Goal: Task Accomplishment & Management: Use online tool/utility

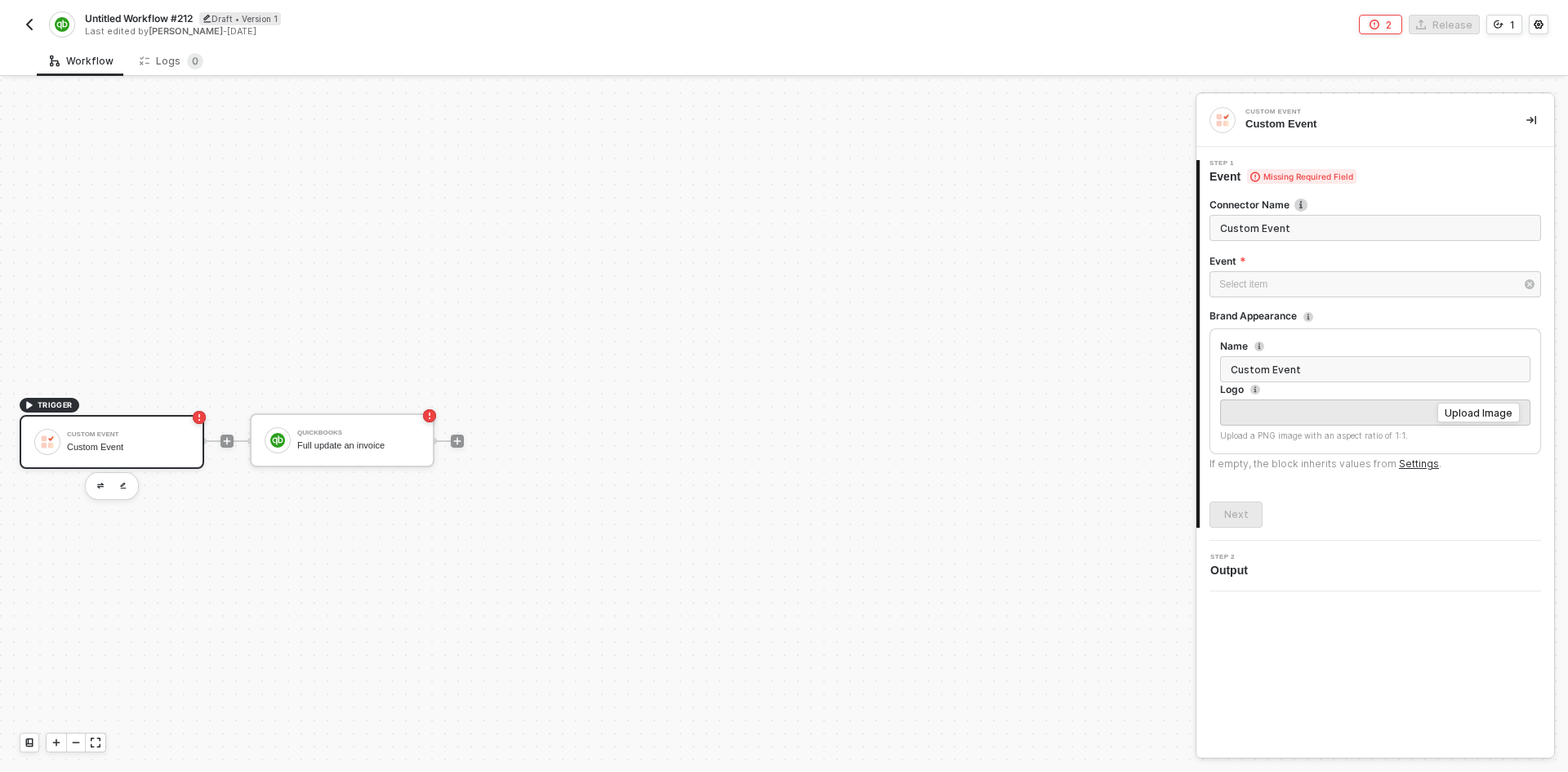
scroll to position [31, 0]
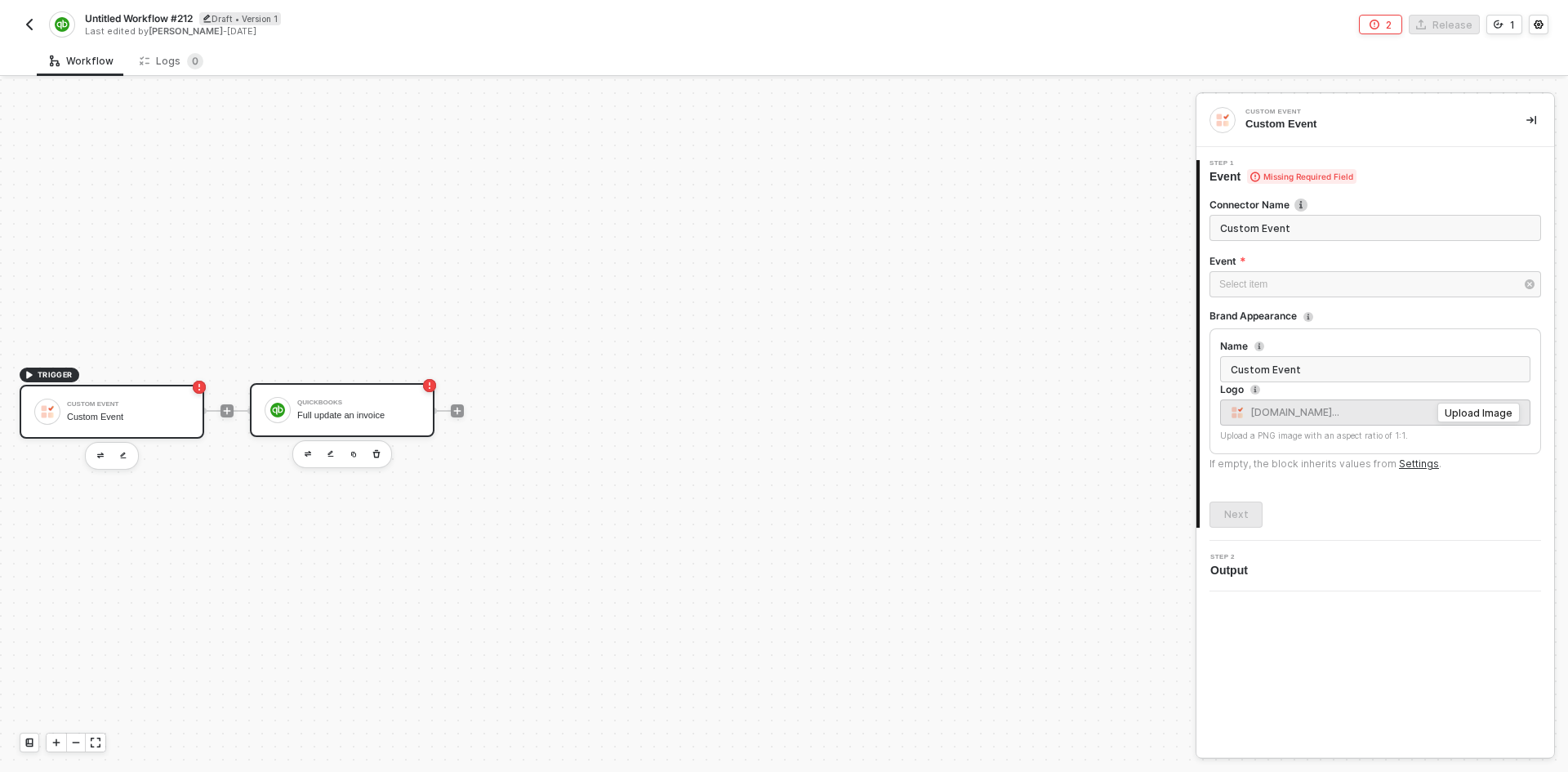
click at [385, 405] on div "QuickBooks" at bounding box center [358, 403] width 122 height 7
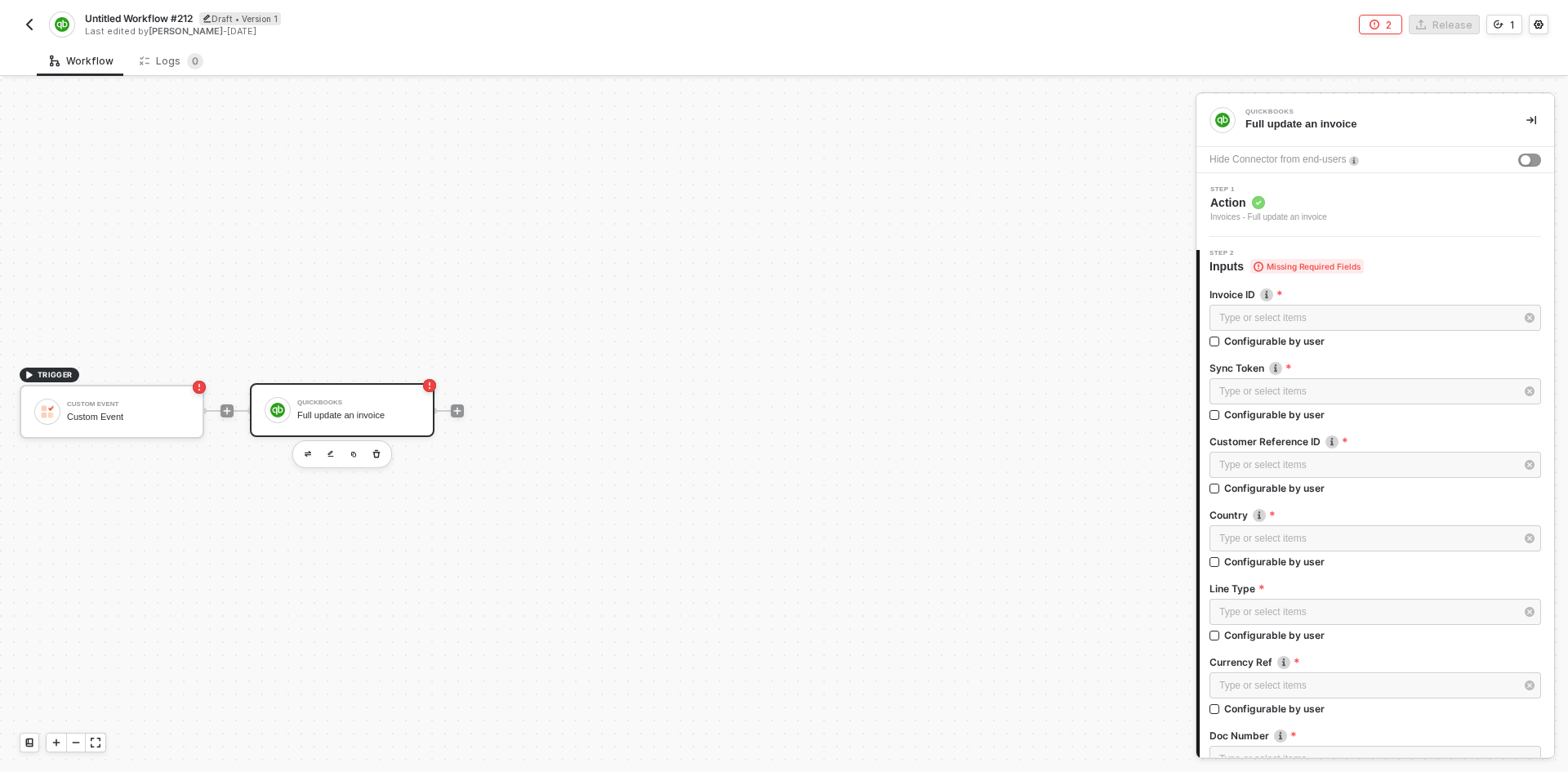
click at [1346, 213] on div "Step 1 Action Invoices - Full update an invoice" at bounding box center [1377, 205] width 353 height 38
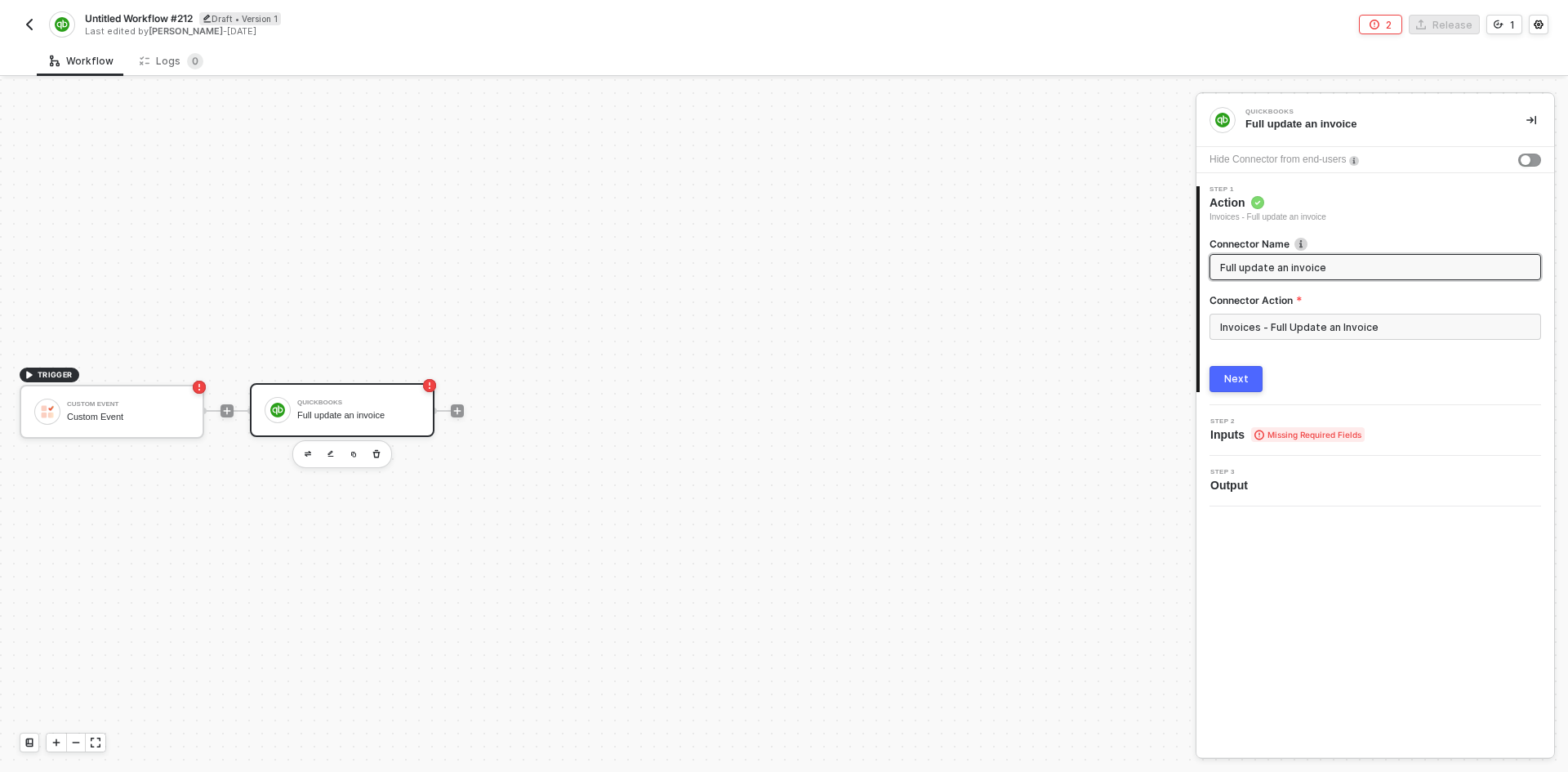
click at [1344, 343] on div "Invoices - Full Update an Invoice" at bounding box center [1375, 334] width 332 height 39
click at [1341, 324] on input "Invoices - Full Update an Invoice" at bounding box center [1375, 327] width 332 height 26
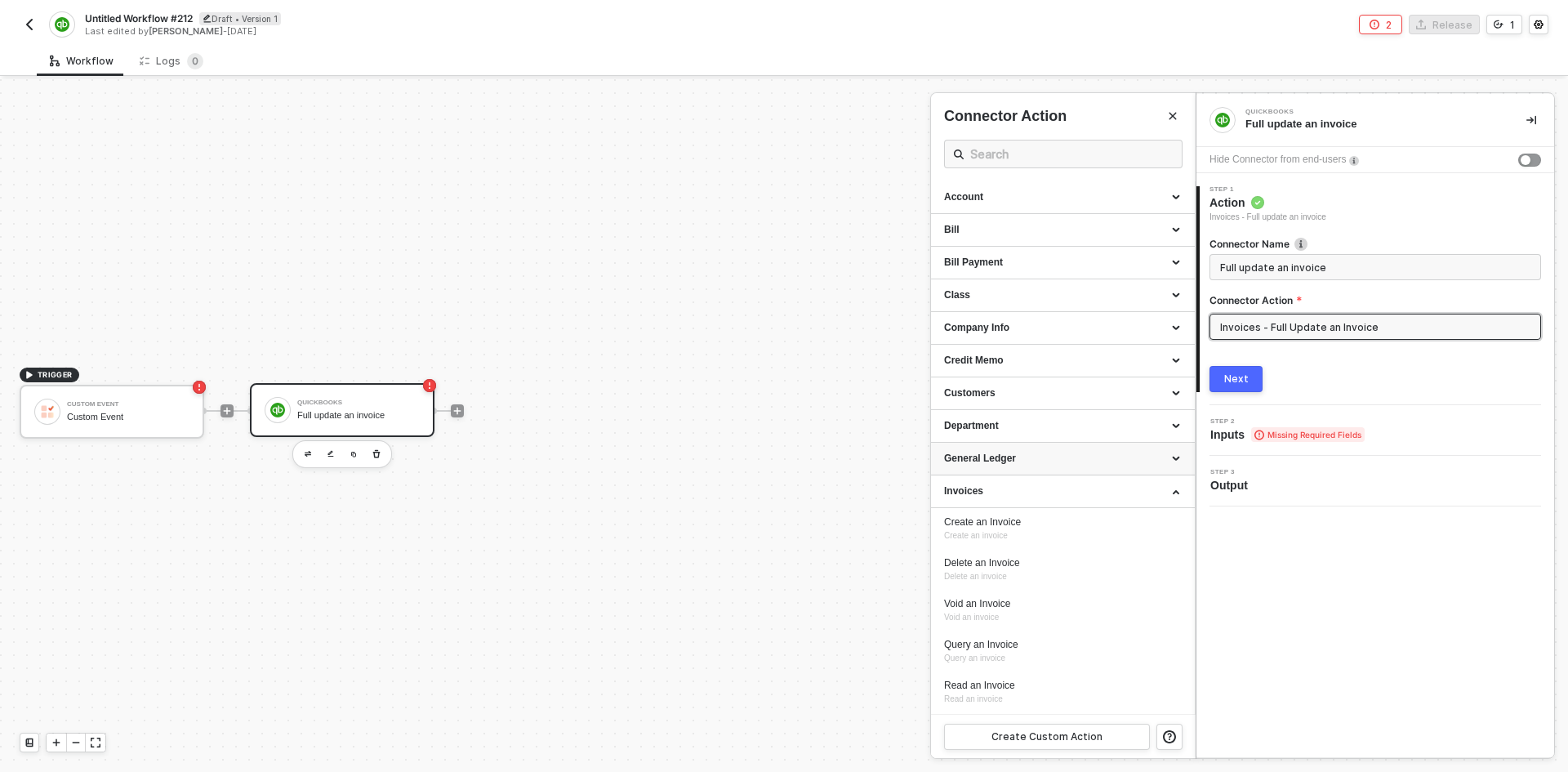
click at [1024, 468] on div "General Ledger" at bounding box center [1062, 458] width 264 height 33
click at [1019, 454] on div "General Ledger" at bounding box center [1062, 458] width 238 height 14
click at [29, 20] on img "button" at bounding box center [29, 24] width 13 height 13
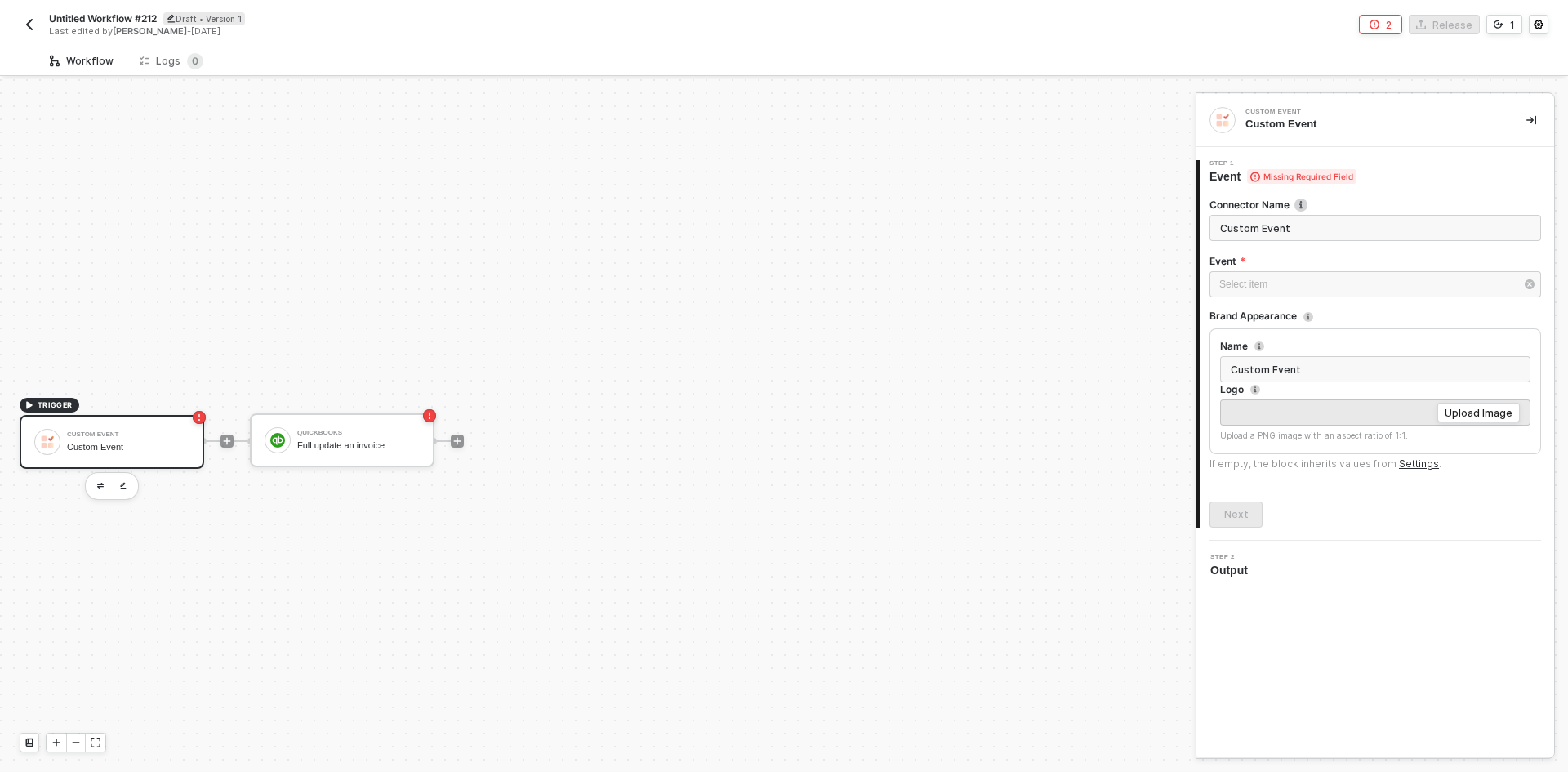
scroll to position [31, 0]
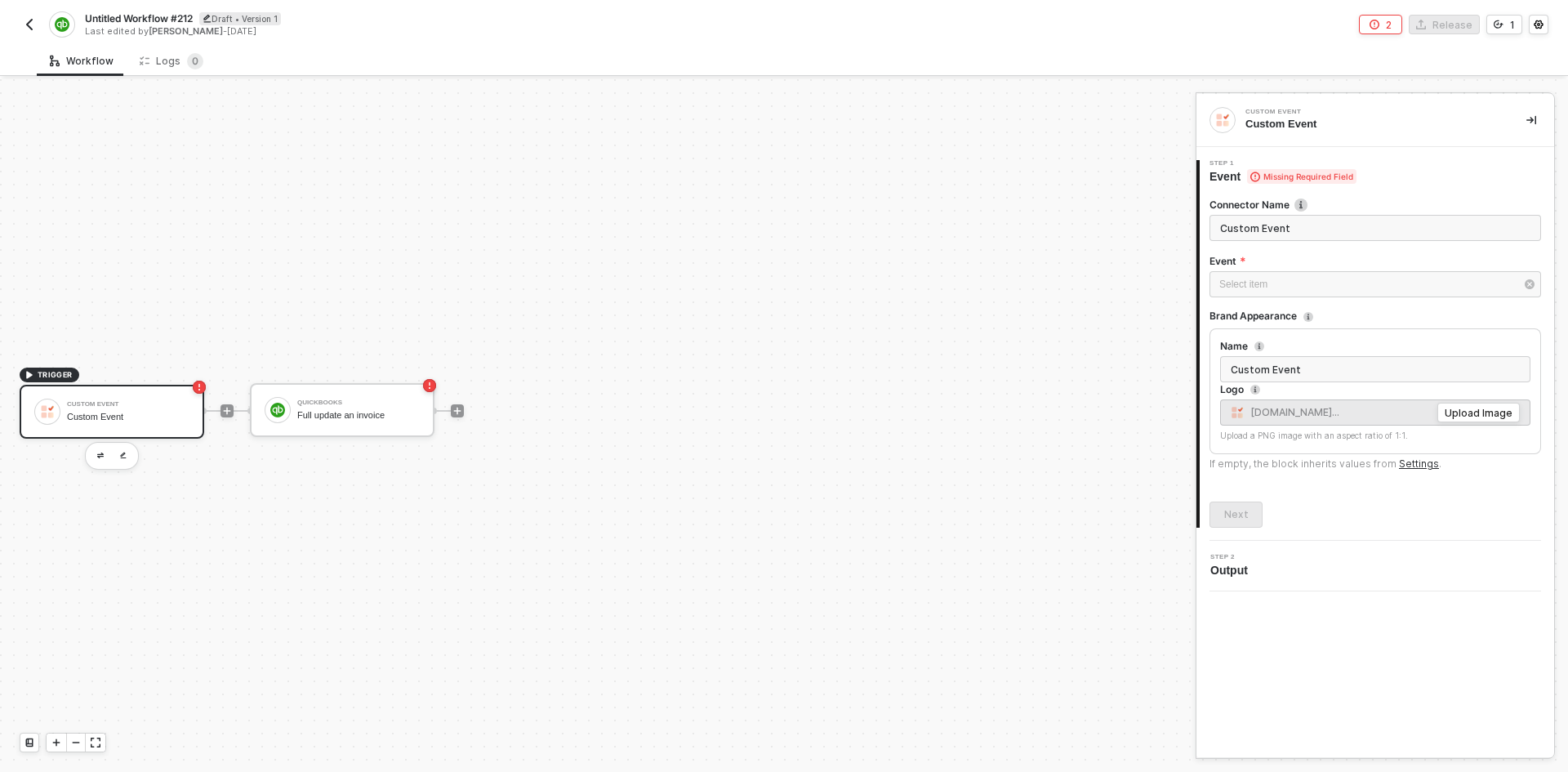
click at [34, 28] on img "button" at bounding box center [29, 24] width 13 height 13
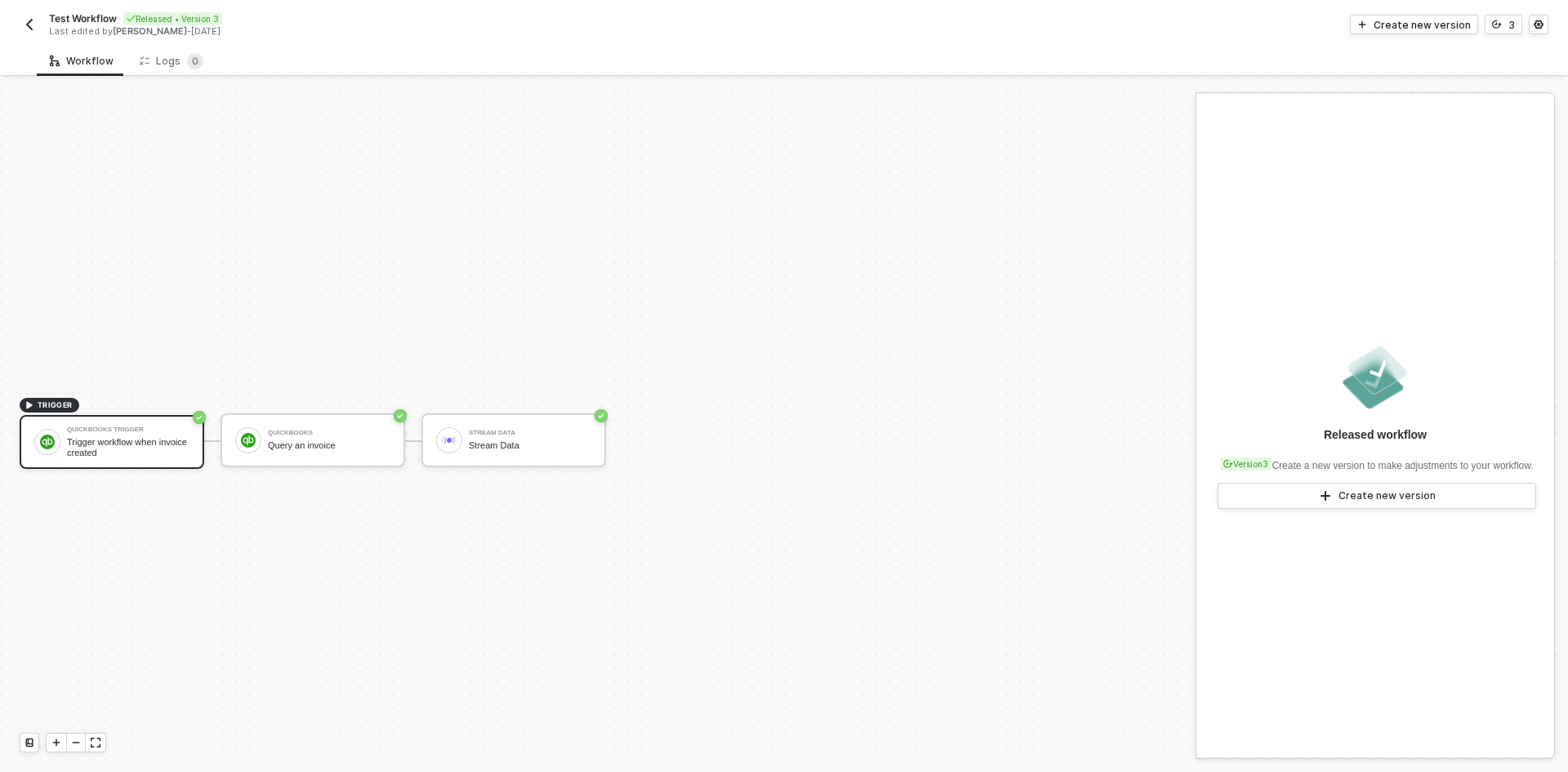
scroll to position [31, 0]
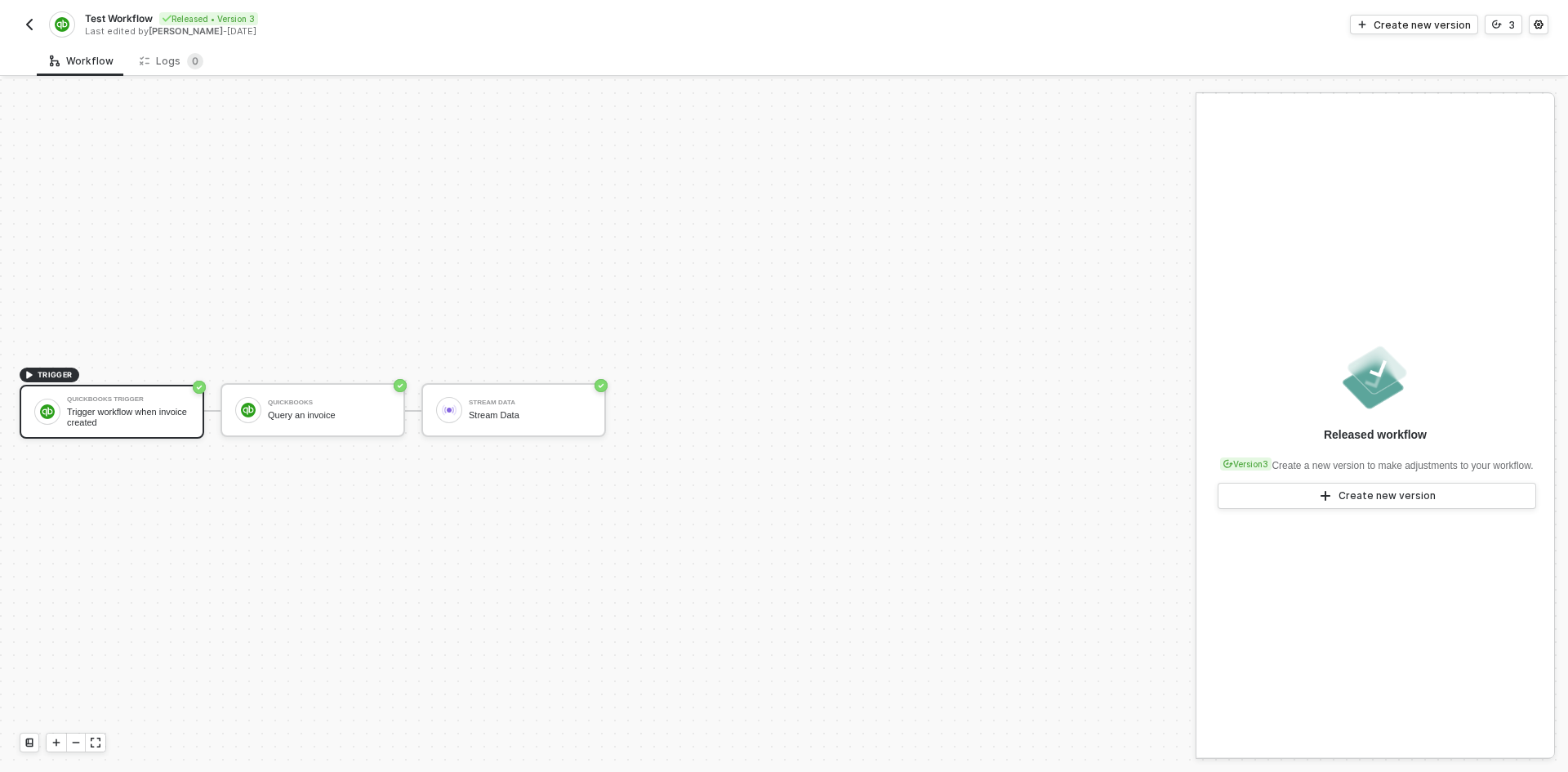
click at [114, 21] on span "Test Workflow" at bounding box center [118, 19] width 68 height 14
click at [114, 21] on input "Test Workflow" at bounding box center [223, 19] width 277 height 20
type input "Invoice Sync"
click at [385, 22] on div "Save" at bounding box center [386, 19] width 25 height 14
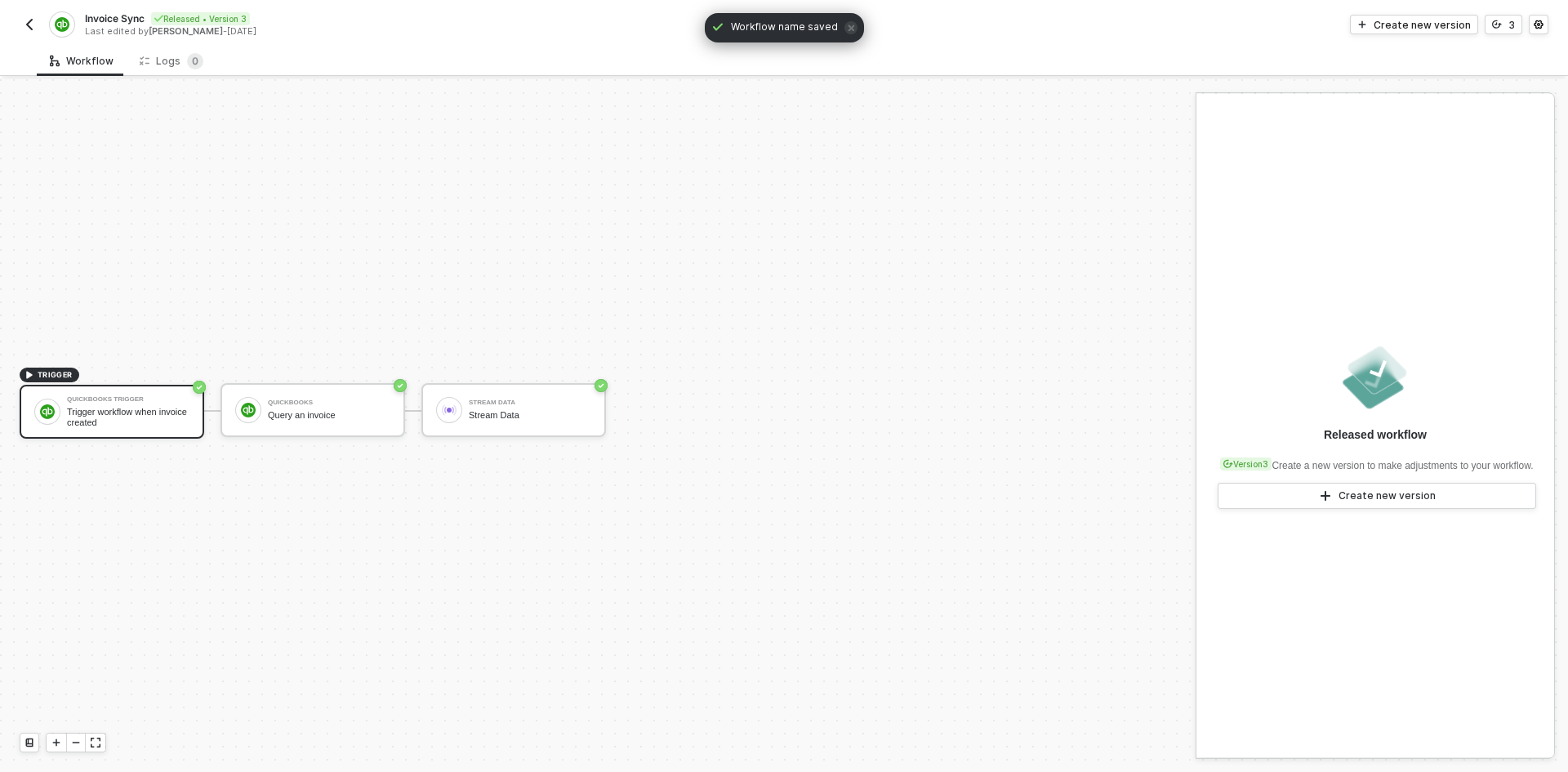
click at [35, 32] on button "button" at bounding box center [30, 25] width 20 height 20
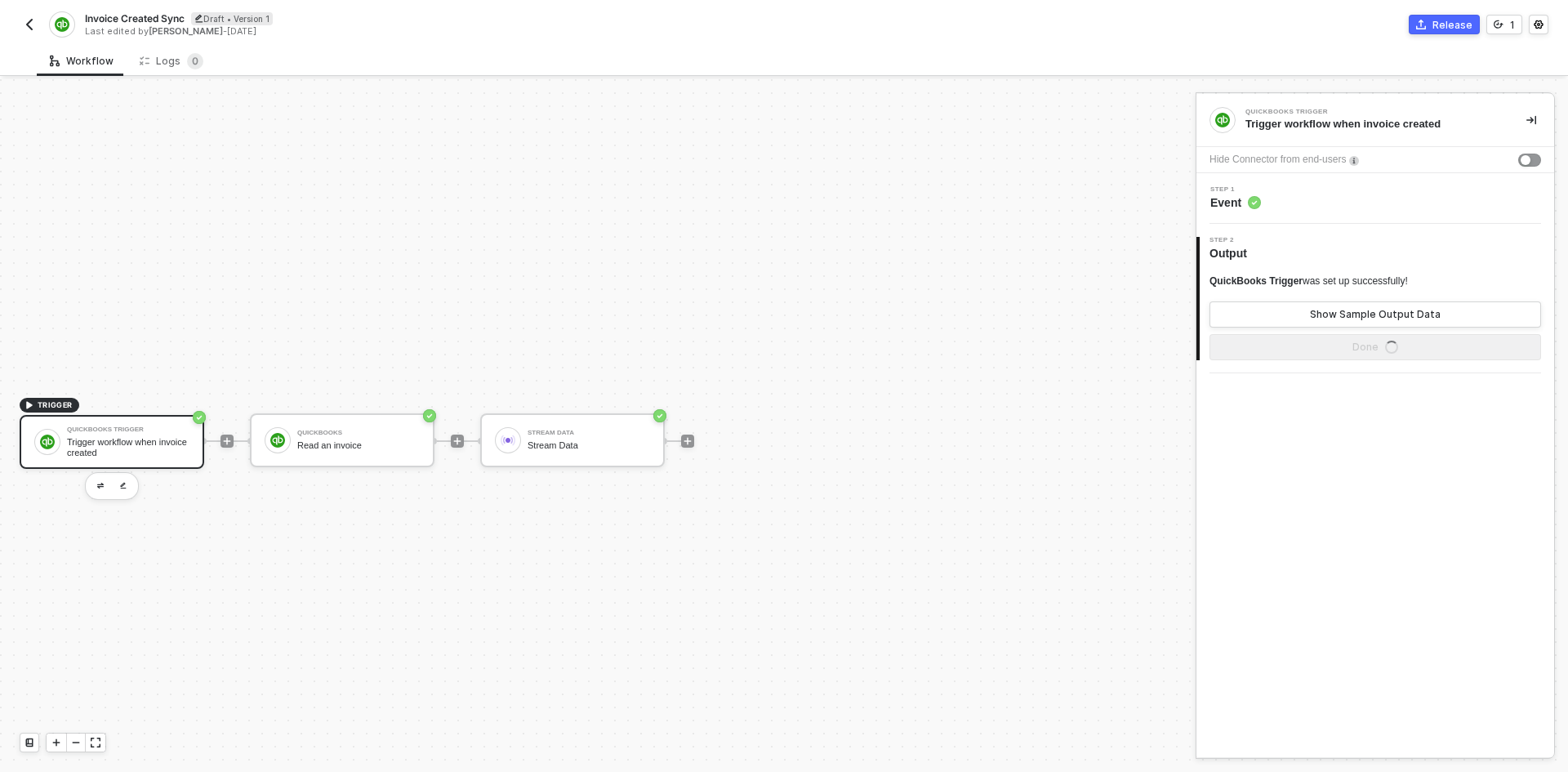
scroll to position [31, 0]
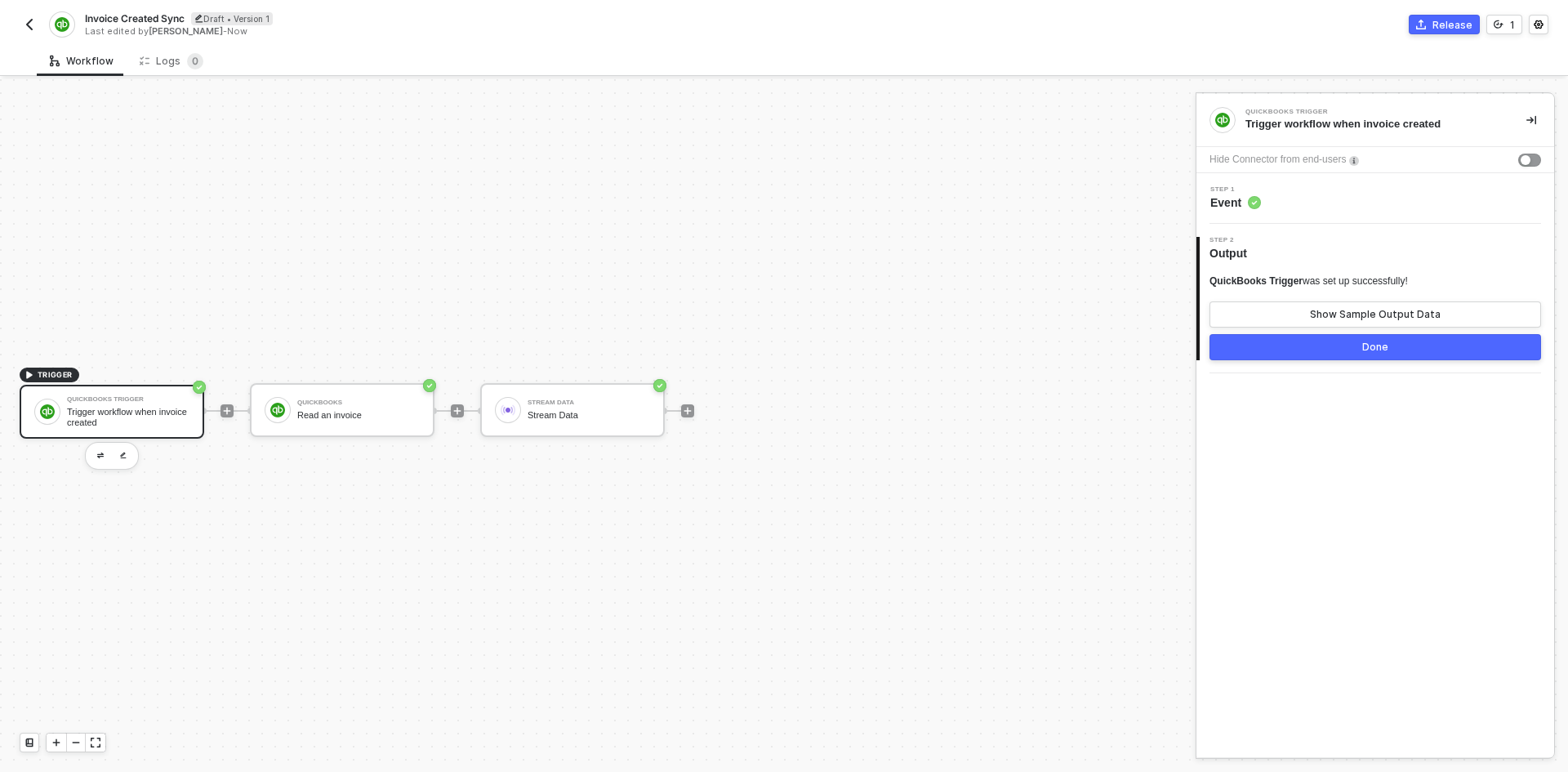
click at [26, 31] on button "button" at bounding box center [30, 25] width 20 height 20
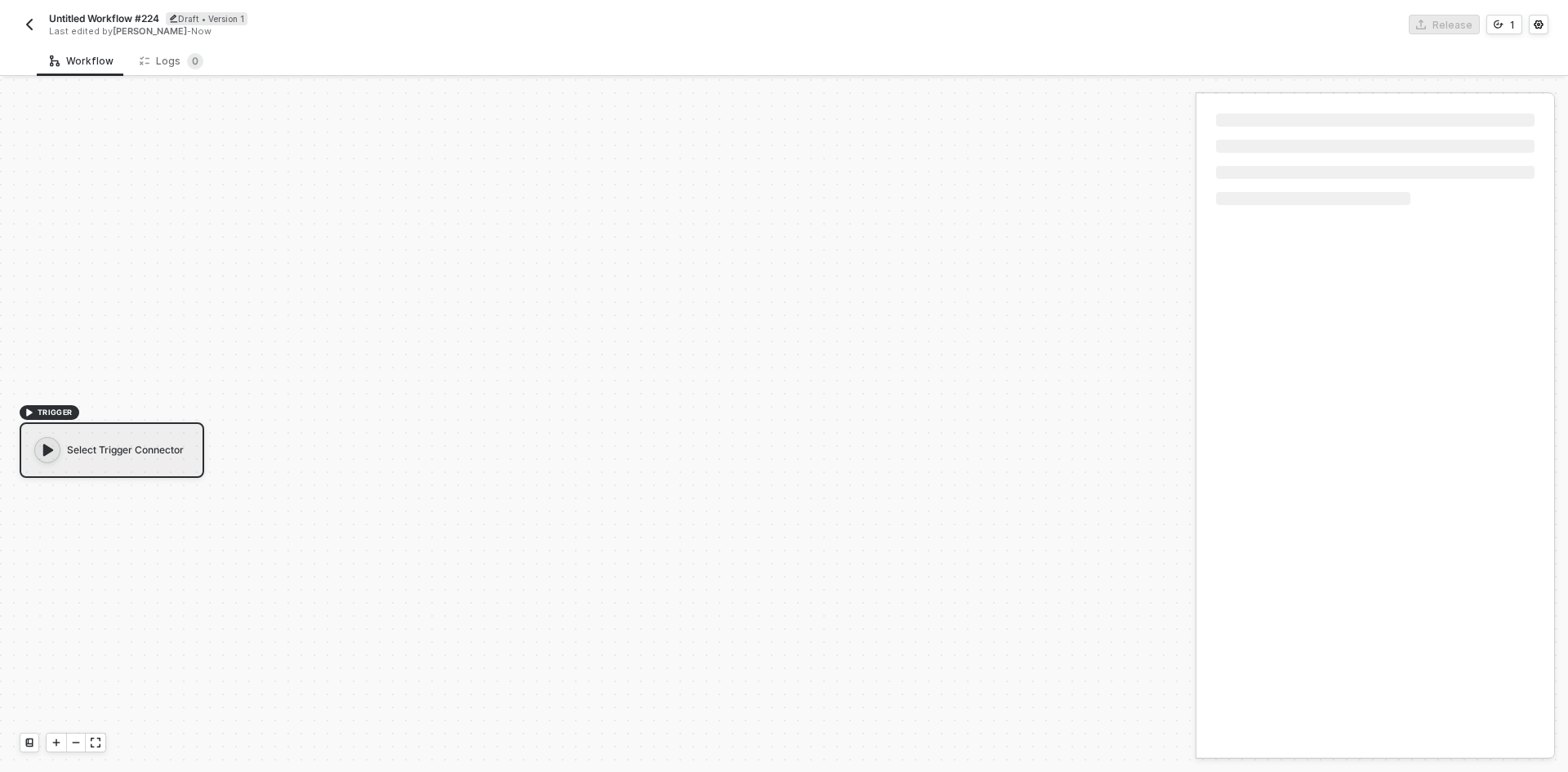
scroll to position [31, 0]
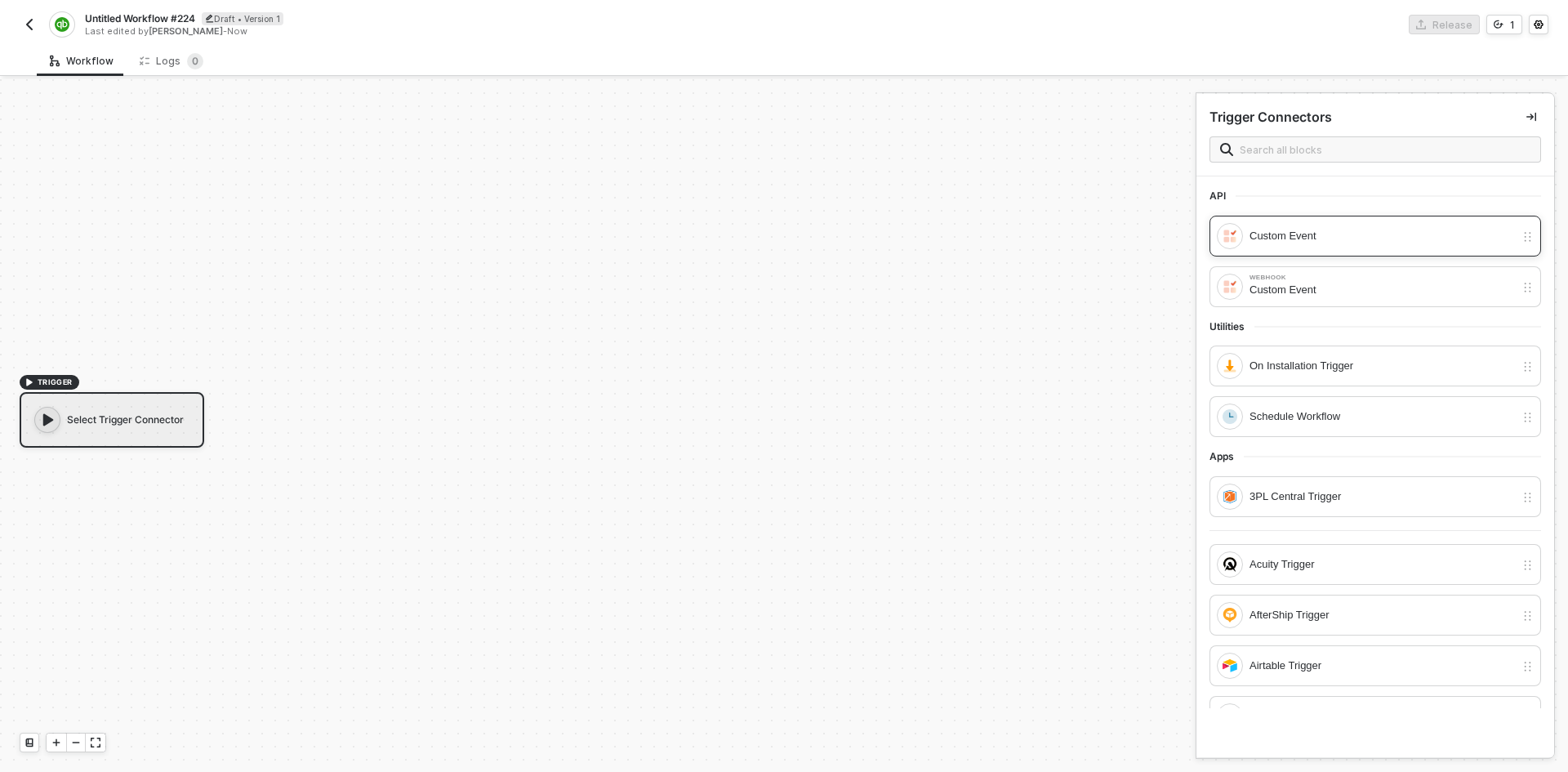
click at [1289, 253] on div "Custom Event" at bounding box center [1375, 235] width 332 height 40
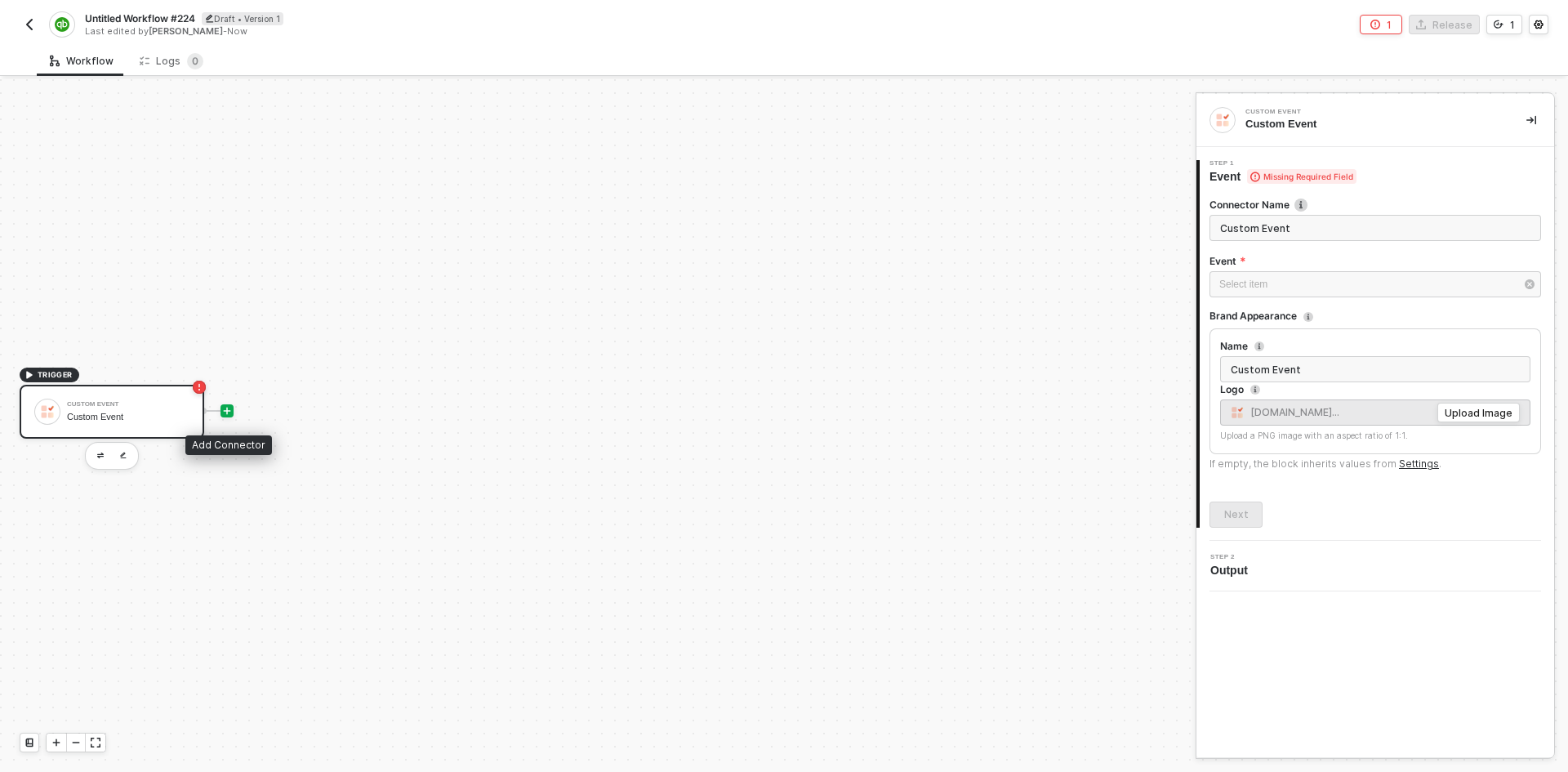
click at [222, 414] on icon "icon-play" at bounding box center [227, 411] width 10 height 10
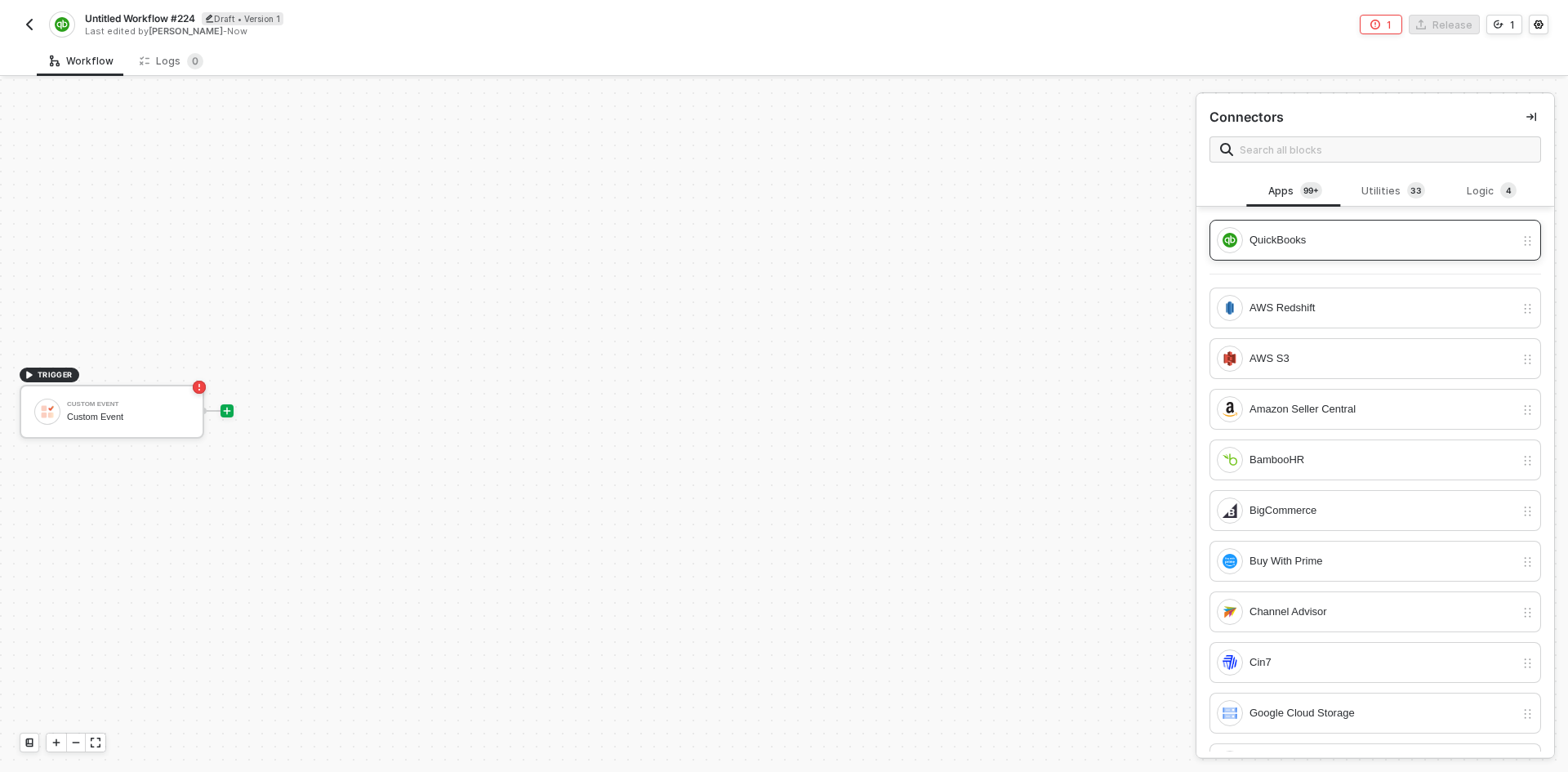
click at [1453, 243] on div "QuickBooks" at bounding box center [1382, 240] width 266 height 18
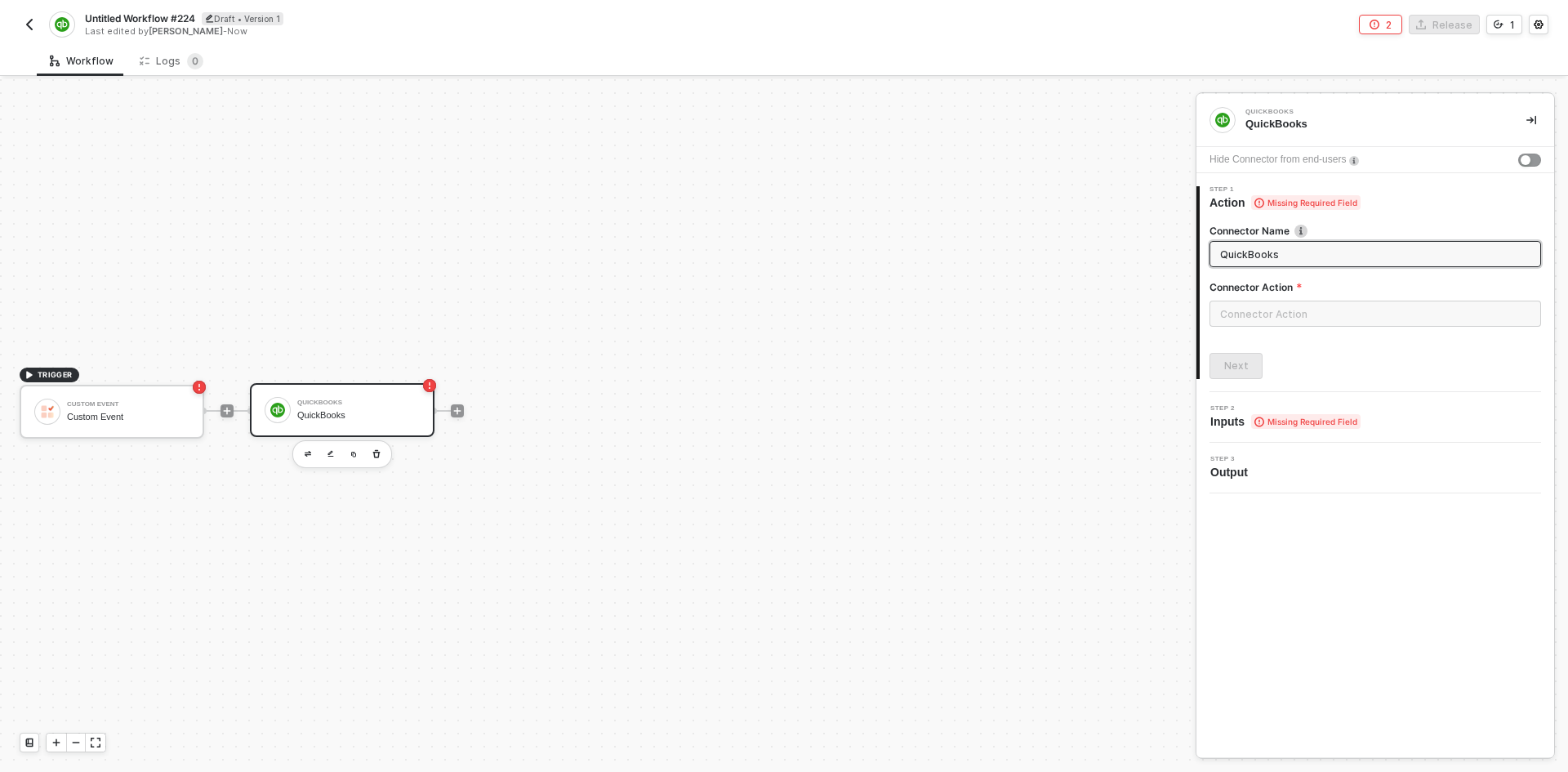
click at [1436, 300] on div "Connector Action" at bounding box center [1375, 290] width 332 height 21
click at [1402, 303] on input "text" at bounding box center [1375, 313] width 332 height 26
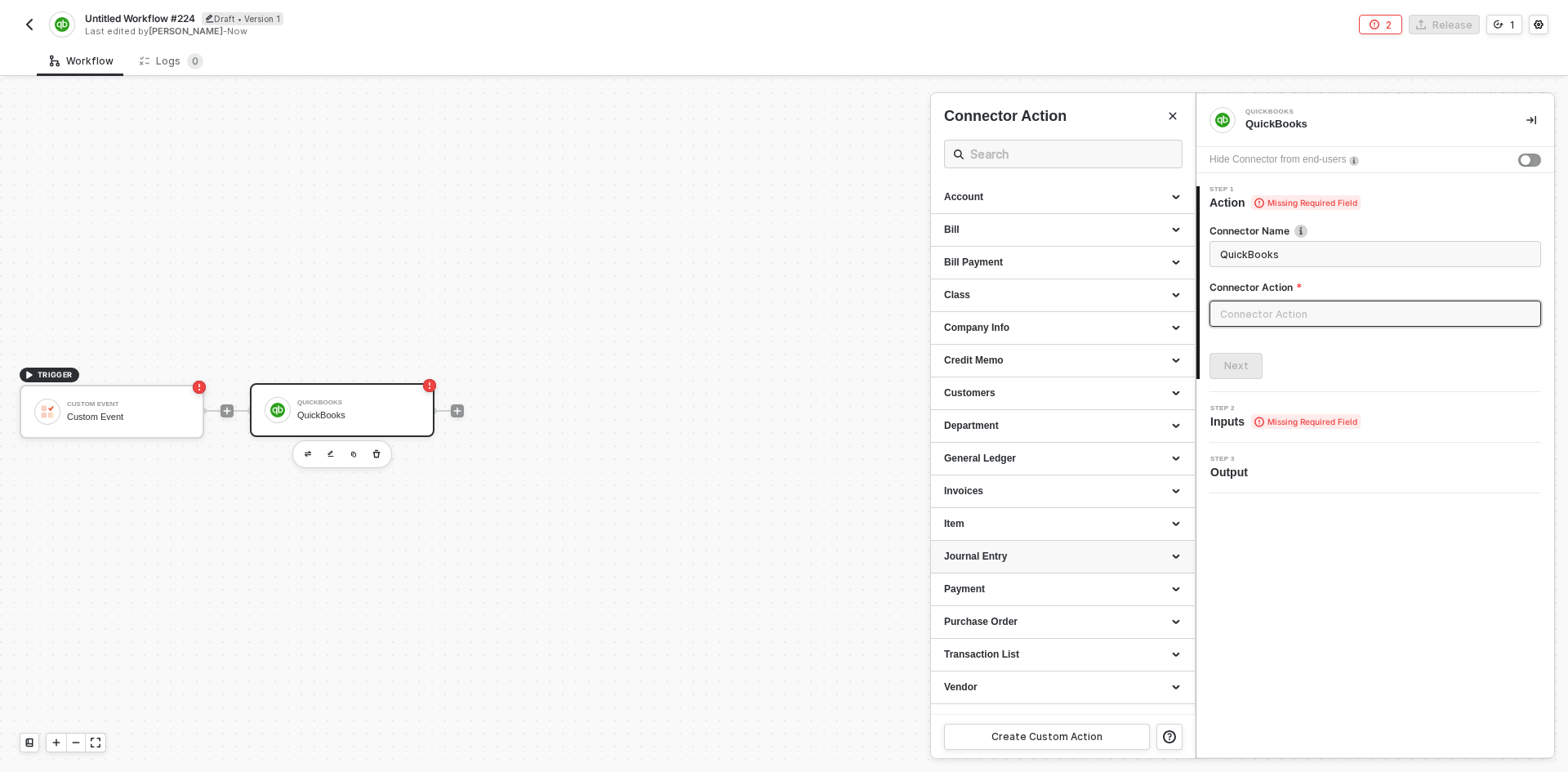
click at [1066, 557] on div "Journal Entry" at bounding box center [1062, 557] width 238 height 14
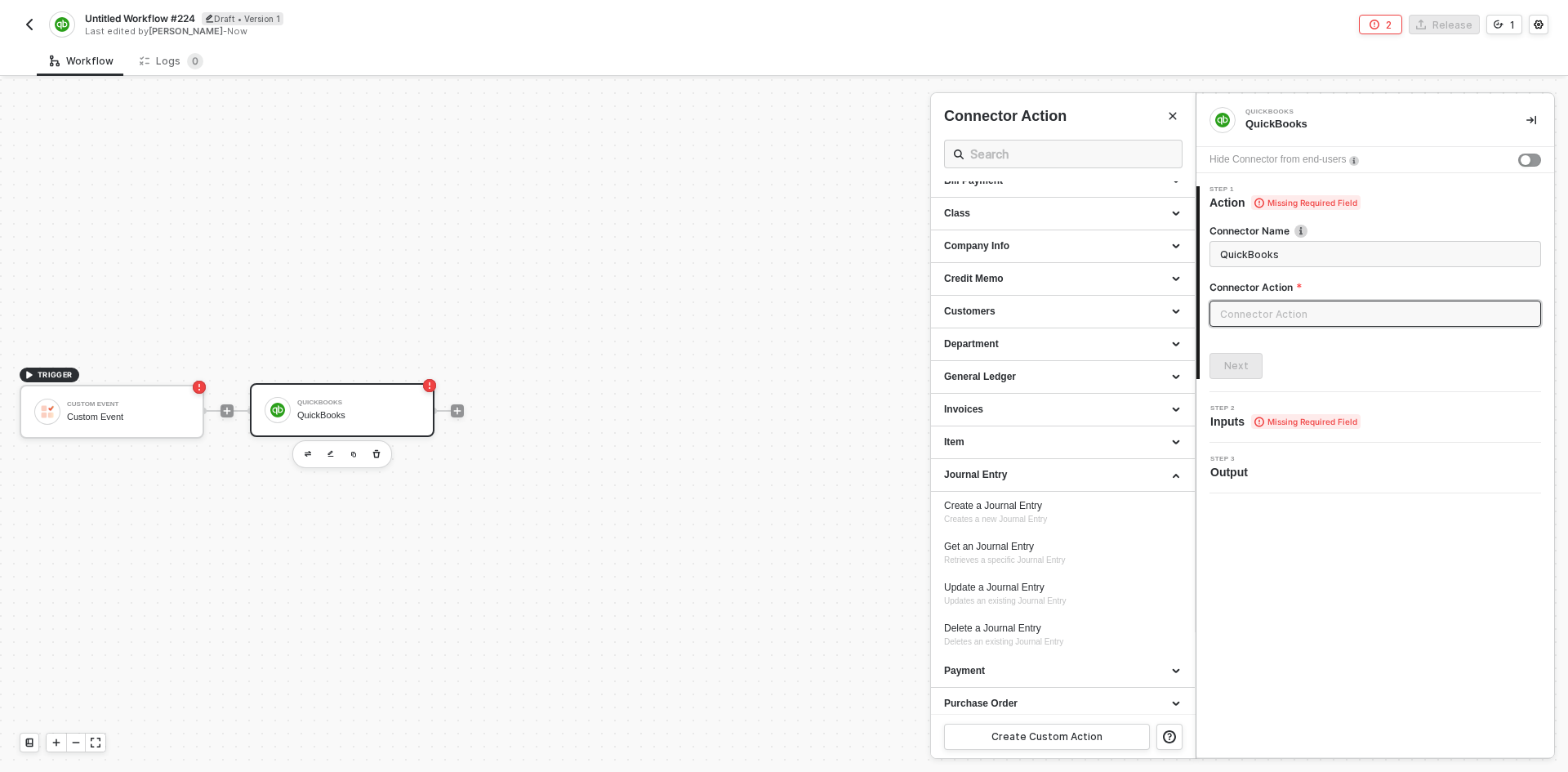
click at [31, 31] on img "button" at bounding box center [29, 24] width 13 height 13
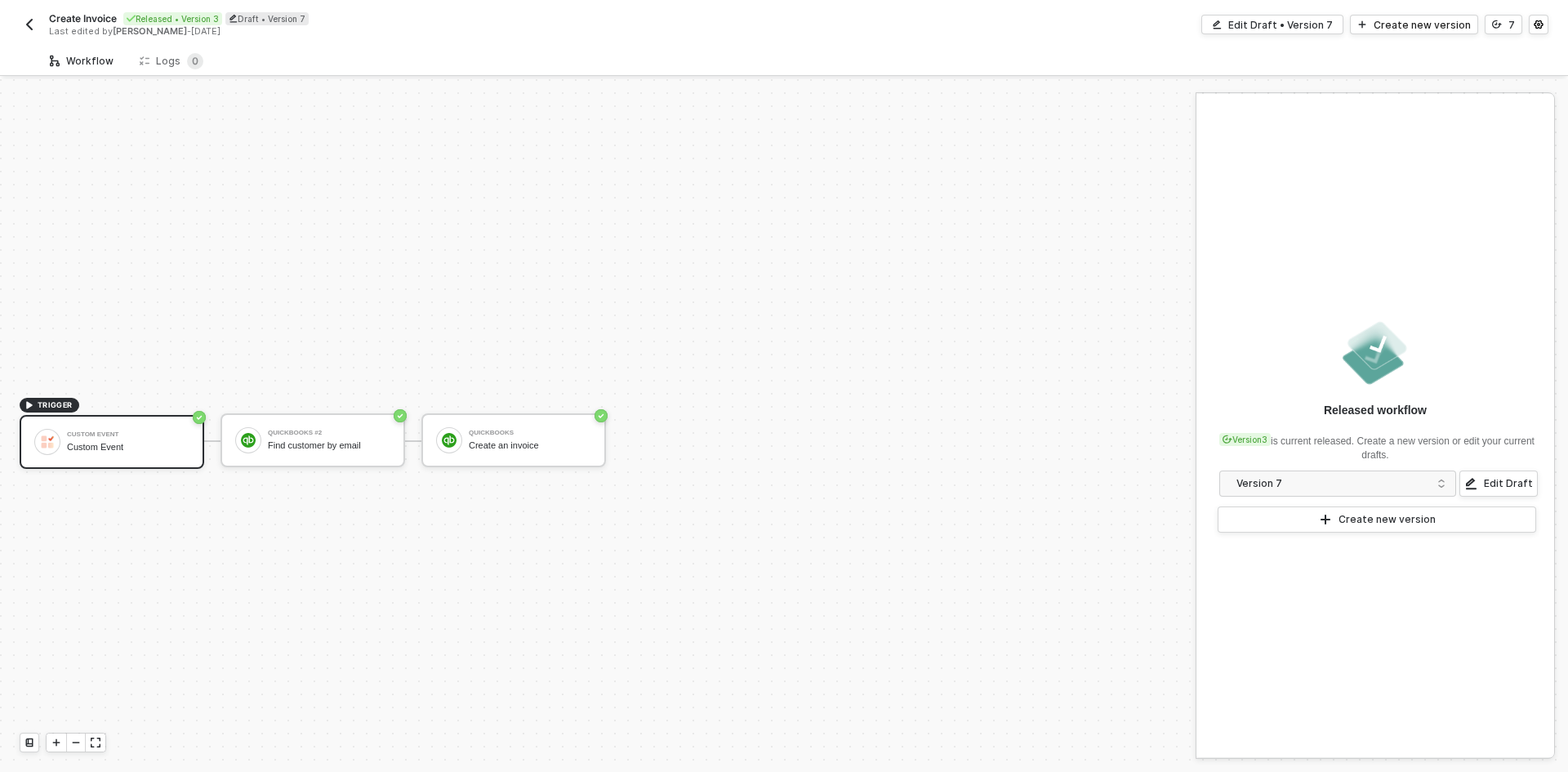
scroll to position [31, 0]
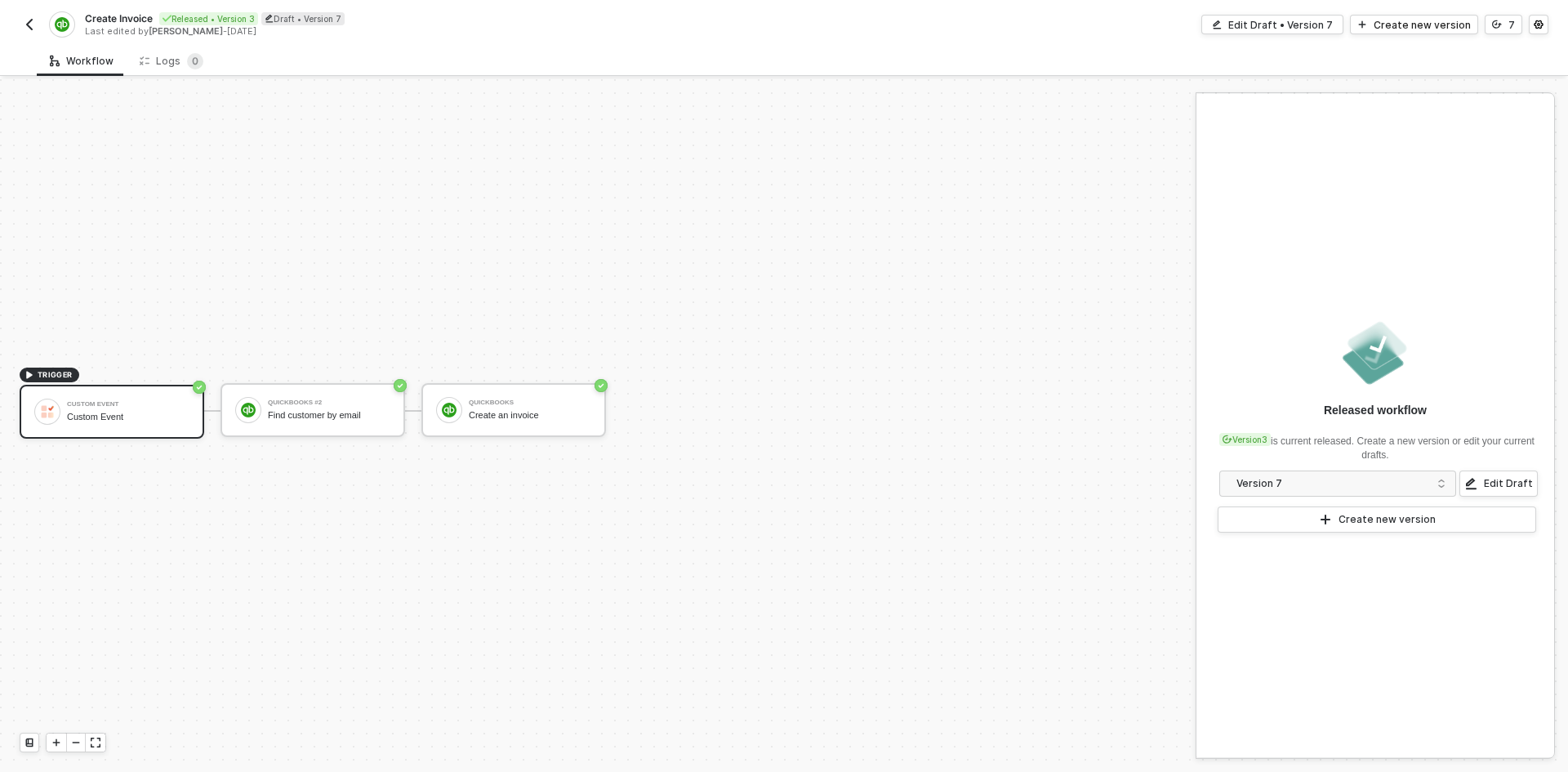
click at [34, 23] on img "button" at bounding box center [29, 24] width 13 height 13
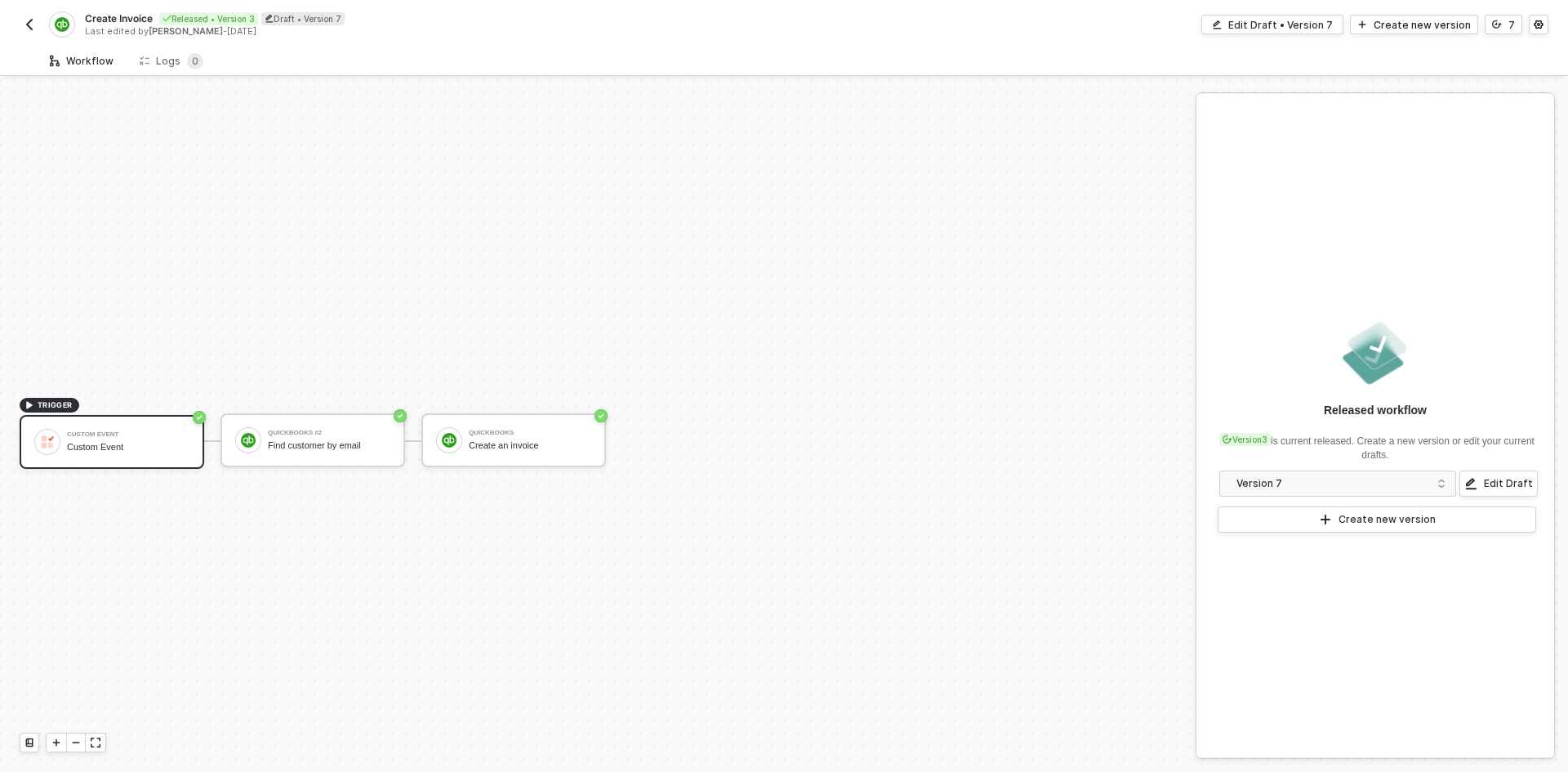
scroll to position [31, 0]
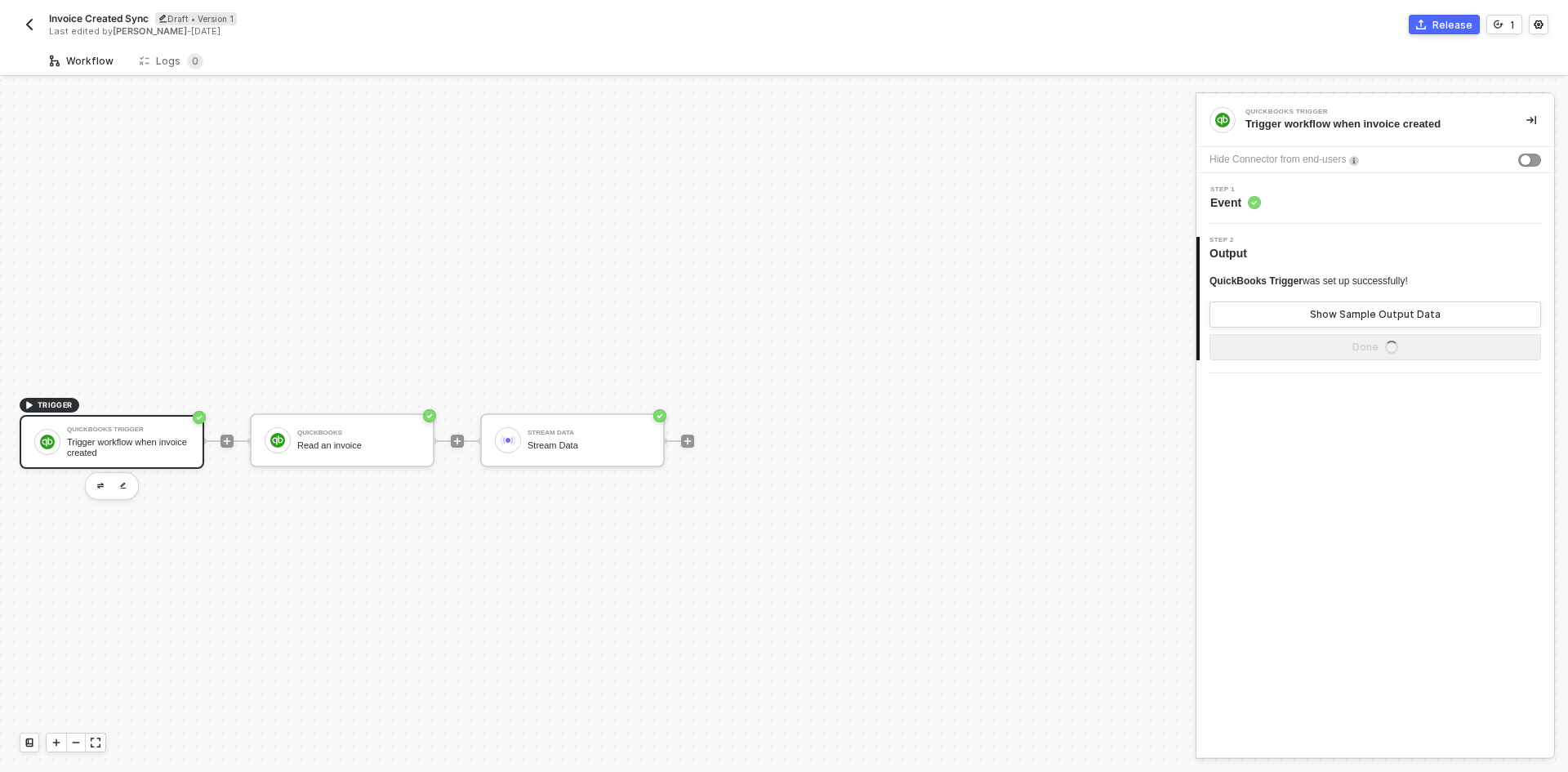
scroll to position [31, 0]
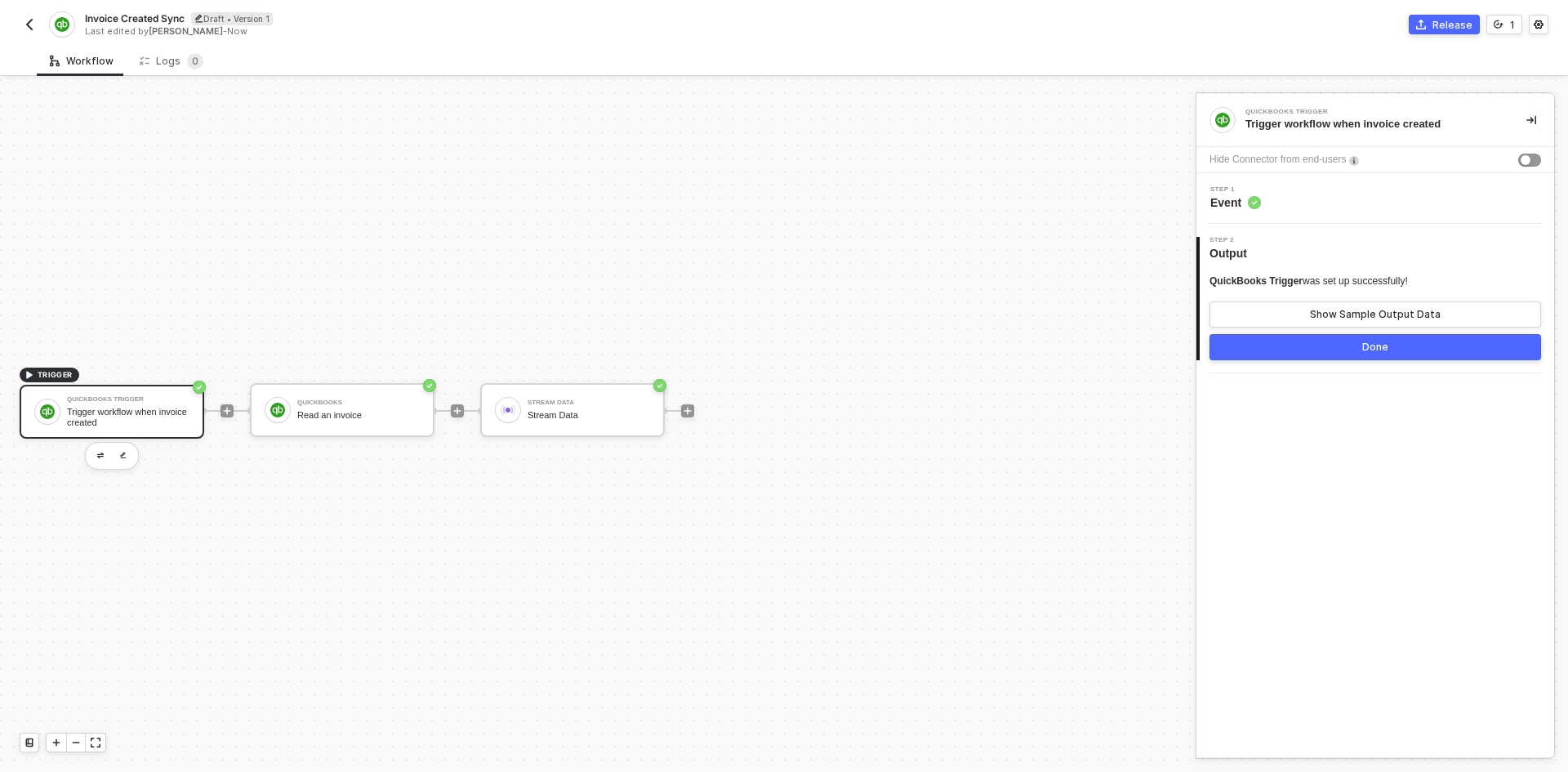
click at [30, 21] on img "button" at bounding box center [29, 24] width 13 height 13
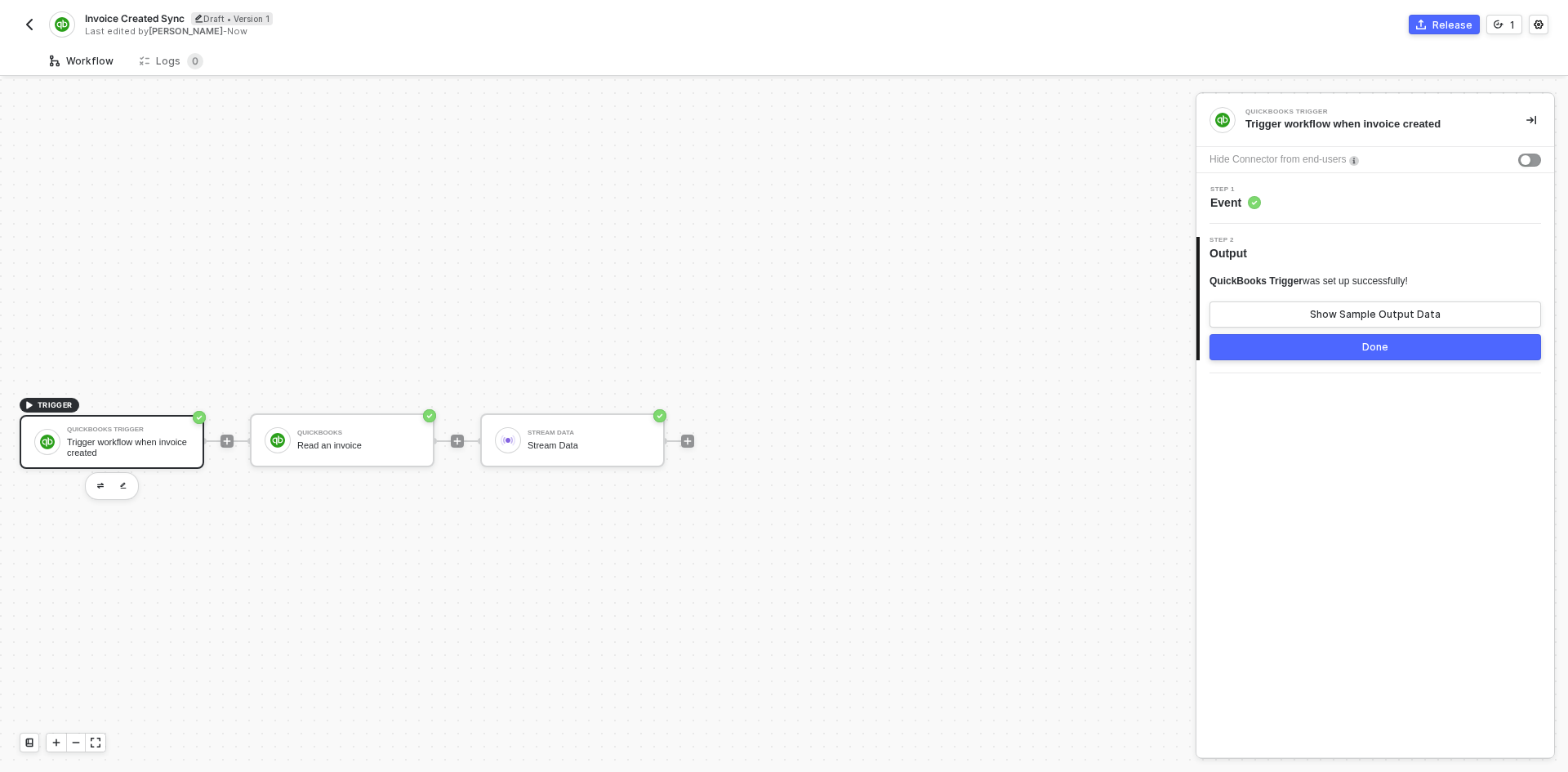
scroll to position [31, 0]
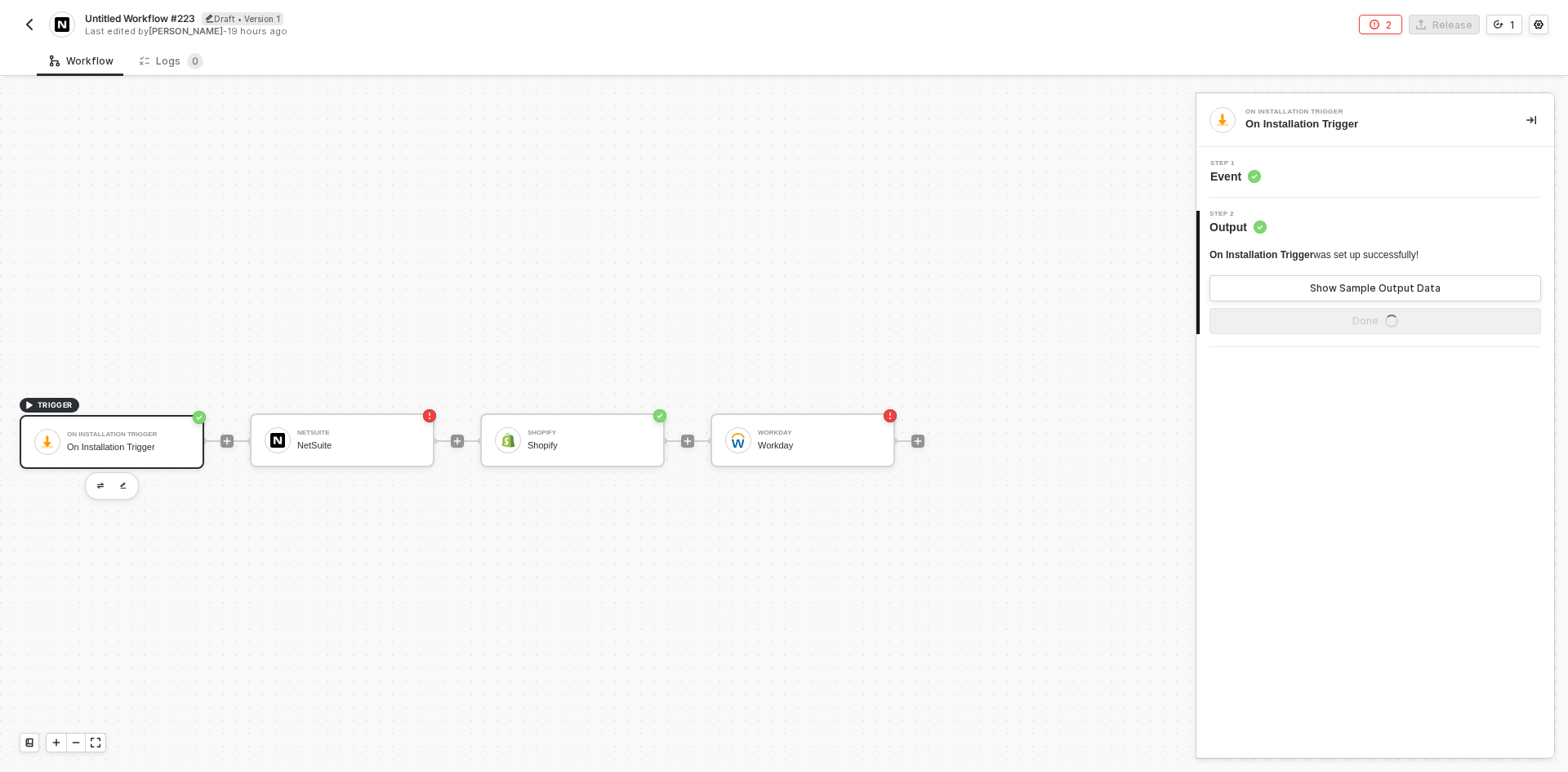
scroll to position [31, 0]
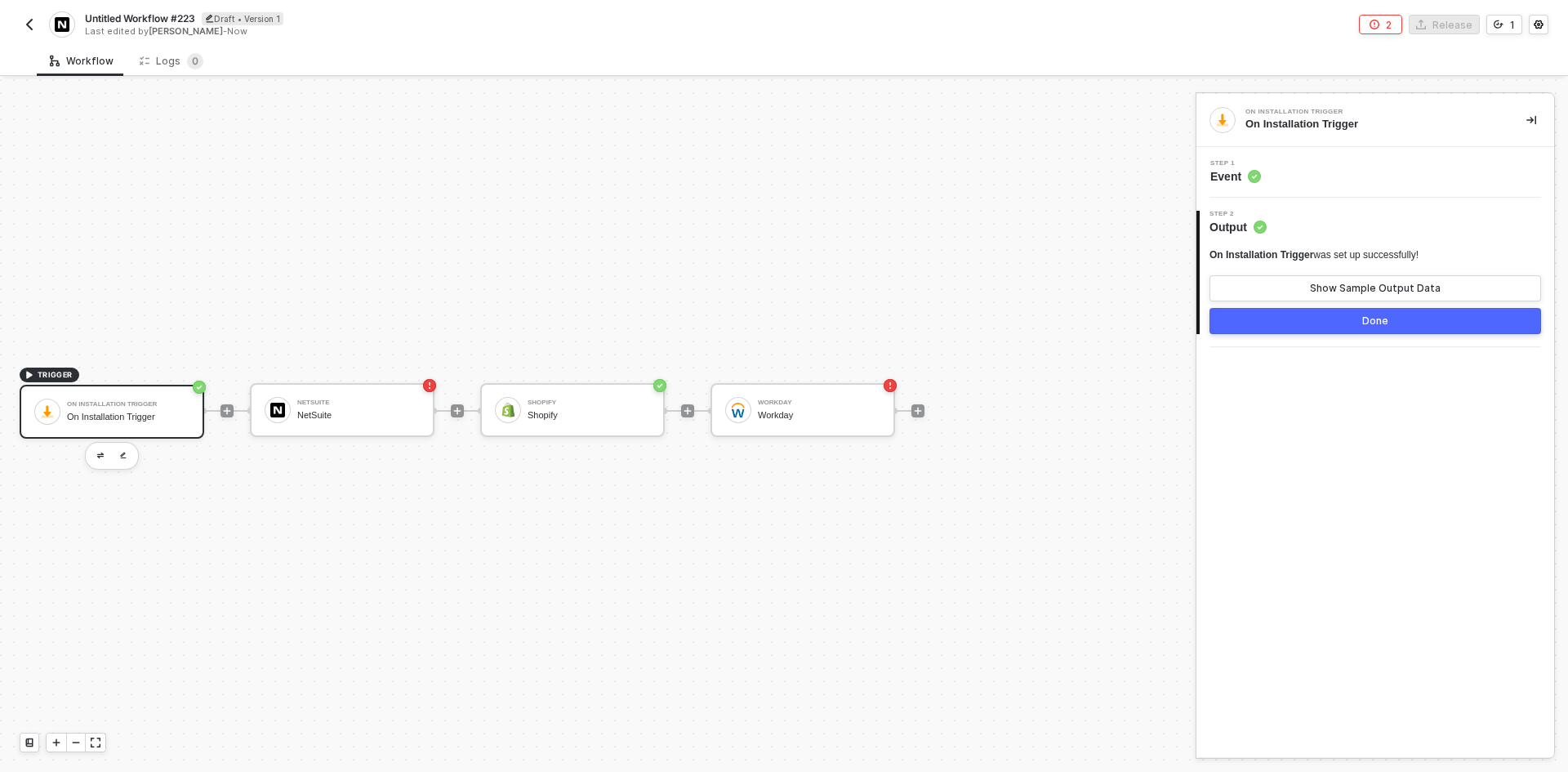
click at [26, 31] on img "button" at bounding box center [29, 24] width 13 height 13
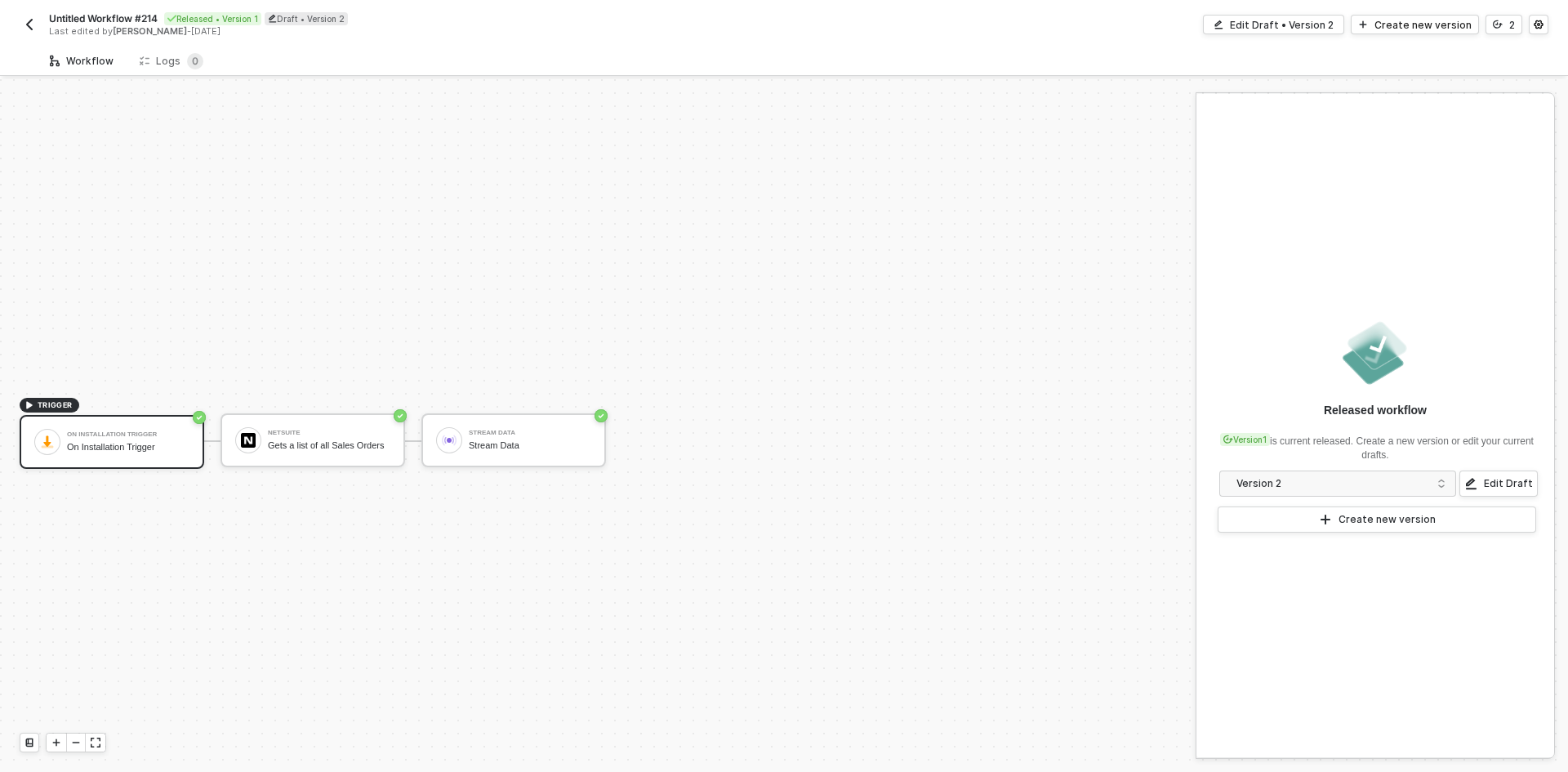
scroll to position [31, 0]
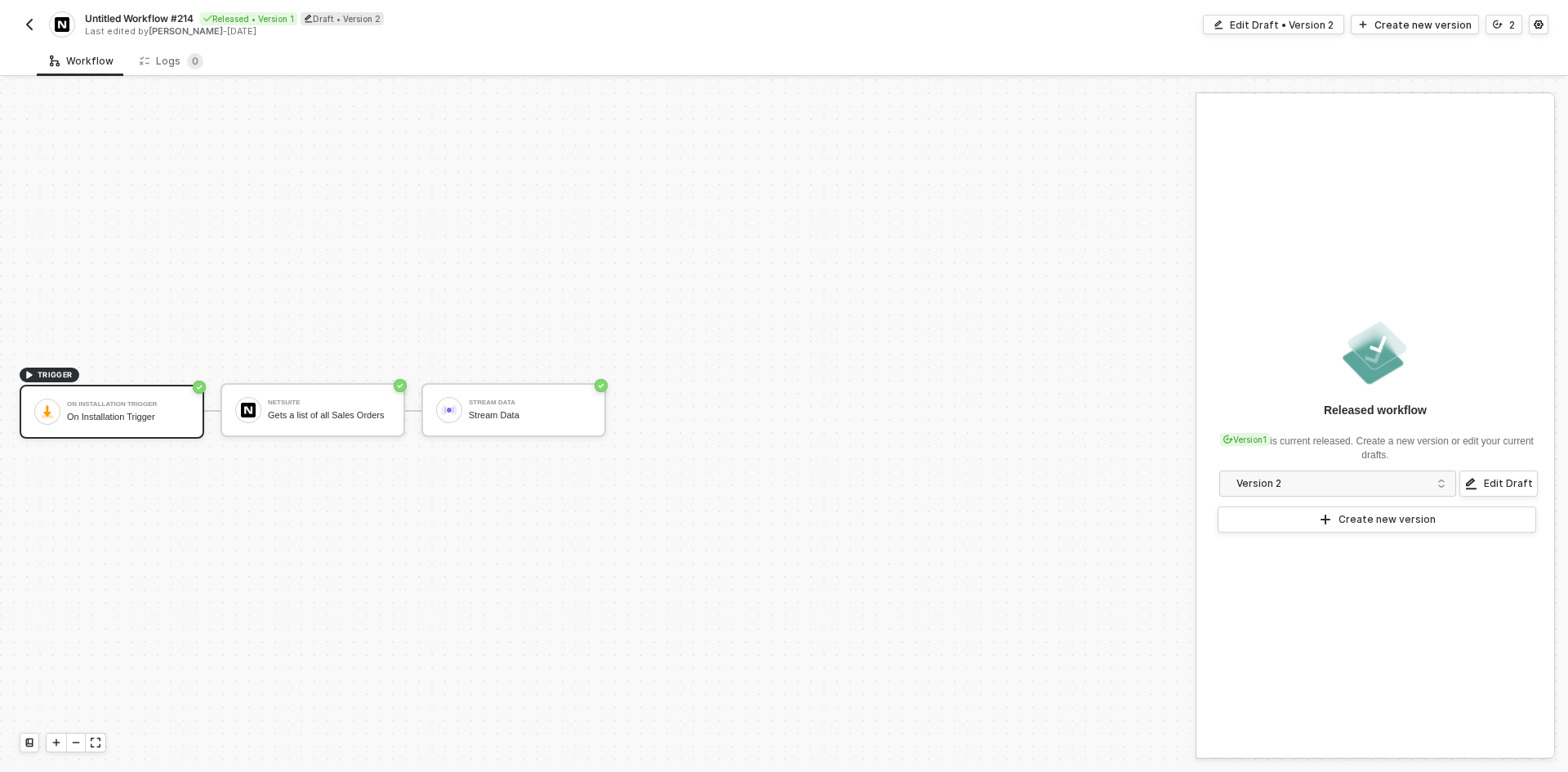
click at [30, 18] on img "button" at bounding box center [29, 24] width 13 height 13
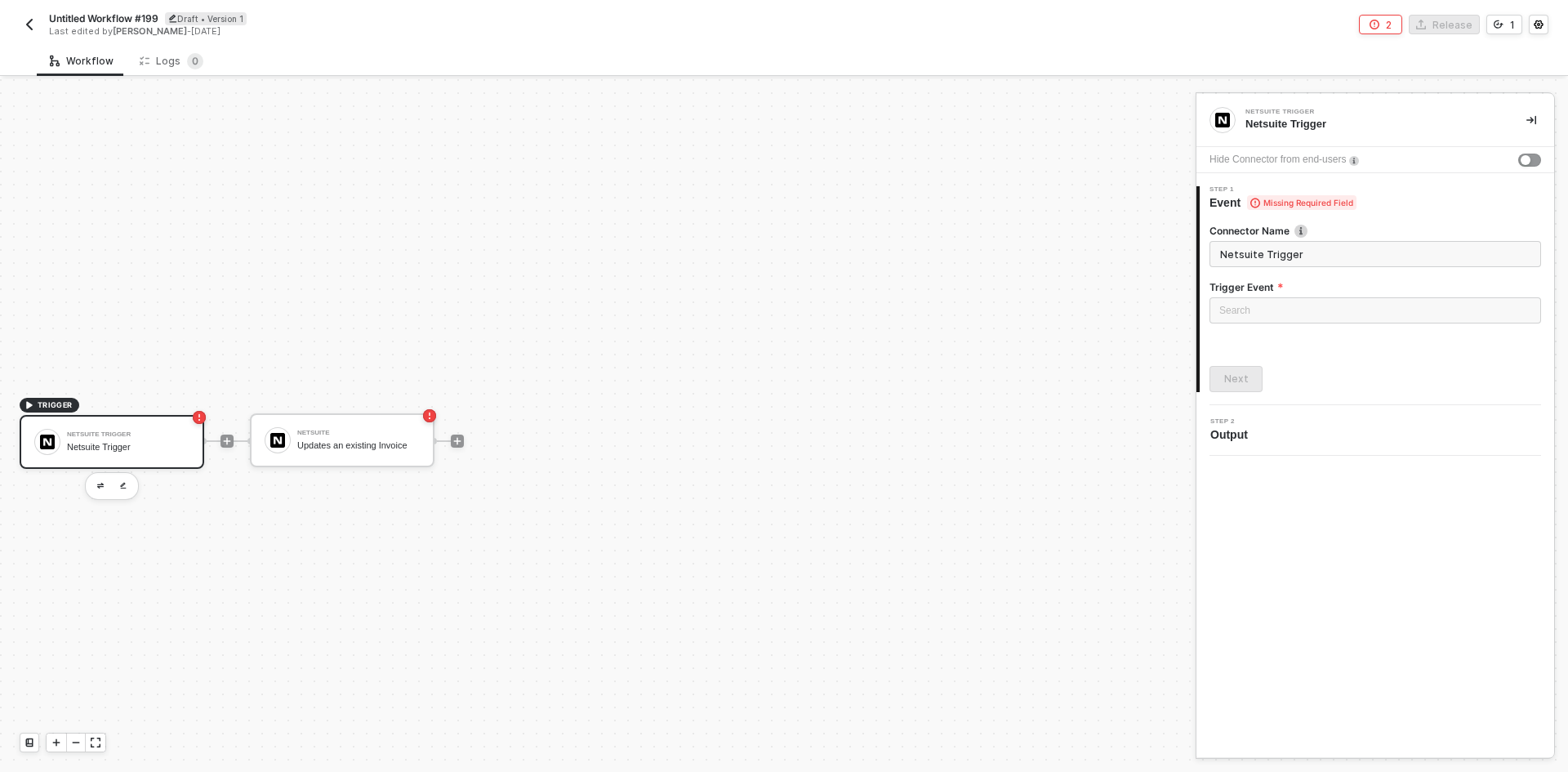
scroll to position [31, 0]
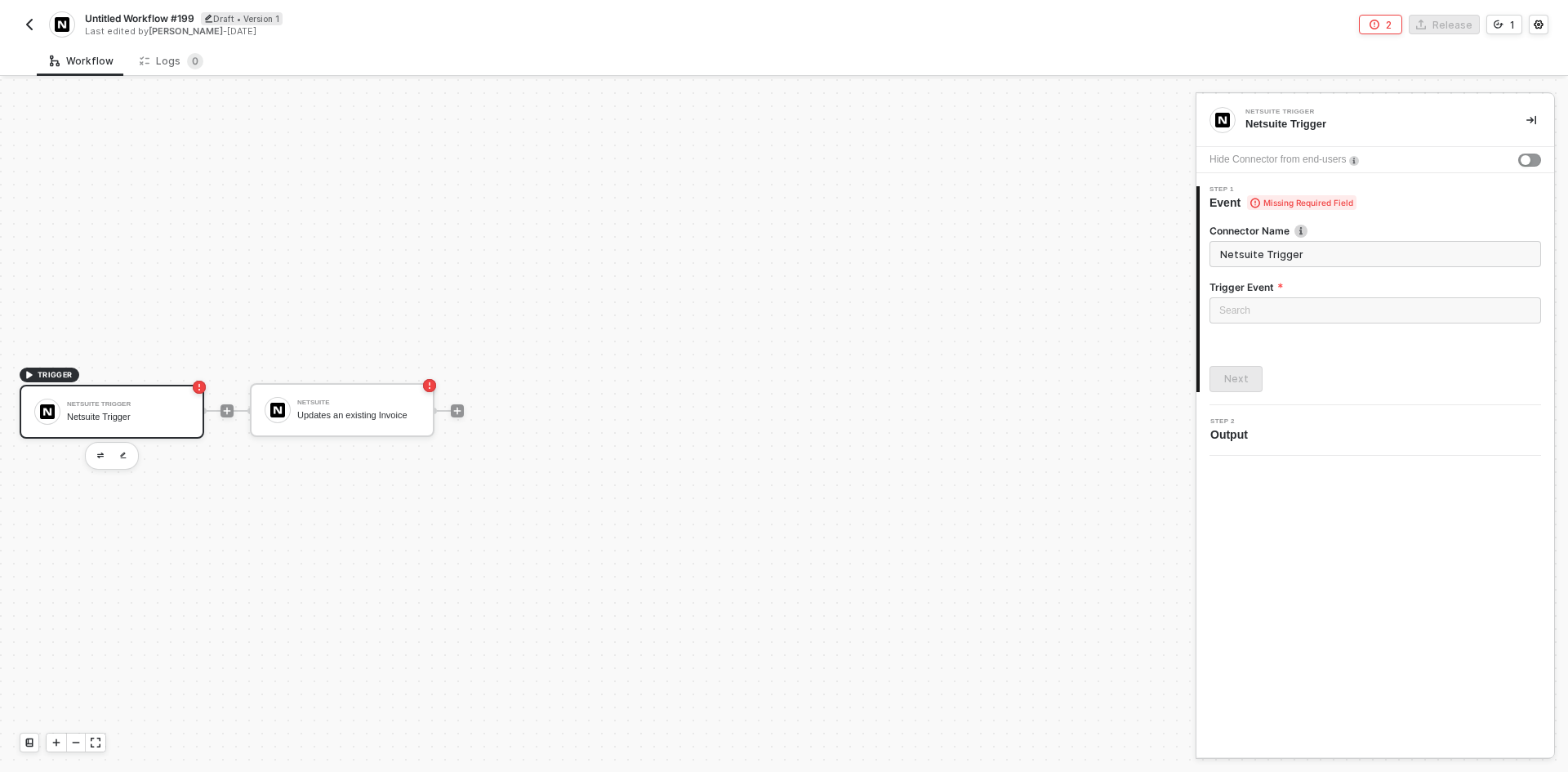
click at [35, 30] on img "button" at bounding box center [29, 24] width 13 height 13
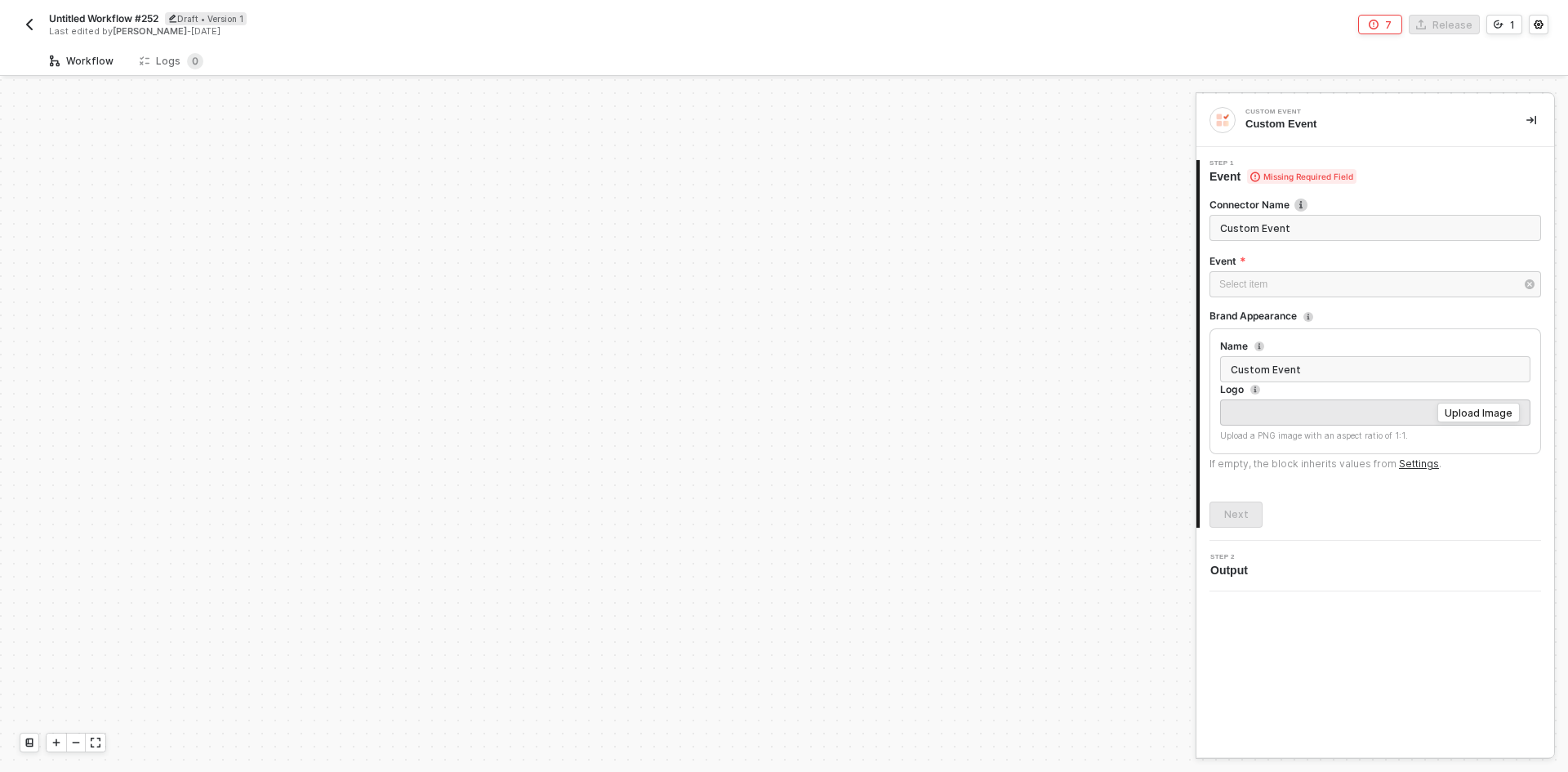
scroll to position [1125, 0]
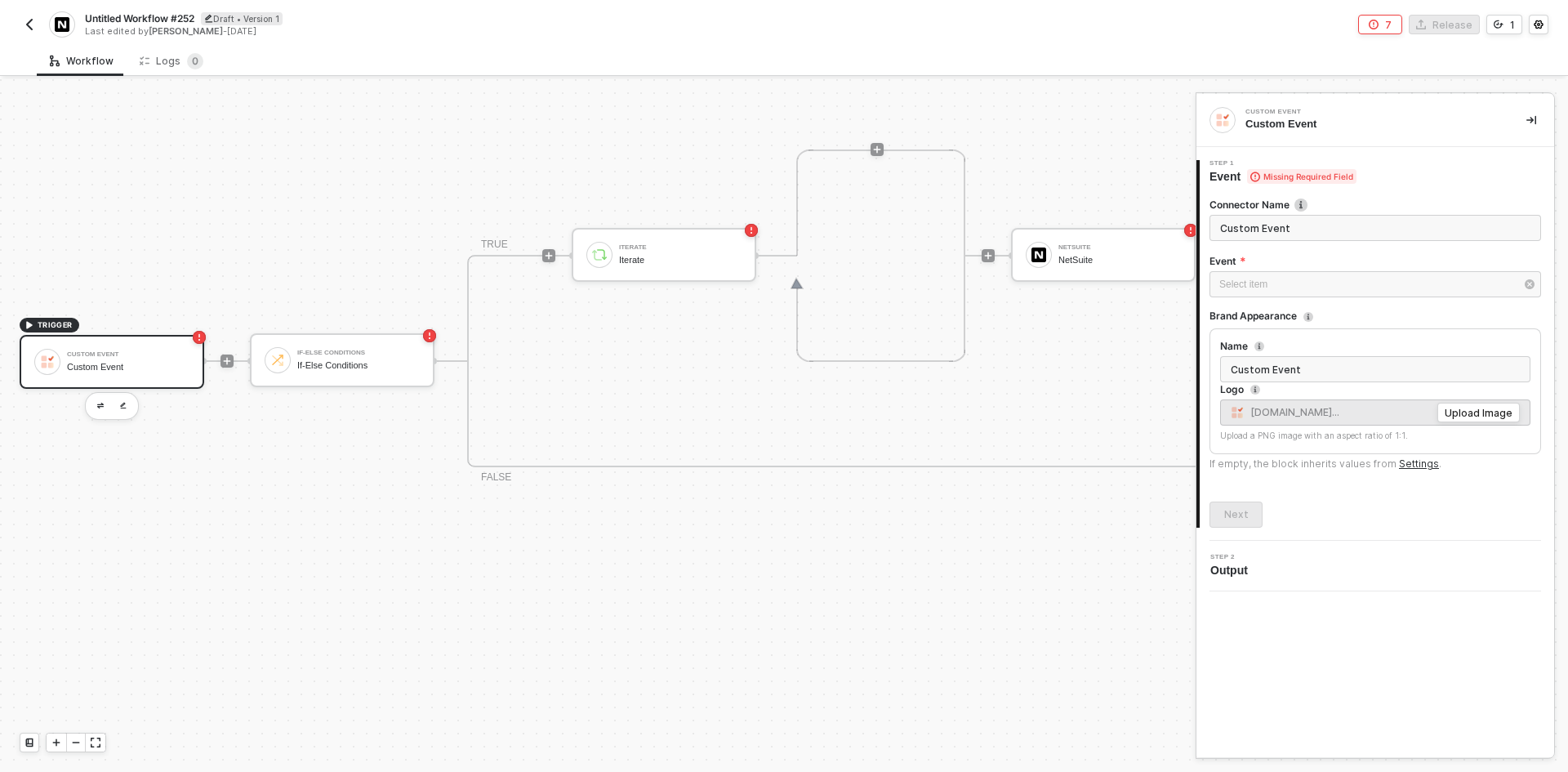
click at [31, 26] on img "button" at bounding box center [29, 24] width 13 height 13
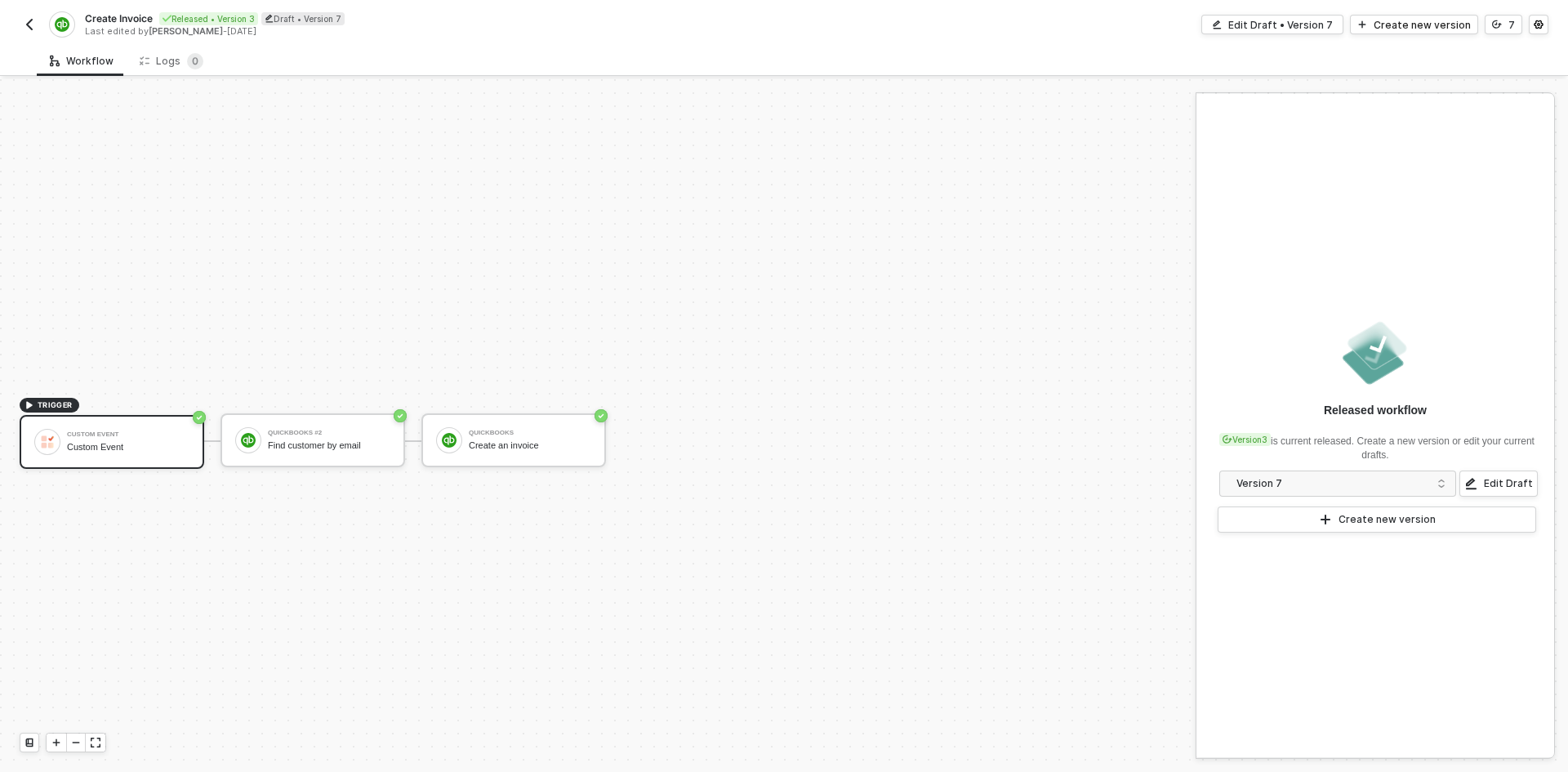
scroll to position [31, 0]
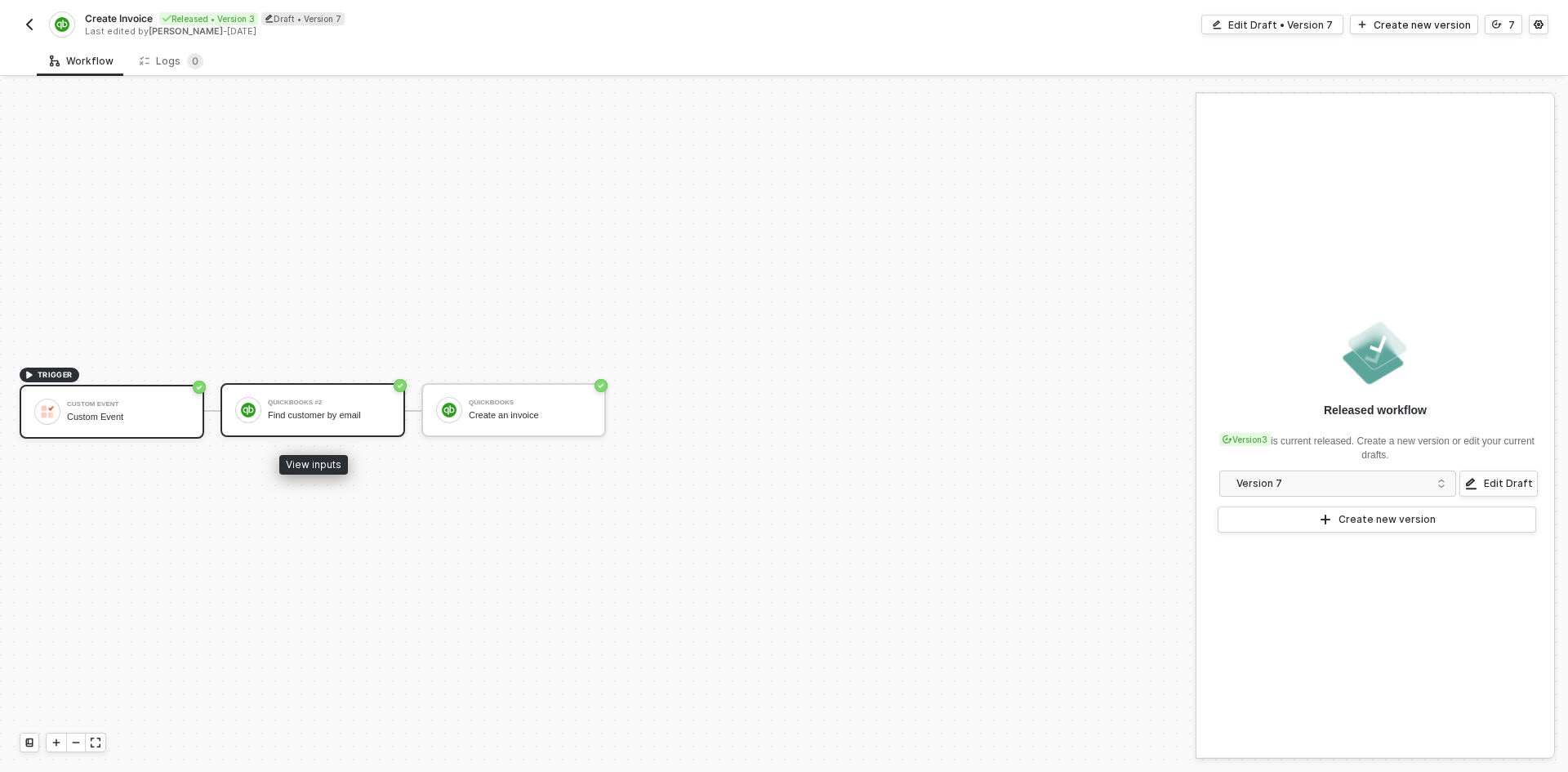
click at [347, 414] on div "Find customer by email" at bounding box center [329, 415] width 122 height 11
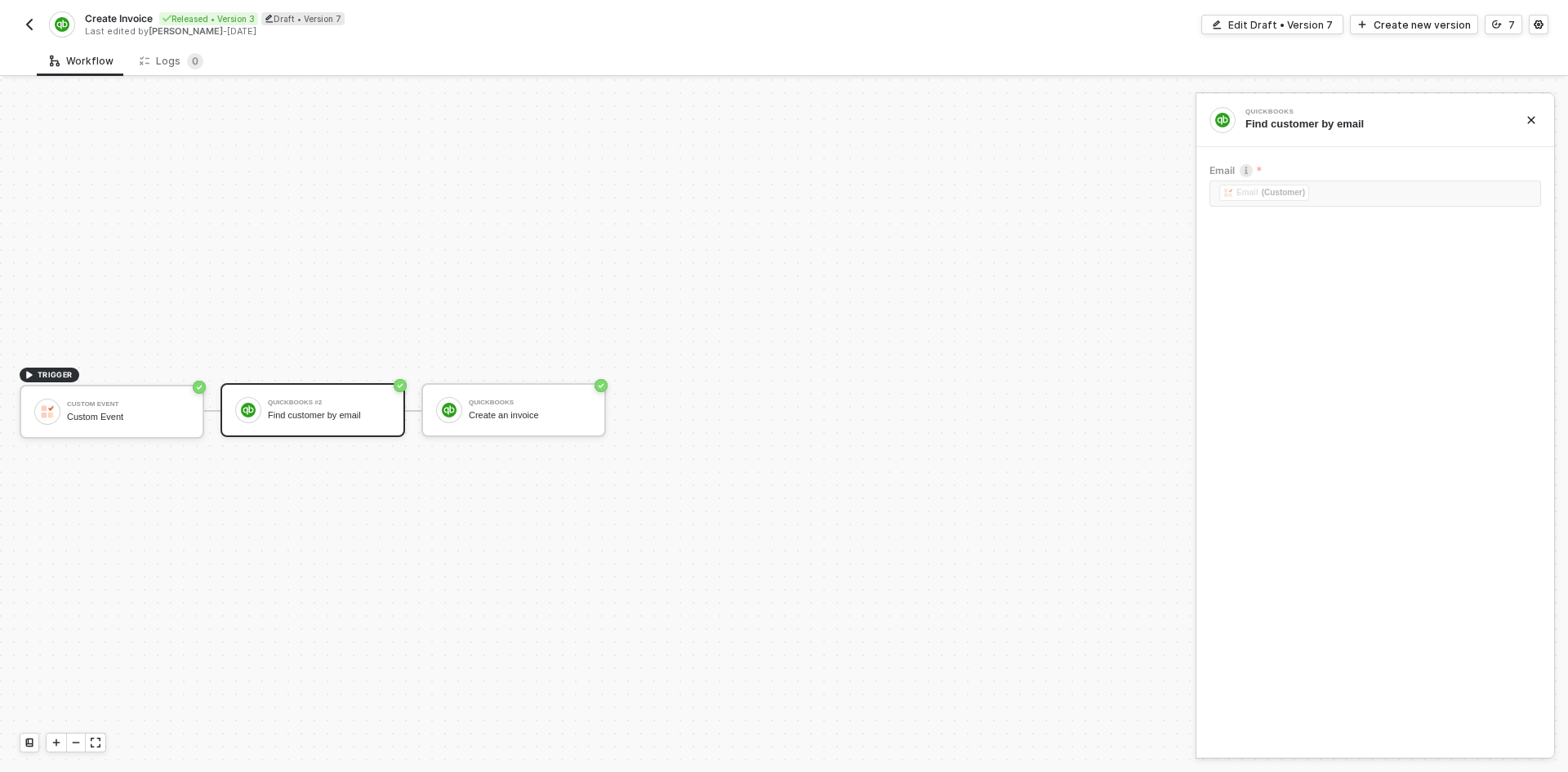
click at [28, 29] on img "button" at bounding box center [29, 24] width 13 height 13
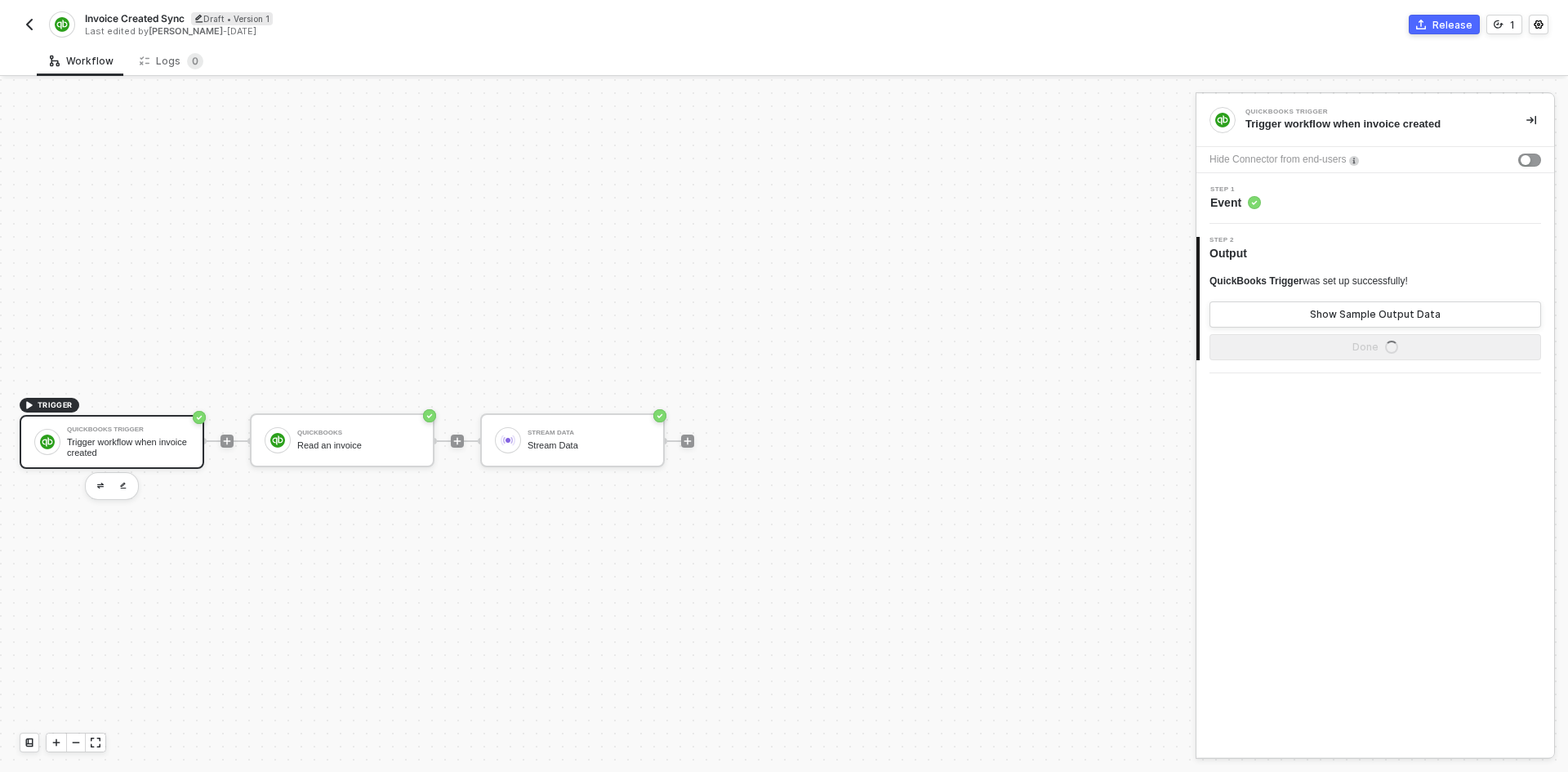
scroll to position [31, 0]
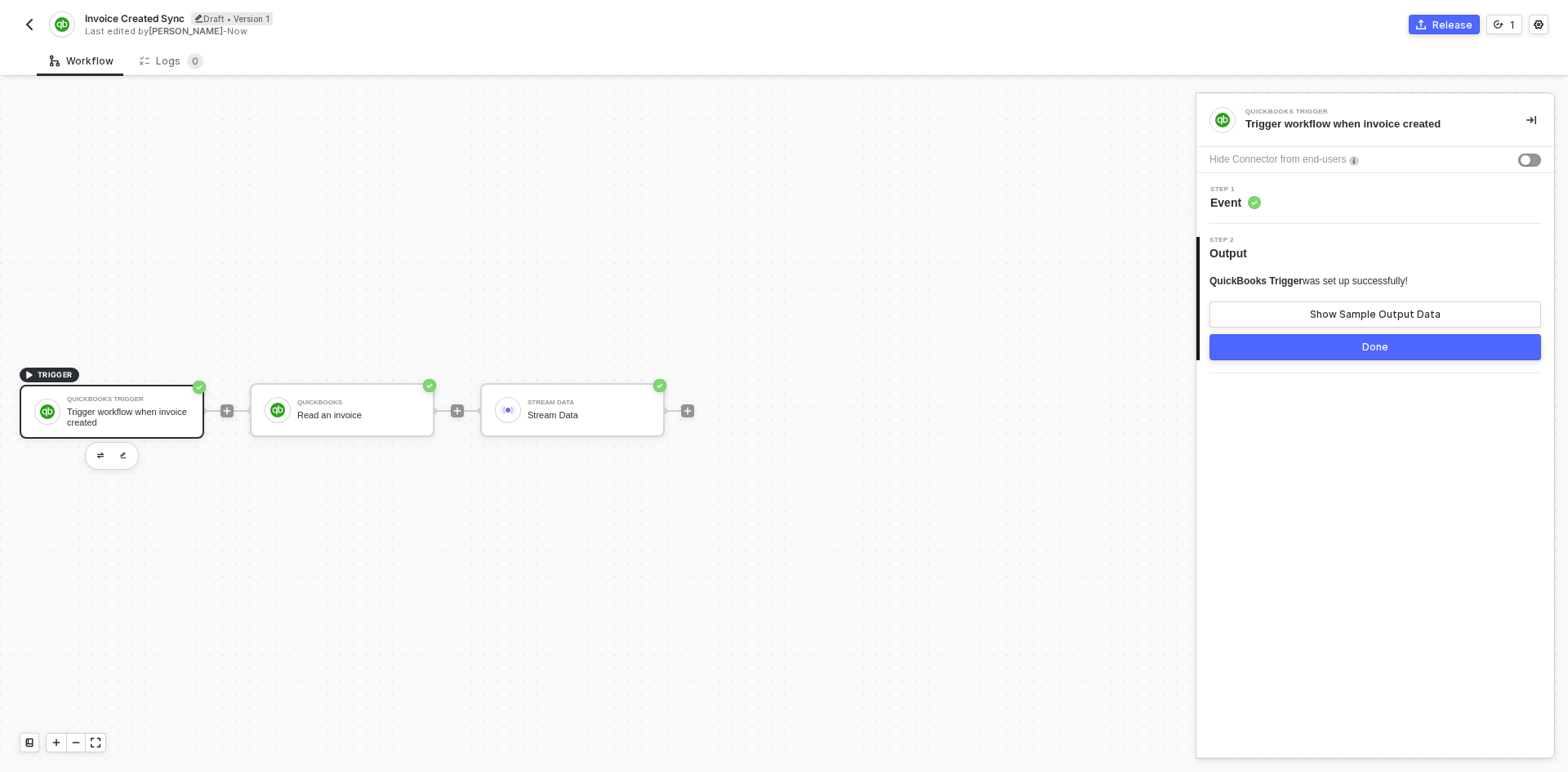
click at [1305, 201] on div "Step 1 Event" at bounding box center [1377, 198] width 353 height 25
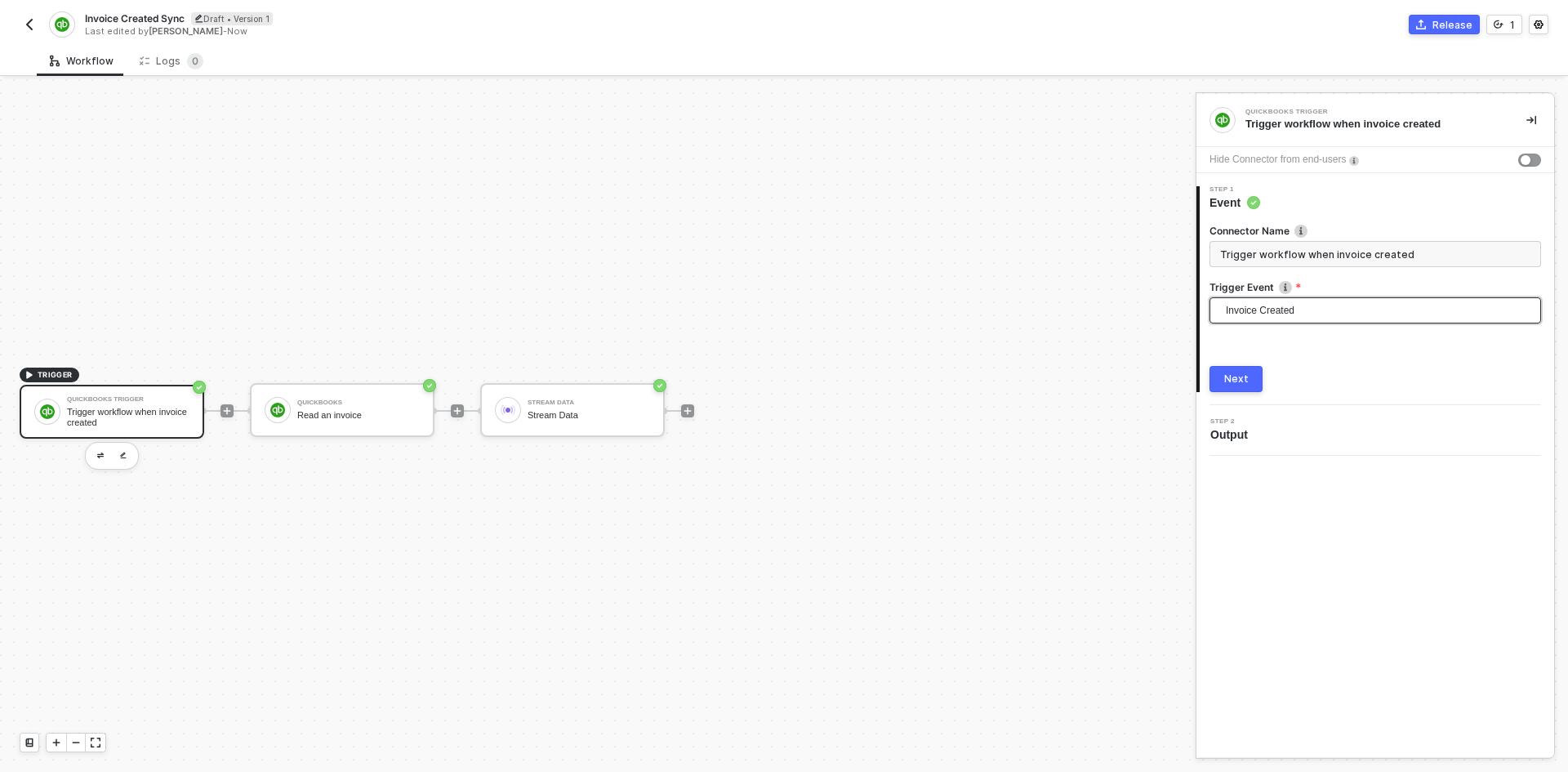
click at [1314, 305] on span "Invoice Created" at bounding box center [1378, 310] width 305 height 25
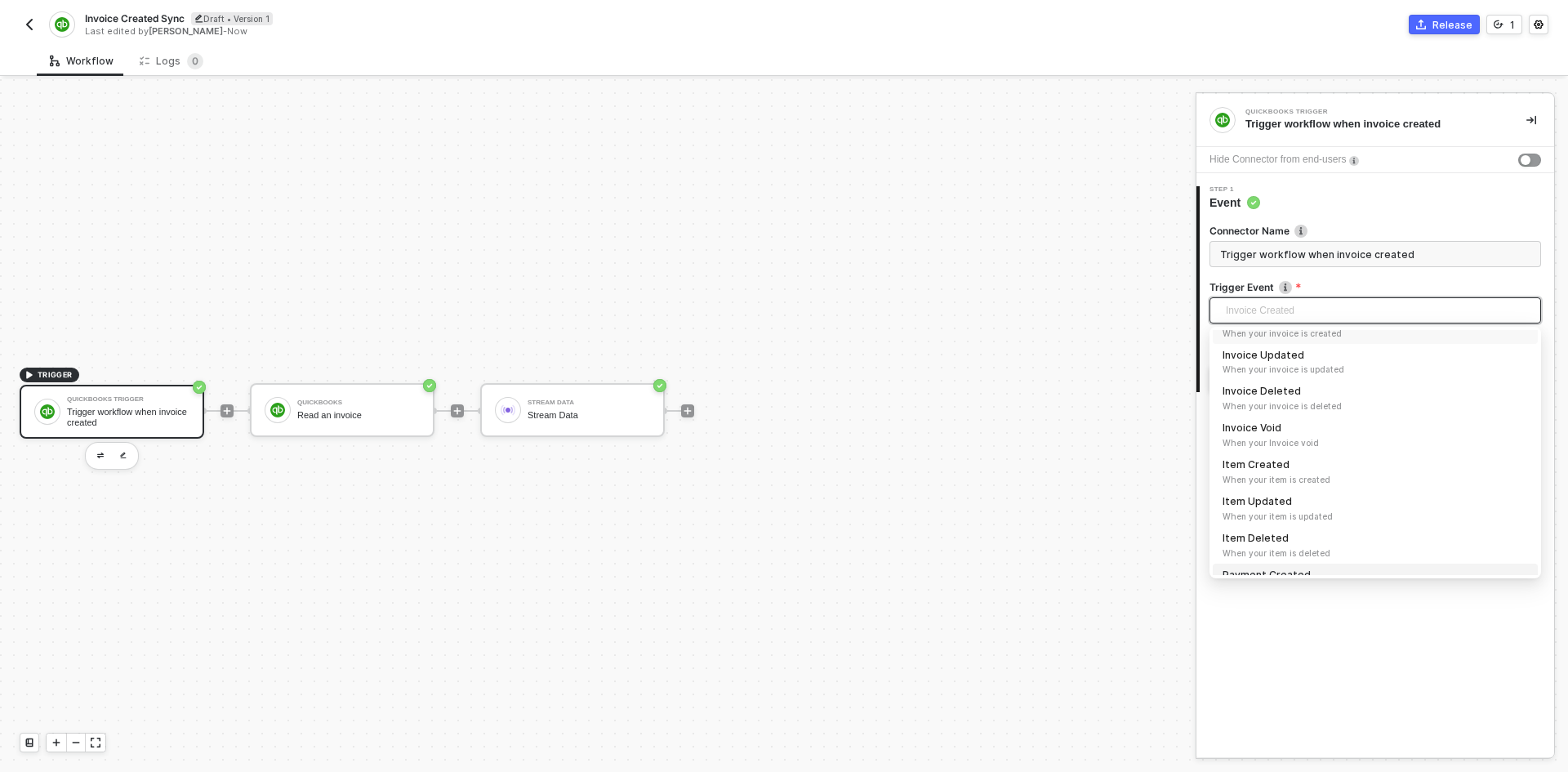
scroll to position [225, 0]
click at [1321, 415] on div "Invoice Created When your invoice is created" at bounding box center [1374, 416] width 305 height 29
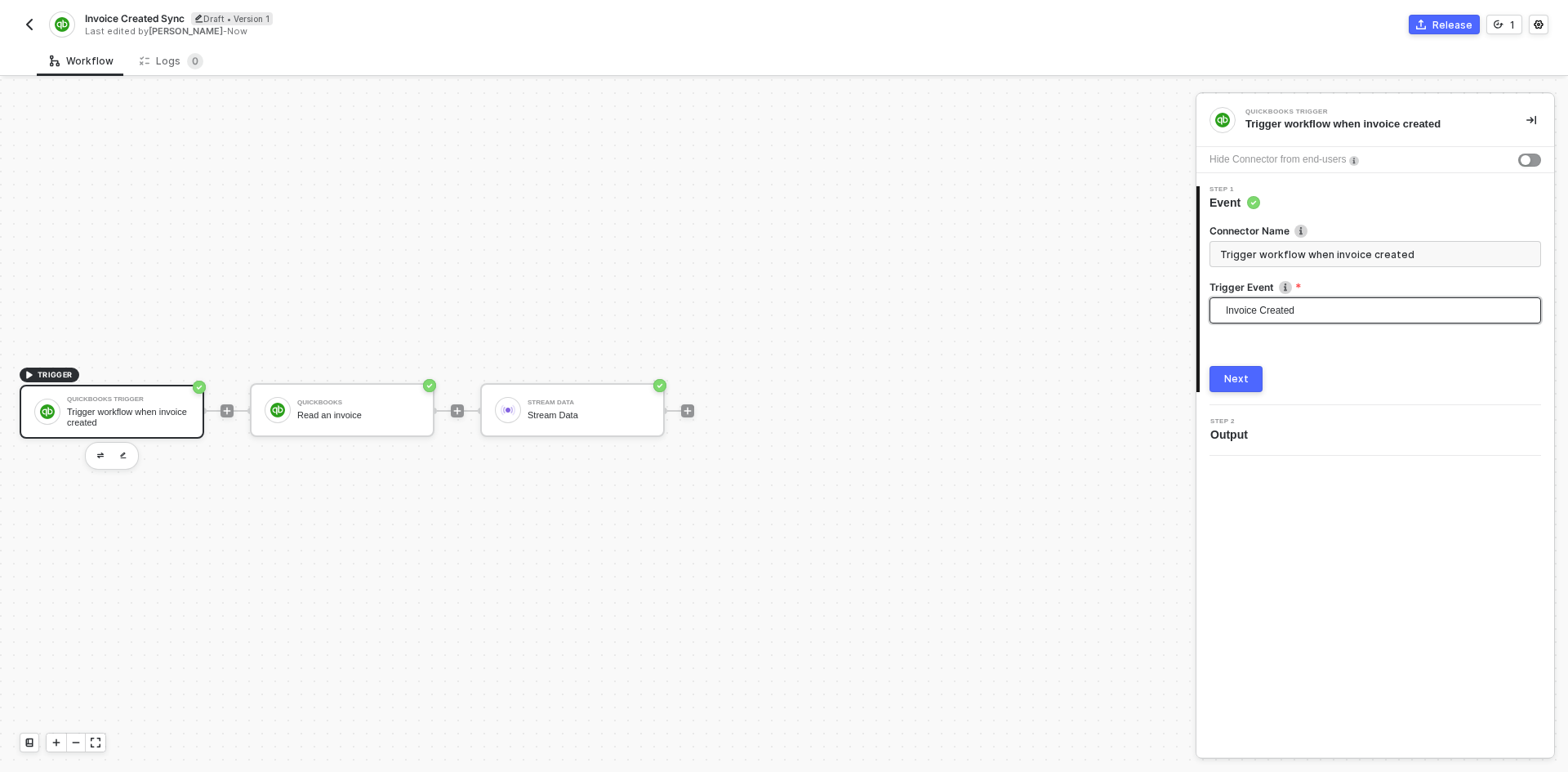
click at [1236, 376] on div "Next" at bounding box center [1236, 378] width 25 height 13
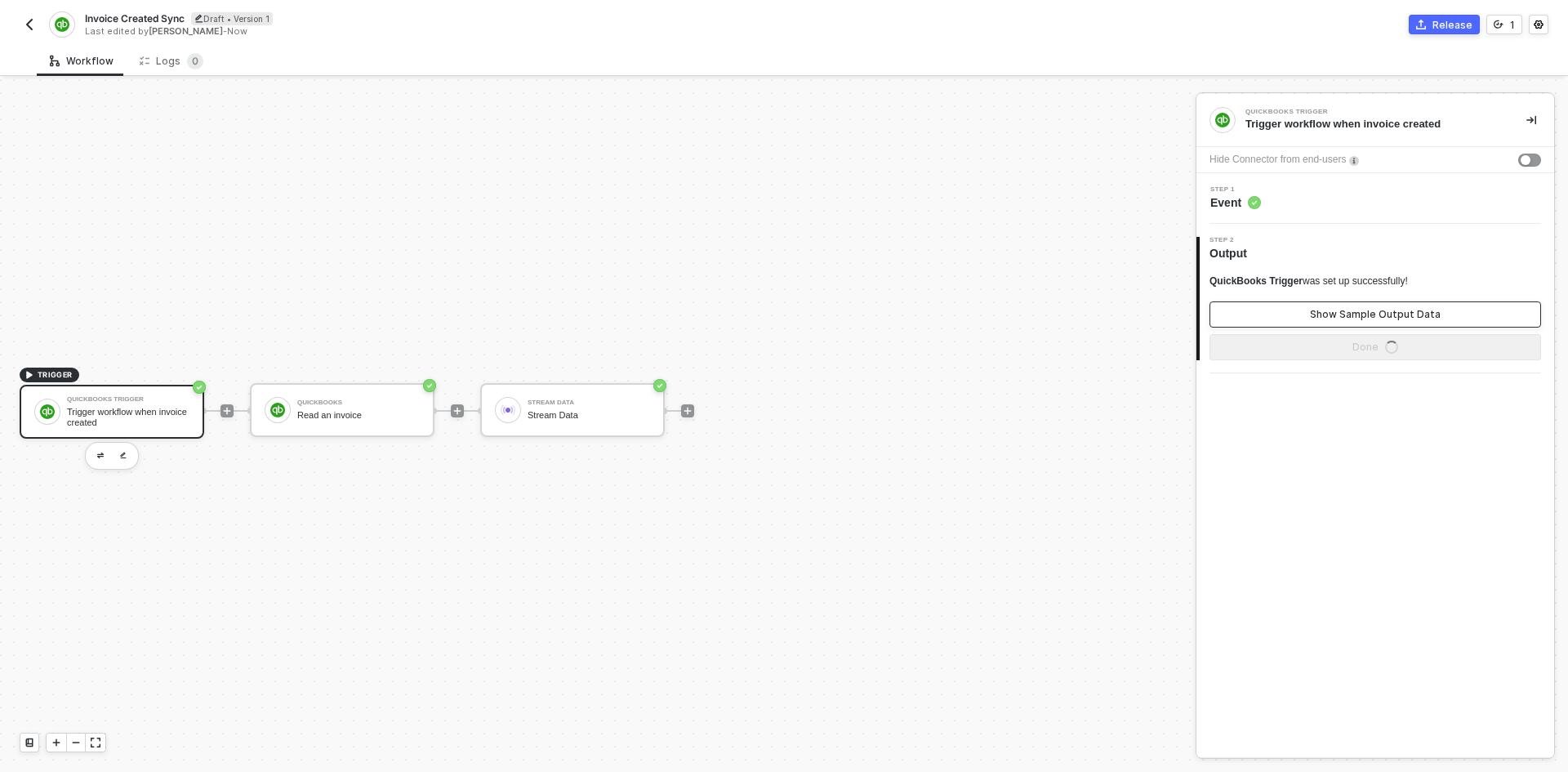
click at [1284, 323] on button "Show Sample Output Data" at bounding box center [1375, 314] width 332 height 26
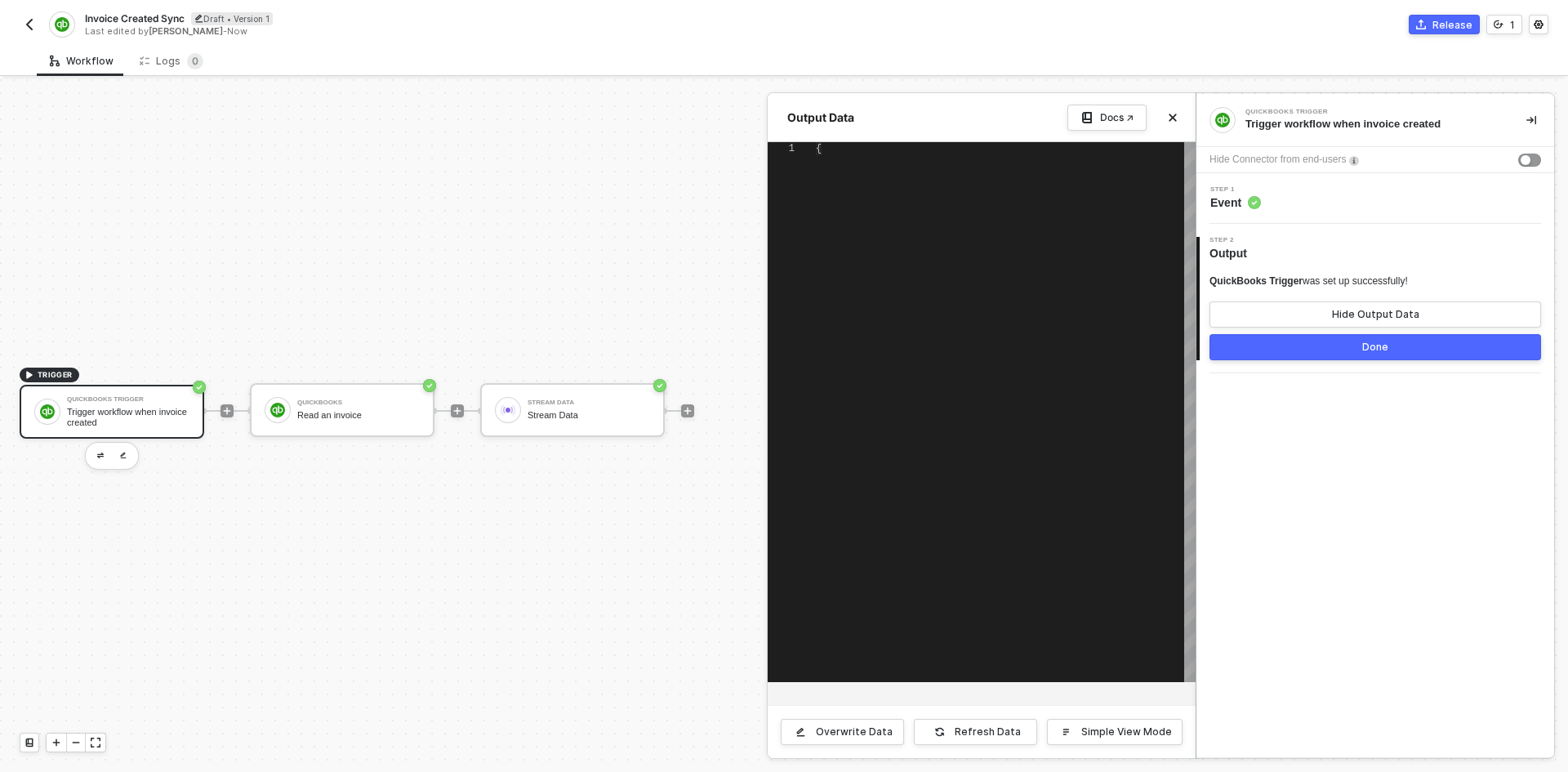
type textarea "{ "name": "Customer", "id": "1", "operation": "Create", "lastUpdated": "2015-10…"
drag, startPoint x: 863, startPoint y: 270, endPoint x: 778, endPoint y: 76, distance: 211.8
click at [778, 76] on div "Workflow Logs 0 TRIGGER QuickBooks Trigger Trigger workflow when invoice create…" at bounding box center [784, 408] width 1568 height 726
click at [328, 418] on div at bounding box center [784, 425] width 1568 height 693
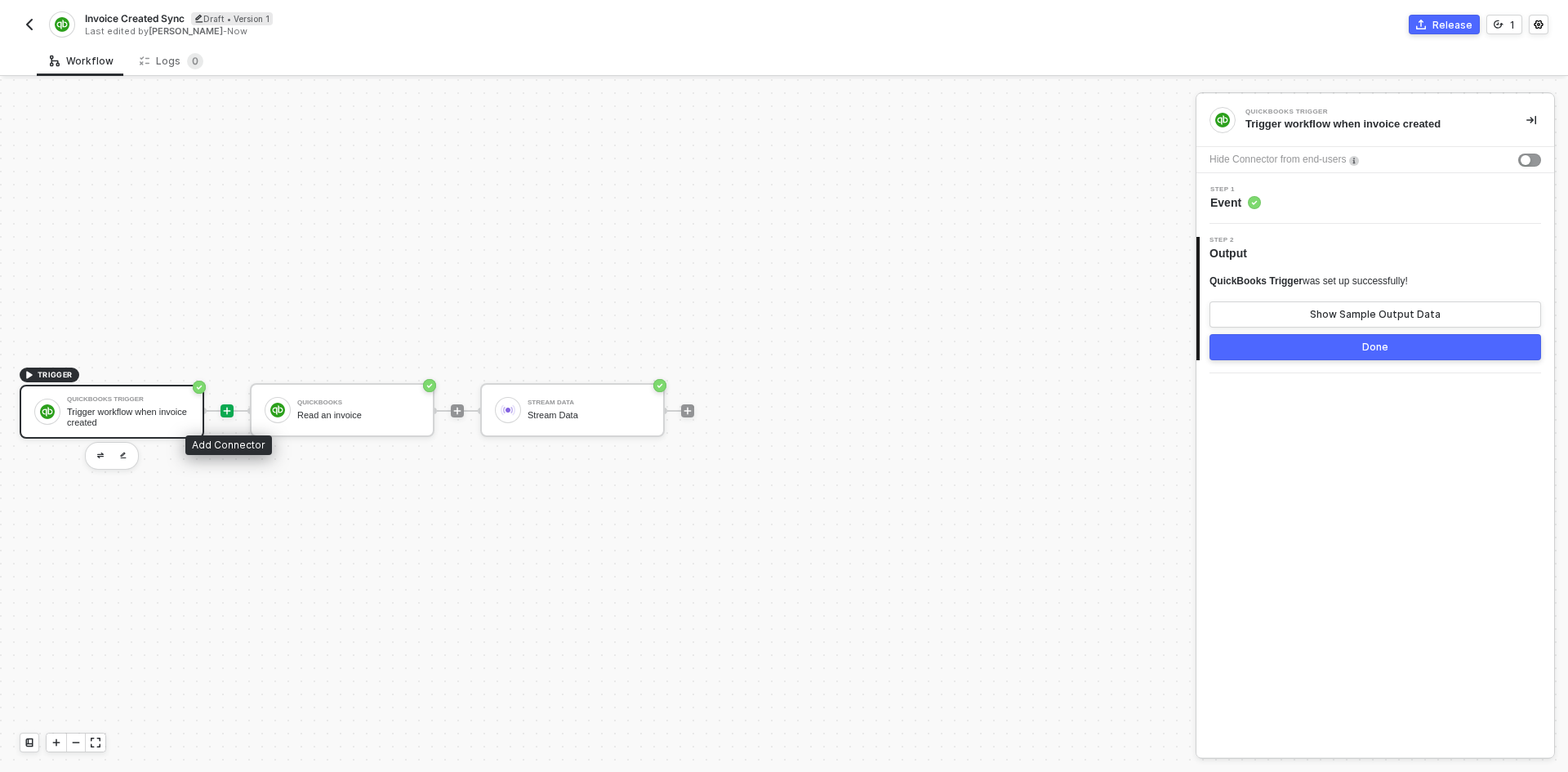
click at [228, 416] on div at bounding box center [226, 411] width 13 height 13
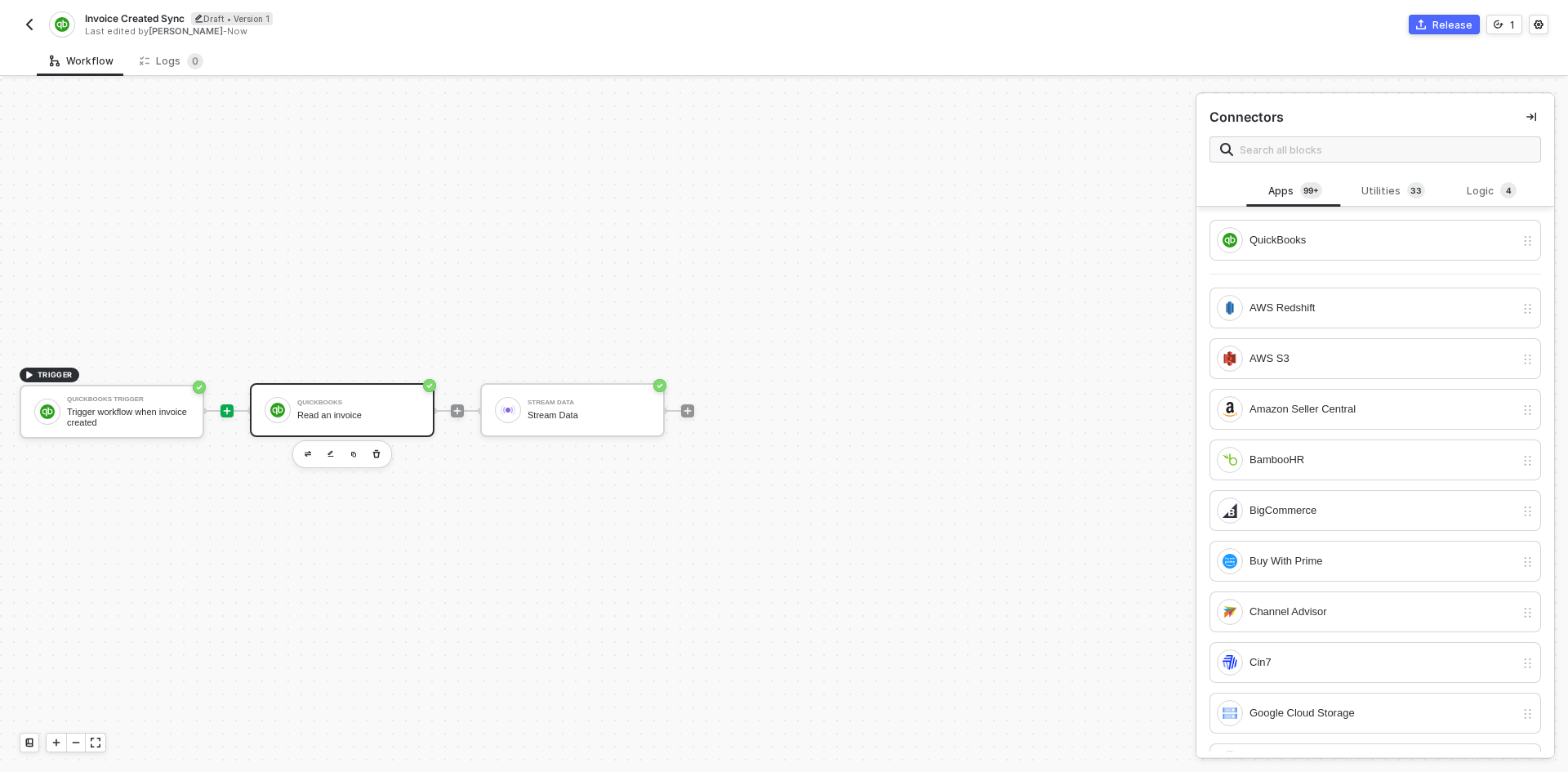
click at [370, 412] on div "Read an invoice" at bounding box center [358, 415] width 122 height 11
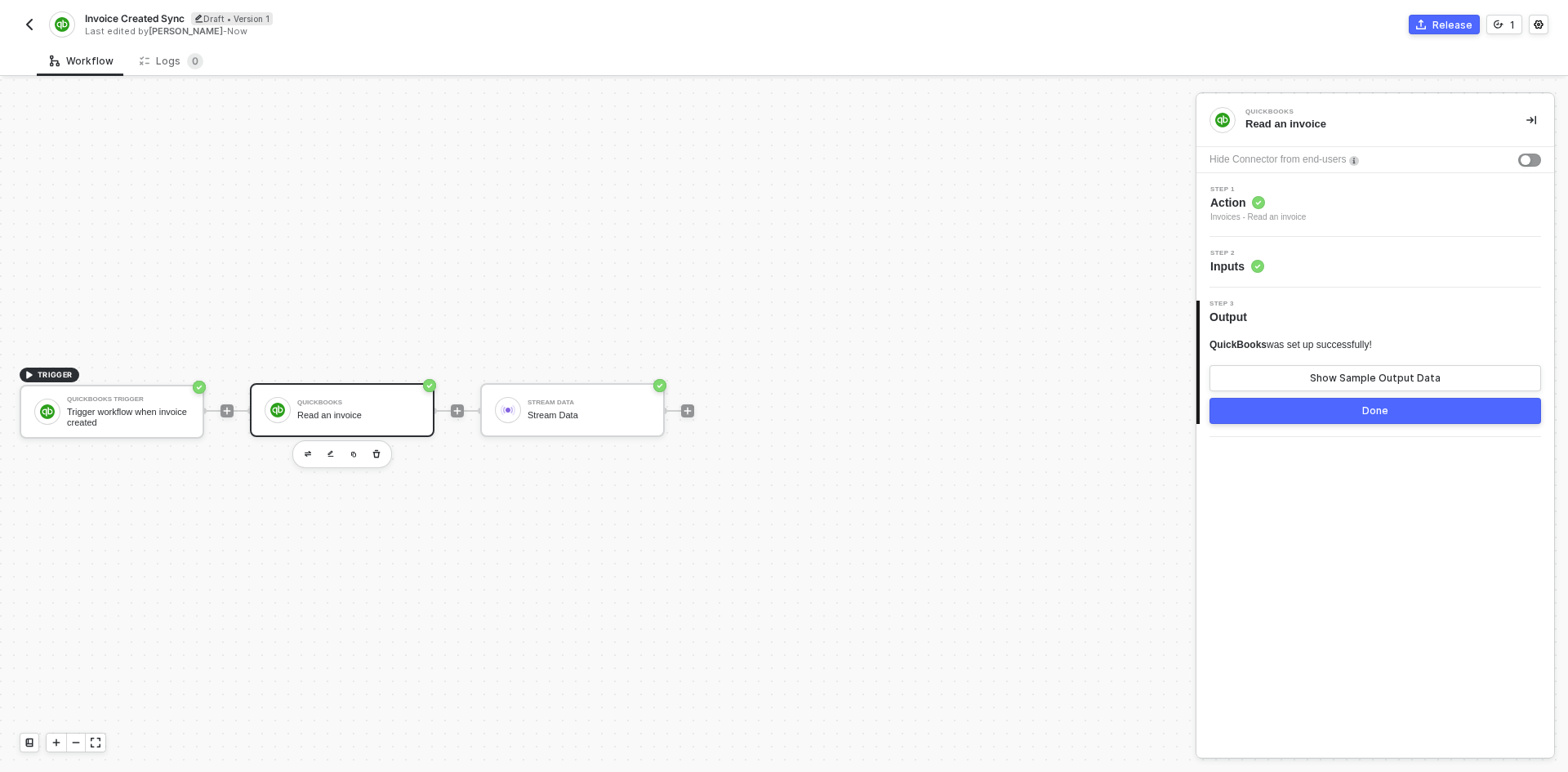
click at [1282, 263] on div "Step 2 Inputs" at bounding box center [1377, 262] width 353 height 25
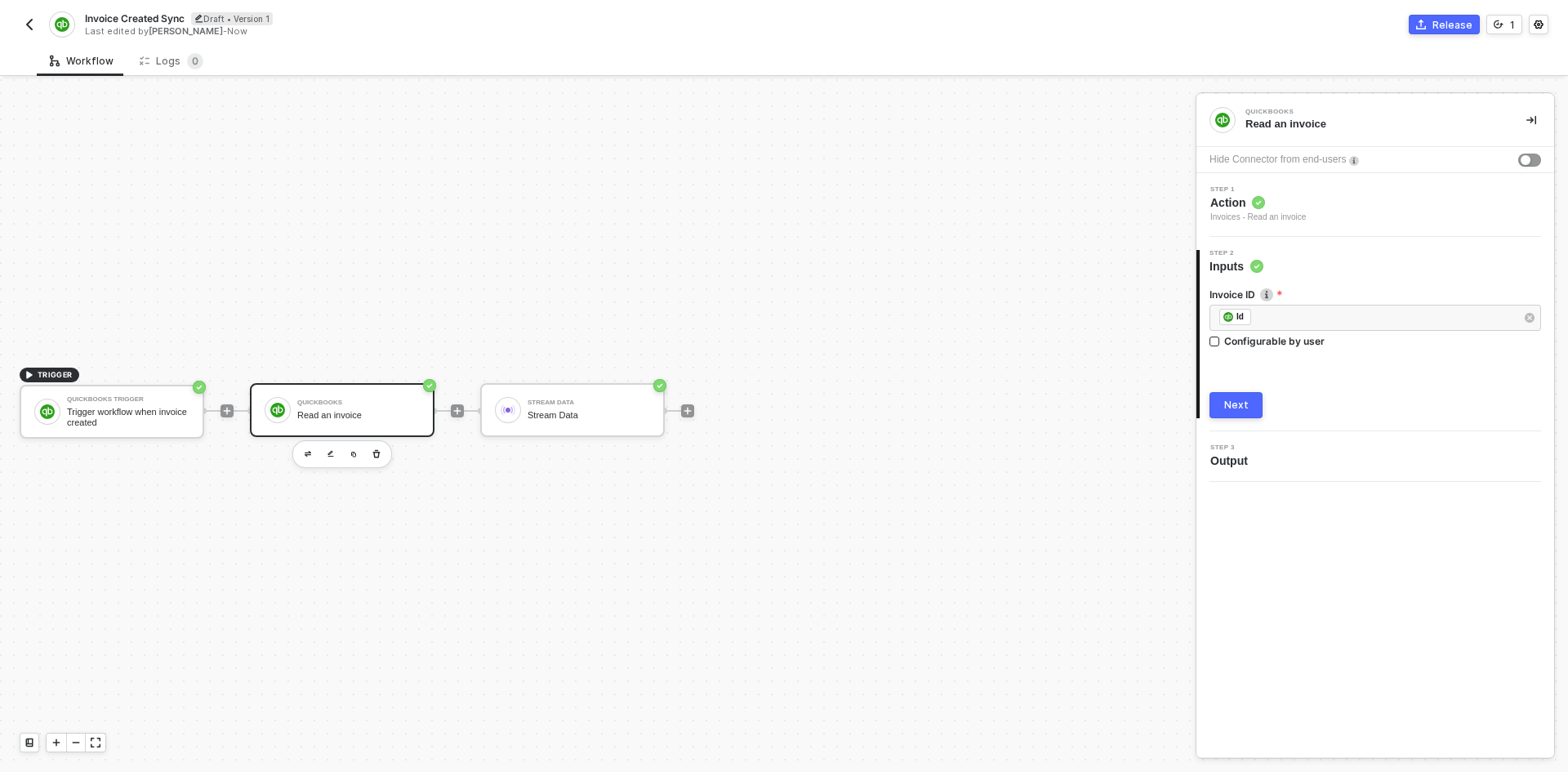
click at [1317, 221] on div "Step 1 Action Invoices - Read an invoice" at bounding box center [1377, 205] width 353 height 38
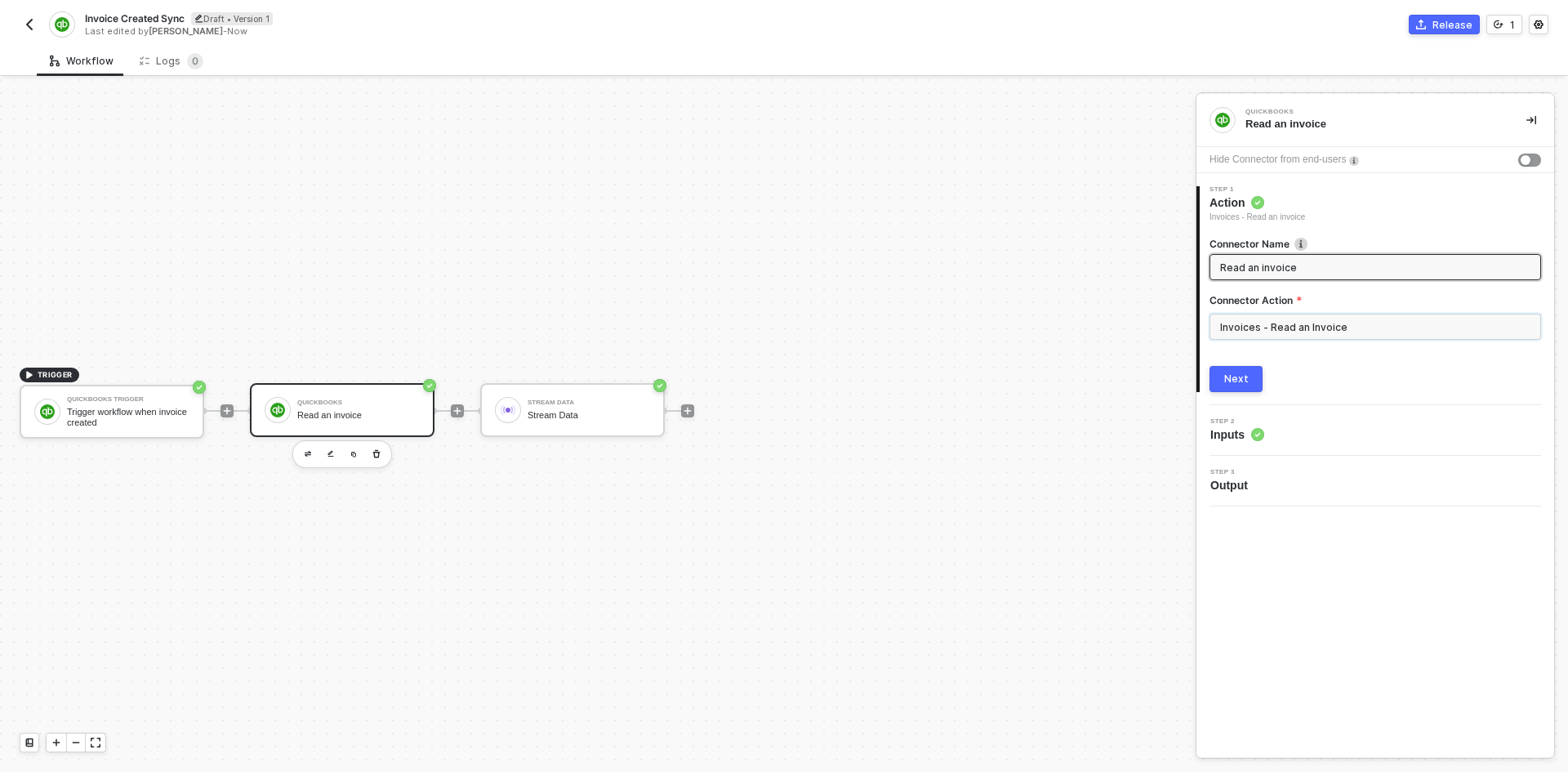
click at [1317, 335] on input "Invoices - Read an Invoice" at bounding box center [1375, 327] width 332 height 26
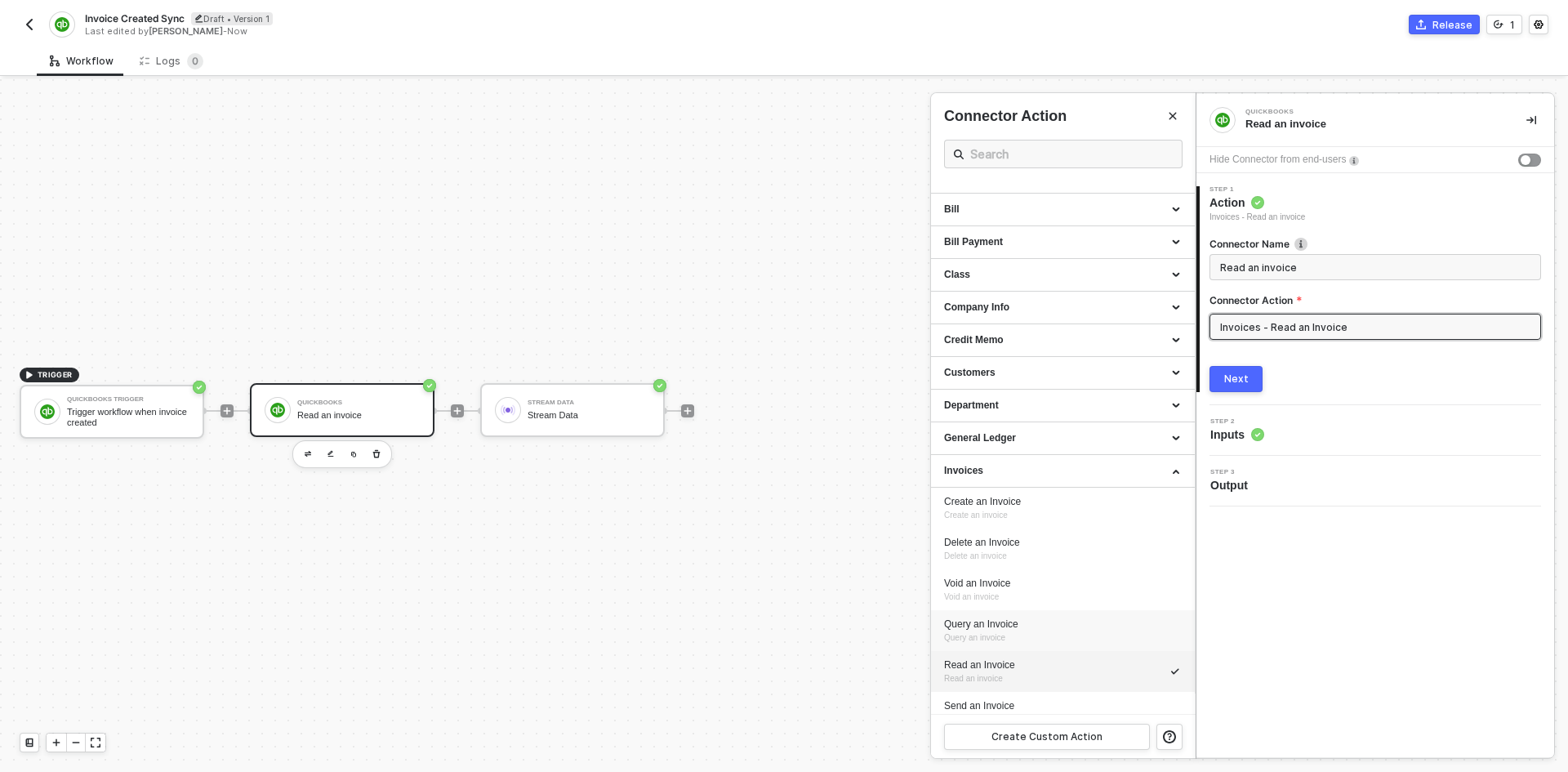
scroll to position [82, 0]
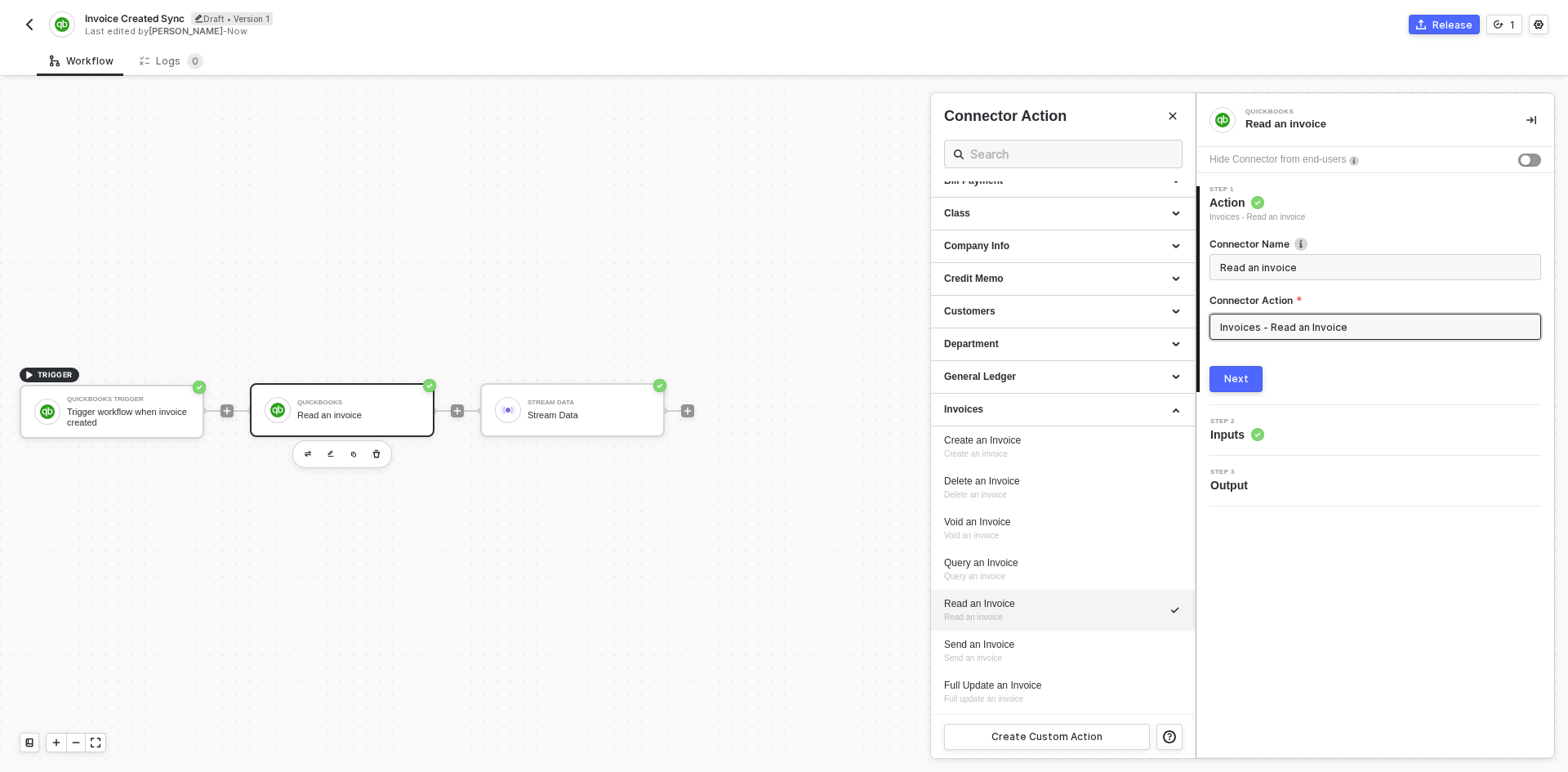
click at [1244, 387] on button "Next" at bounding box center [1236, 379] width 53 height 26
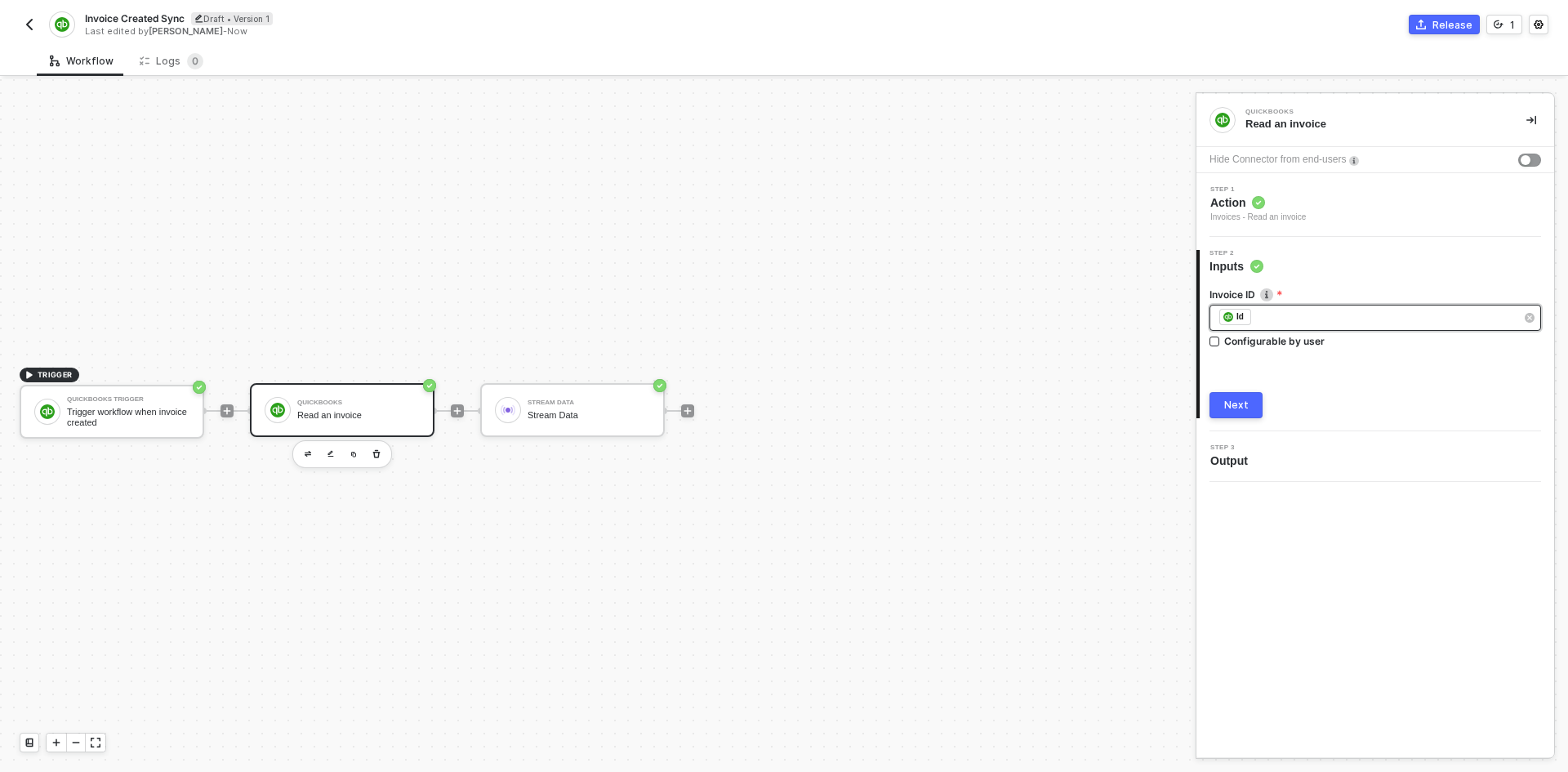
click at [1305, 324] on div "﻿ ﻿ Id ﻿" at bounding box center [1367, 318] width 295 height 18
click at [1053, 155] on span "Blocks 2" at bounding box center [1057, 155] width 51 height 12
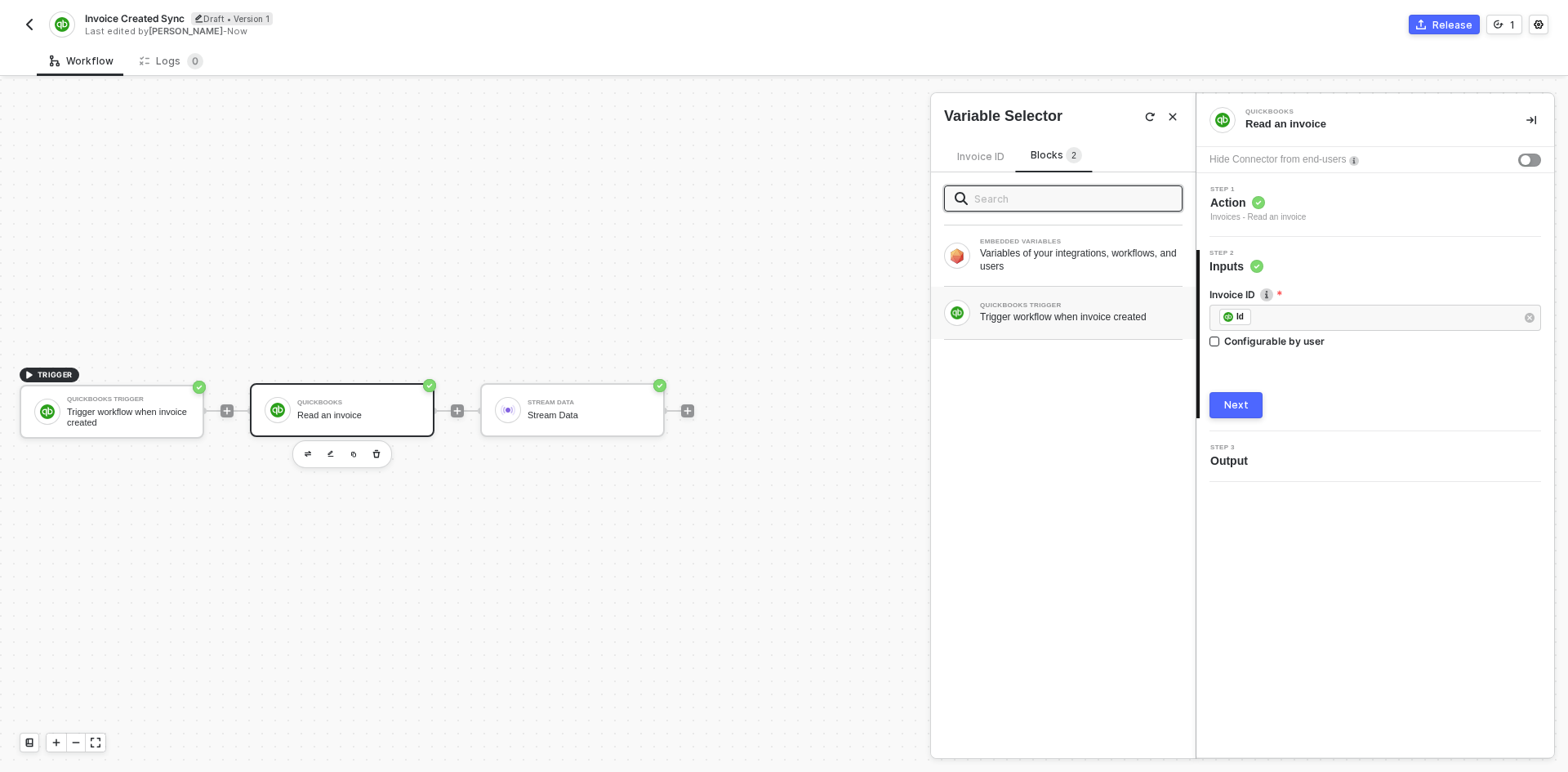
click at [1124, 327] on div "QUICKBOOKS TRIGGER Trigger workflow when invoice created" at bounding box center [1063, 312] width 265 height 52
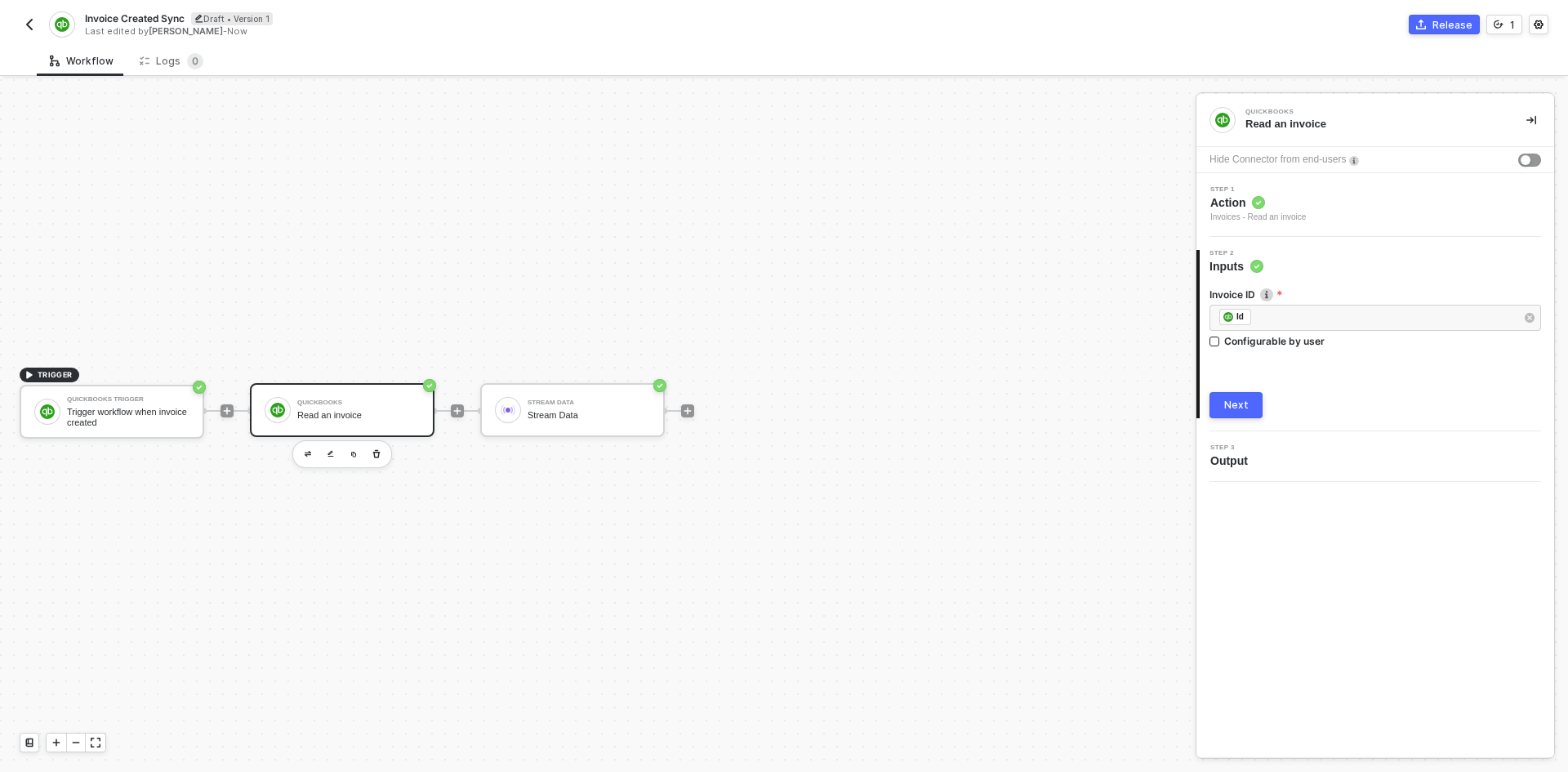
click at [1238, 421] on div "2 Step 2 Inputs Invoice ID ﻿ ﻿ Id ﻿ Configurable by user Next" at bounding box center [1375, 334] width 357 height 194
click at [1239, 411] on div "Next" at bounding box center [1236, 405] width 25 height 13
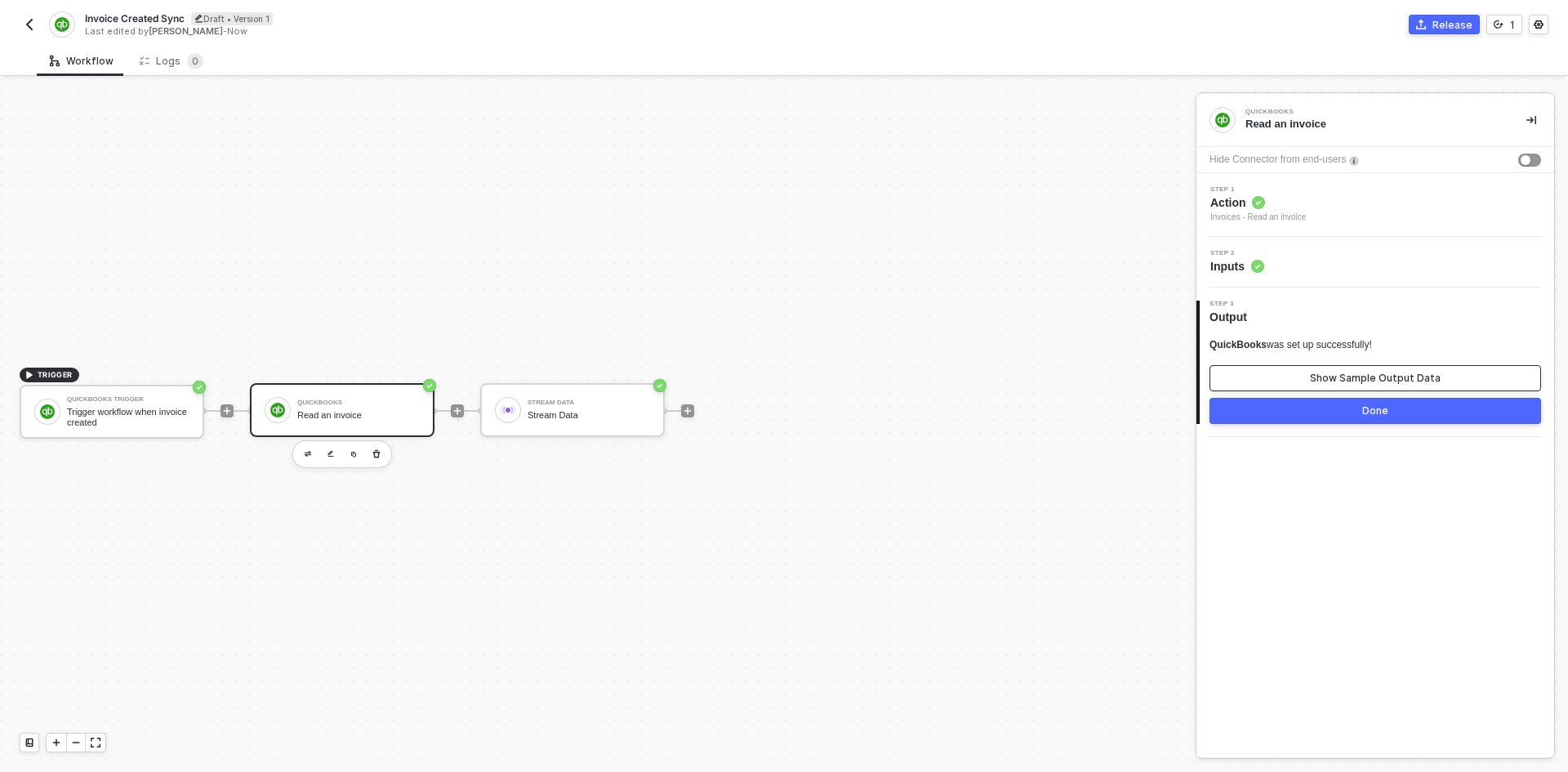
click at [1289, 369] on button "Show Sample Output Data" at bounding box center [1375, 378] width 332 height 26
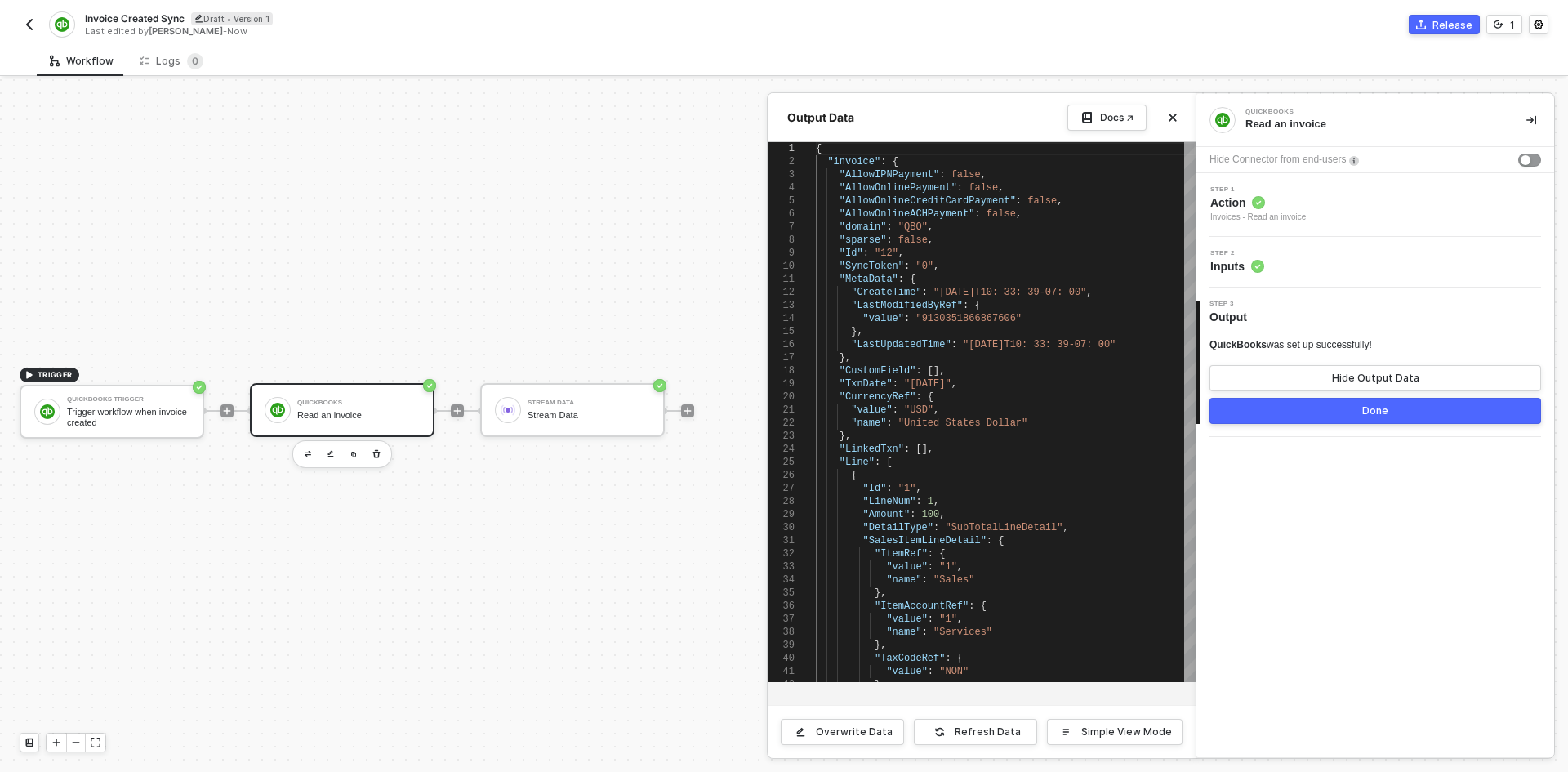
click at [573, 400] on div at bounding box center [784, 425] width 1568 height 693
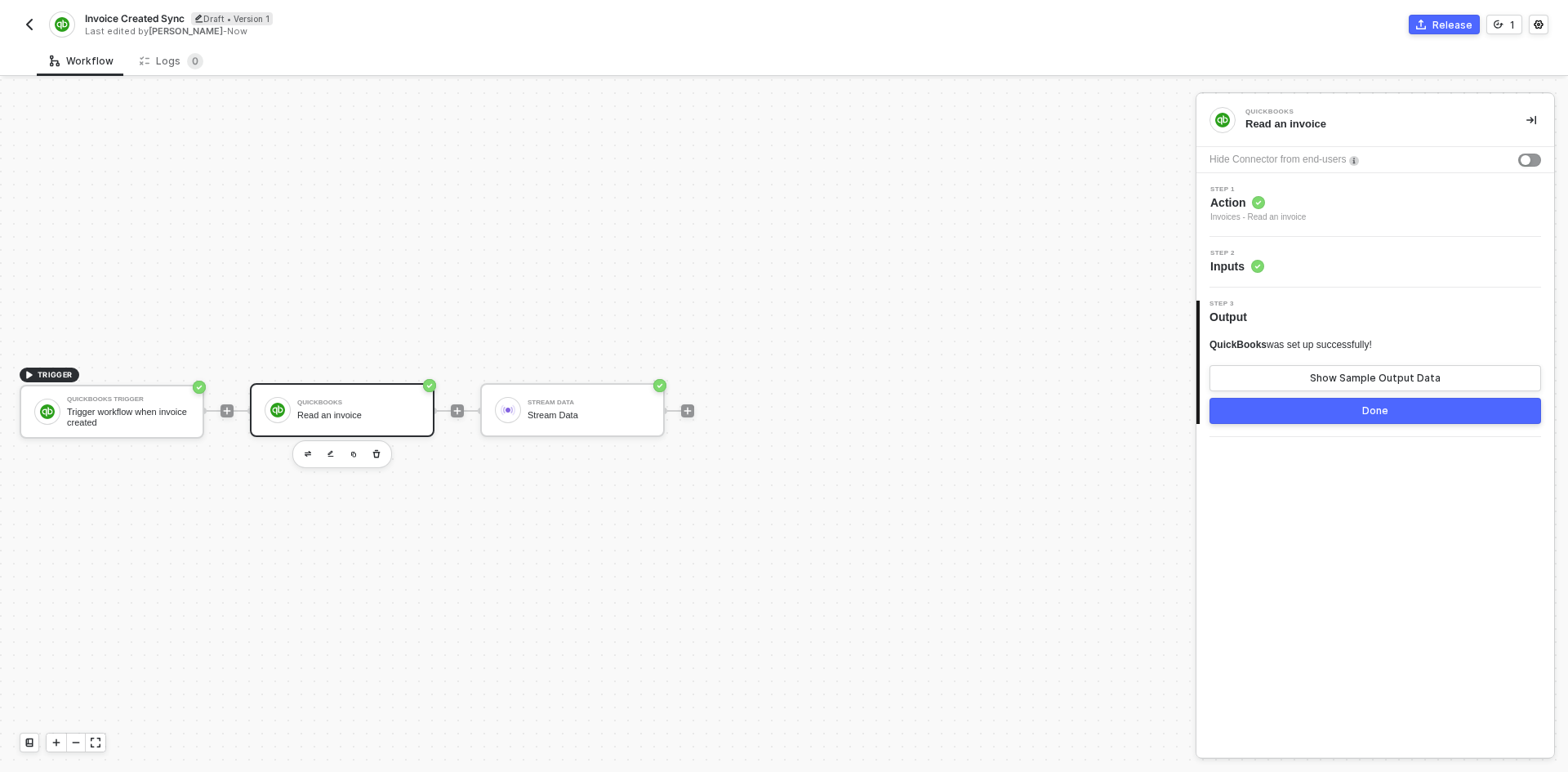
click at [573, 400] on div "Stream Data" at bounding box center [588, 403] width 122 height 7
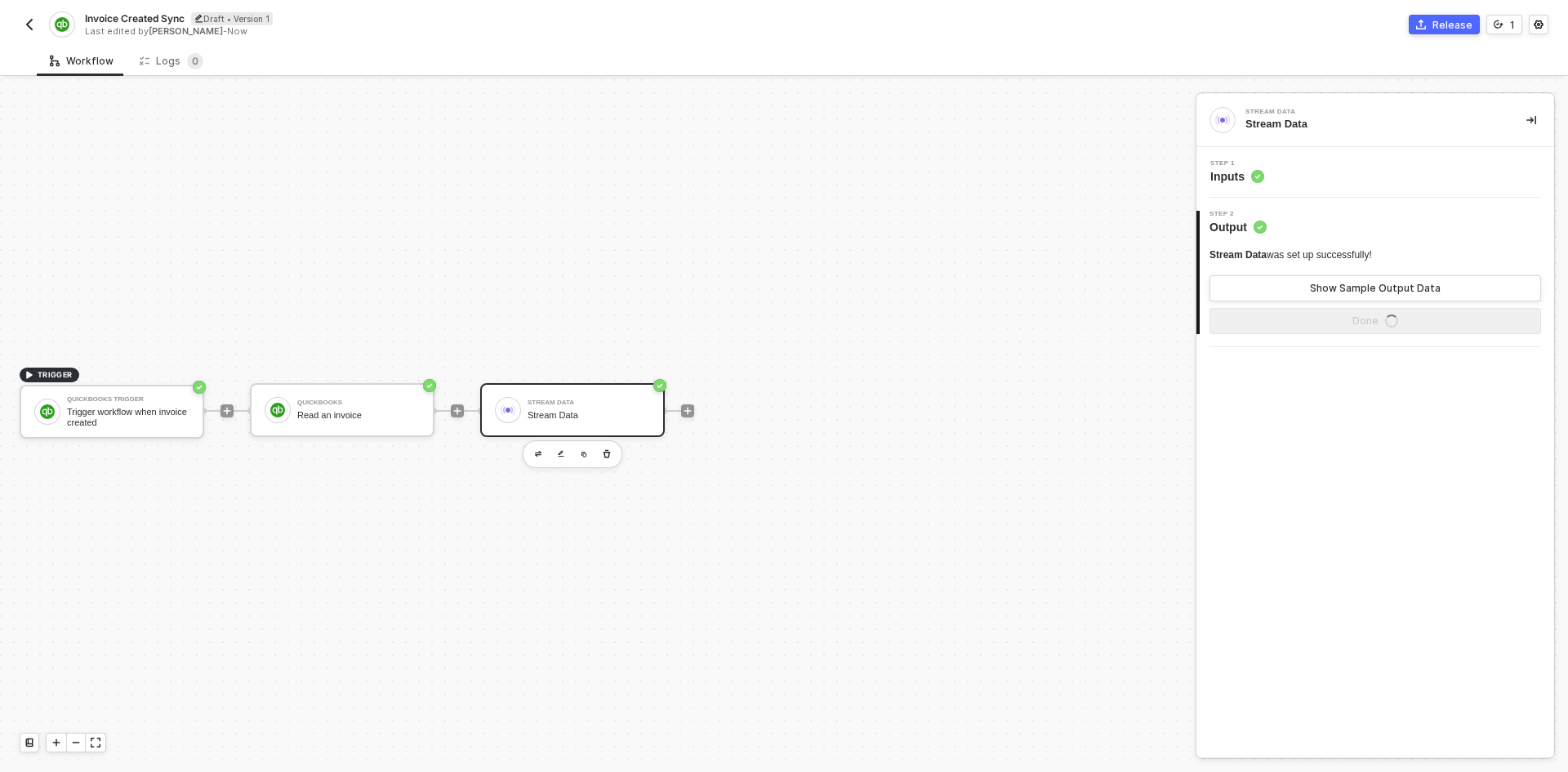
click at [1405, 173] on div "Step 1 Inputs" at bounding box center [1377, 172] width 353 height 25
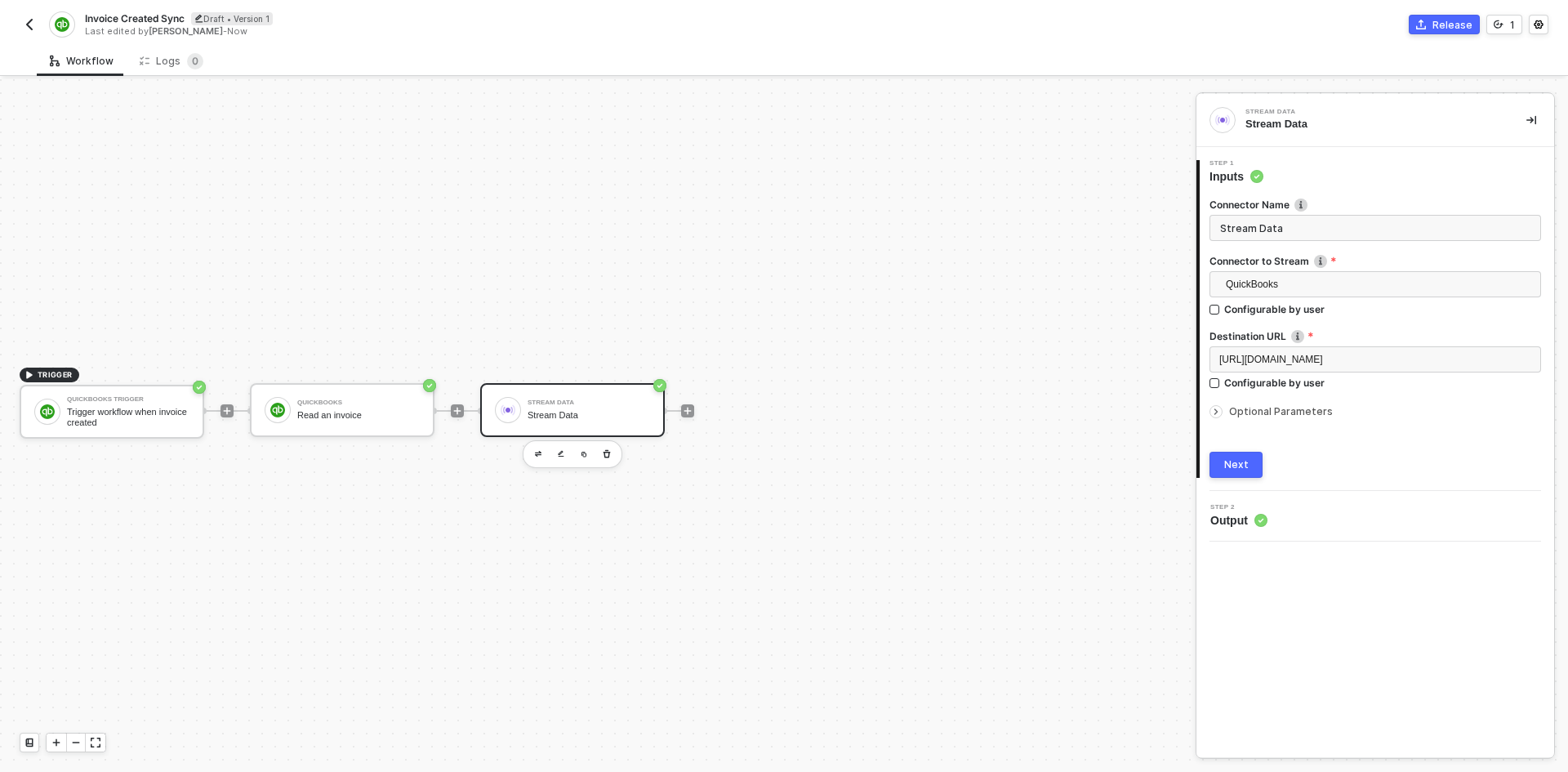
click at [32, 33] on button "button" at bounding box center [30, 25] width 20 height 20
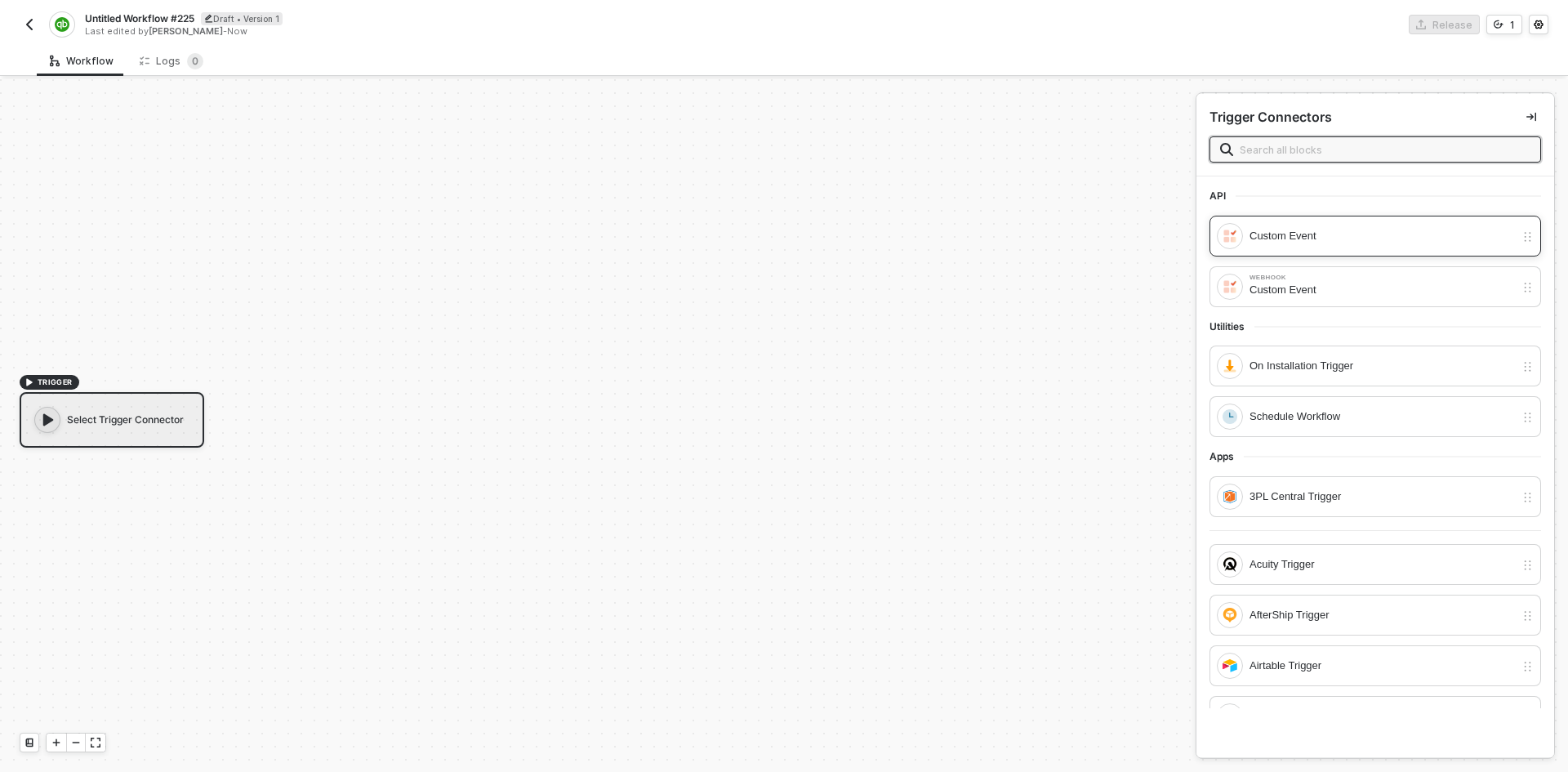
click at [1365, 247] on div "Custom Event" at bounding box center [1367, 236] width 298 height 26
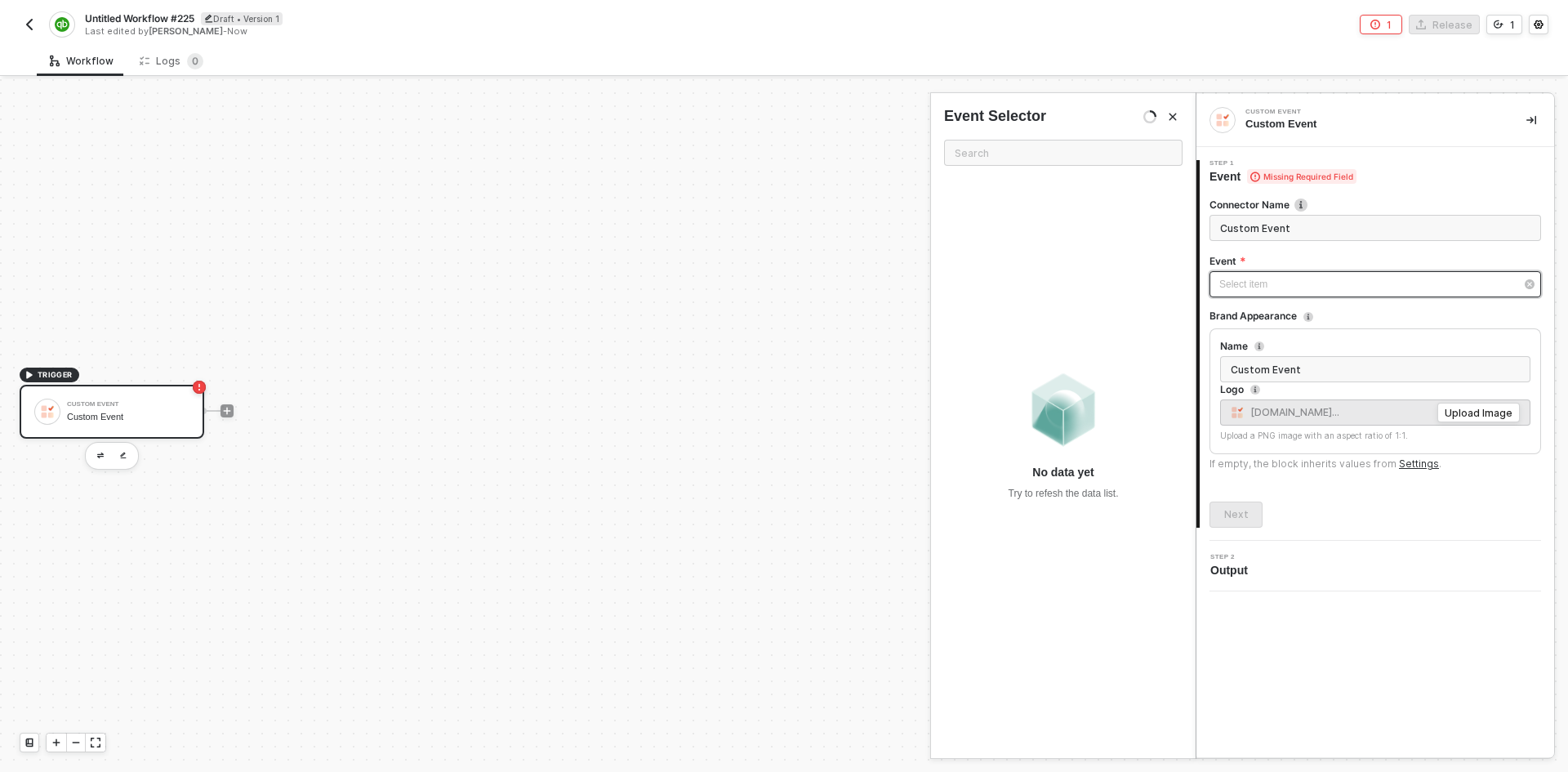
click at [1351, 290] on div "Select item ﻿" at bounding box center [1367, 284] width 295 height 16
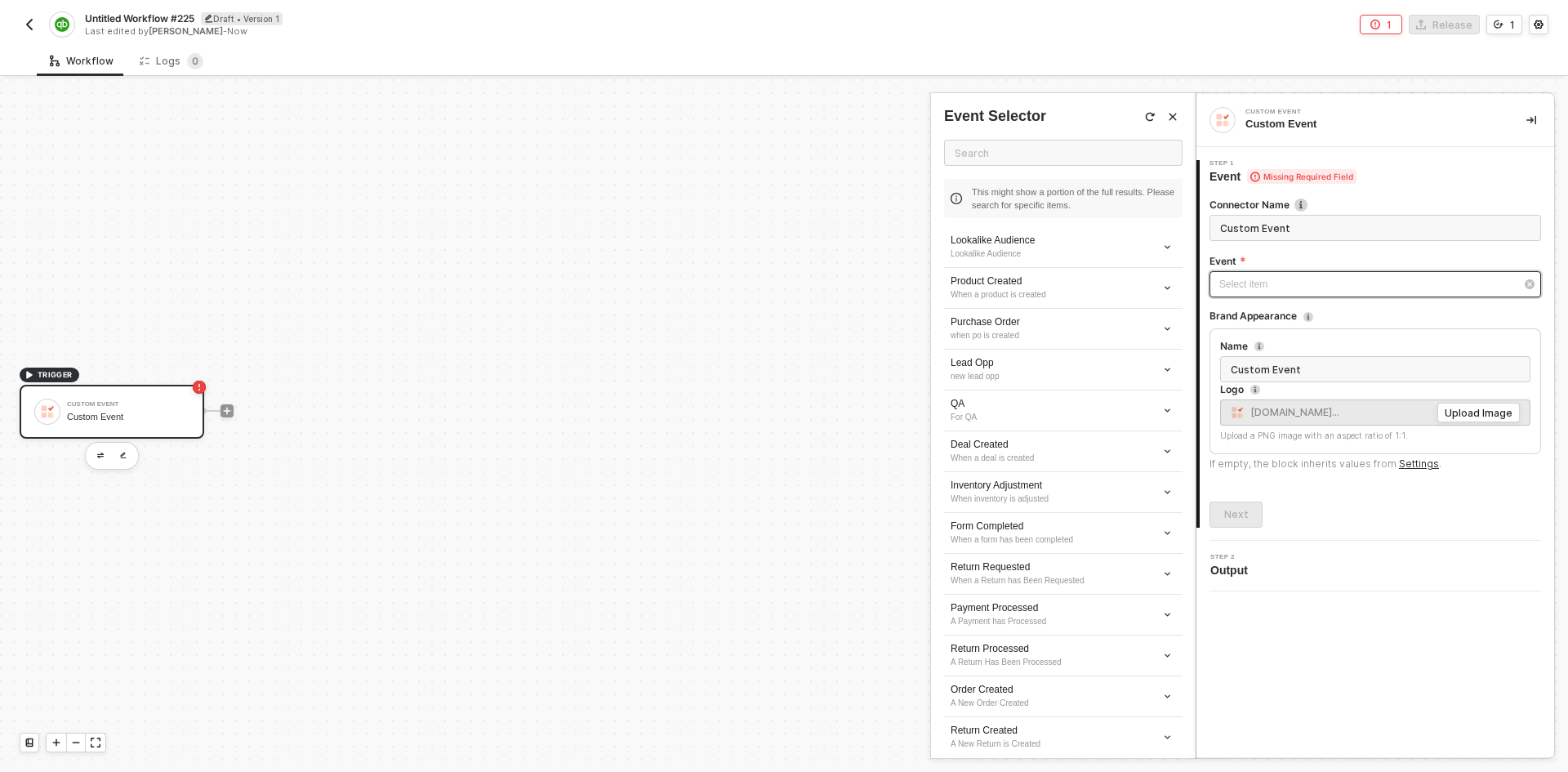
scroll to position [1634, 0]
click at [1066, 144] on input "text" at bounding box center [1063, 152] width 239 height 26
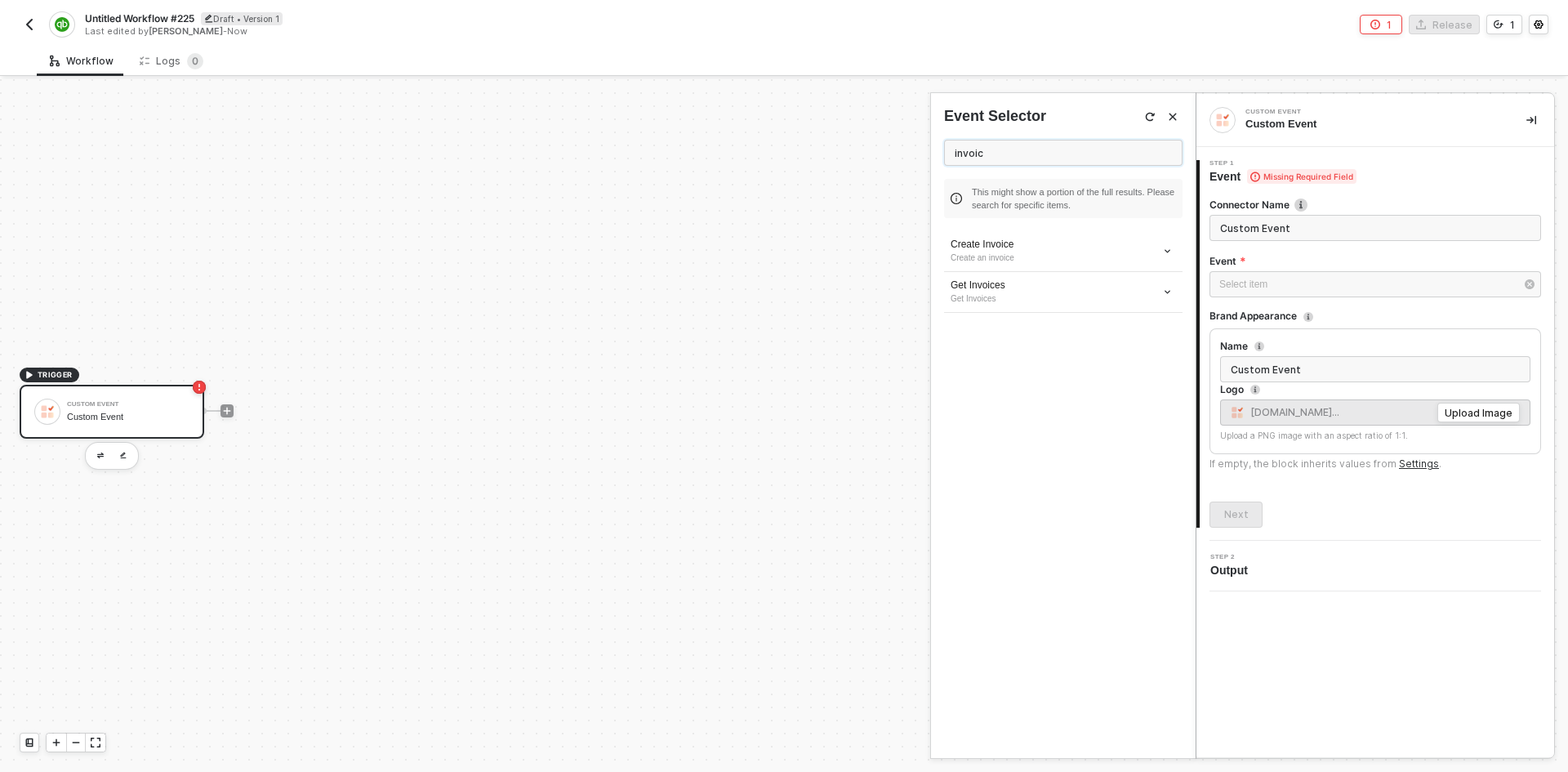
scroll to position [0, 0]
type input "invoic"
click at [1167, 257] on button "button" at bounding box center [1167, 252] width 20 height 20
click at [1109, 278] on span "Edit" at bounding box center [1109, 281] width 108 height 14
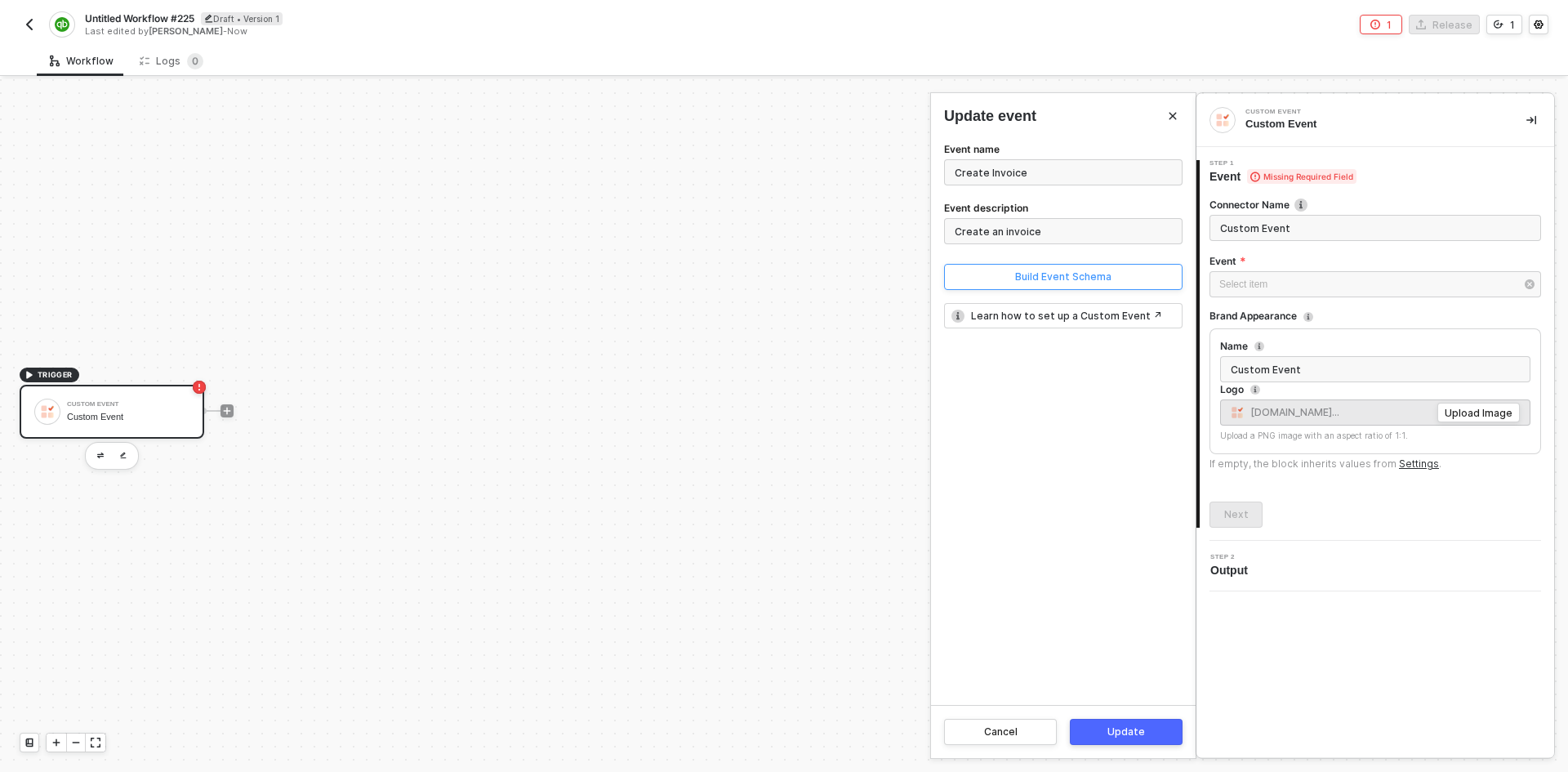
click at [1060, 280] on div "Build Event Schema" at bounding box center [1063, 276] width 97 height 13
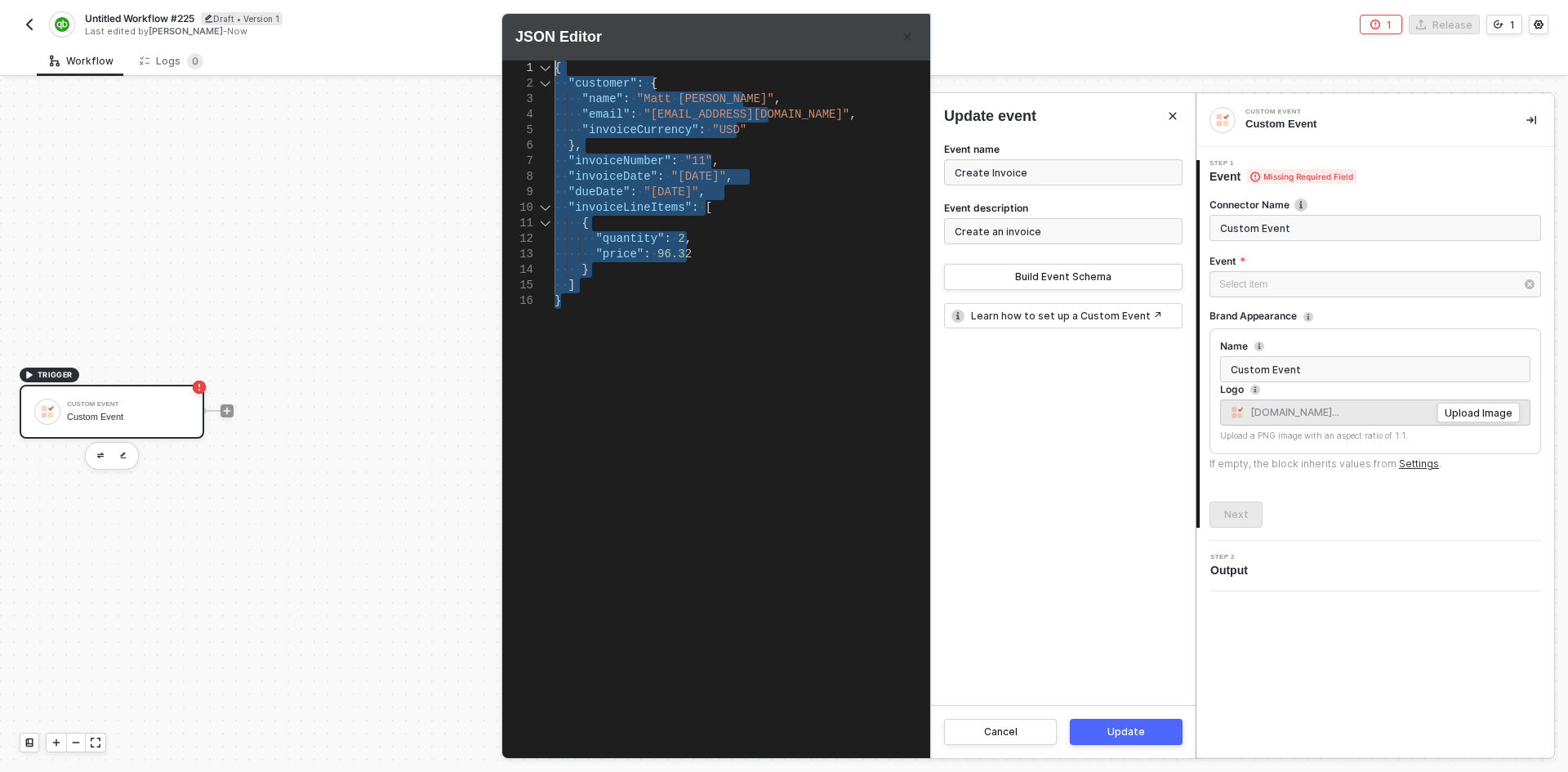
drag, startPoint x: 659, startPoint y: 373, endPoint x: 480, endPoint y: 9, distance: 405.6
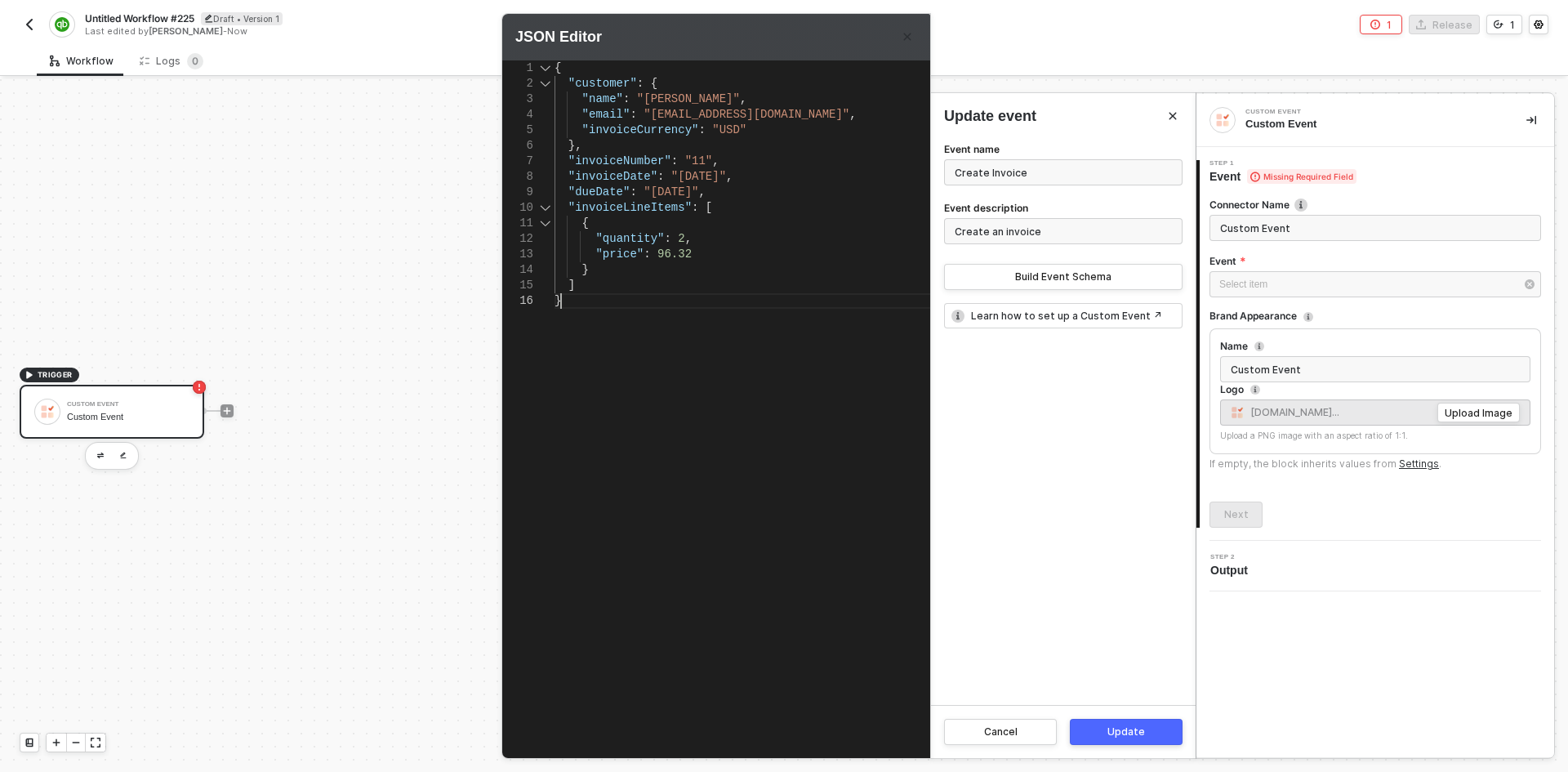
click at [681, 374] on div "{ "customer" : { "name" : "Matt Jablonski" , "email" : "matt@runalloy.com" , "i…" at bounding box center [773, 389] width 437 height 657
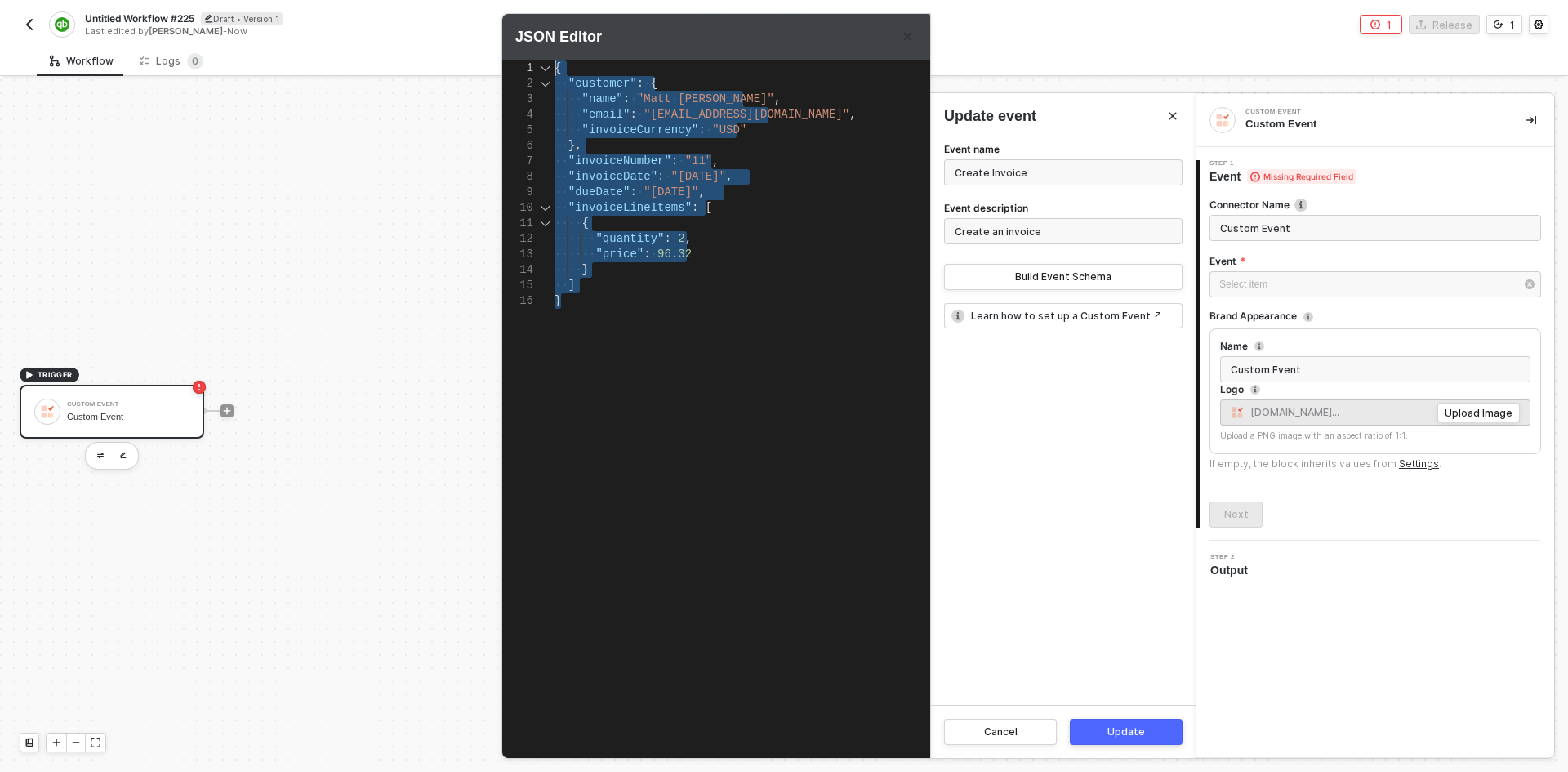
drag, startPoint x: 566, startPoint y: 330, endPoint x: 525, endPoint y: 22, distance: 310.7
click at [525, 22] on div "JSON Editor 1 2 3 4 5 6 7 8 9 10 11 12 13 14 15 16 { ·· "customer" : · { ···· "…" at bounding box center [716, 386] width 428 height 744
type textarea "{ "quantity": 2, "price": 96.32 } ] }"
click at [623, 427] on div "{ ·· "customer" : · { ···· "name" : · "Matt · Jablonski" , ···· "email" : · "ma…" at bounding box center [773, 389] width 437 height 657
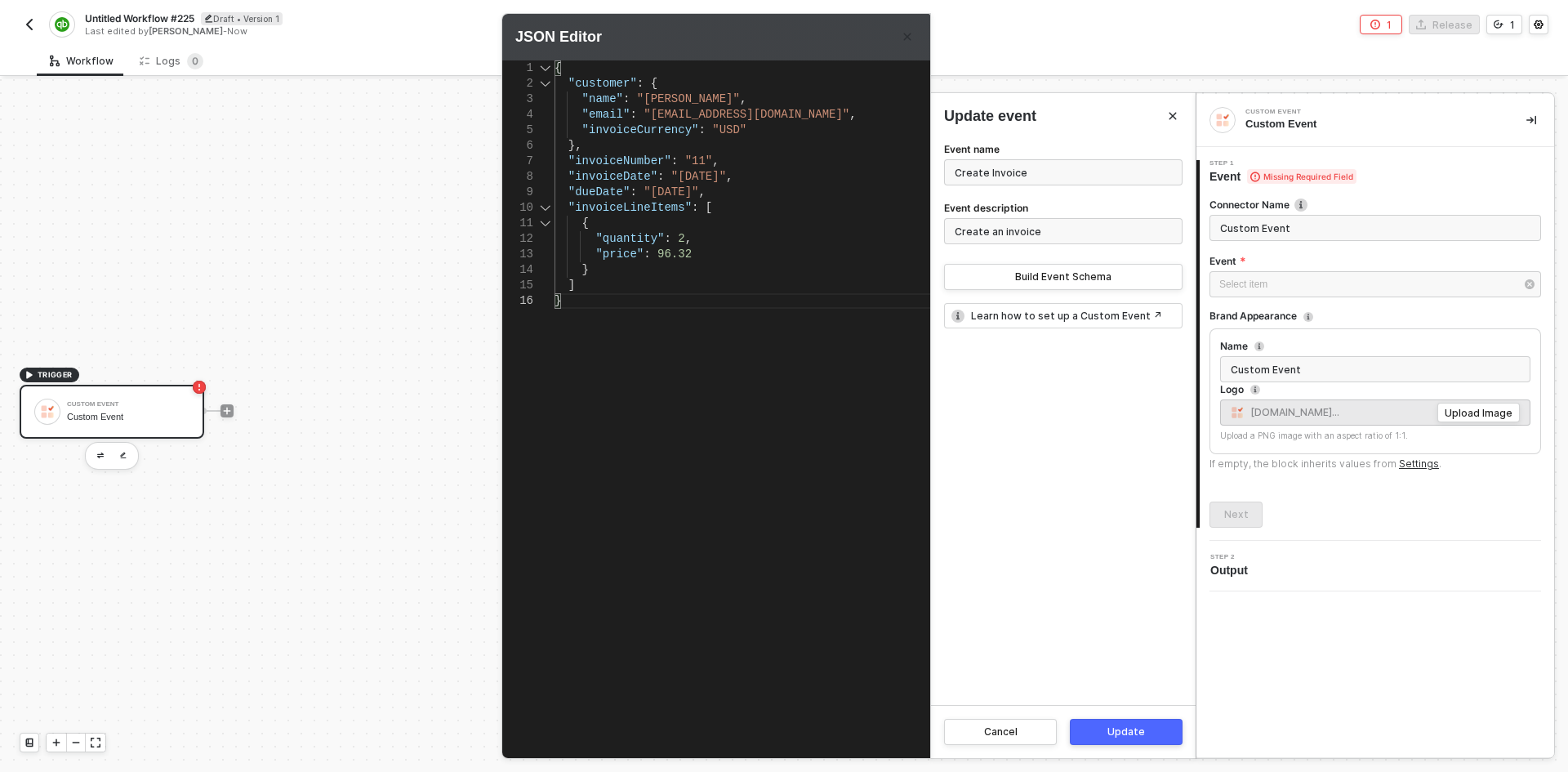
click at [1139, 731] on div "Update" at bounding box center [1127, 732] width 38 height 13
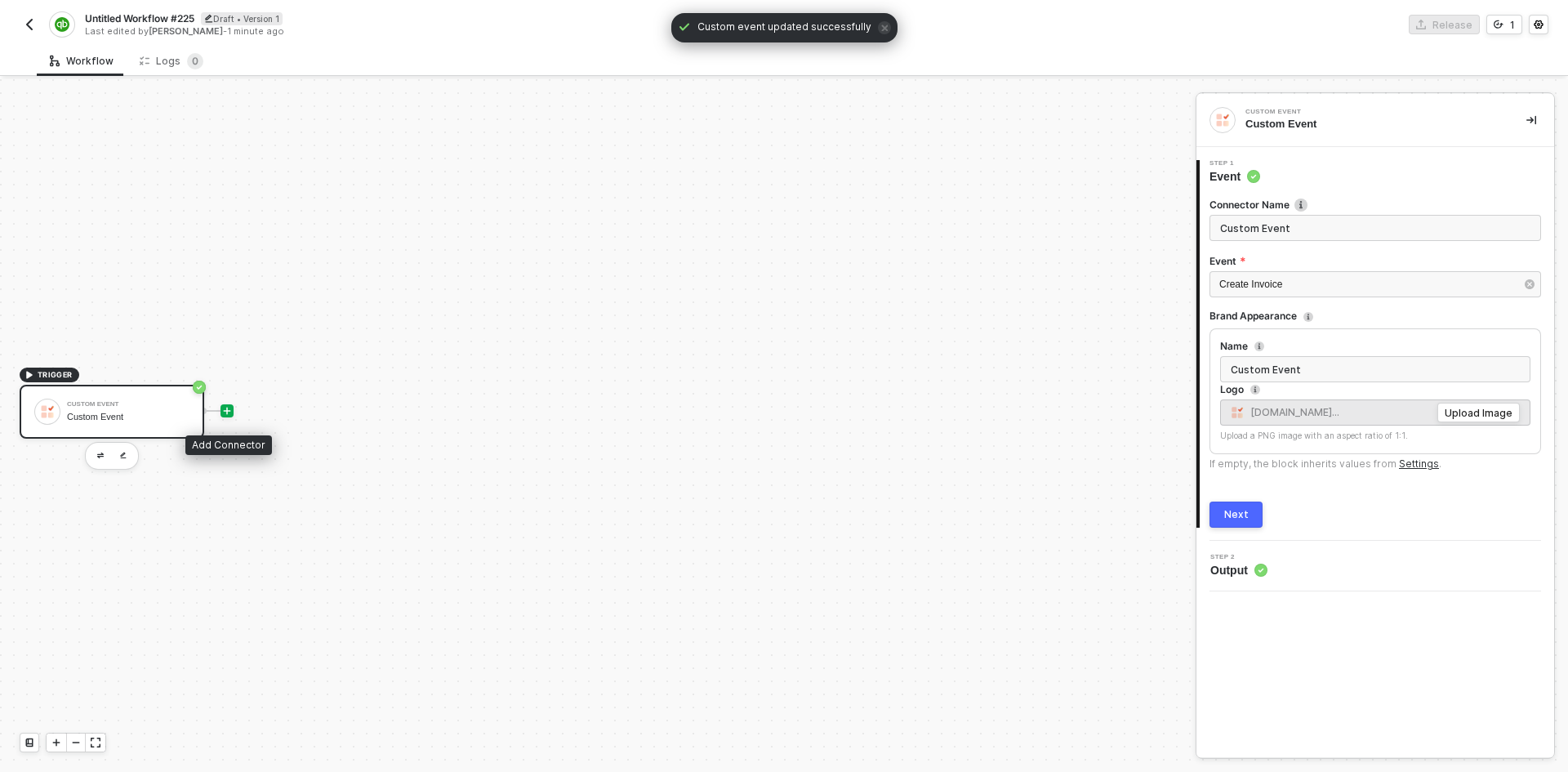
click at [224, 411] on icon "icon-play" at bounding box center [227, 410] width 7 height 7
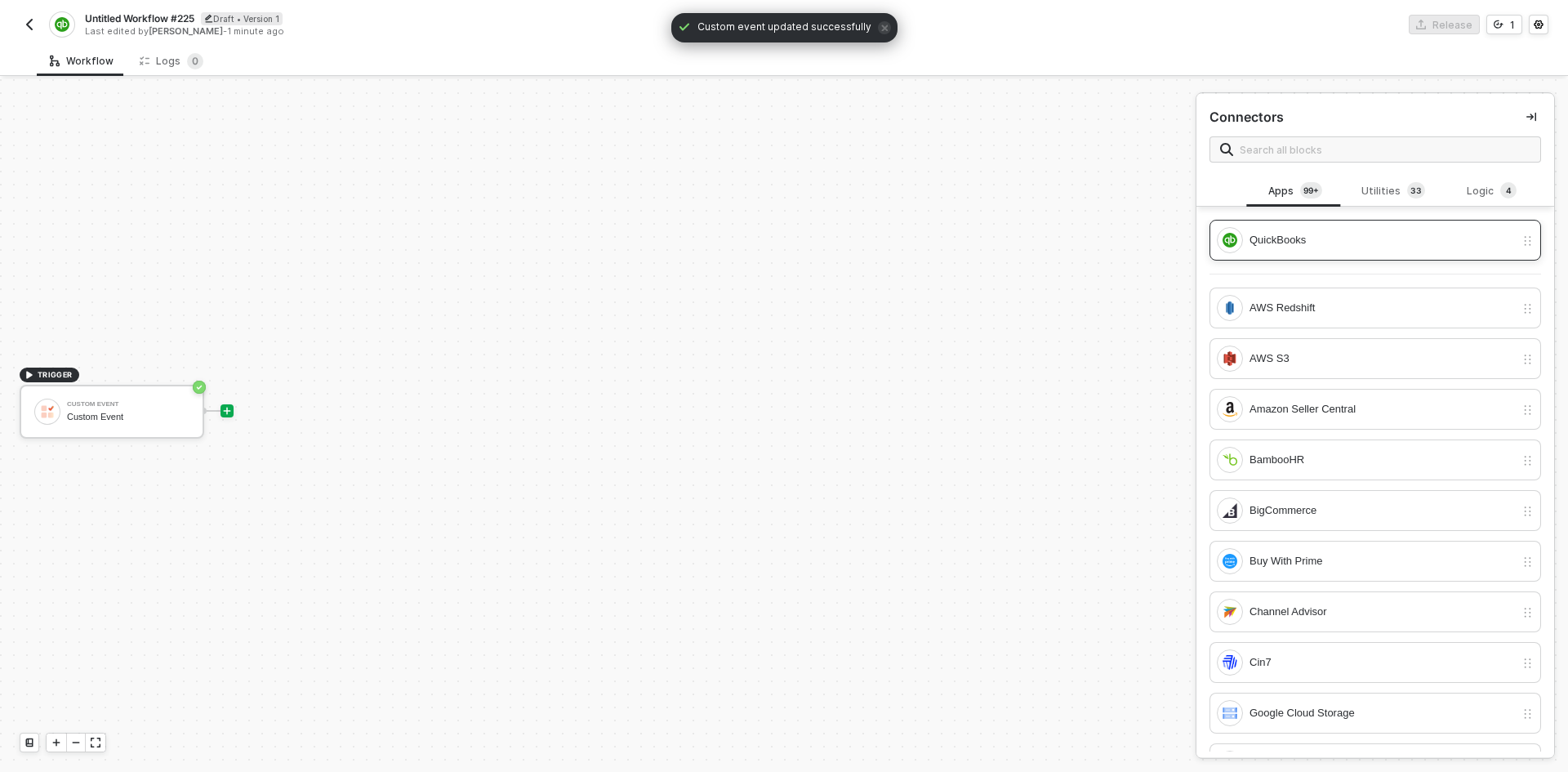
click at [1373, 232] on div "QuickBooks" at bounding box center [1382, 240] width 266 height 18
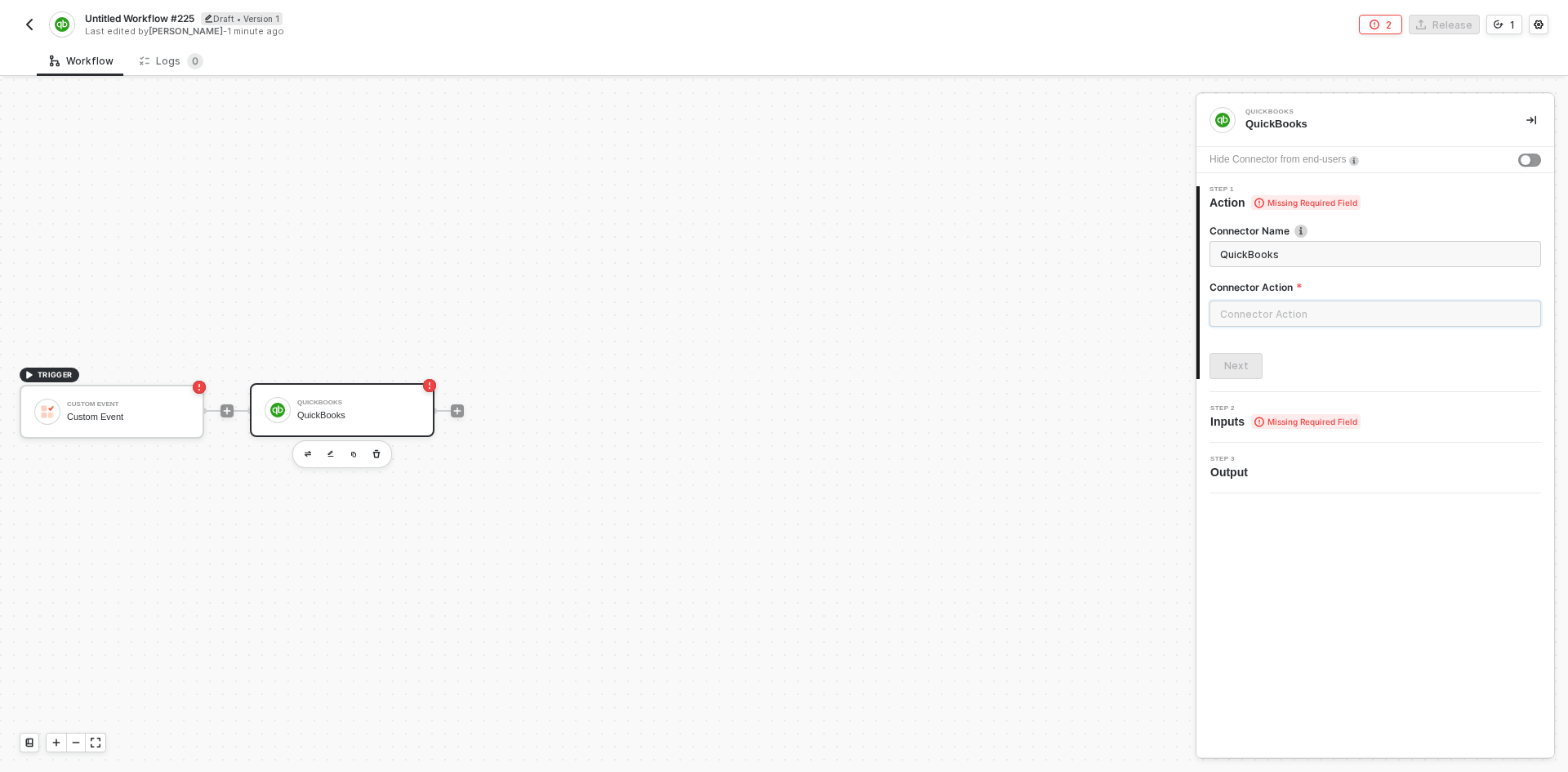
click at [1374, 317] on input "text" at bounding box center [1375, 313] width 332 height 26
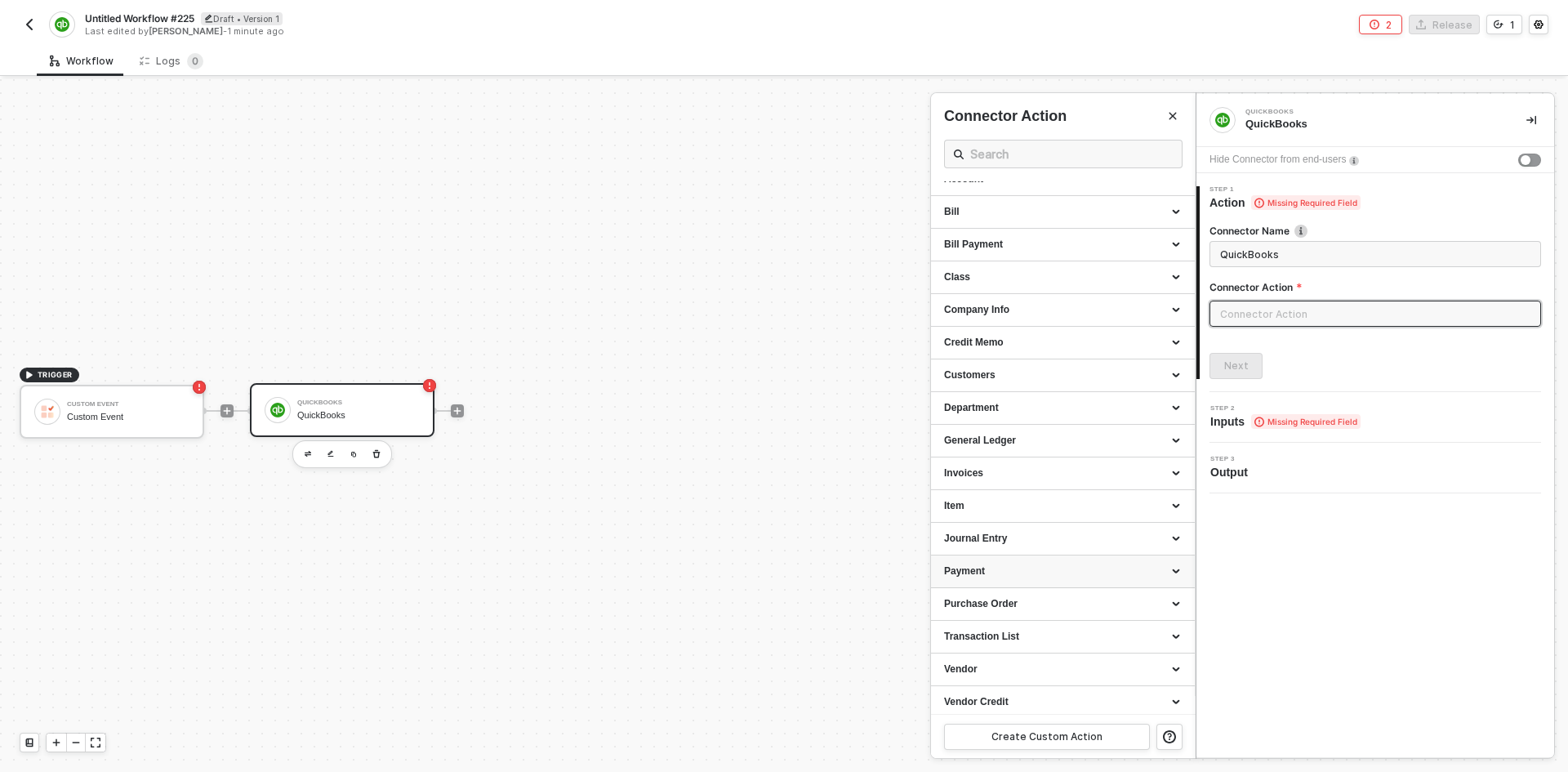
scroll to position [23, 0]
click at [1002, 472] on div "Invoices" at bounding box center [1062, 468] width 238 height 14
click at [1002, 515] on span "Create an invoice" at bounding box center [976, 512] width 64 height 9
type input "Create an invoice"
type input "Invoices - Create an Invoice"
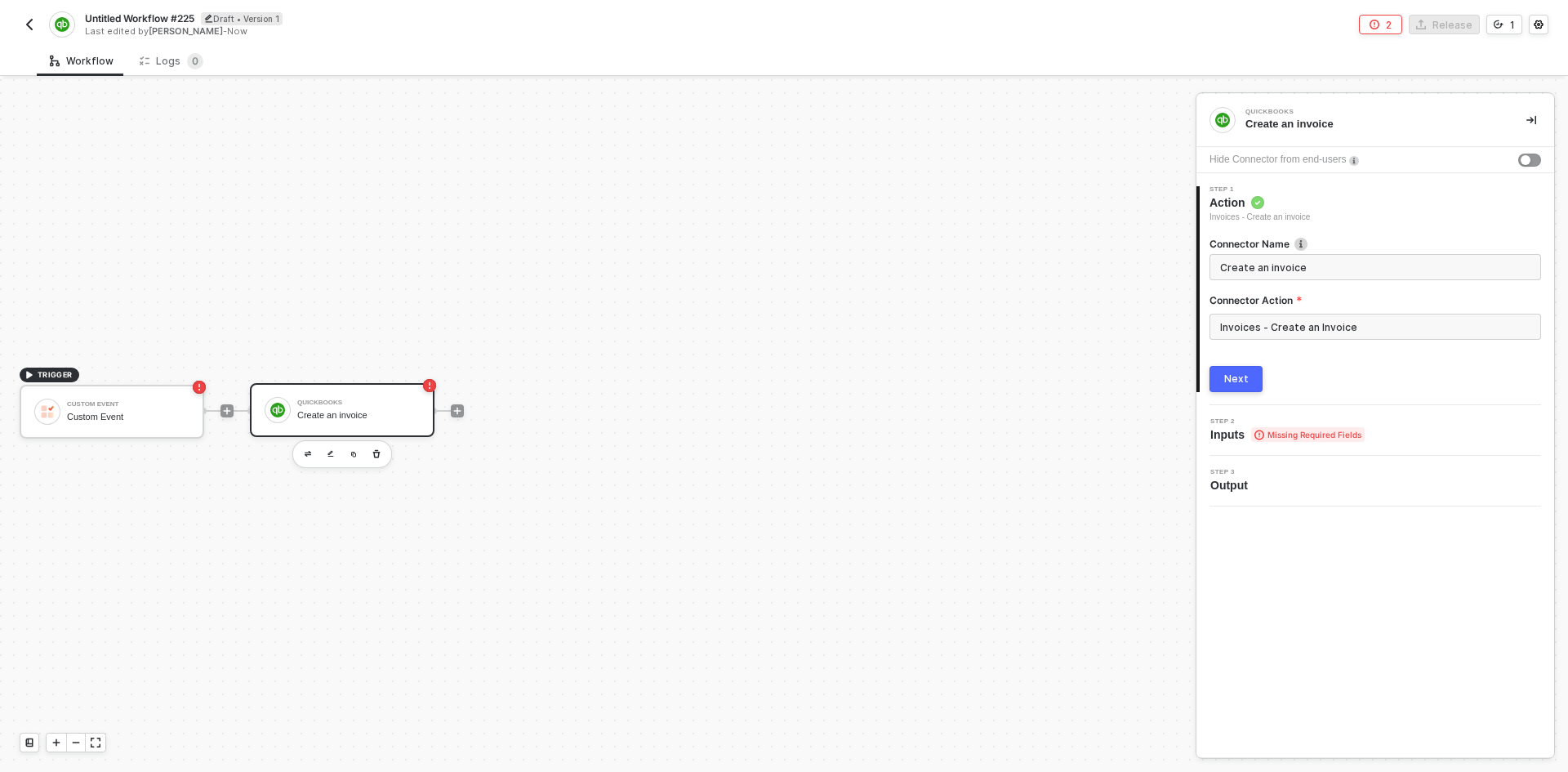
click at [1227, 379] on div "Next" at bounding box center [1236, 378] width 25 height 13
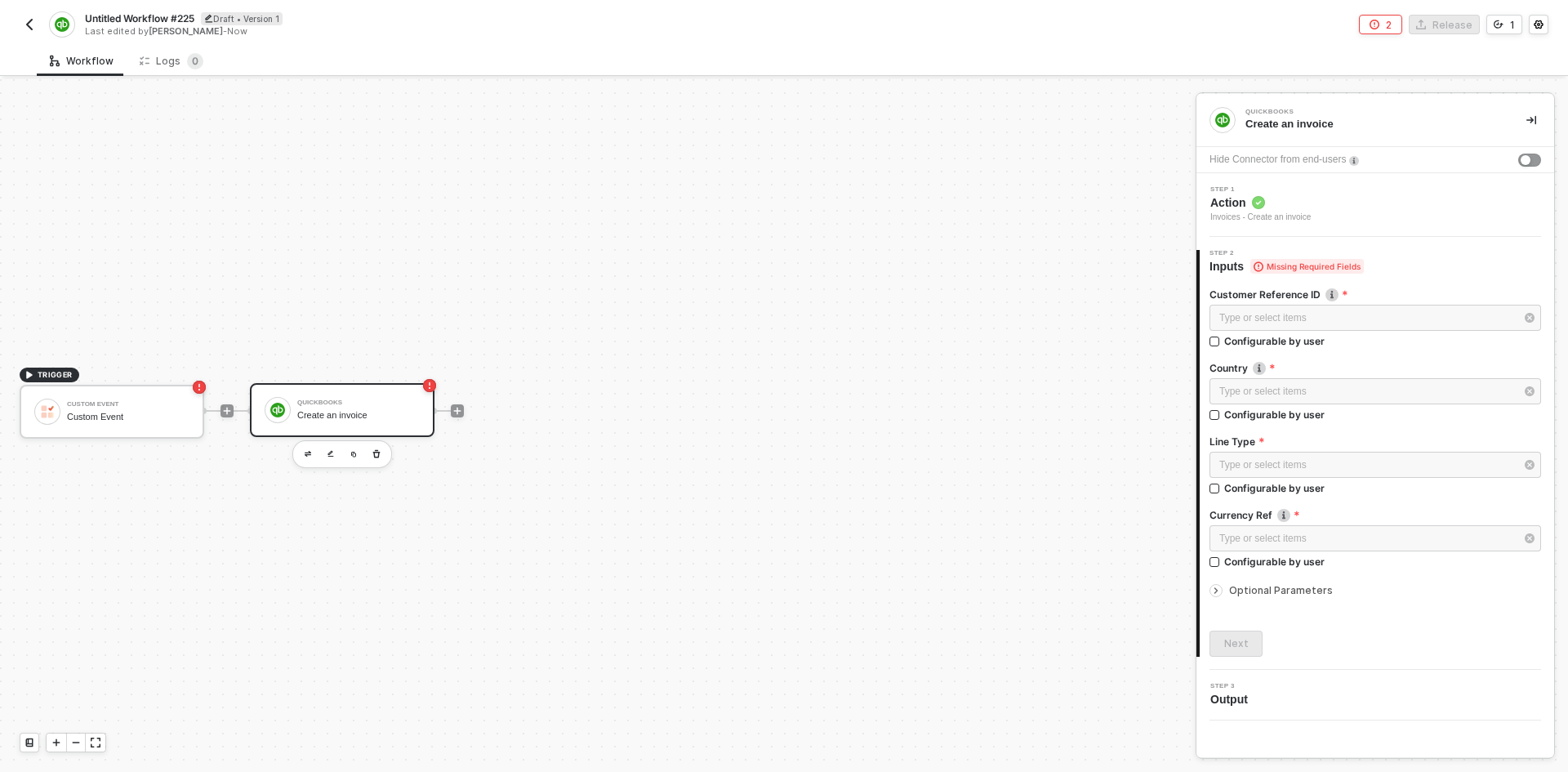
drag, startPoint x: 1351, startPoint y: 291, endPoint x: 1322, endPoint y: 284, distance: 29.8
click at [1322, 284] on div "Customer Reference ID Type or select items ﻿ Configurable by user Country Type …" at bounding box center [1375, 465] width 332 height 382
click at [1292, 596] on div "Optional Parameters" at bounding box center [1375, 590] width 332 height 18
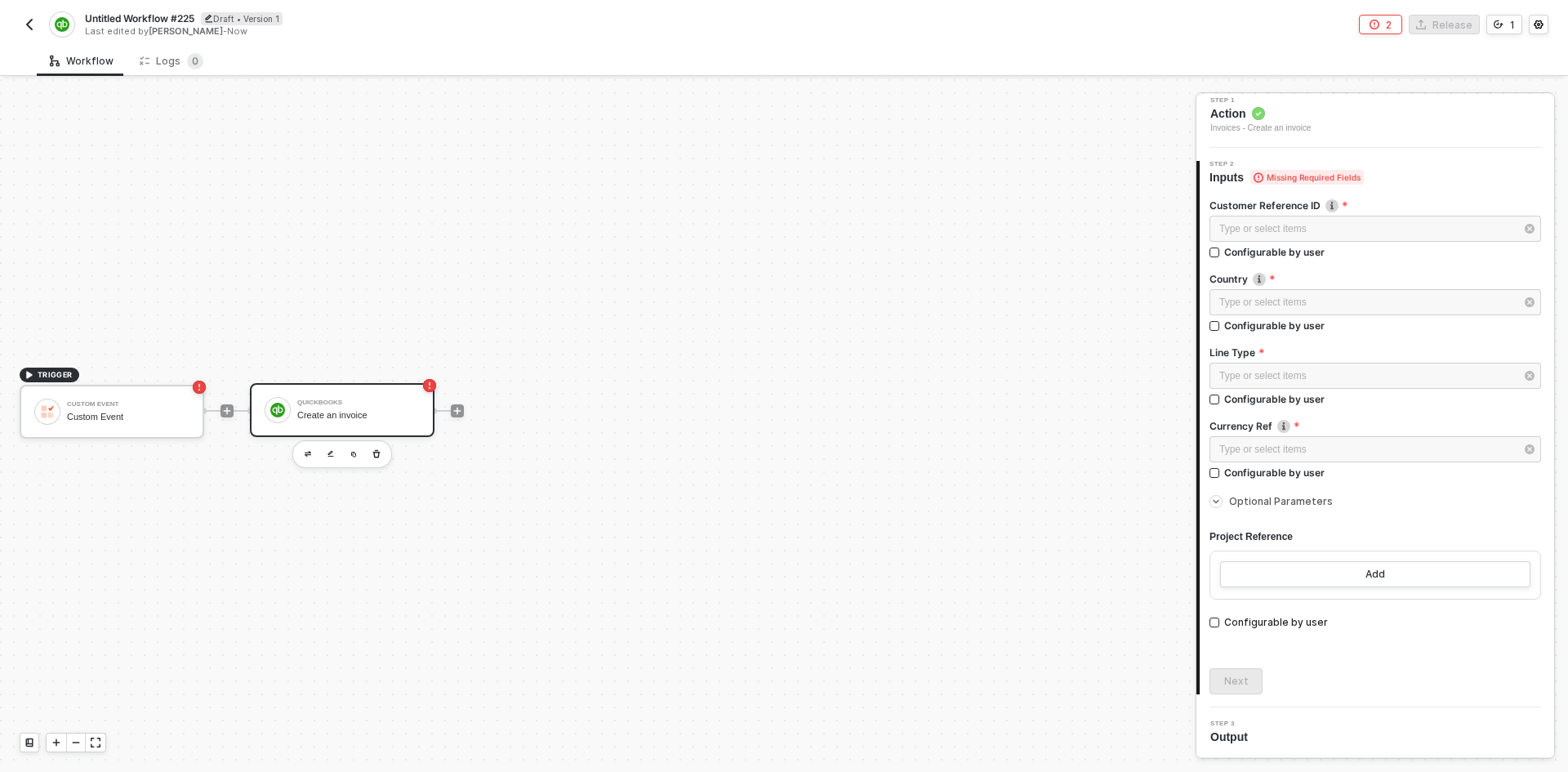
scroll to position [90, 0]
click at [1306, 503] on span "Optional Parameters" at bounding box center [1281, 501] width 104 height 12
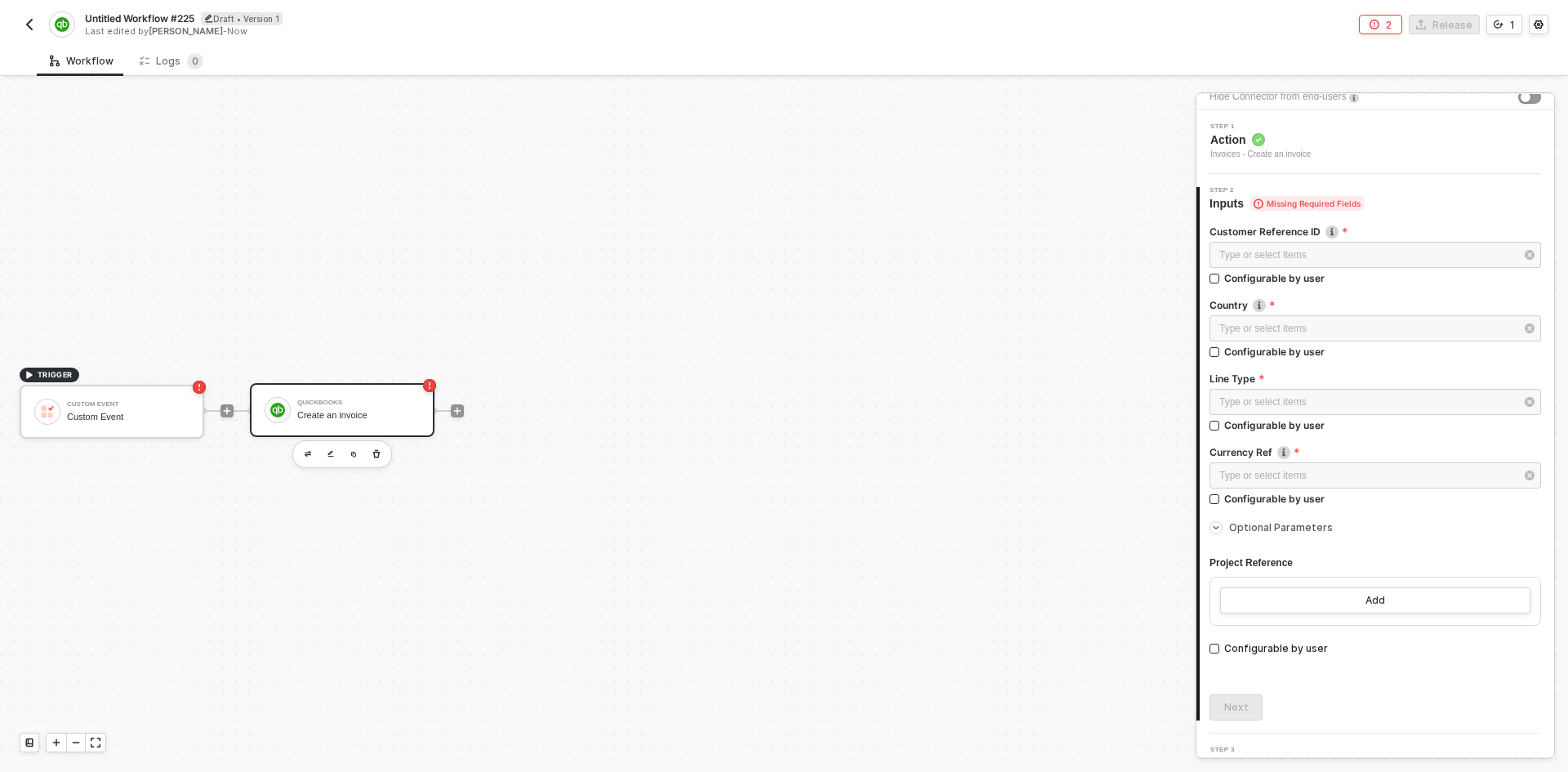
scroll to position [0, 0]
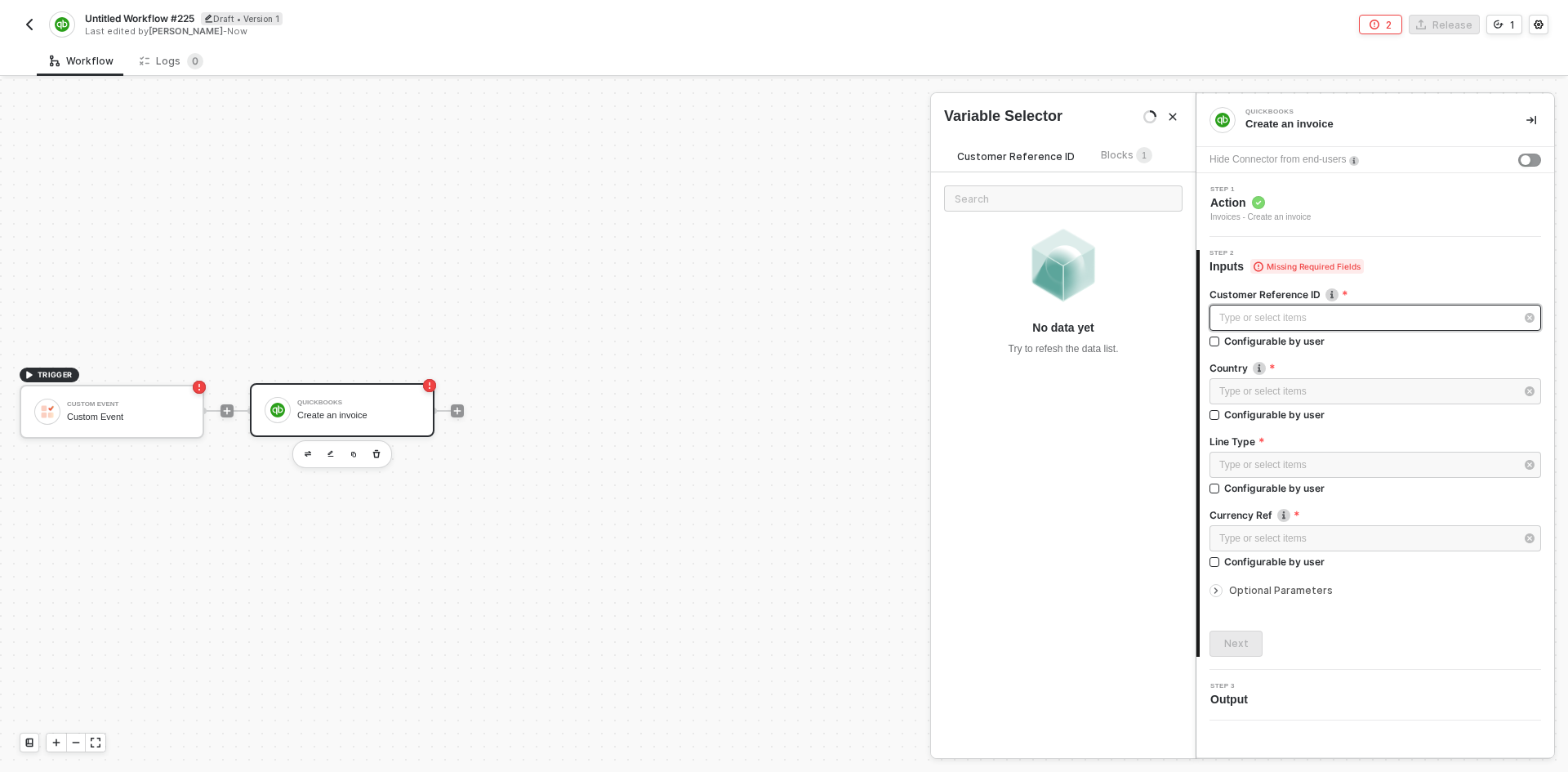
click at [1299, 310] on div "Type or select items ﻿" at bounding box center [1367, 318] width 295 height 16
click at [1111, 156] on span "Blocks 1" at bounding box center [1127, 155] width 51 height 12
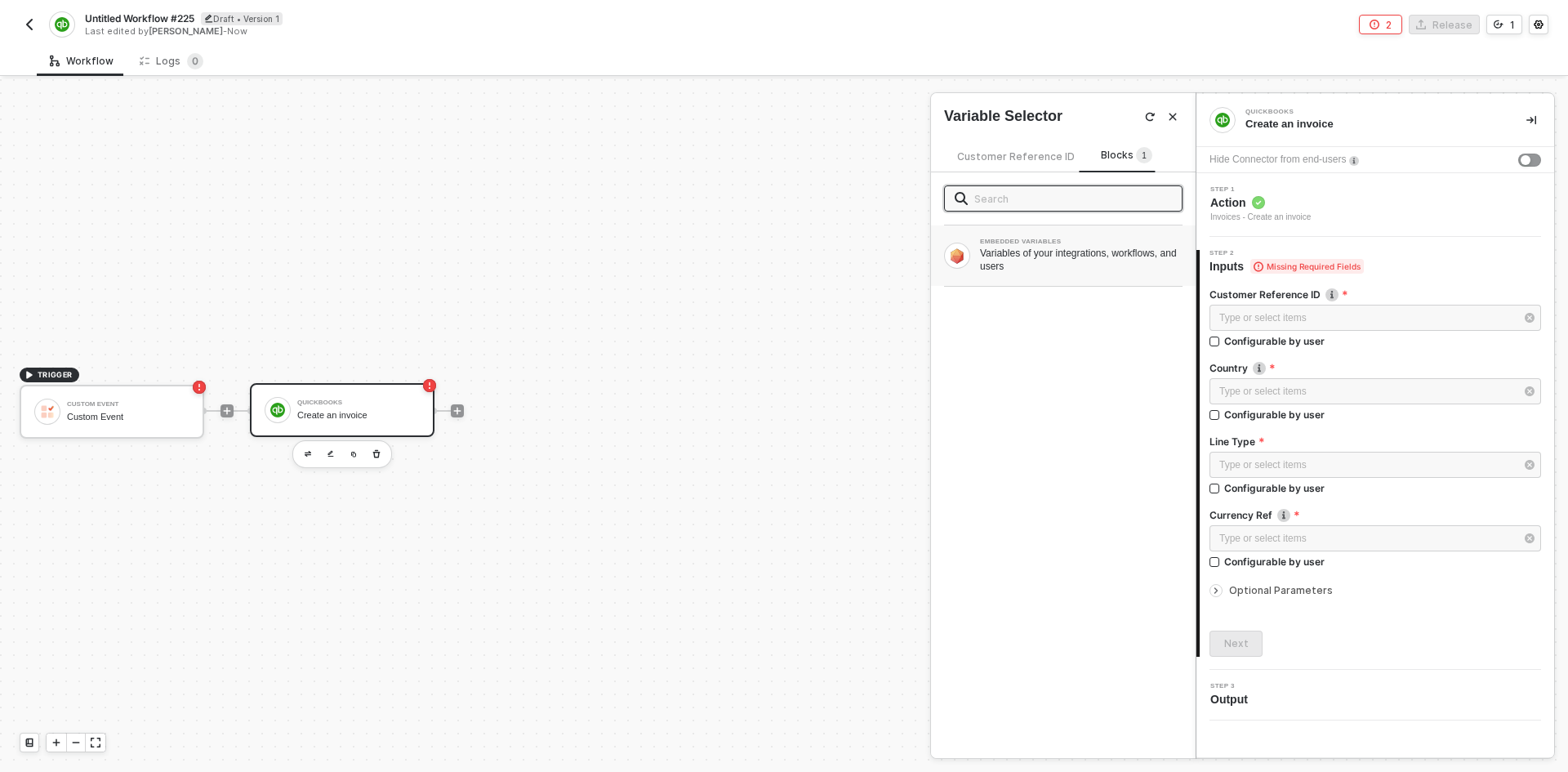
click at [1068, 276] on div "EMBEDDED VARIABLES Variables of your integrations, workflows, and users" at bounding box center [1063, 255] width 265 height 60
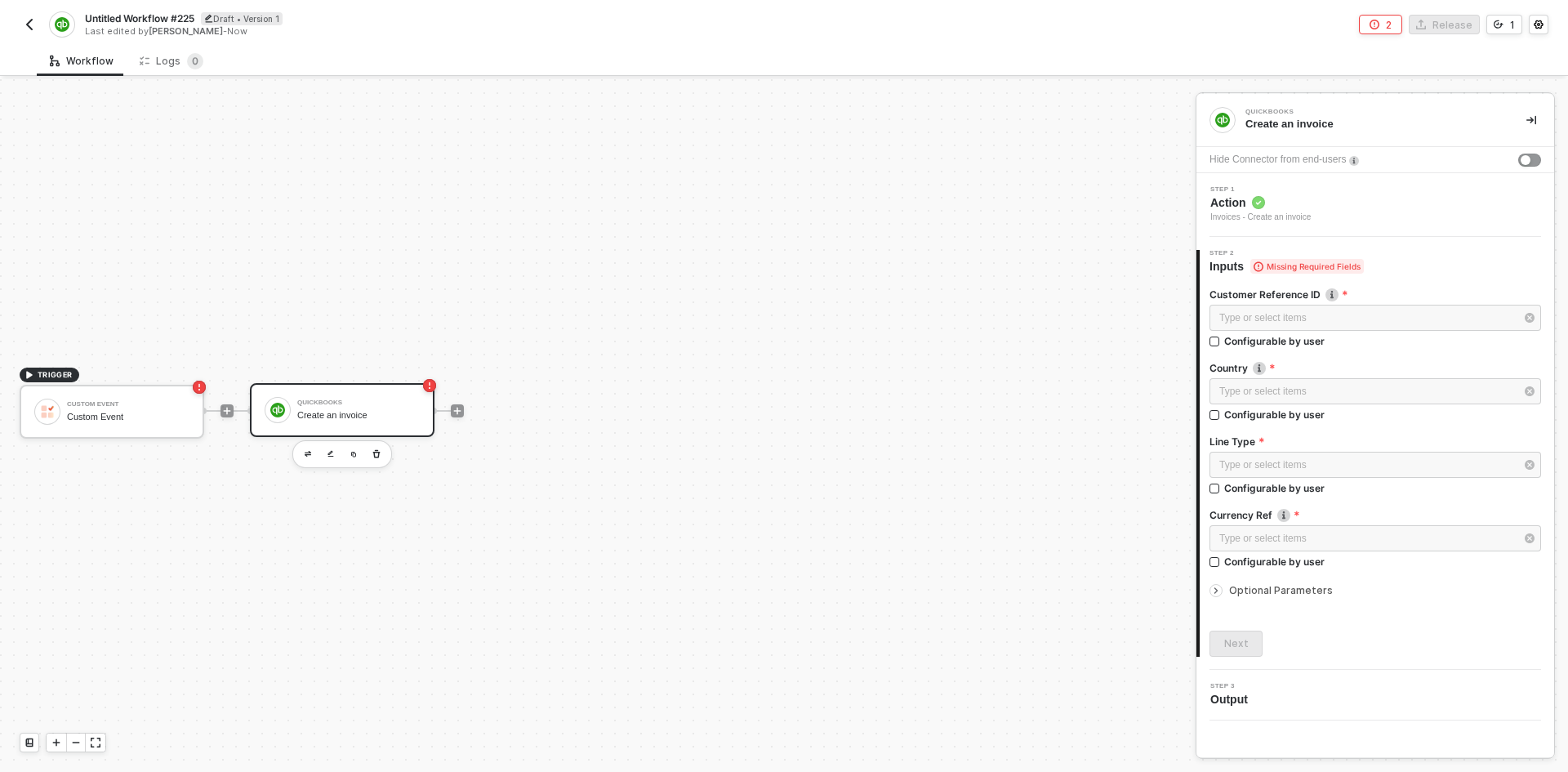
click at [135, 408] on div "Custom Event Custom Event" at bounding box center [128, 411] width 122 height 31
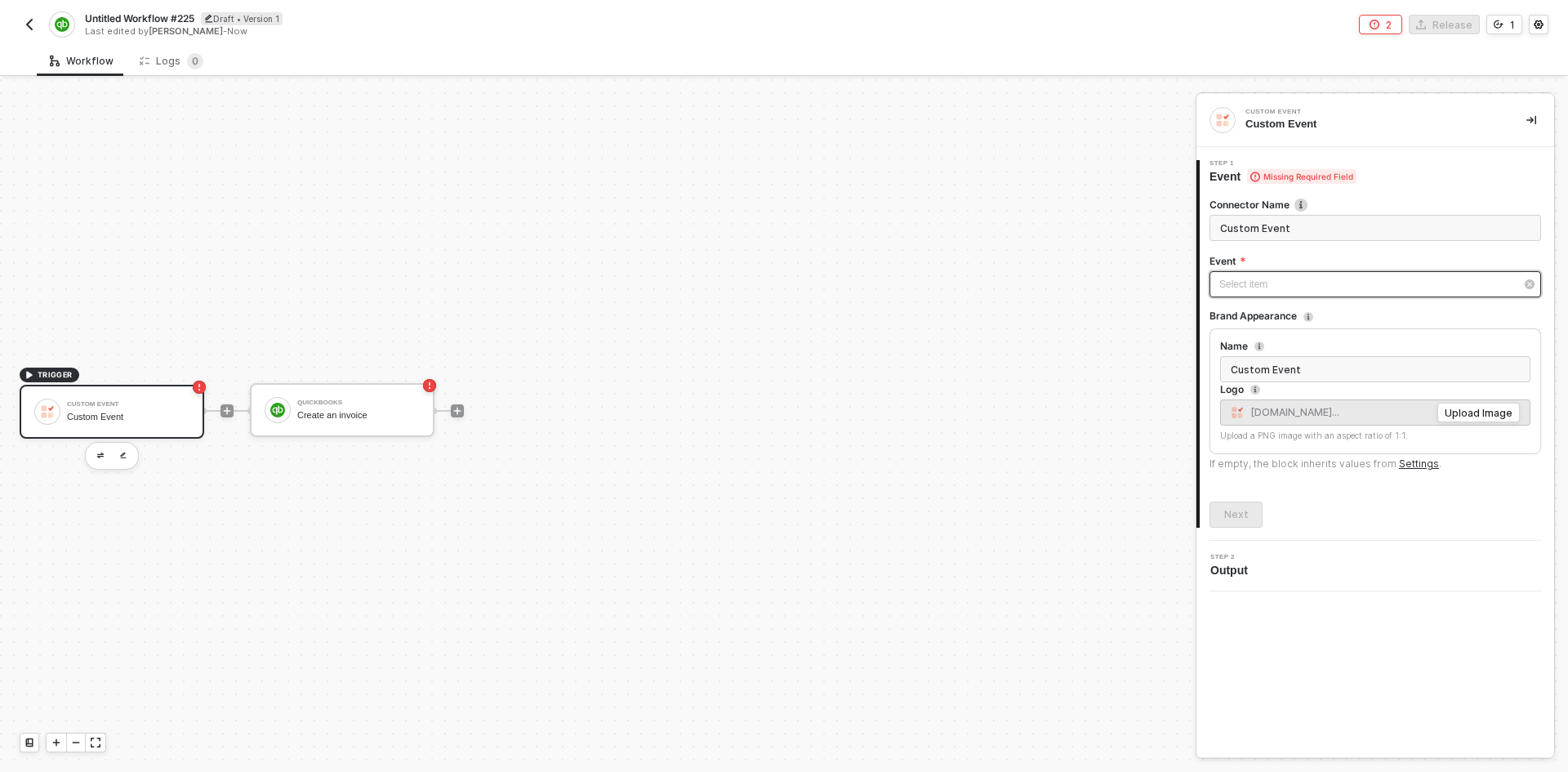
click at [1234, 276] on div "Select item ﻿" at bounding box center [1367, 284] width 295 height 16
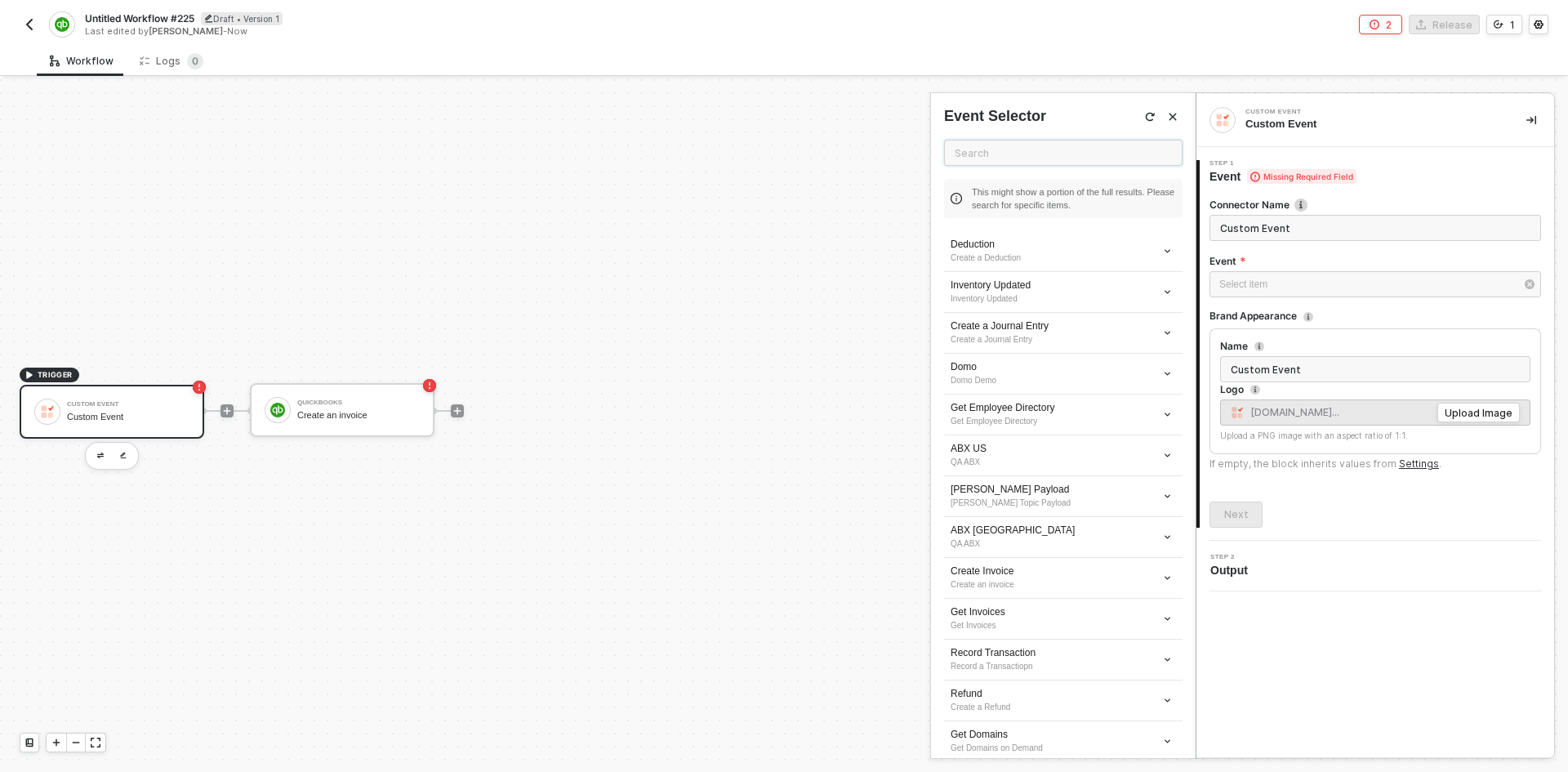
click at [1013, 158] on input "text" at bounding box center [1063, 152] width 239 height 26
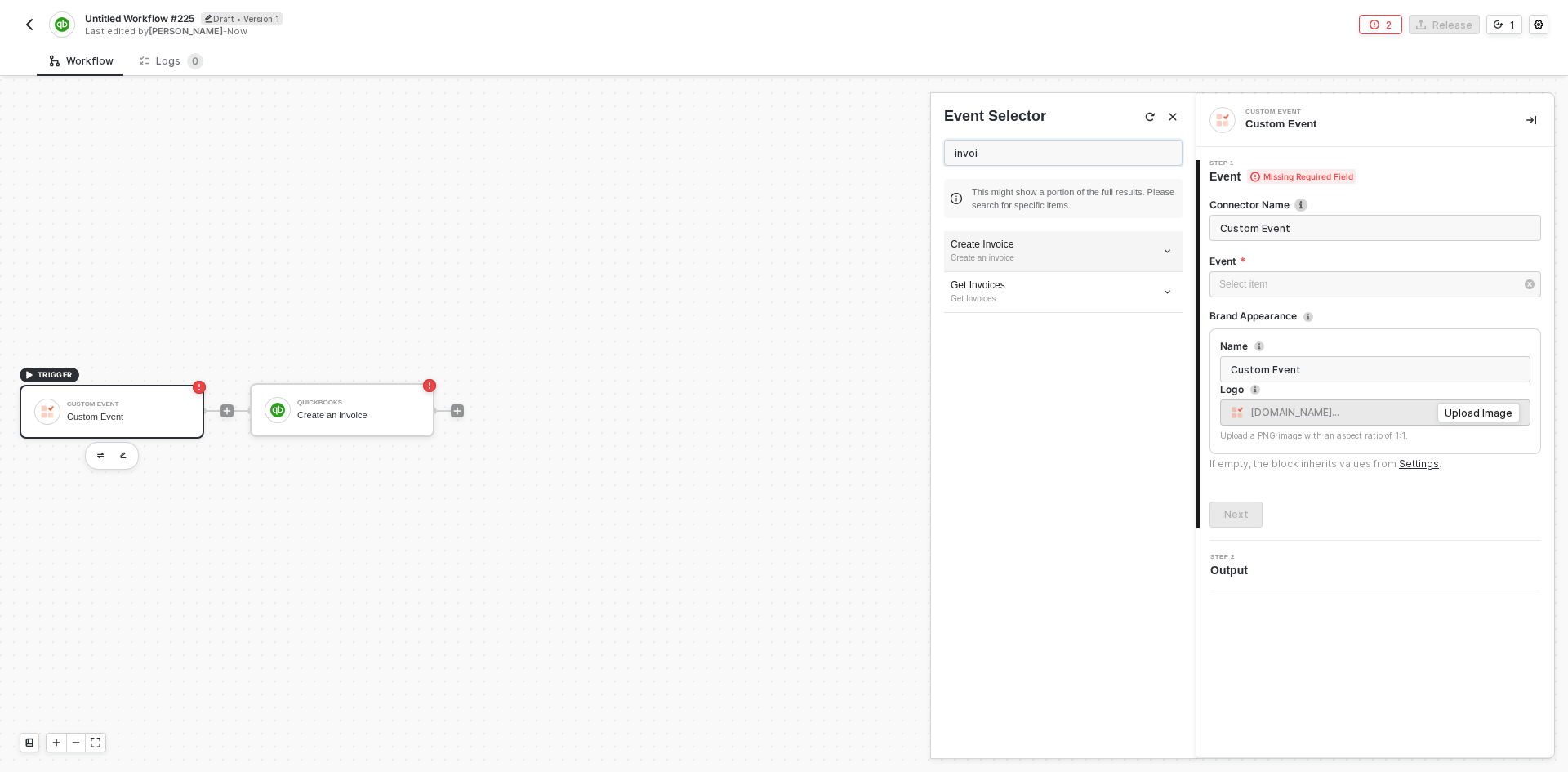
type input "invoi"
click at [1018, 238] on div "Create Invoice" at bounding box center [1063, 245] width 225 height 14
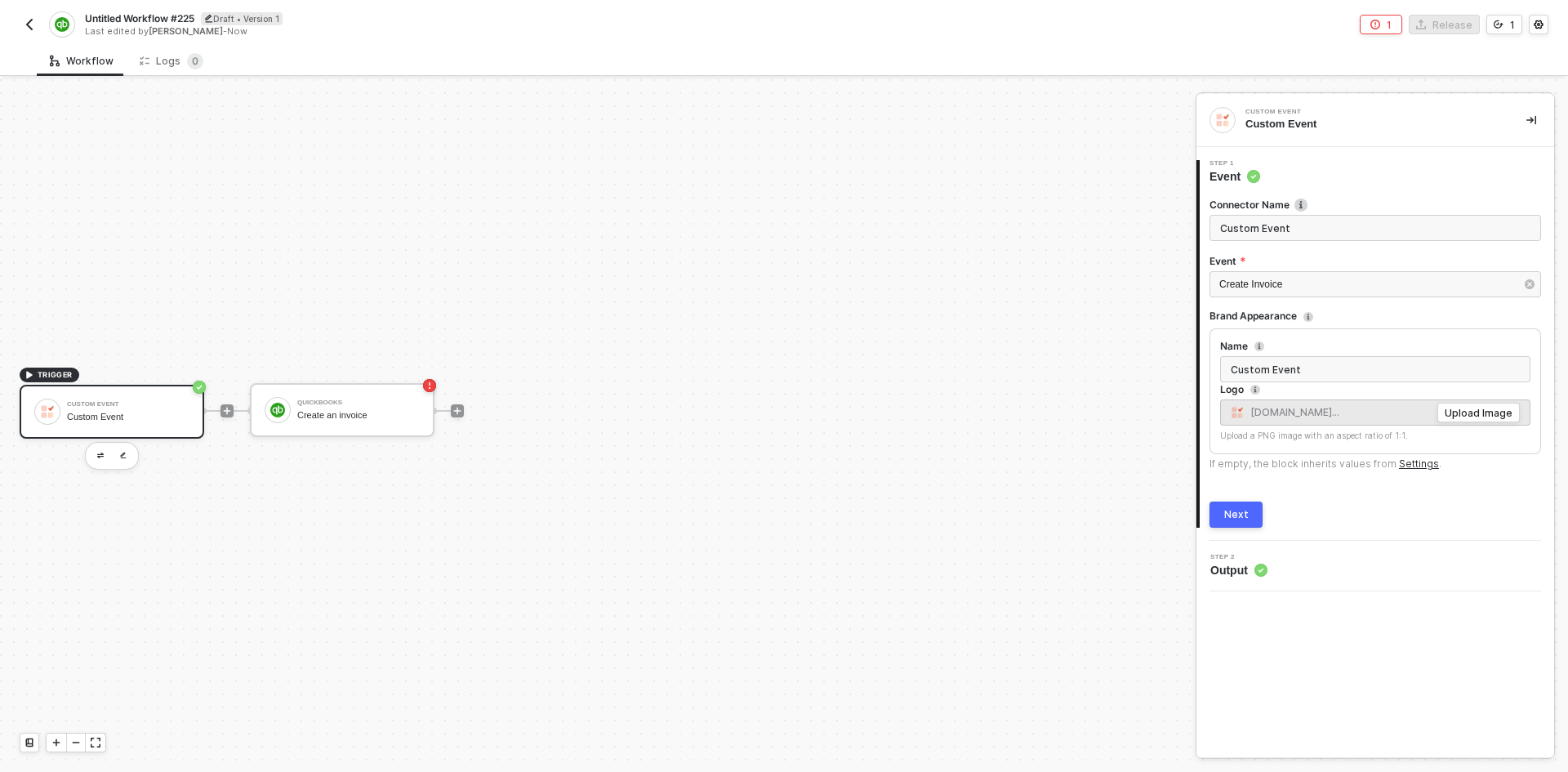
click at [1232, 514] on div "Next" at bounding box center [1236, 514] width 25 height 13
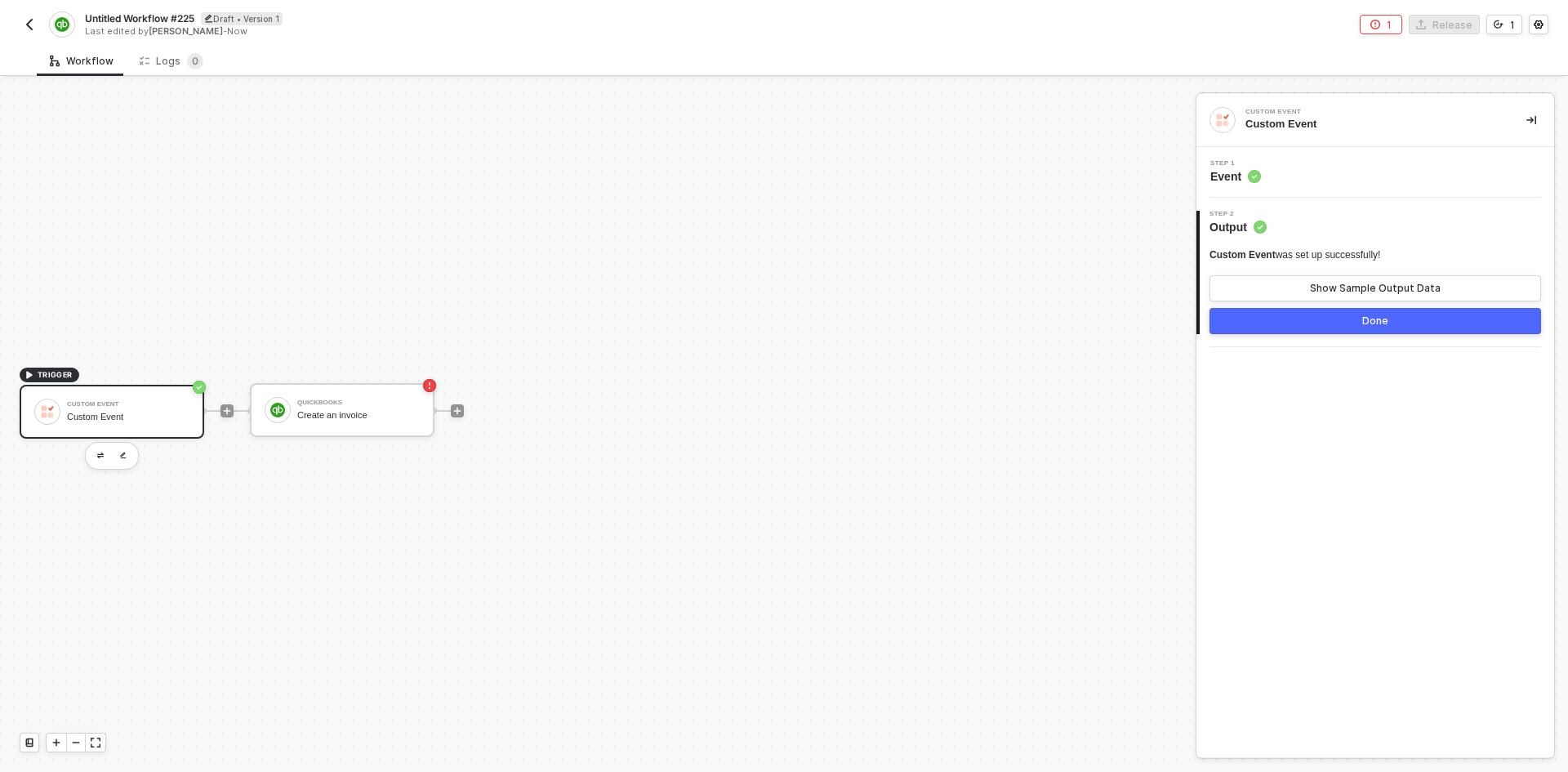
click at [1346, 316] on button "Done" at bounding box center [1375, 321] width 332 height 26
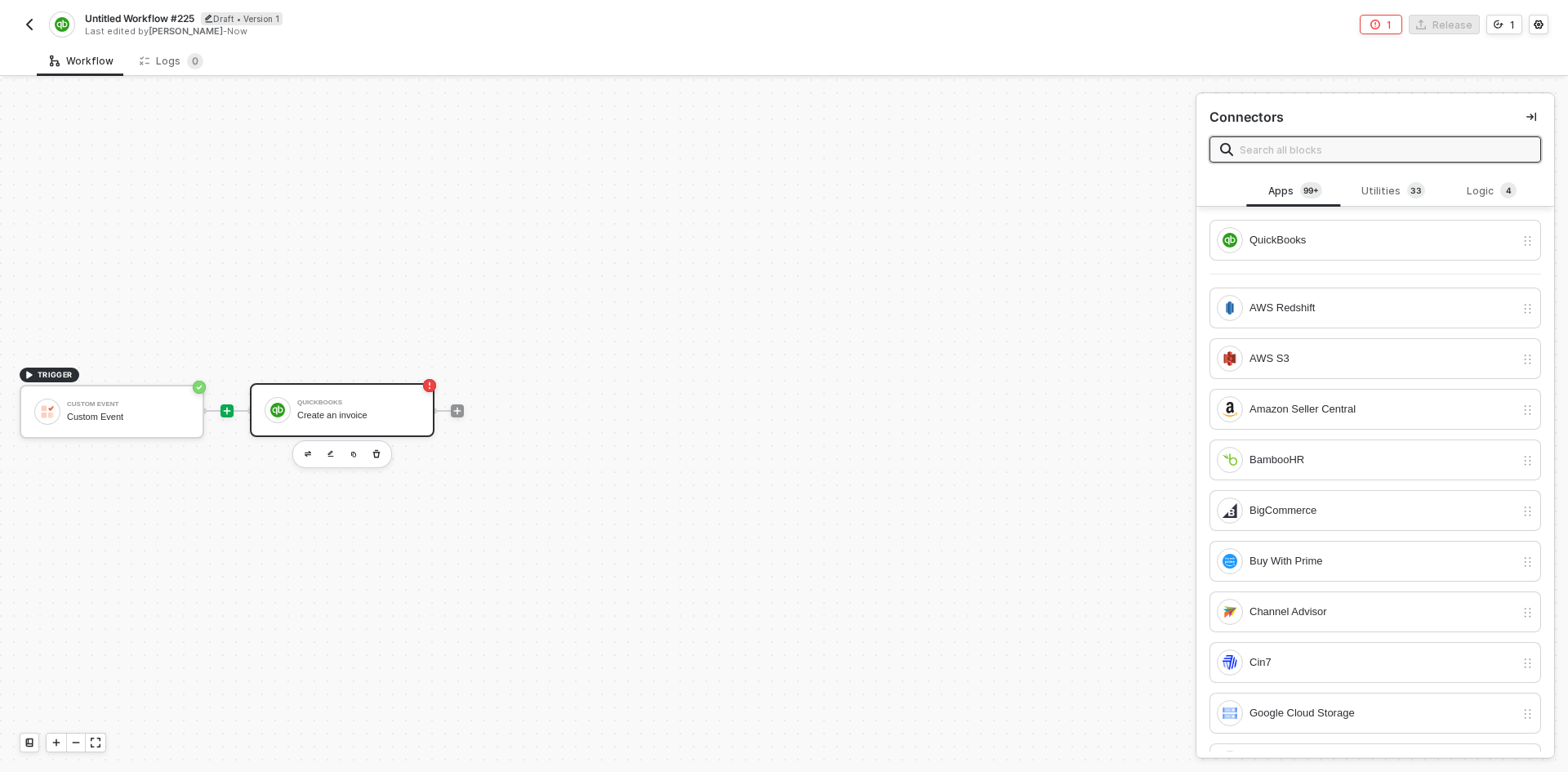
click at [353, 398] on div "QuickBooks Create an invoice" at bounding box center [358, 410] width 122 height 31
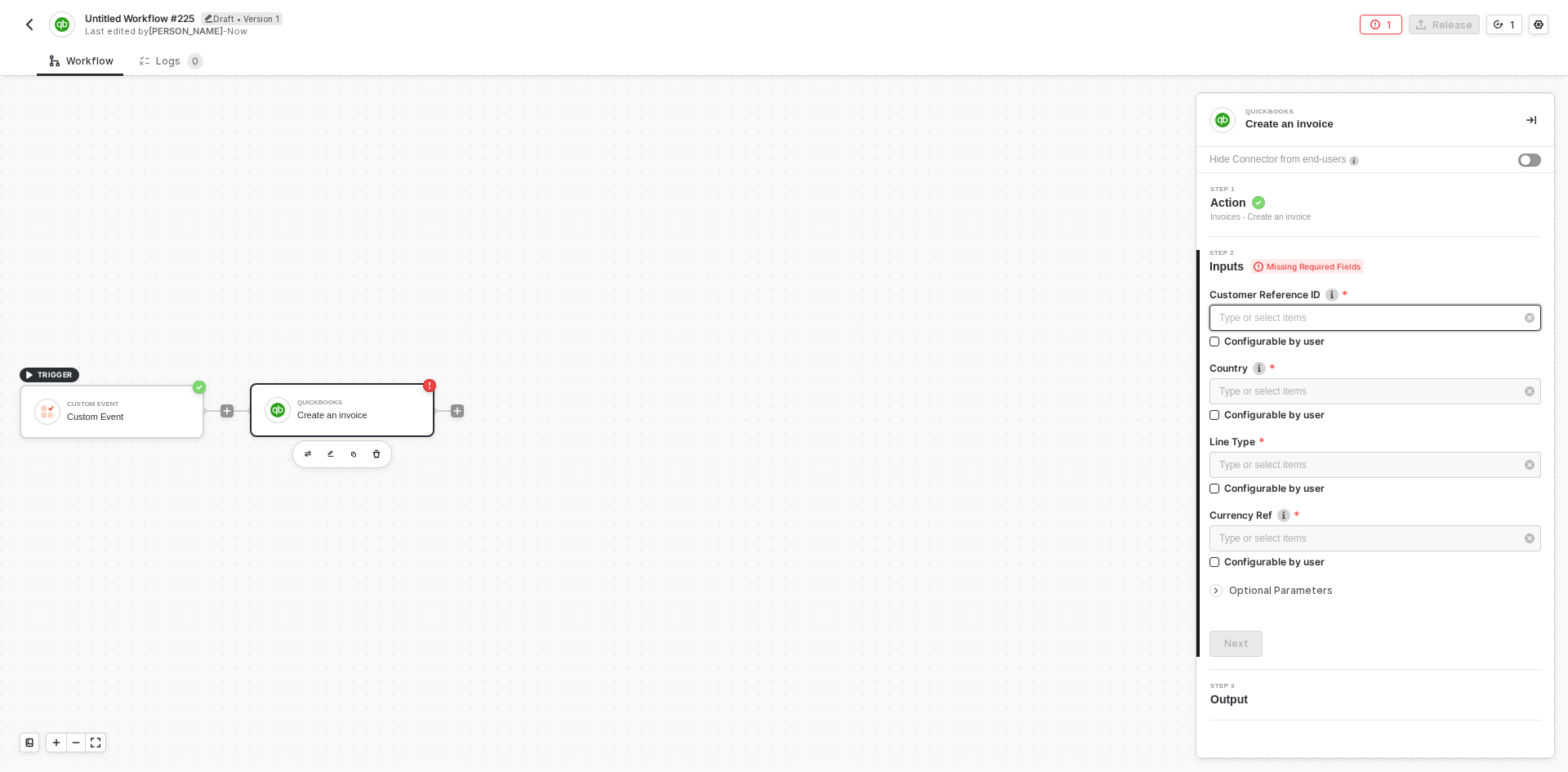
click at [1256, 322] on div "Type or select items ﻿" at bounding box center [1367, 318] width 295 height 16
click at [1137, 148] on sup "2" at bounding box center [1144, 155] width 17 height 17
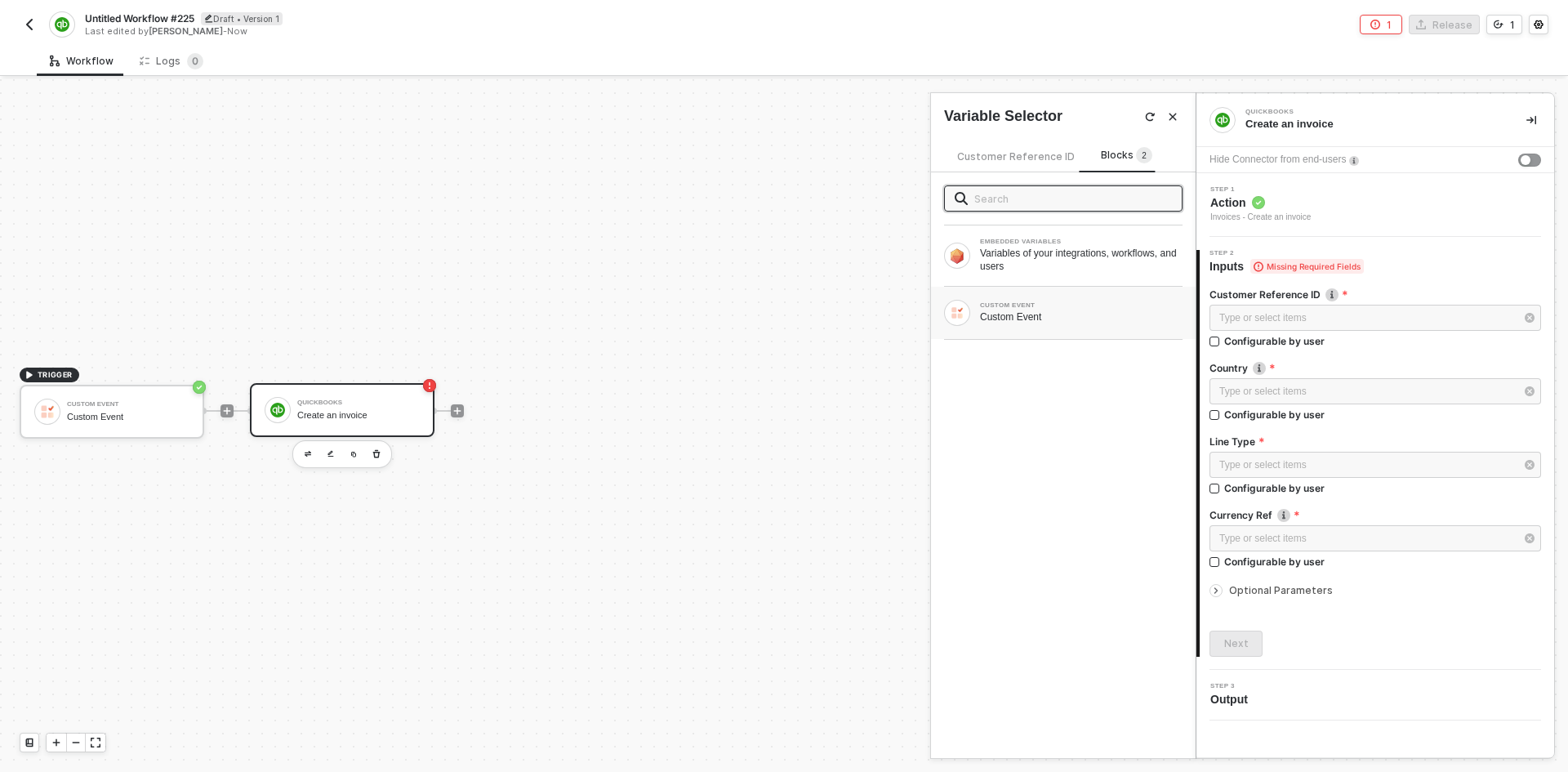
click at [1025, 306] on div "CUSTOM EVENT" at bounding box center [1081, 305] width 202 height 7
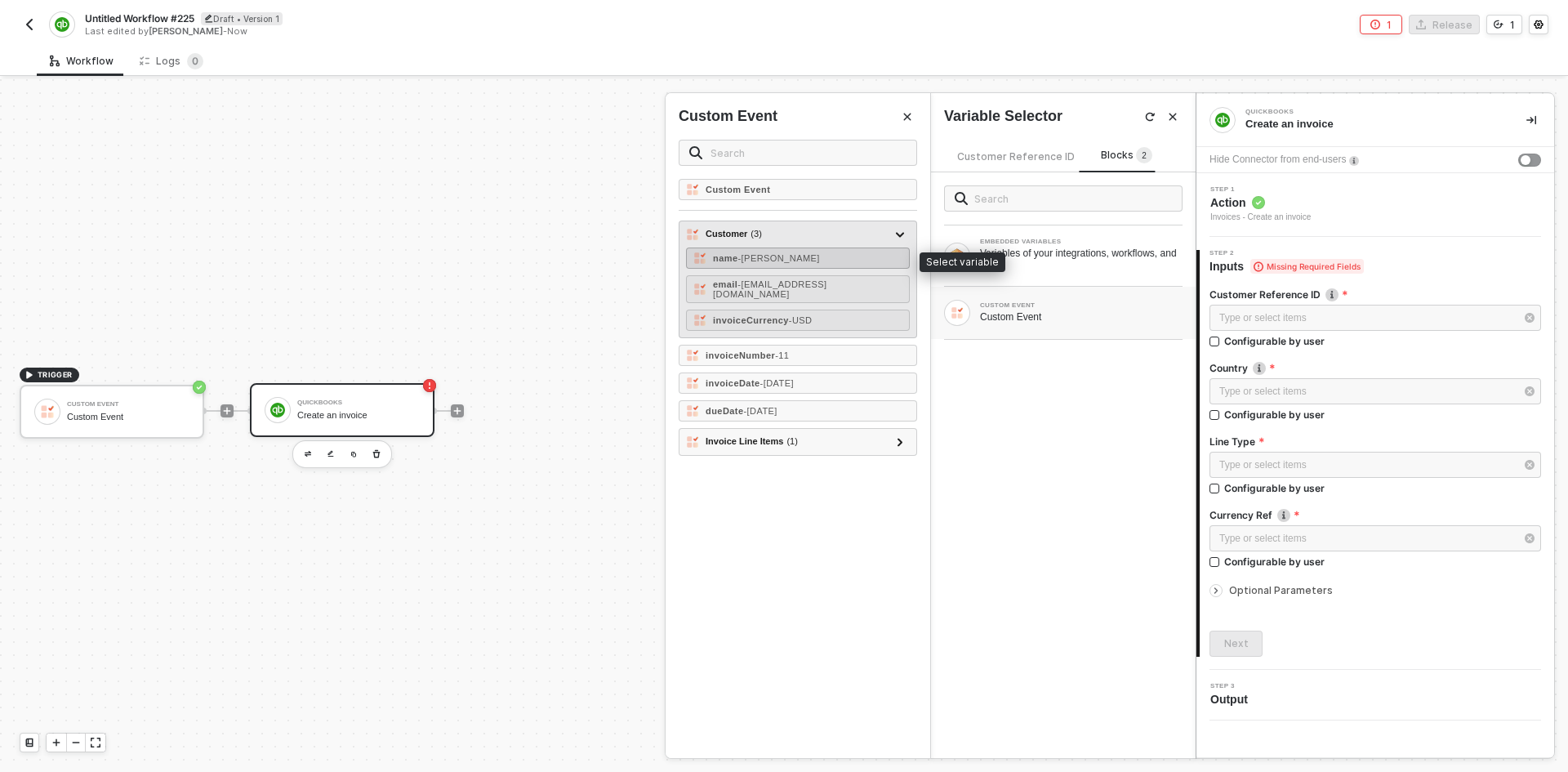
click at [790, 268] on div "name - Matt Jablonski" at bounding box center [798, 259] width 224 height 22
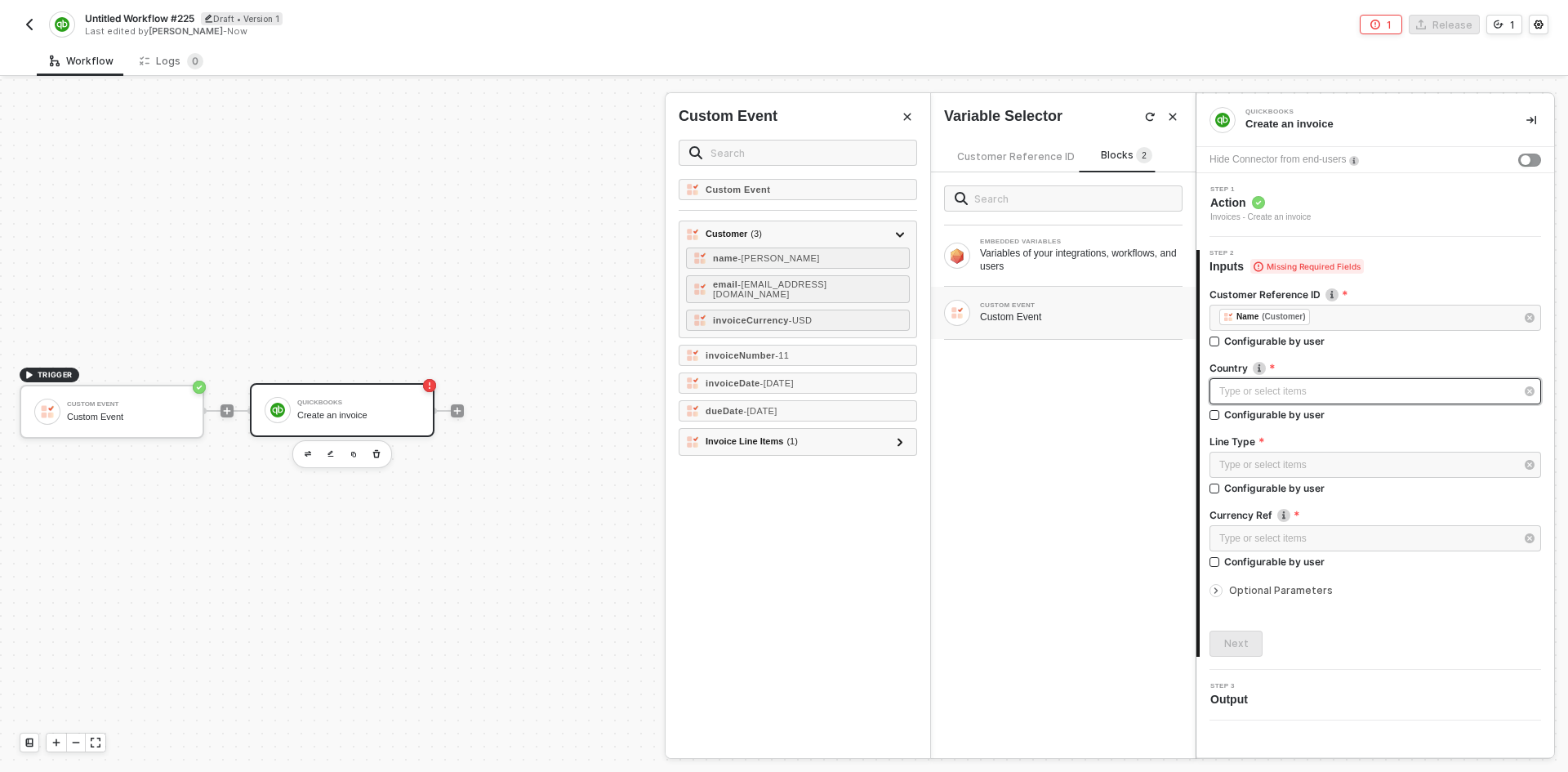
click at [1227, 393] on div "Type or select items ﻿" at bounding box center [1367, 392] width 295 height 16
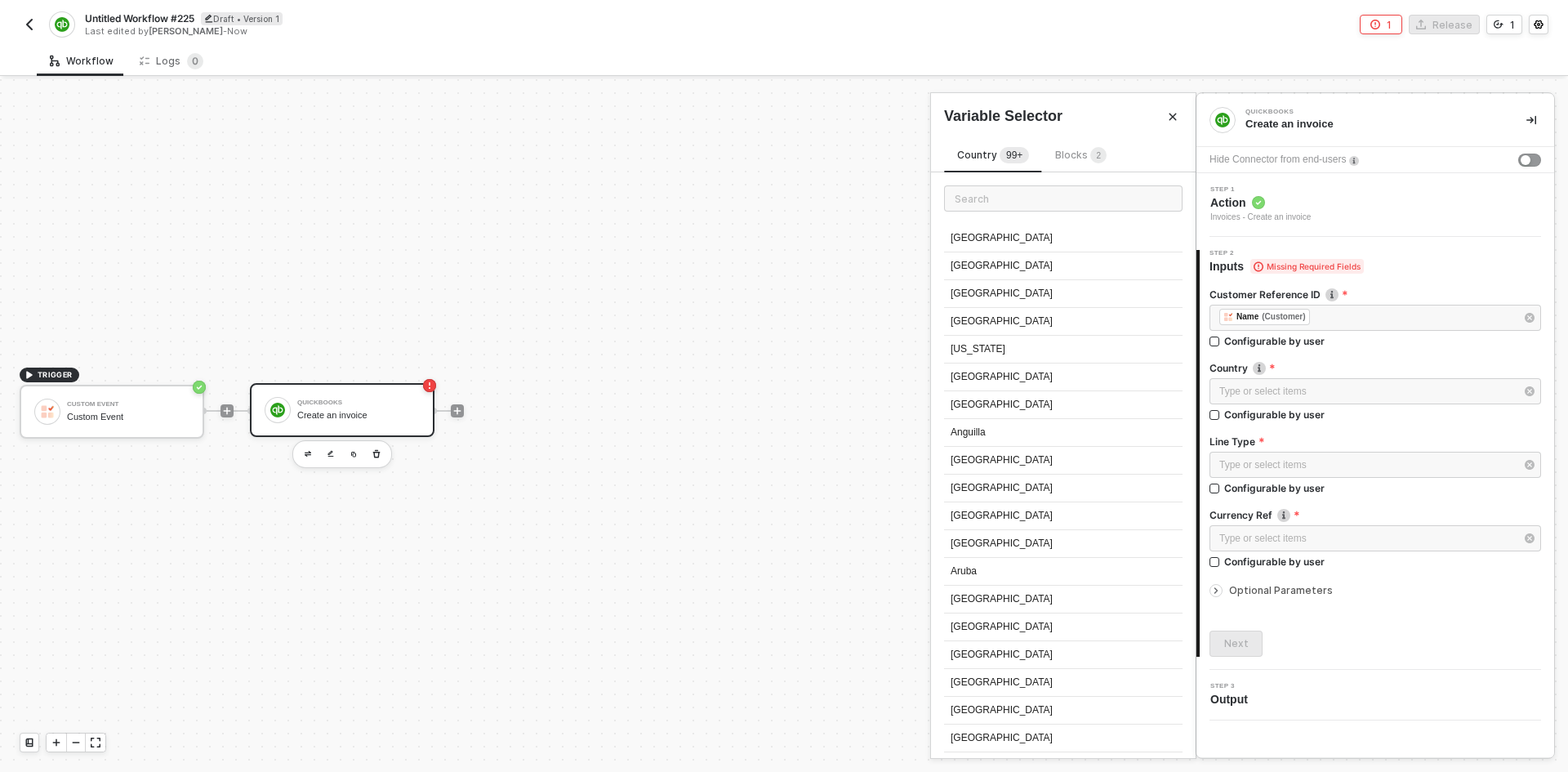
click at [1078, 143] on div "Country 99+ Blocks 2 Afghanistan Aland Islands Albania Algeria American Samoa A…" at bounding box center [1063, 441] width 265 height 631
click at [1085, 156] on span "Blocks 2" at bounding box center [1081, 155] width 51 height 12
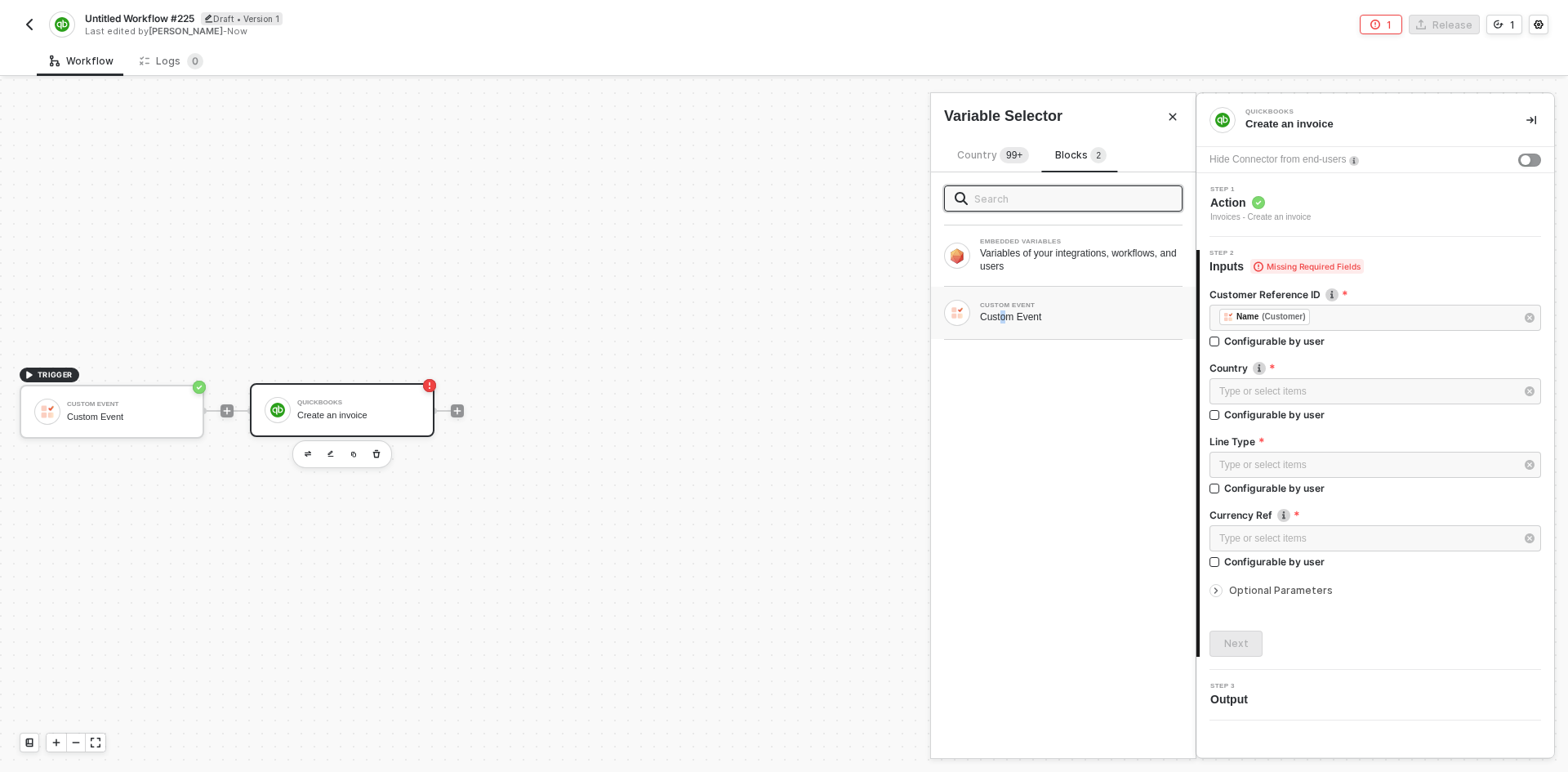
click at [1003, 323] on div "CUSTOM EVENT Custom Event" at bounding box center [1063, 313] width 239 height 26
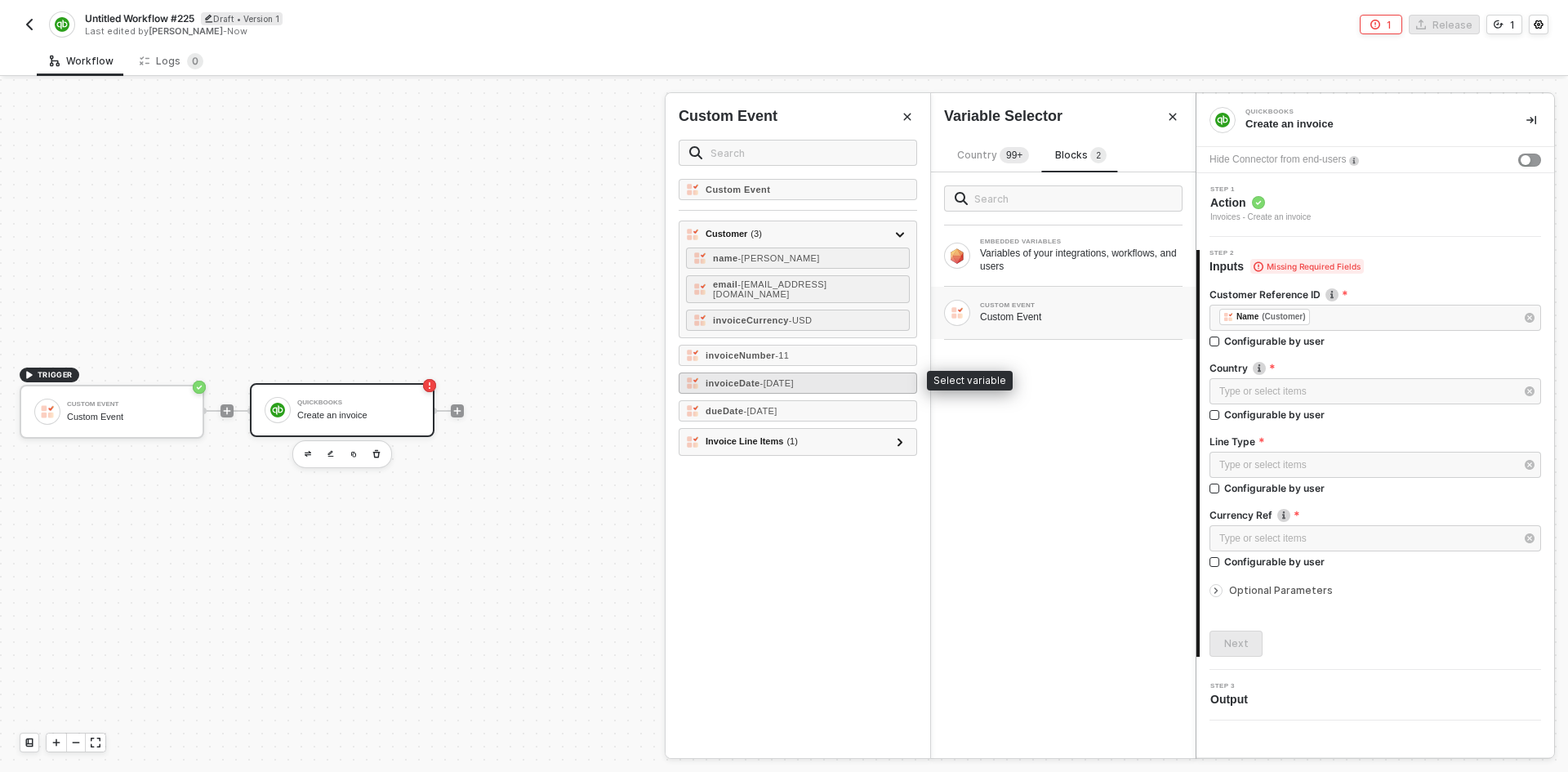
click at [787, 378] on span "- 2025-06-09" at bounding box center [777, 383] width 34 height 10
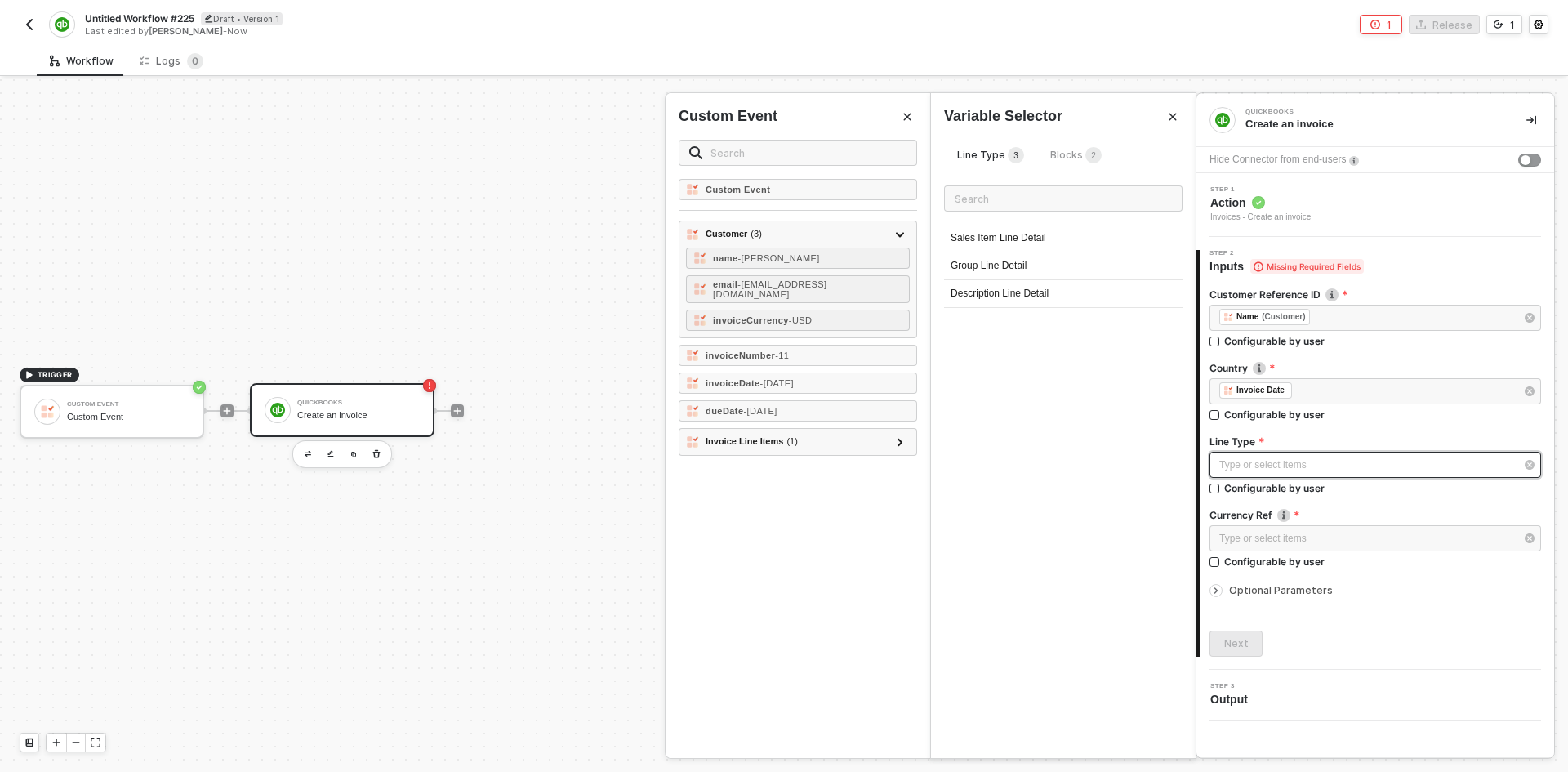
click at [1275, 461] on div "Type or select items ﻿" at bounding box center [1367, 465] width 295 height 16
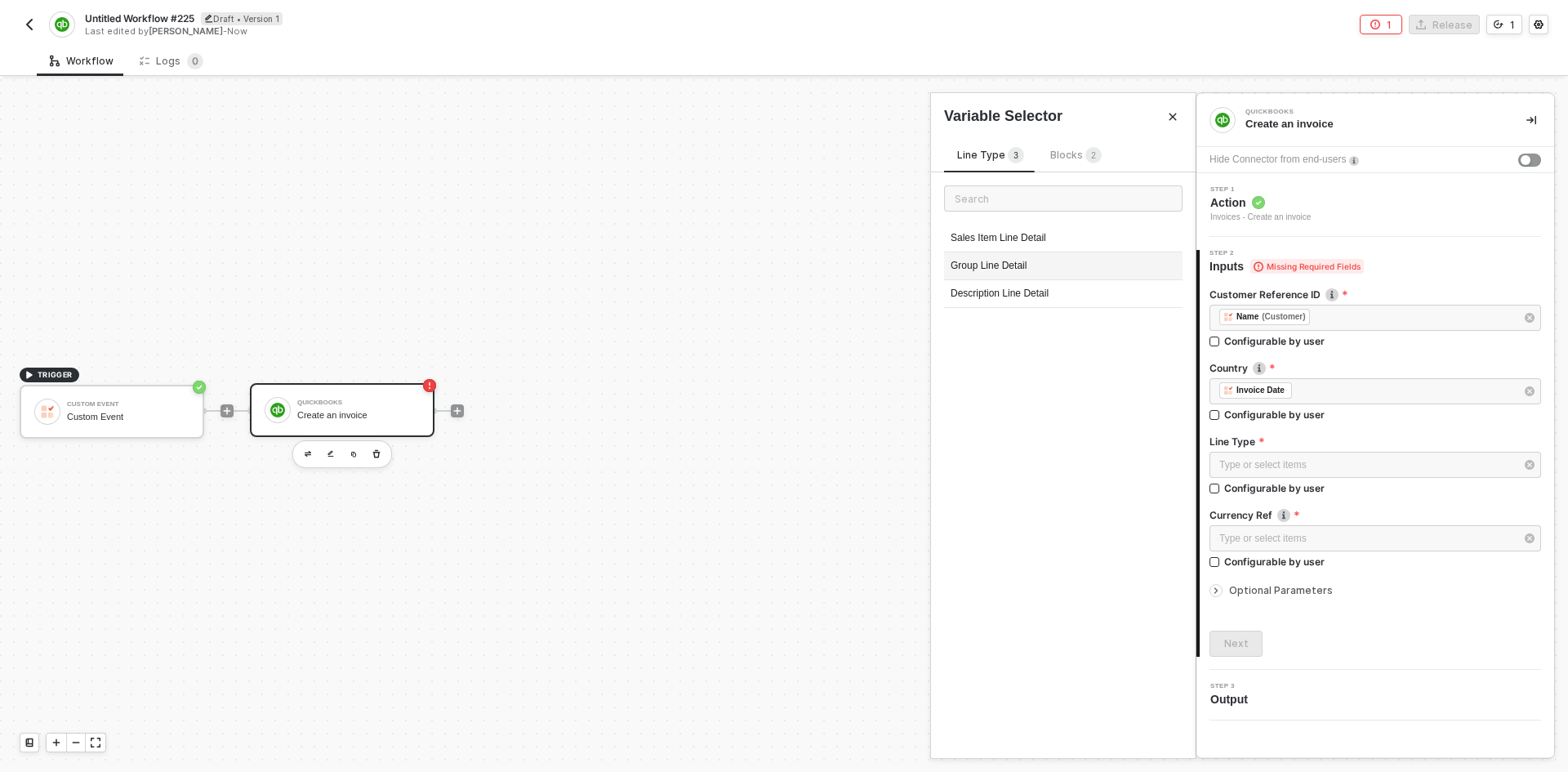
click at [1052, 258] on div "Group Line Detail" at bounding box center [1063, 267] width 239 height 28
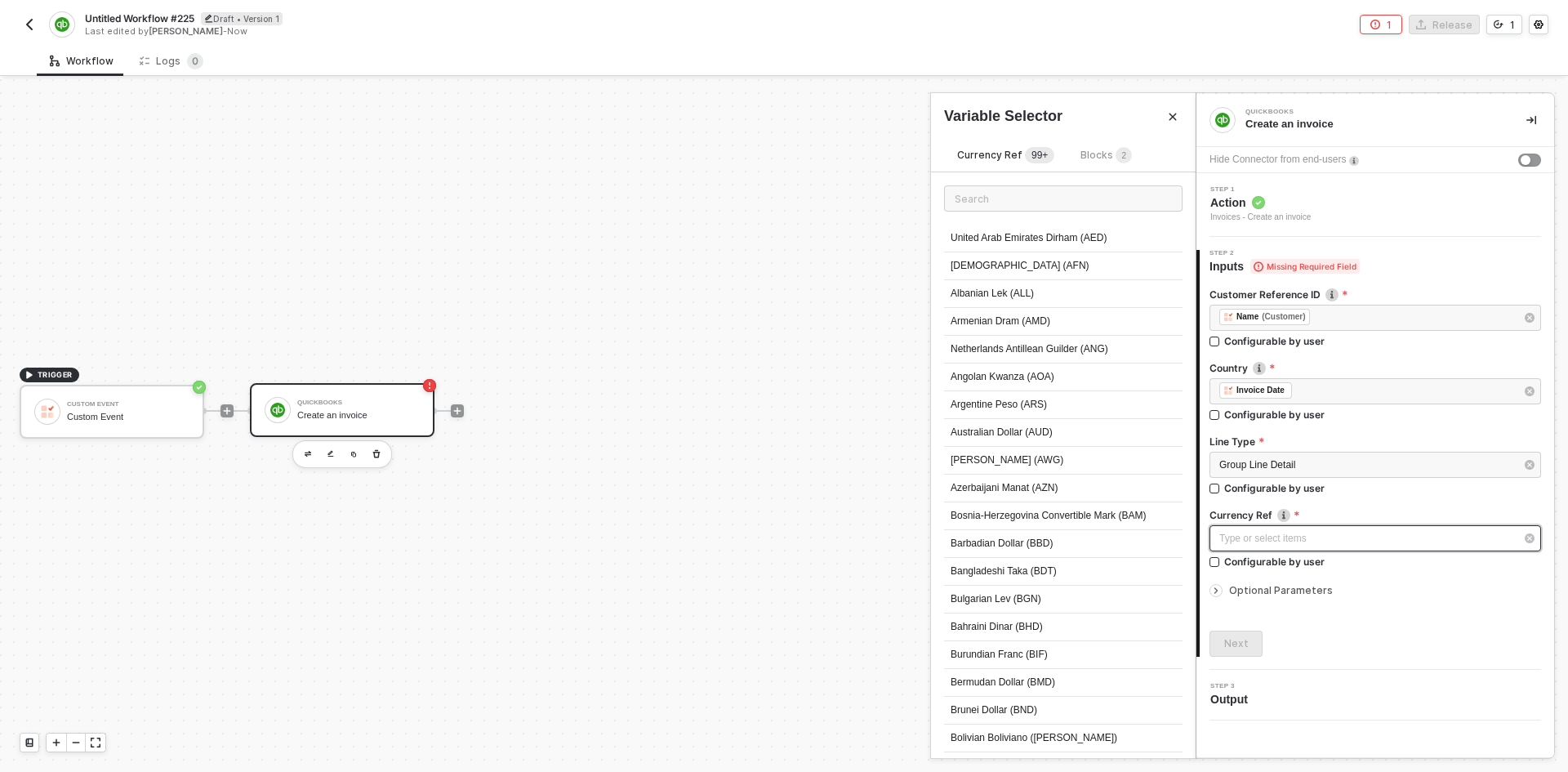
click at [1223, 544] on div "Type or select items ﻿" at bounding box center [1367, 539] width 295 height 16
drag, startPoint x: 1065, startPoint y: 411, endPoint x: 1068, endPoint y: 427, distance: 16.3
click at [1066, 410] on div "Argentine Peso (ARS)" at bounding box center [1063, 405] width 239 height 28
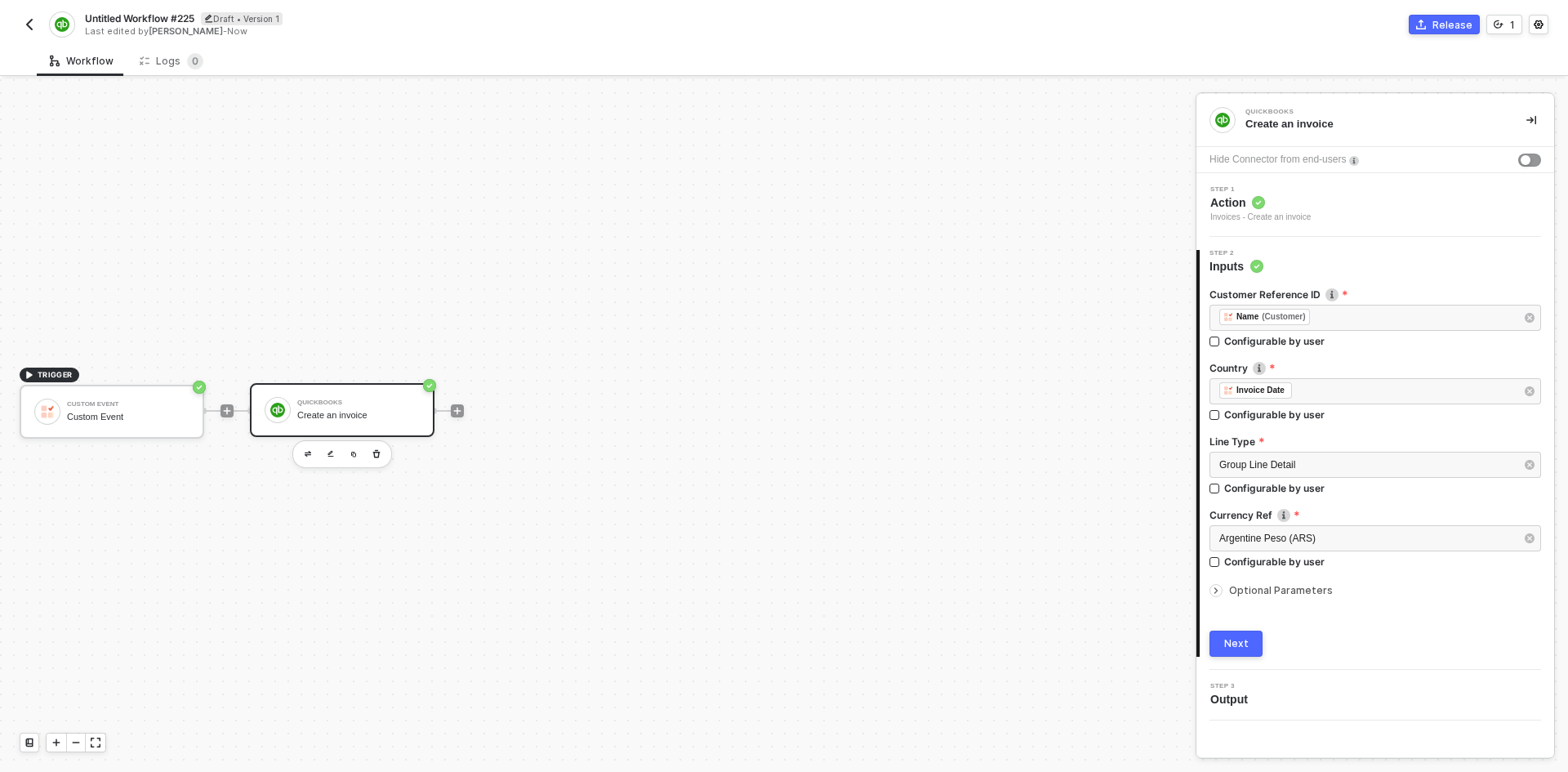
drag, startPoint x: 1236, startPoint y: 638, endPoint x: 1227, endPoint y: 642, distance: 9.8
click at [1232, 637] on div "Next" at bounding box center [1236, 643] width 25 height 13
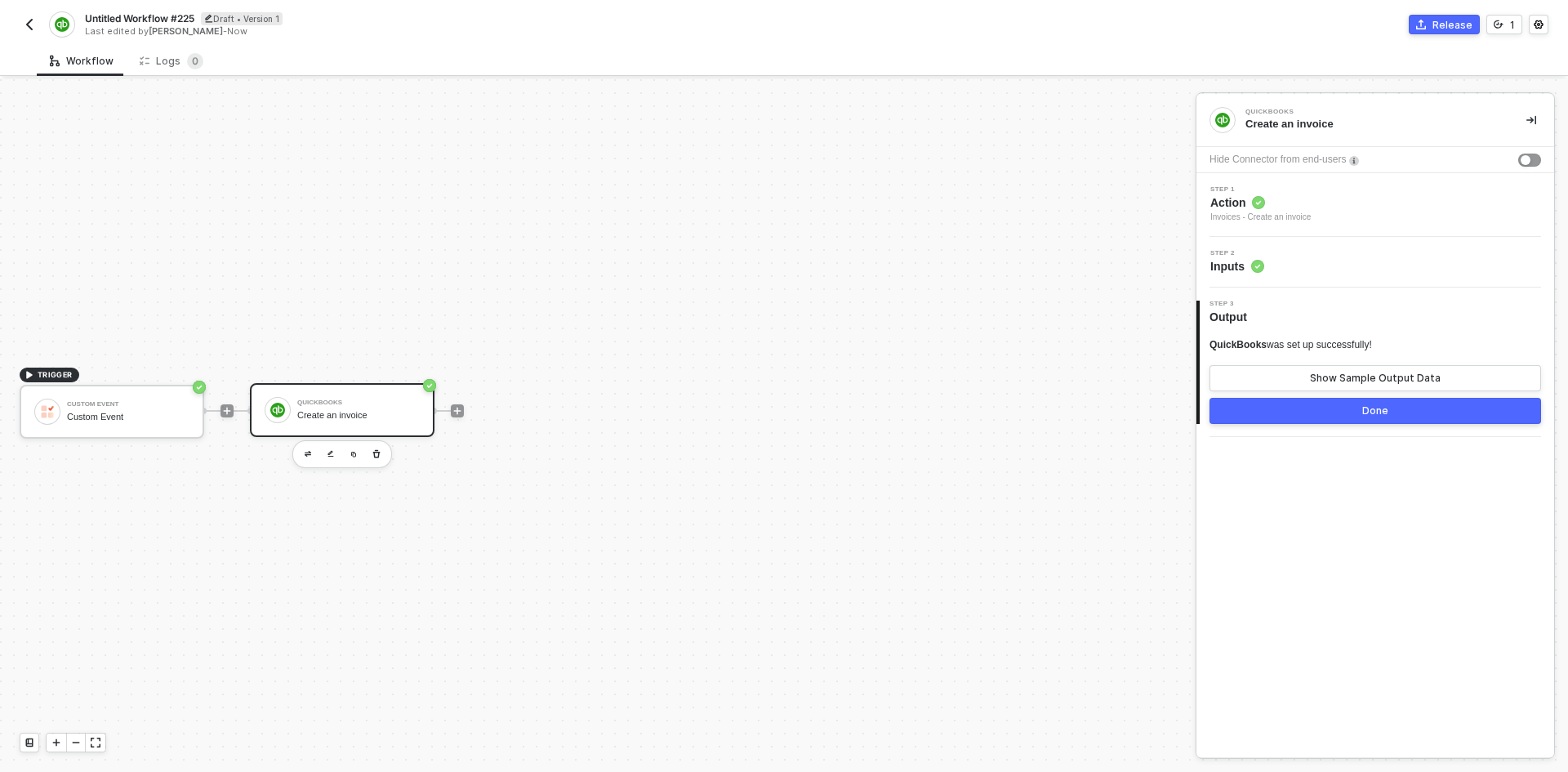
click at [1305, 257] on div "Step 2 Inputs" at bounding box center [1377, 262] width 353 height 25
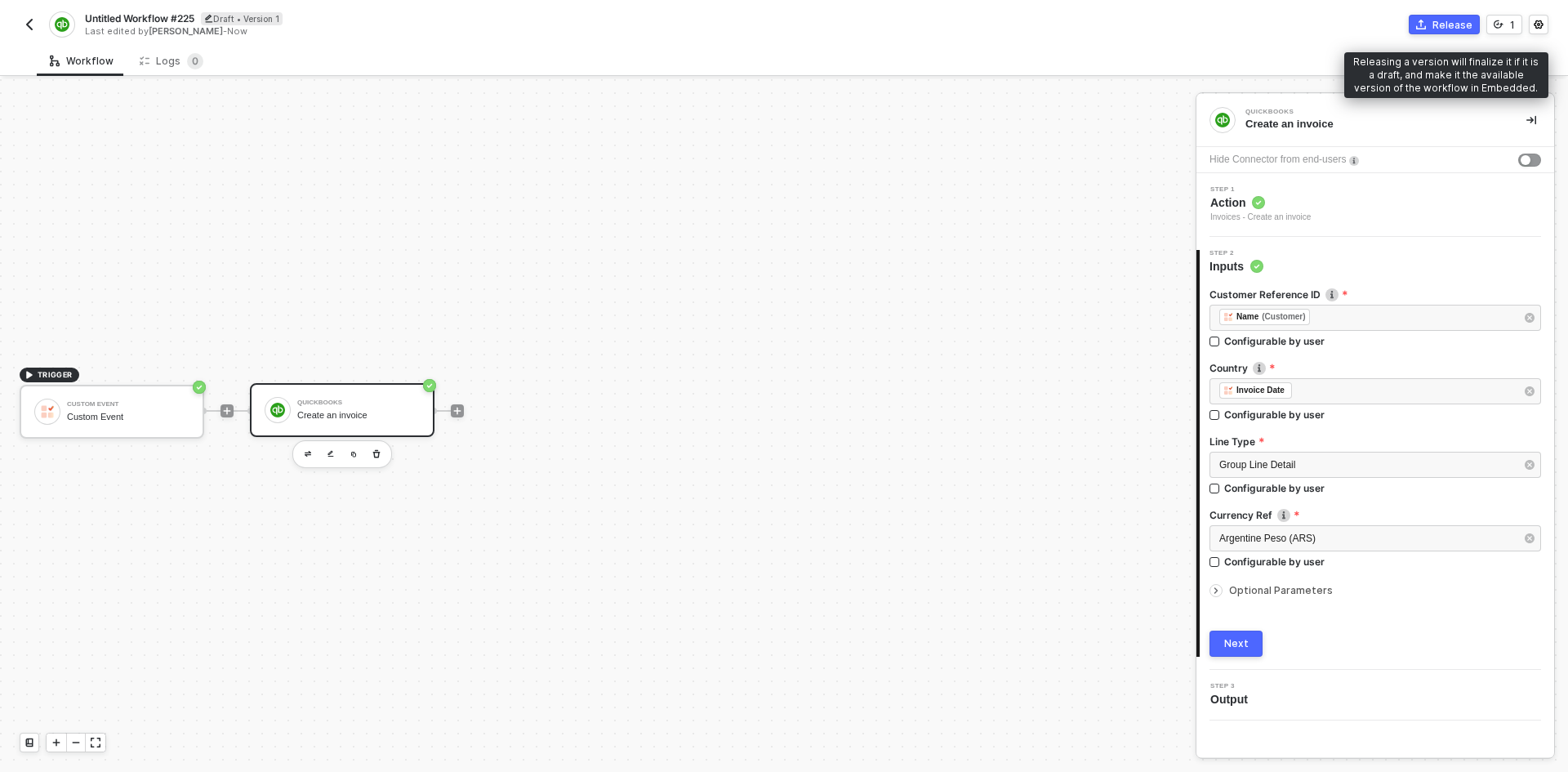
click at [1421, 14] on div "Untitled Workflow #225 Draft • Version 1 Last edited by Brandon Looker - Now Re…" at bounding box center [784, 23] width 1529 height 45
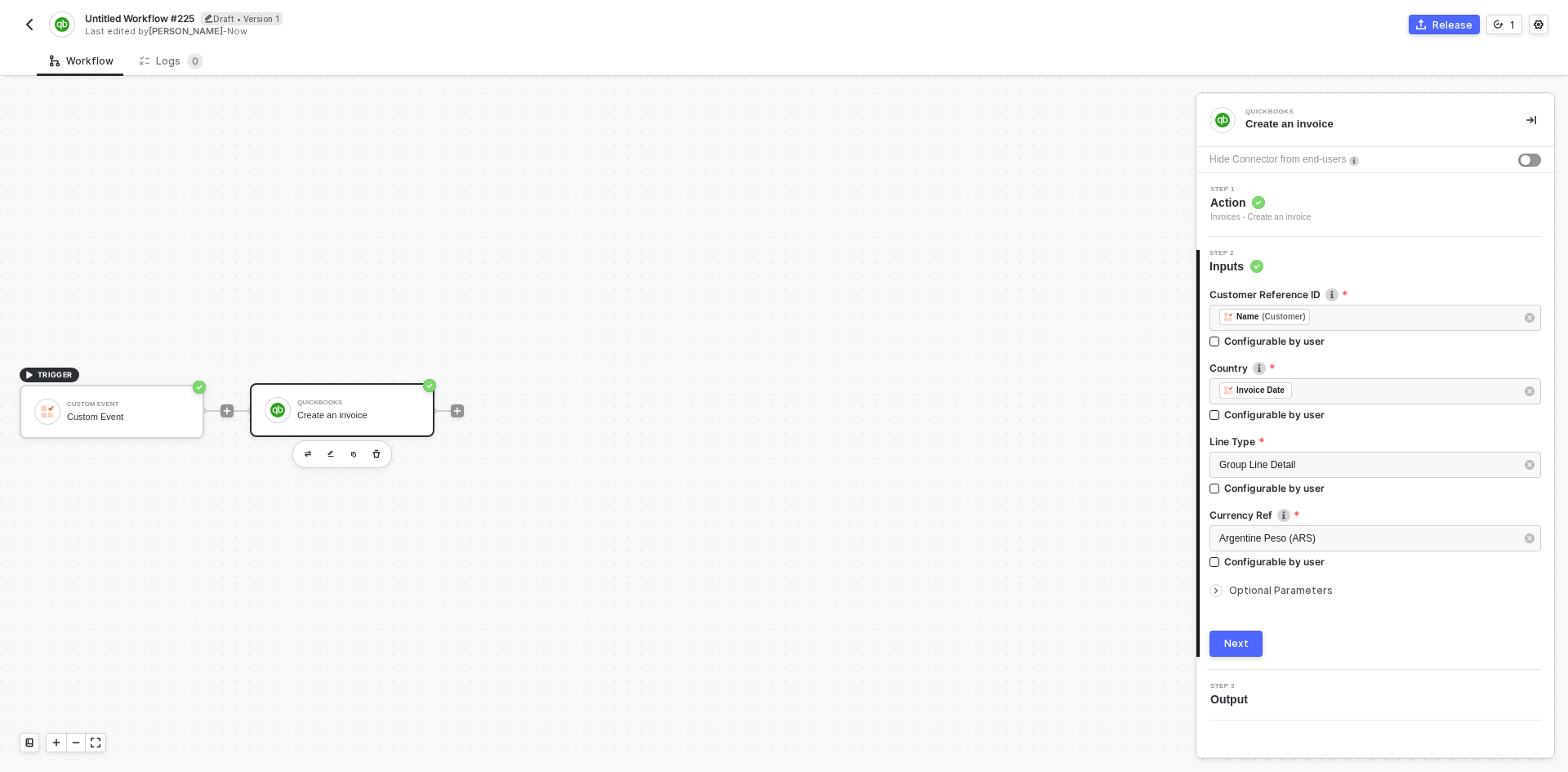
click at [1422, 15] on div "Untitled Workflow #225 Draft • Version 1 Last edited by Brandon Looker - Now Re…" at bounding box center [784, 23] width 1529 height 45
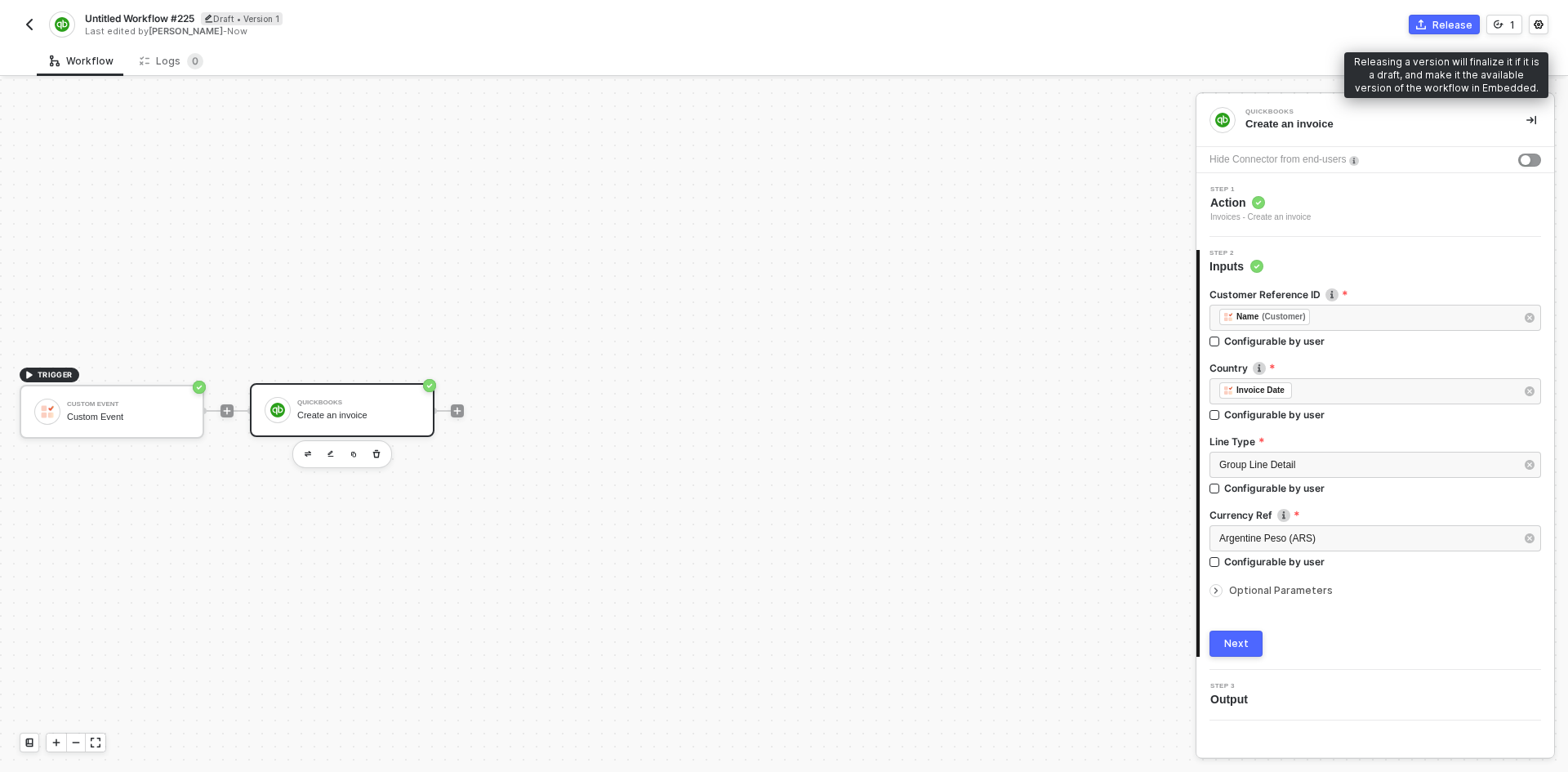
click at [1426, 19] on button "Release" at bounding box center [1445, 25] width 71 height 20
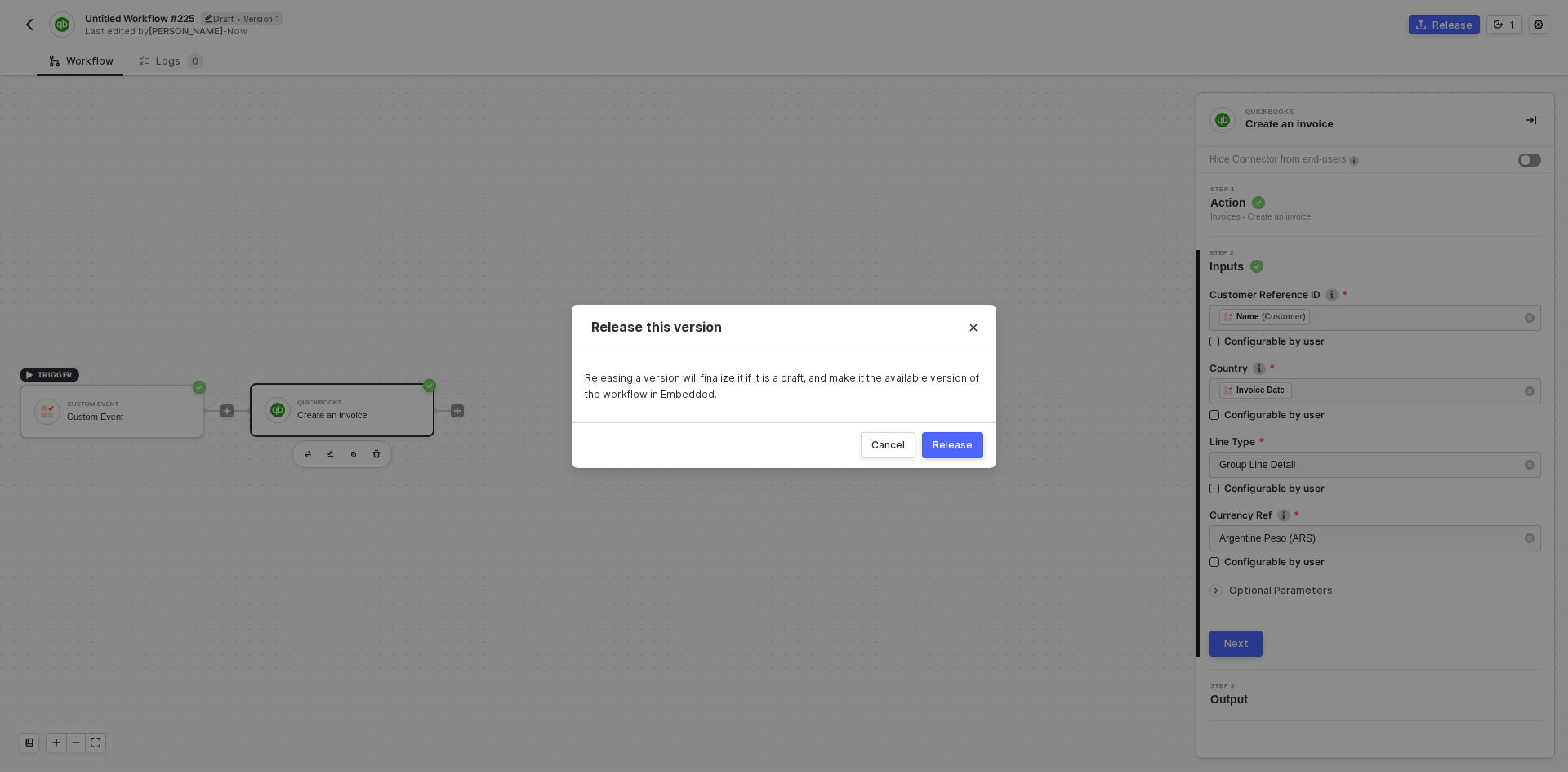
click at [959, 446] on div "Release" at bounding box center [953, 444] width 40 height 13
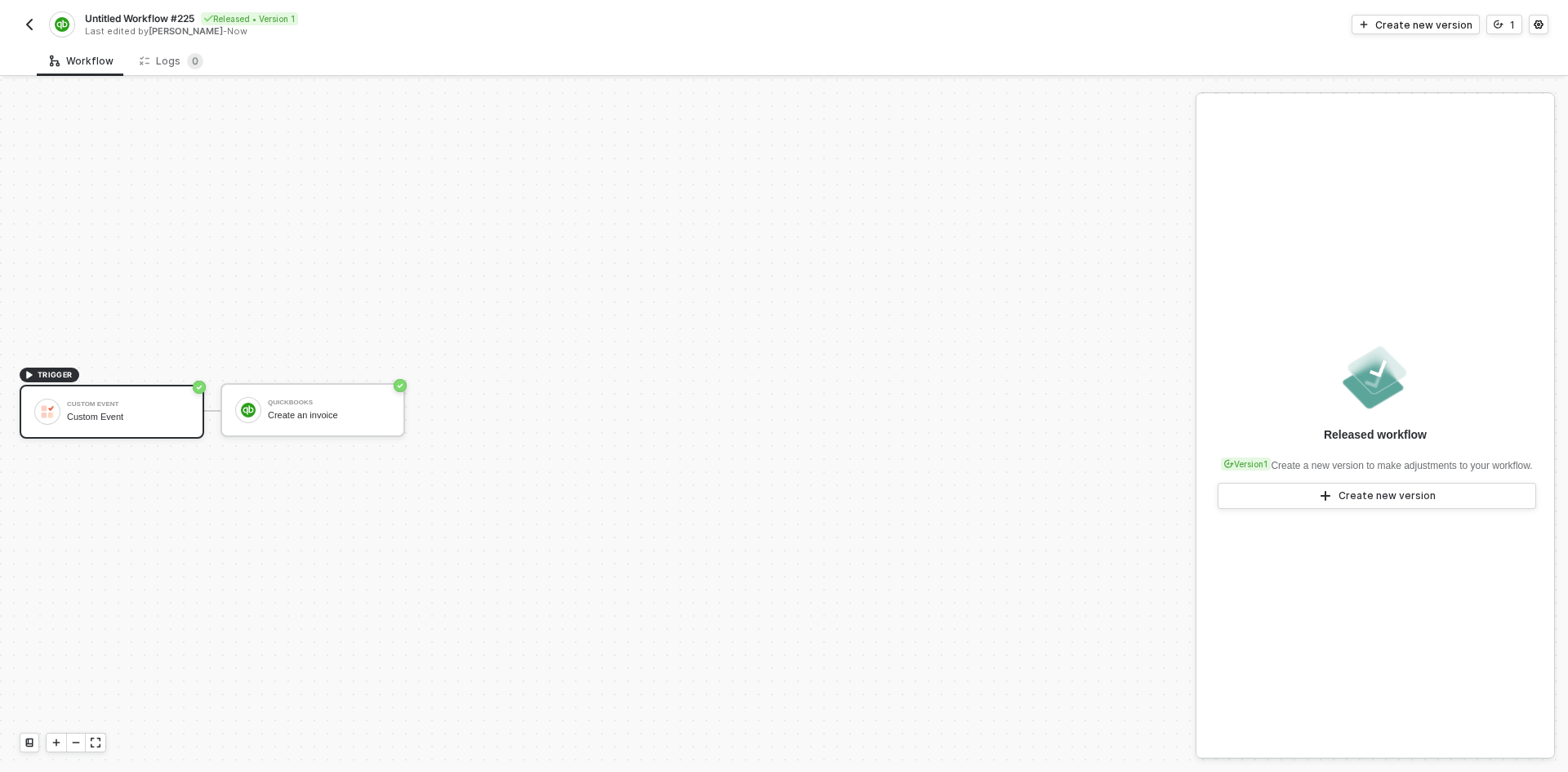
click at [31, 18] on img "button" at bounding box center [29, 24] width 13 height 13
click at [1439, 24] on div "Create new version" at bounding box center [1424, 25] width 97 height 14
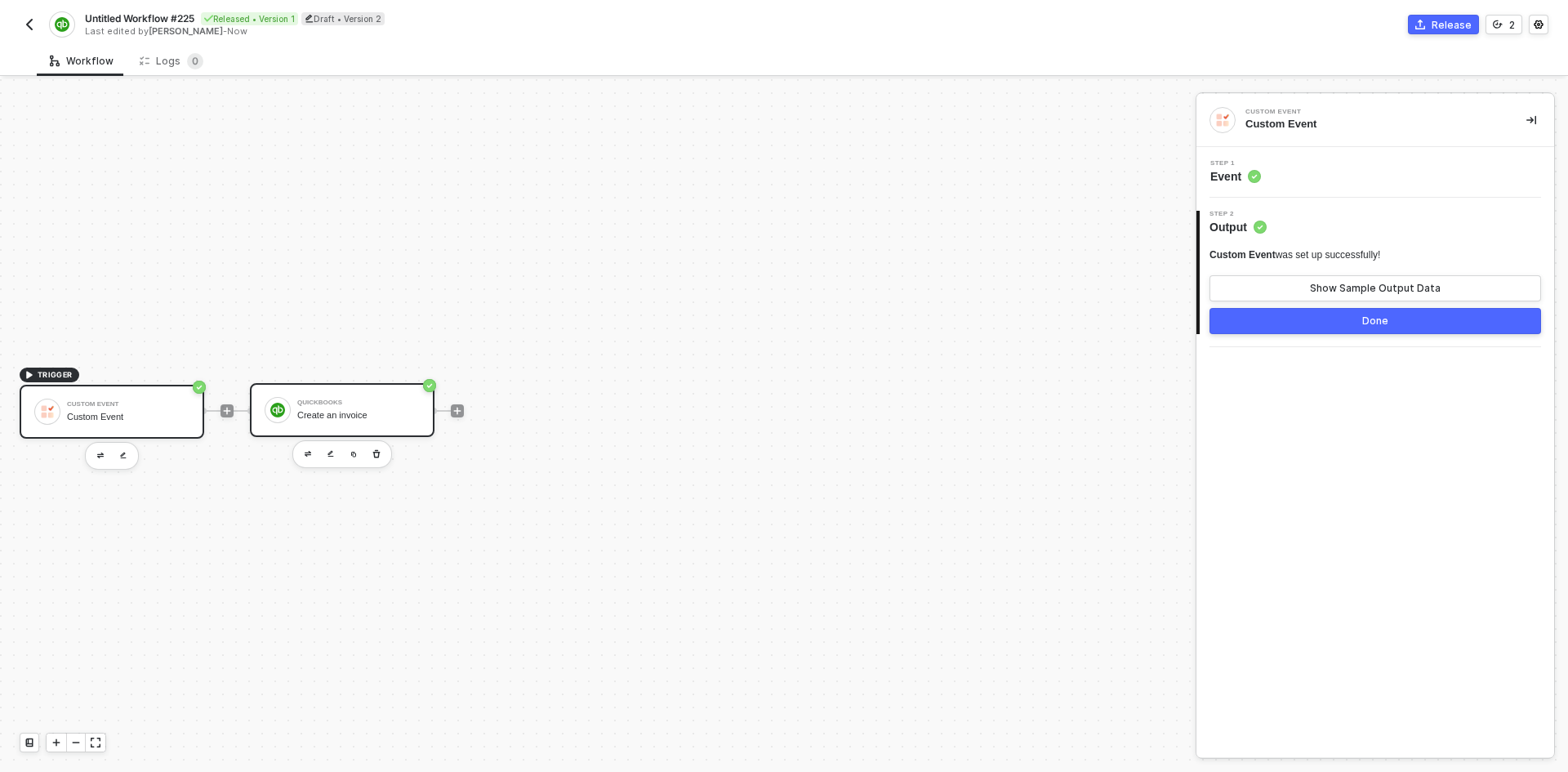
click at [366, 405] on div "QuickBooks" at bounding box center [358, 403] width 122 height 7
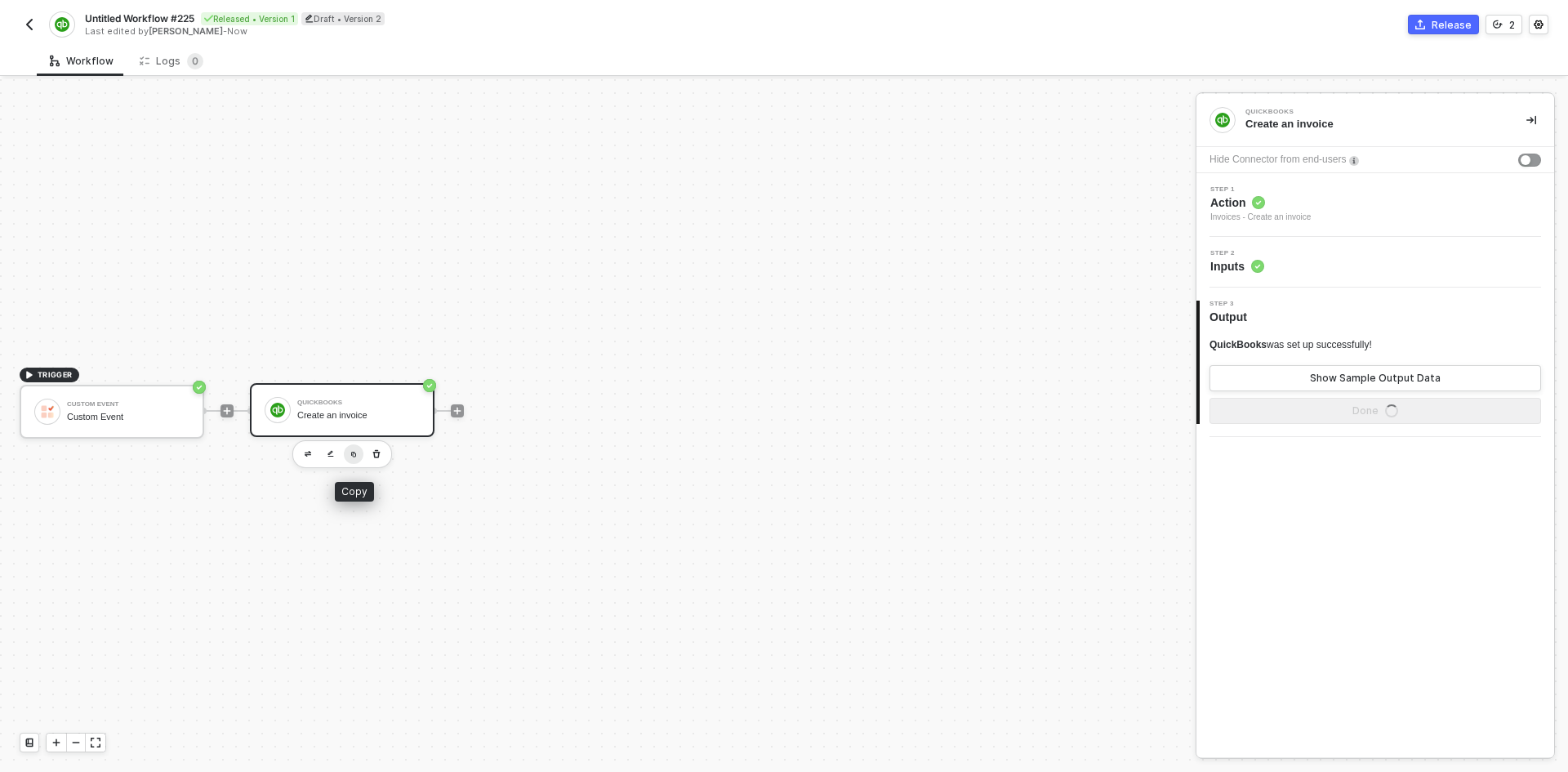
drag, startPoint x: 350, startPoint y: 459, endPoint x: 366, endPoint y: 461, distance: 16.1
click at [354, 459] on button "button" at bounding box center [353, 454] width 20 height 20
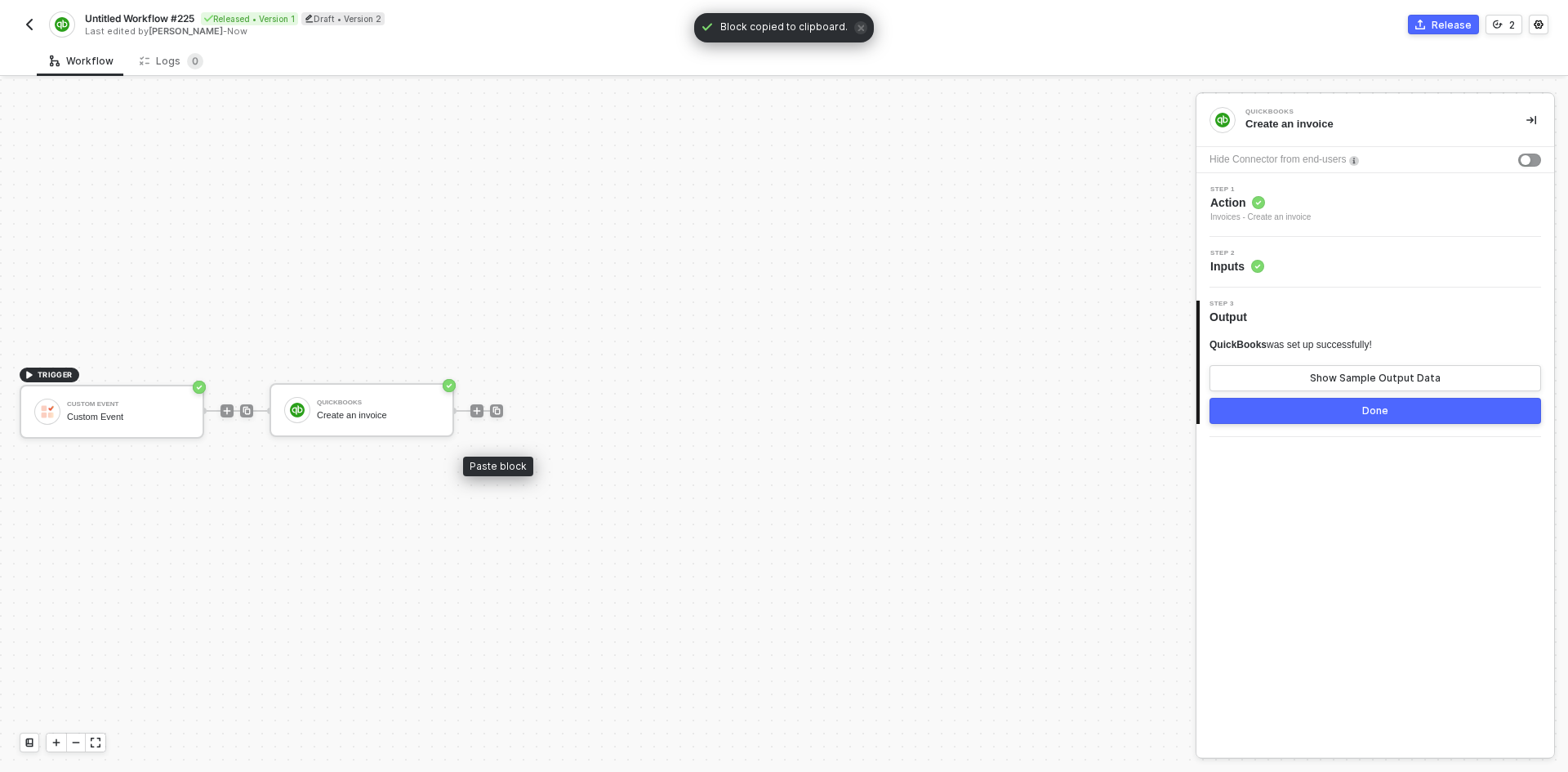
click at [497, 401] on div at bounding box center [496, 411] width 13 height 55
click at [499, 412] on img at bounding box center [497, 411] width 10 height 10
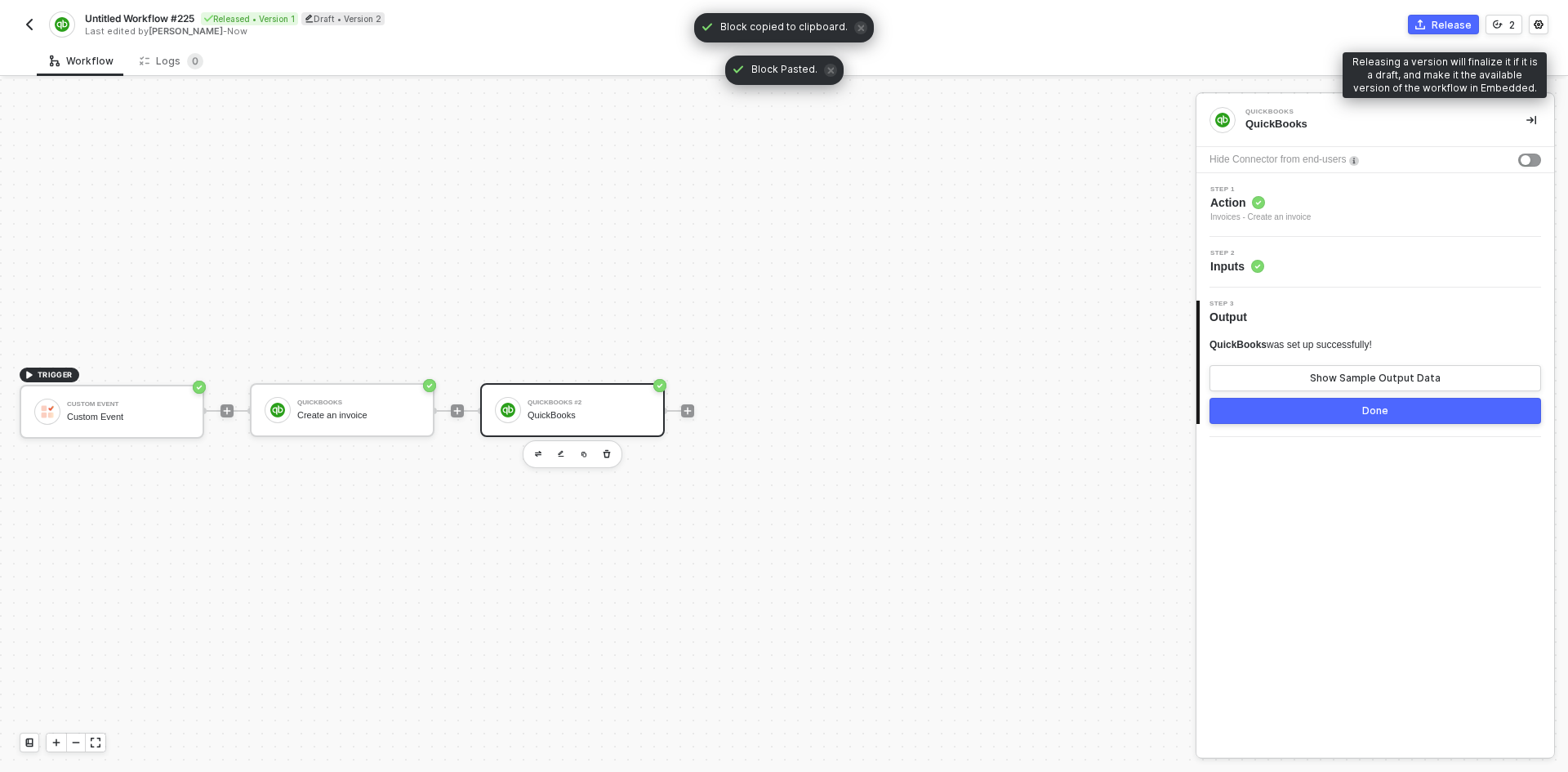
click at [1432, 27] on button "Release" at bounding box center [1444, 25] width 71 height 20
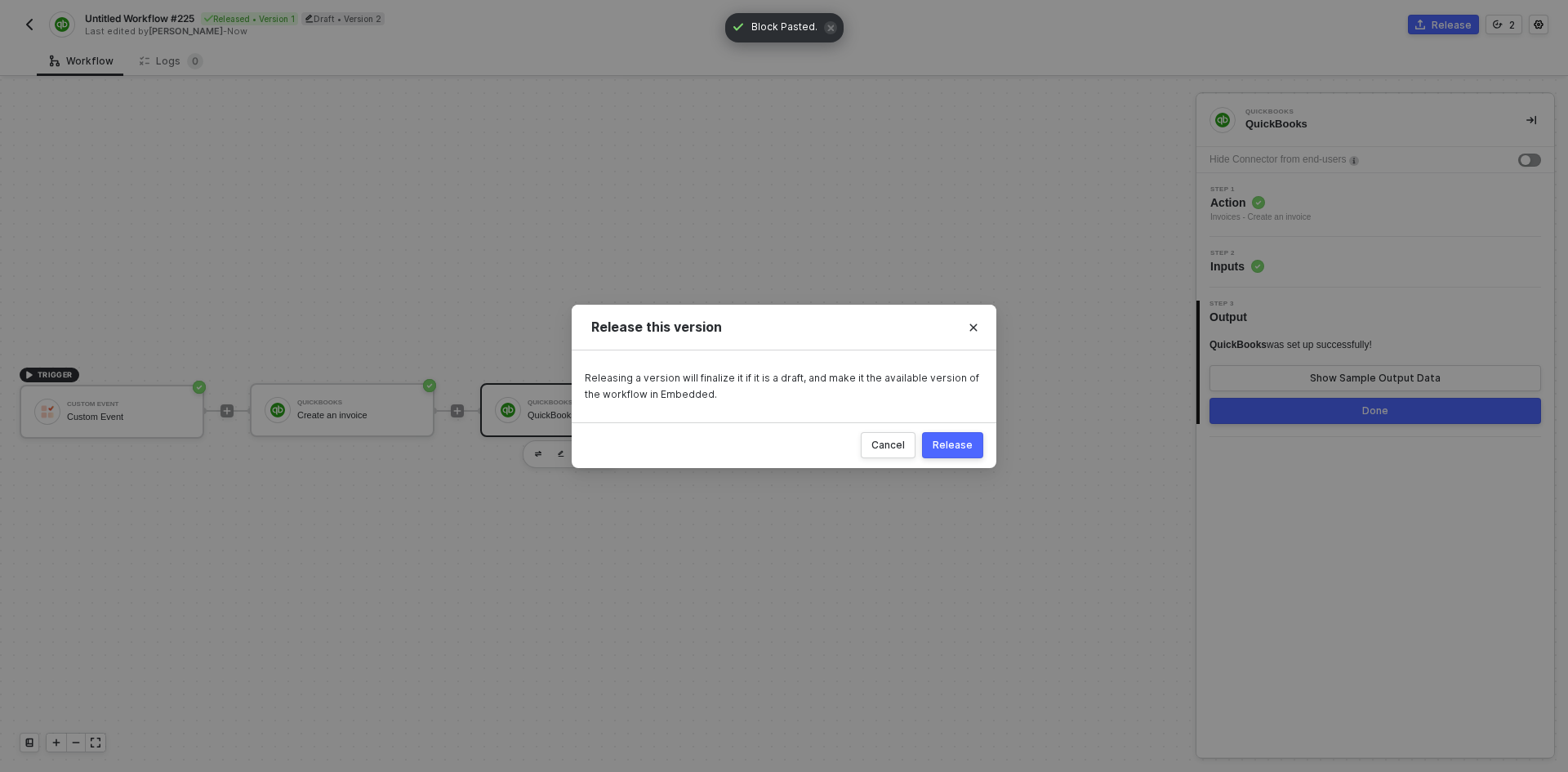
click at [970, 453] on button "Release" at bounding box center [953, 445] width 61 height 26
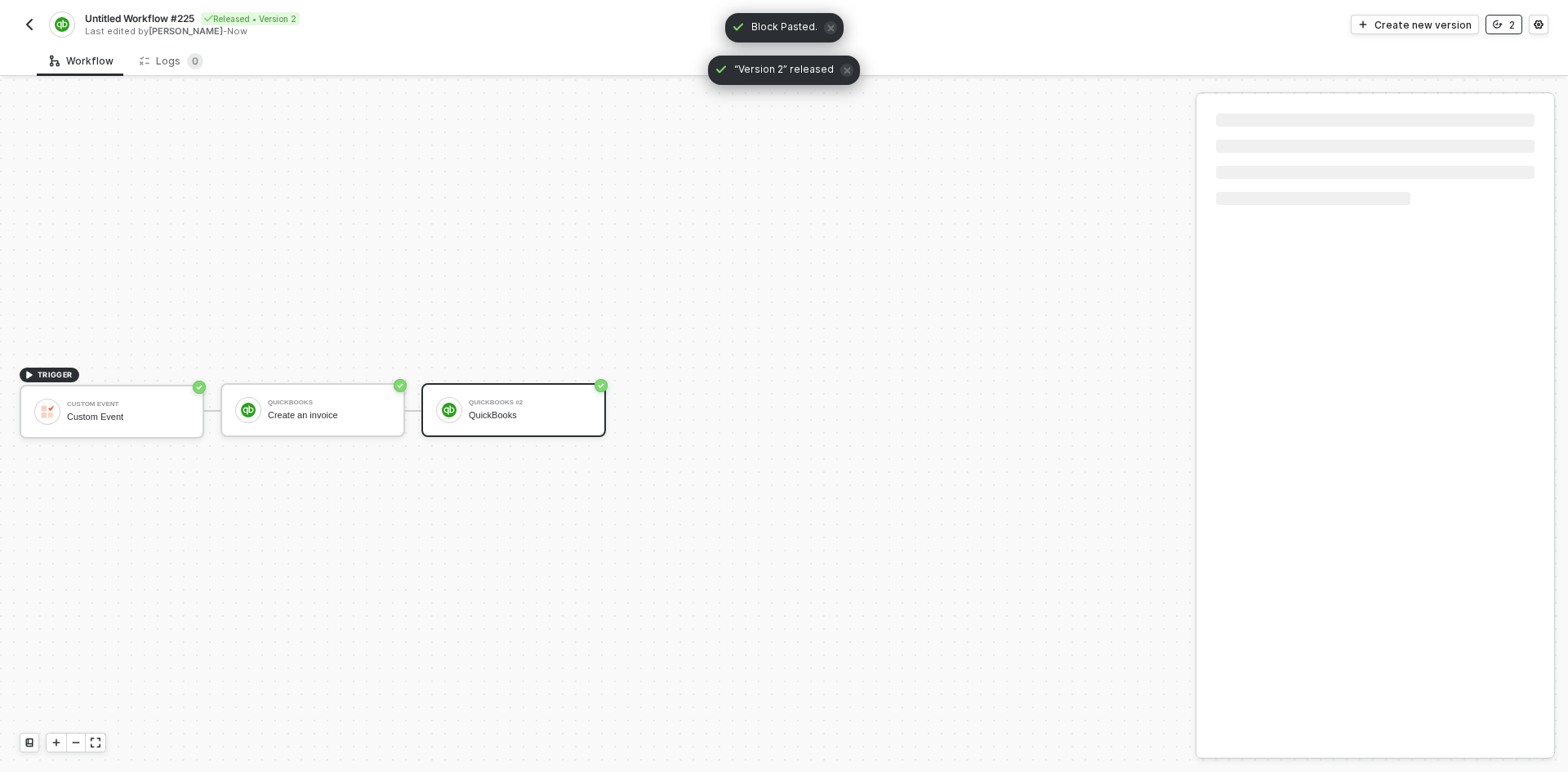
click at [1504, 31] on button "2" at bounding box center [1504, 25] width 37 height 20
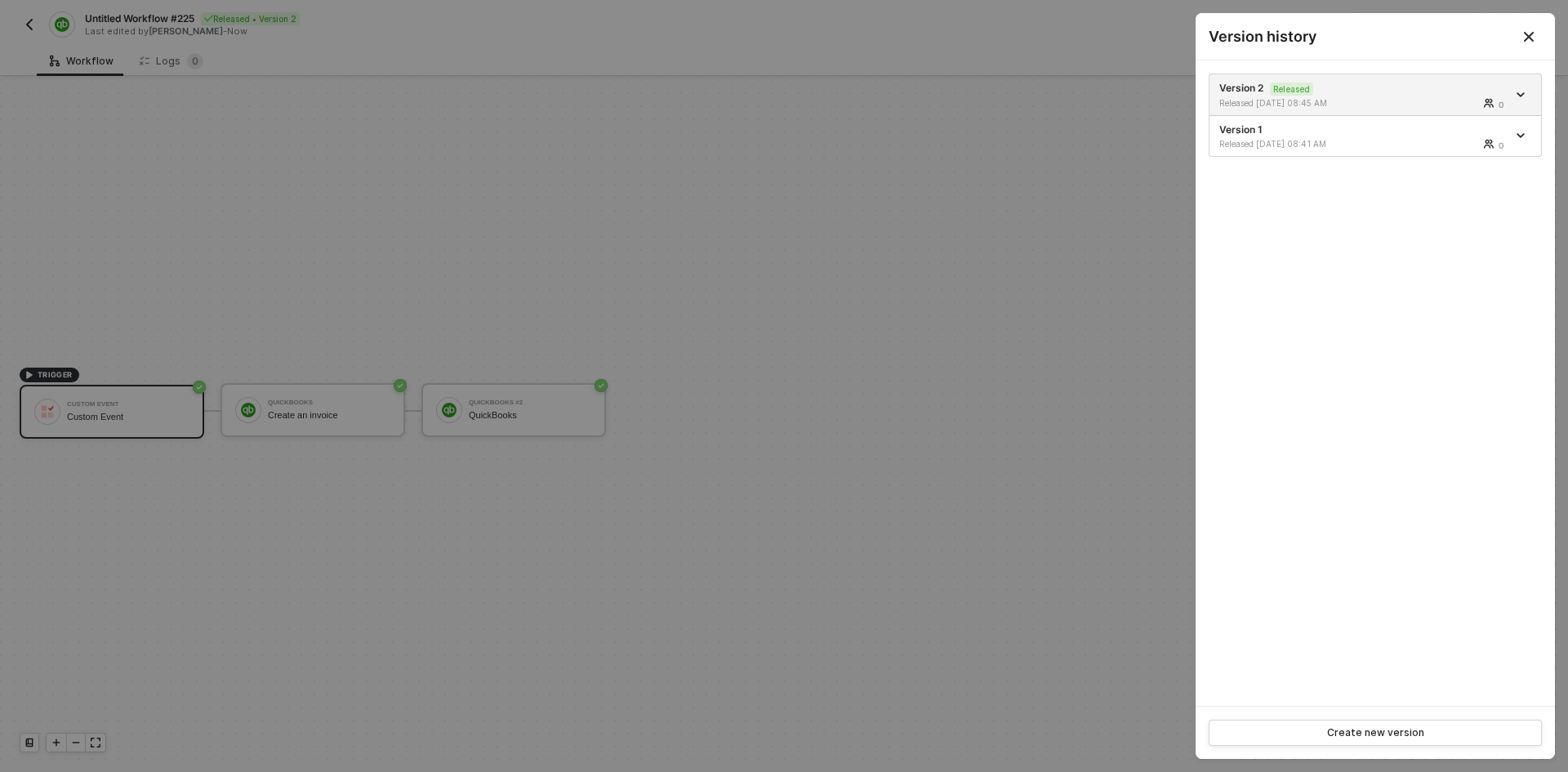
click at [1530, 40] on icon "Close" at bounding box center [1529, 37] width 13 height 13
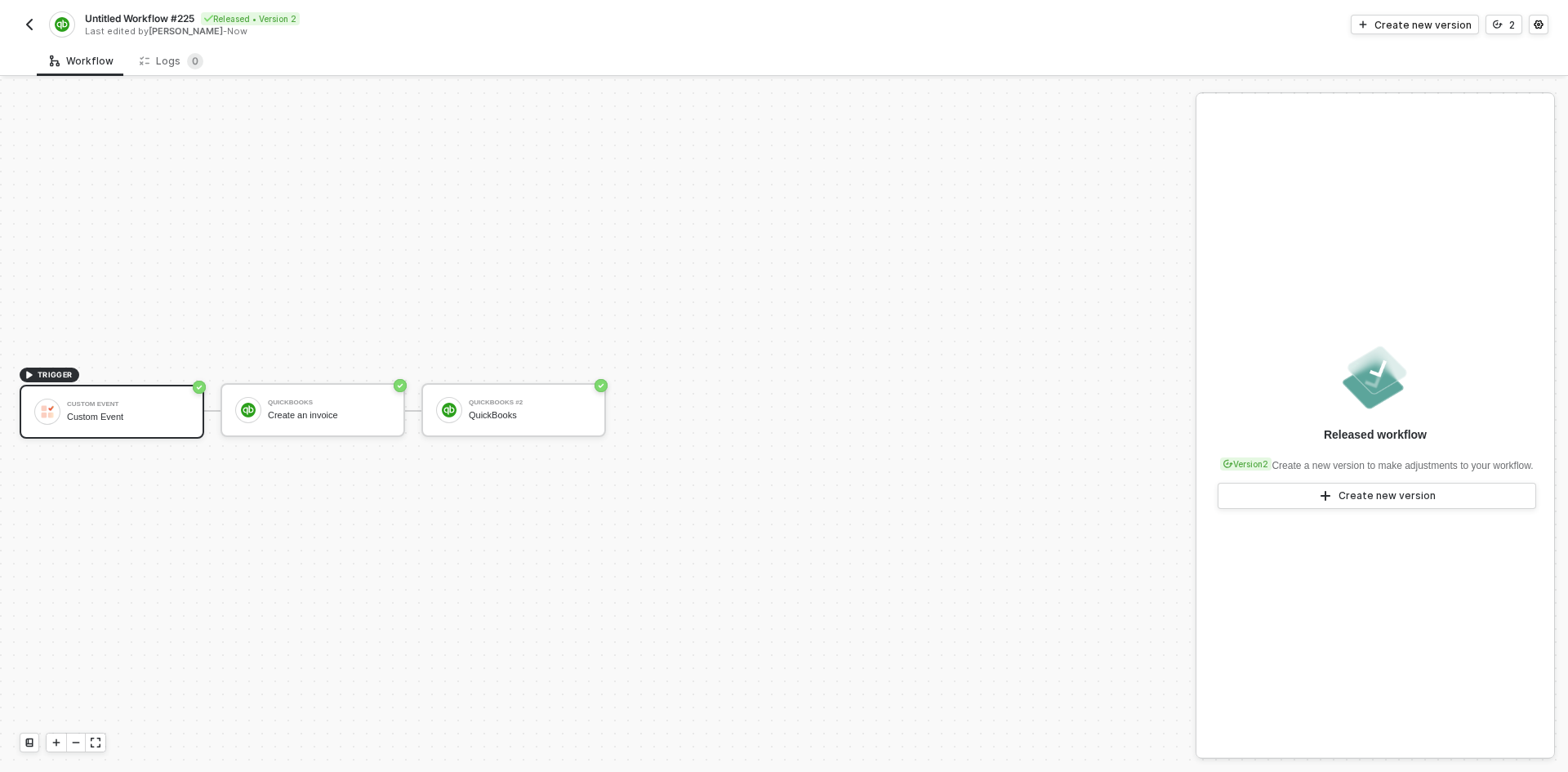
click at [26, 22] on img "button" at bounding box center [29, 24] width 13 height 13
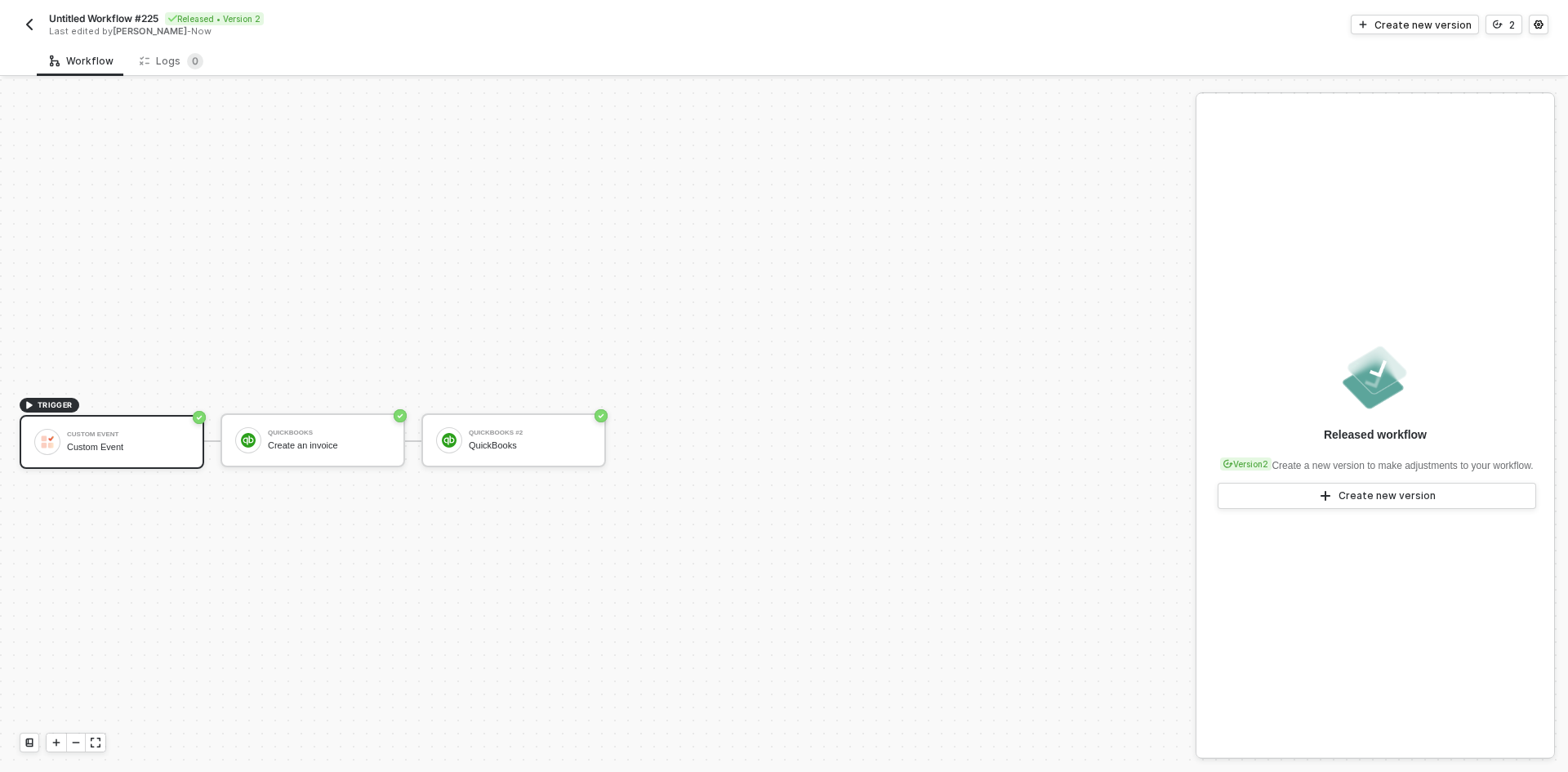
scroll to position [31, 0]
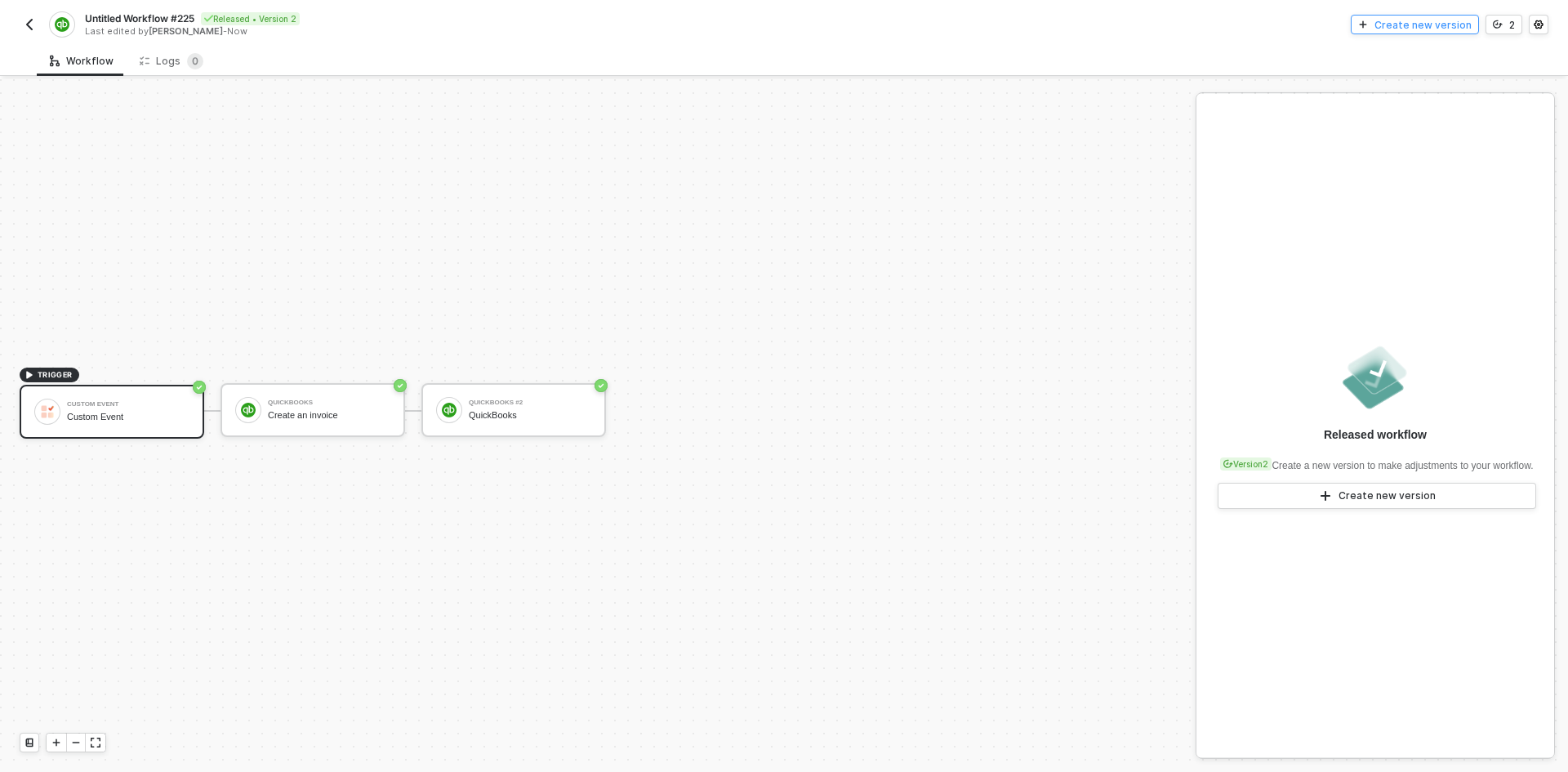
click at [1417, 19] on div "Create new version" at bounding box center [1423, 25] width 97 height 14
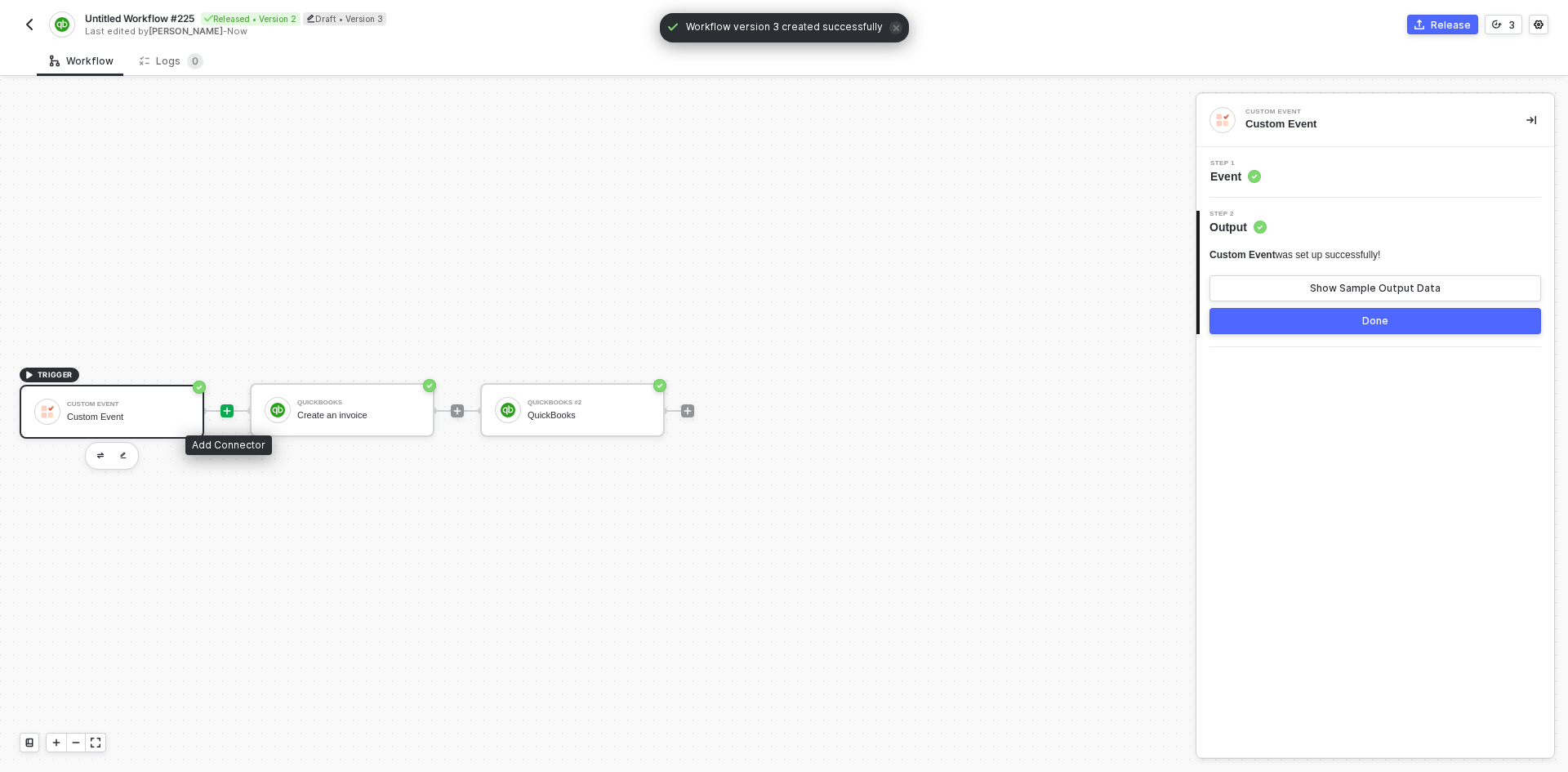
click at [227, 407] on icon "icon-play" at bounding box center [227, 410] width 7 height 7
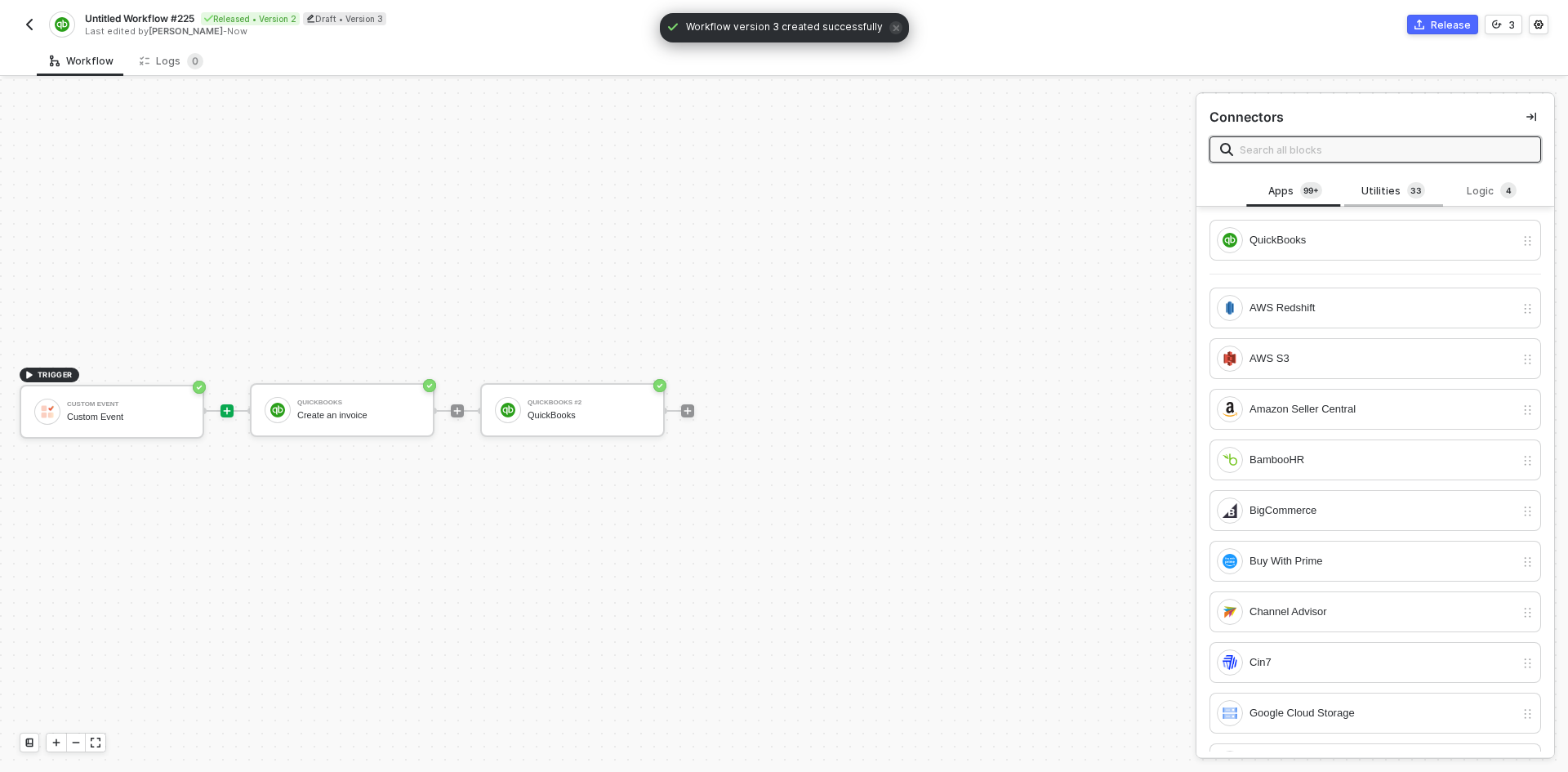
click at [1365, 192] on div "Utilities 3 3" at bounding box center [1393, 191] width 72 height 18
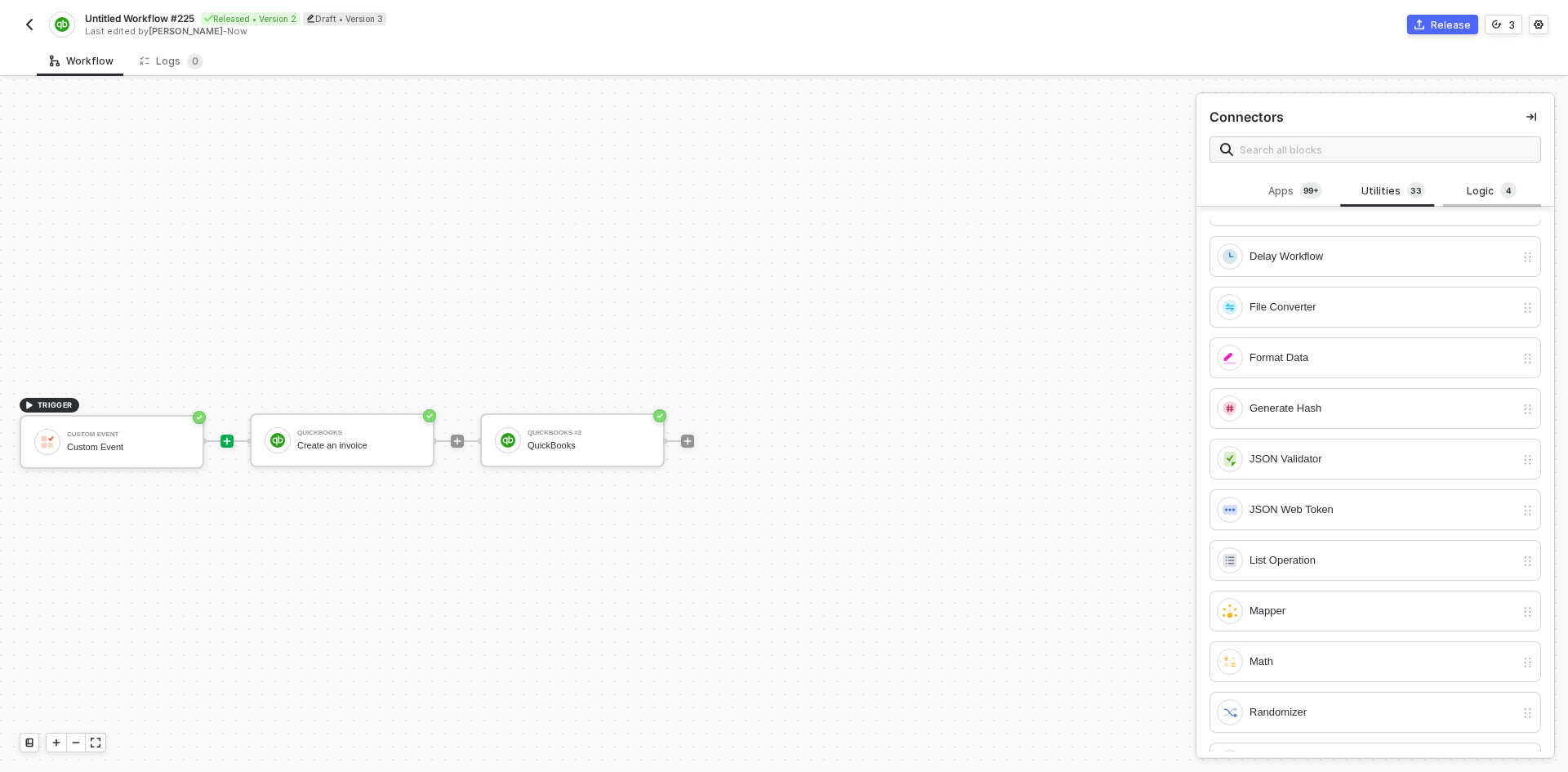
click at [1473, 193] on div "Logic 4" at bounding box center [1492, 191] width 72 height 18
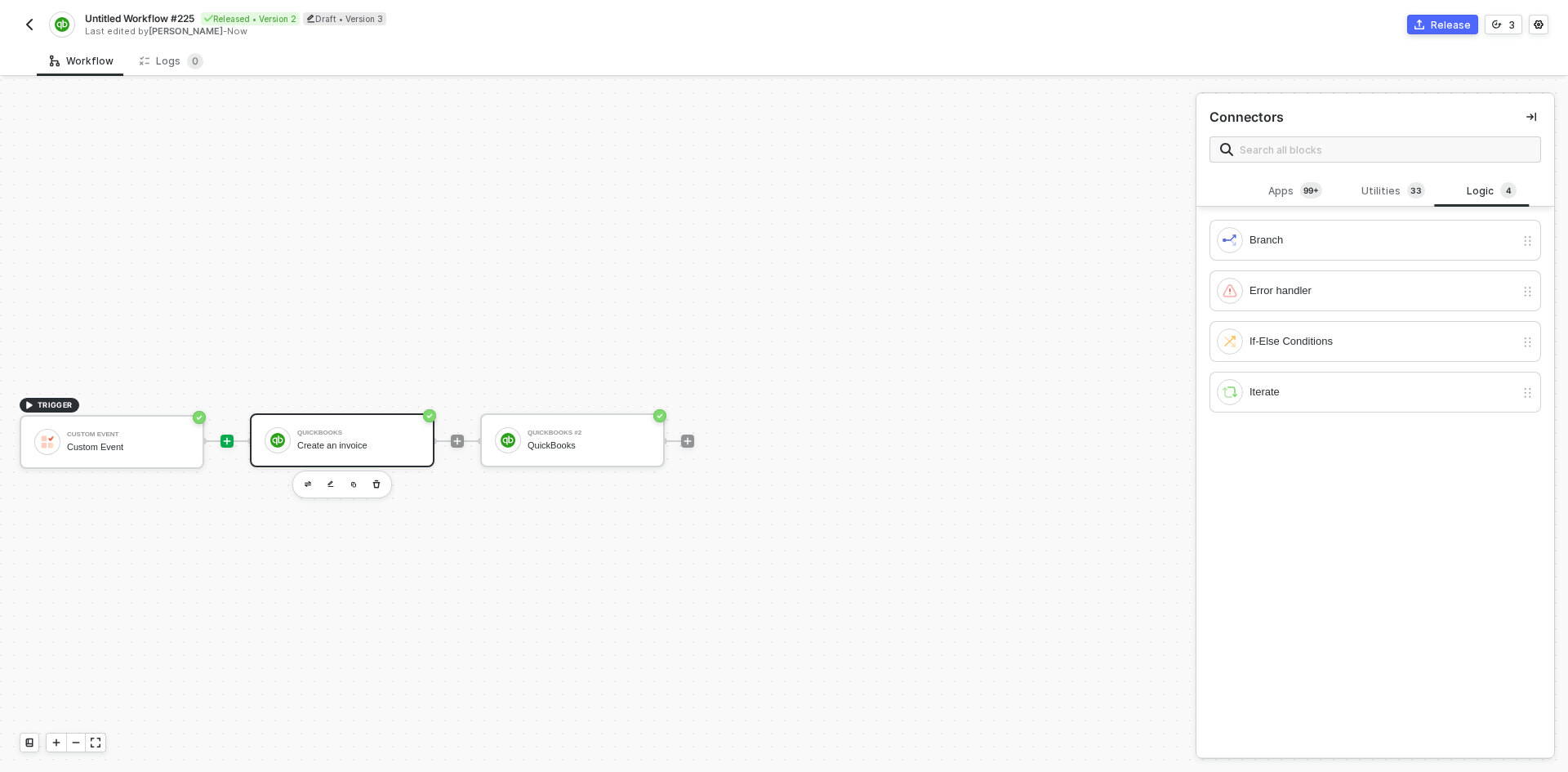
click at [322, 432] on div "QuickBooks" at bounding box center [358, 432] width 122 height 7
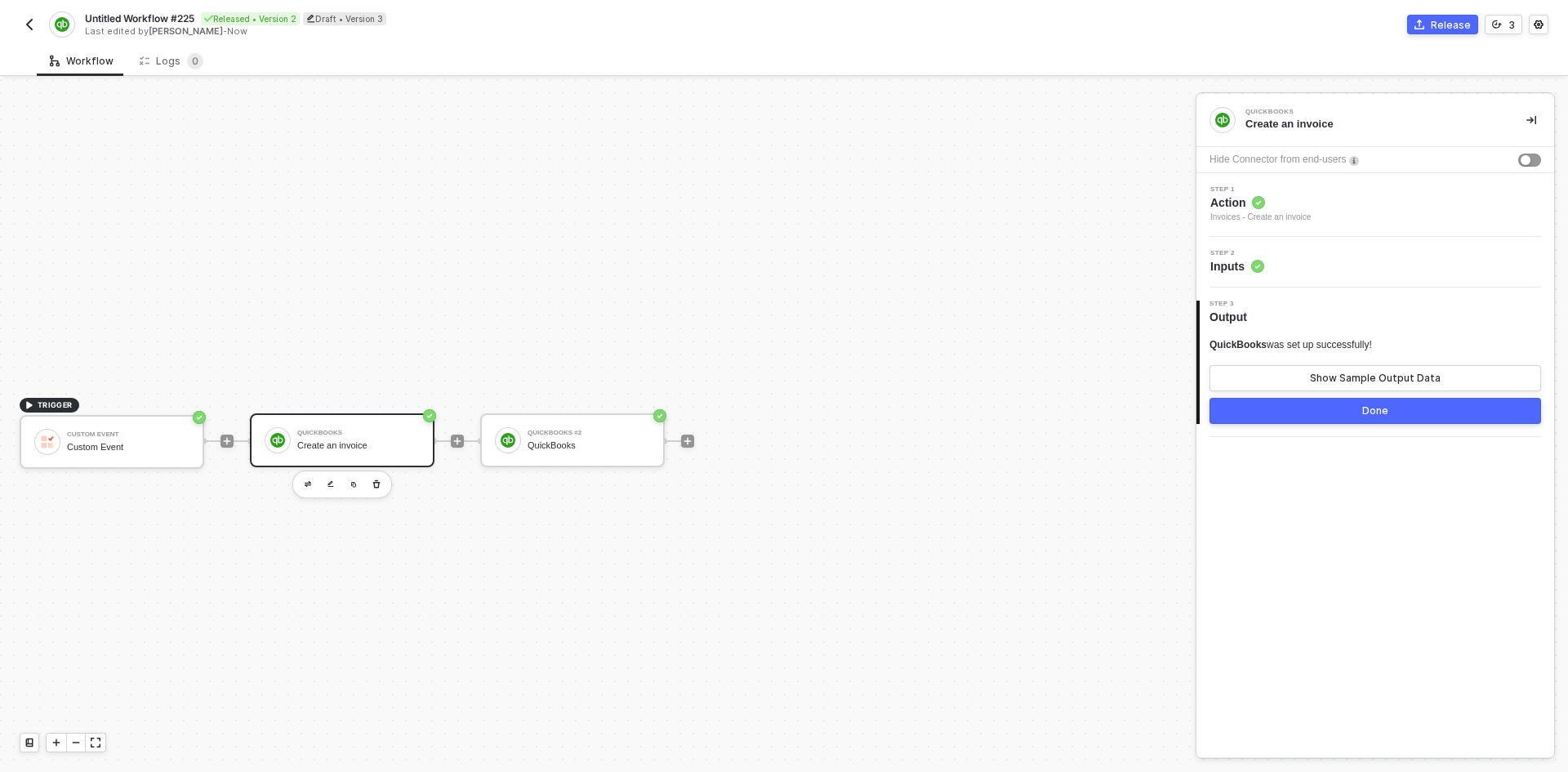
click at [1320, 267] on div "Step 2 Inputs" at bounding box center [1377, 262] width 353 height 25
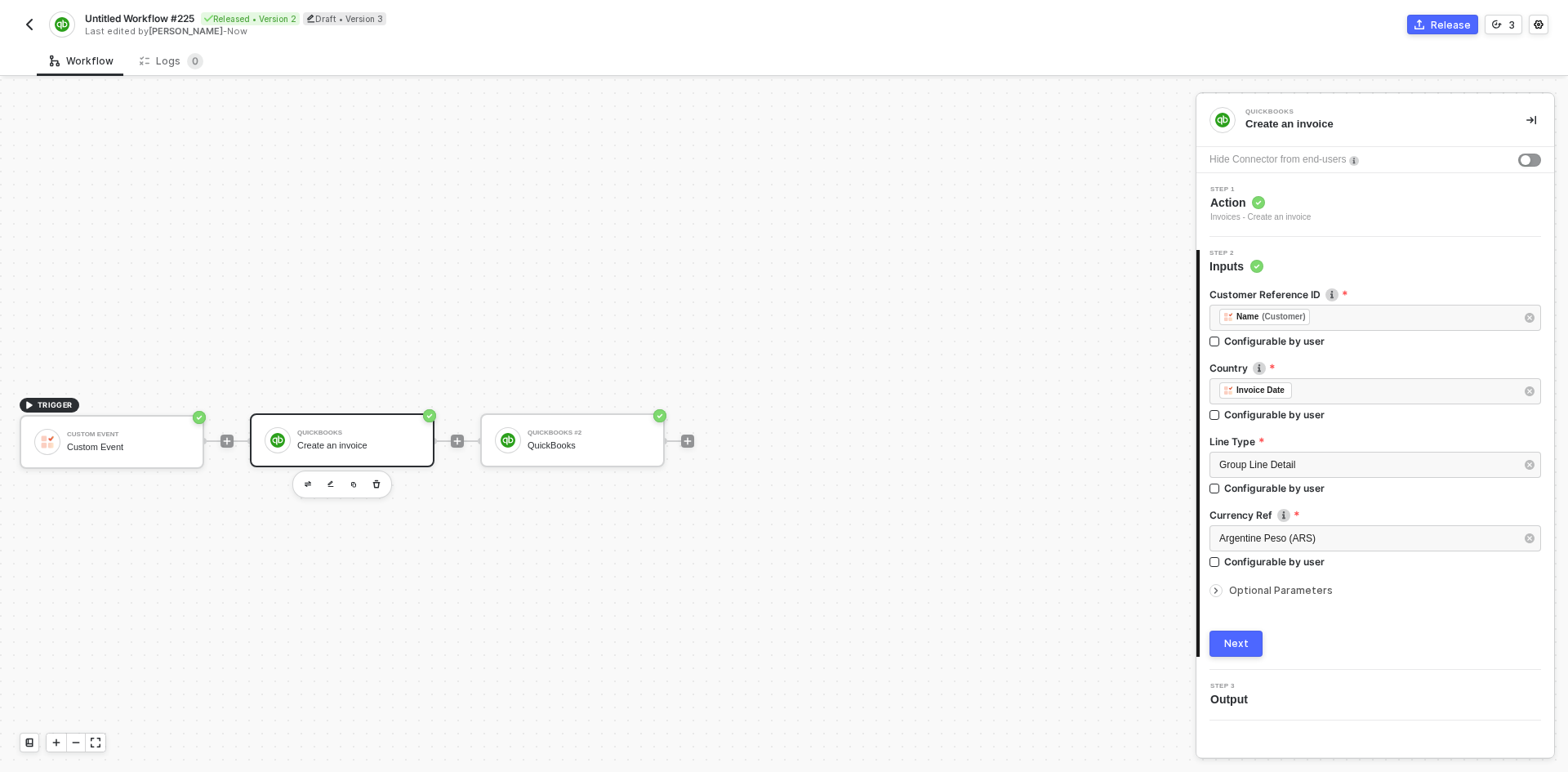
click at [1327, 209] on div "Step 1 Action Invoices - Create an invoice" at bounding box center [1377, 205] width 353 height 38
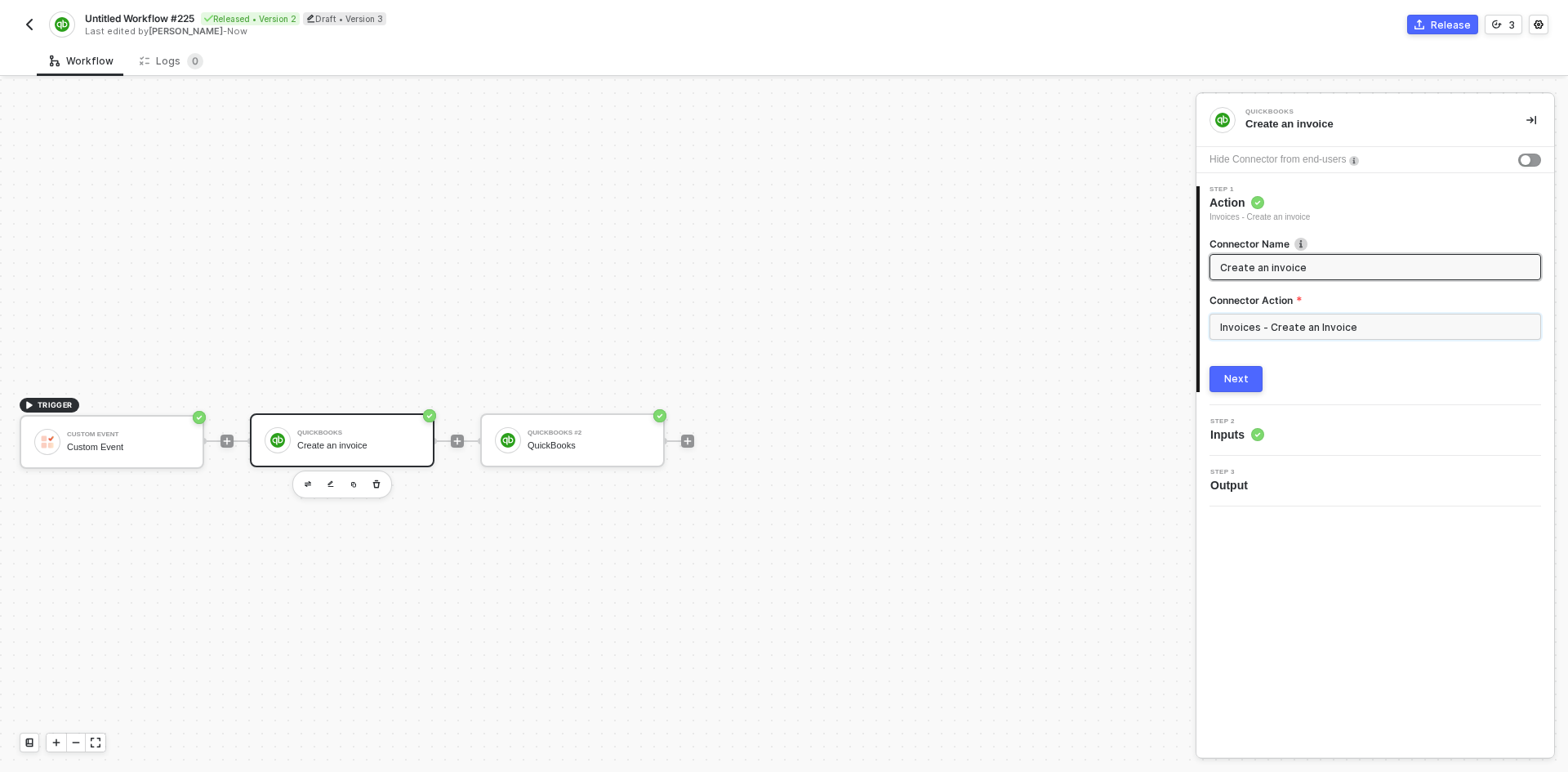
click at [1279, 332] on input "Invoices - Create an Invoice" at bounding box center [1375, 327] width 332 height 26
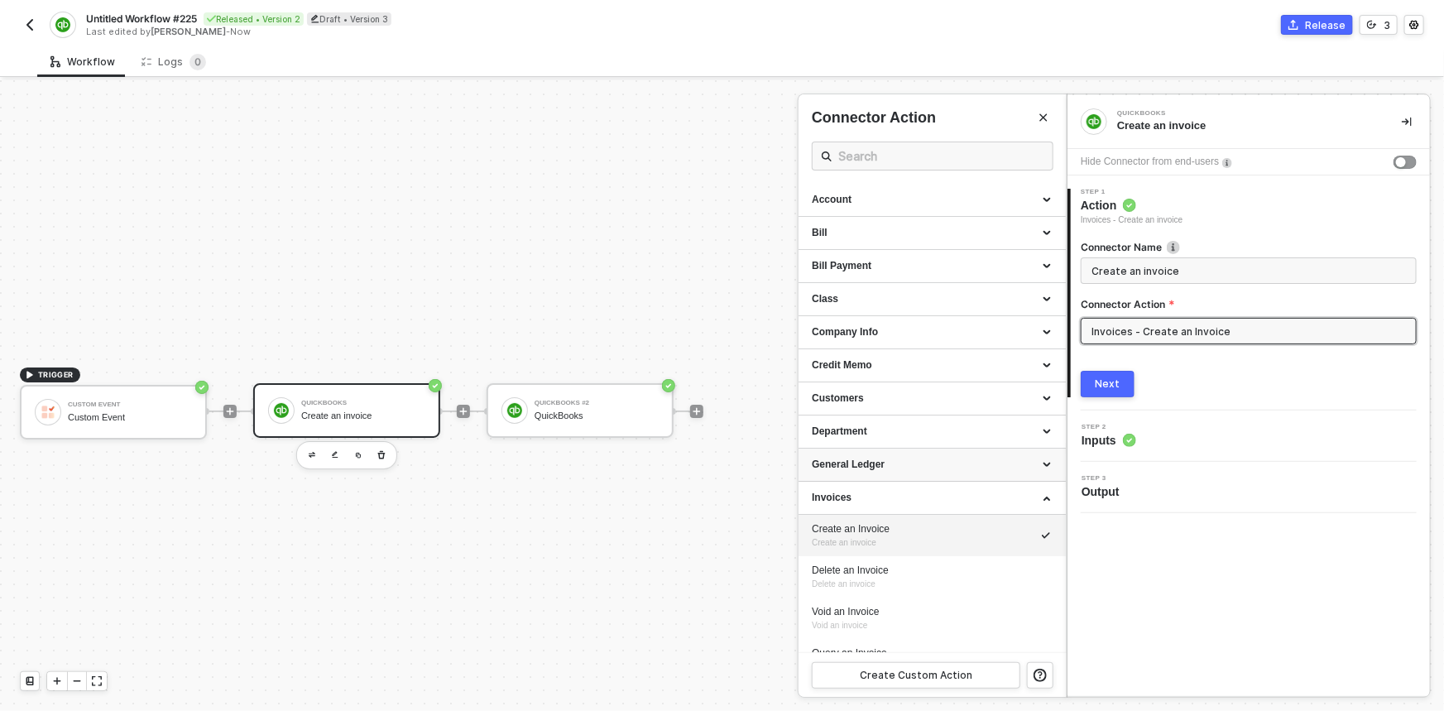
click at [856, 463] on div "General Ledger" at bounding box center [932, 464] width 241 height 14
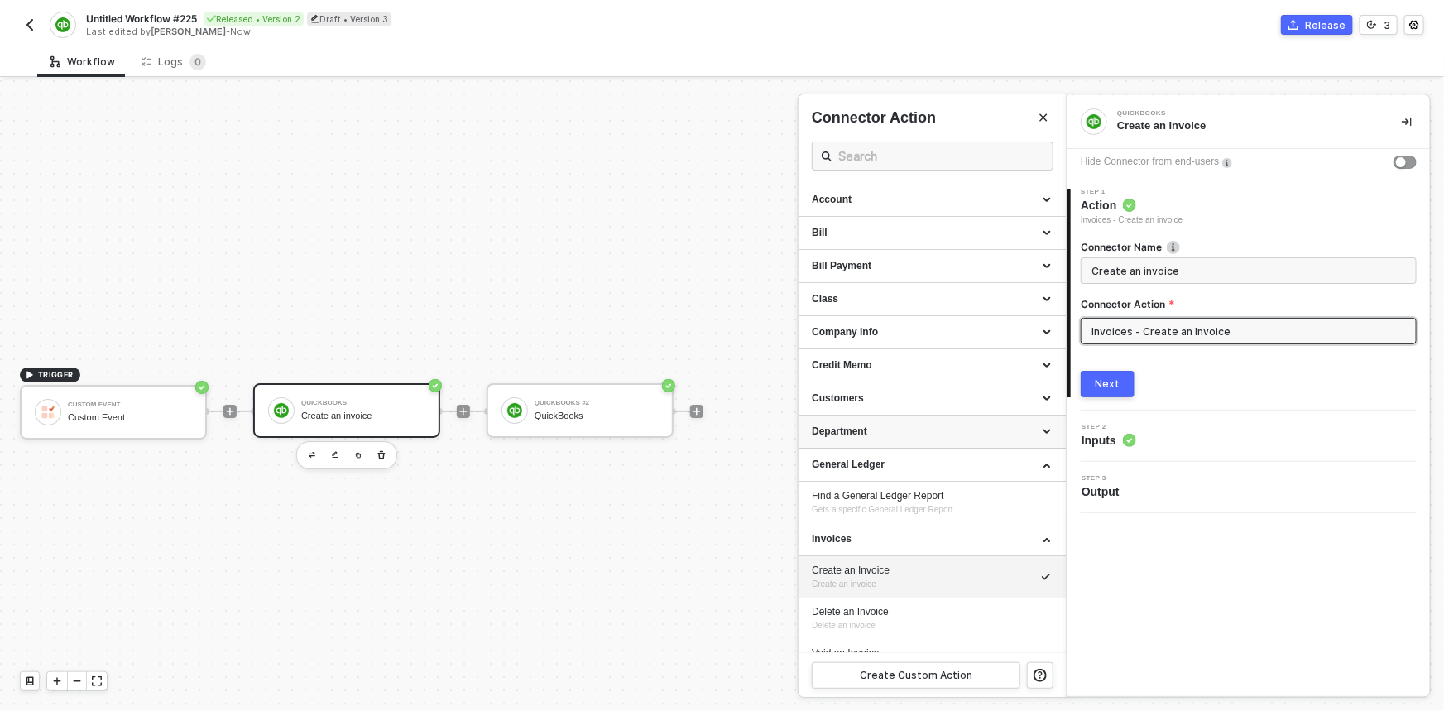
click at [853, 431] on div "Department" at bounding box center [932, 431] width 241 height 14
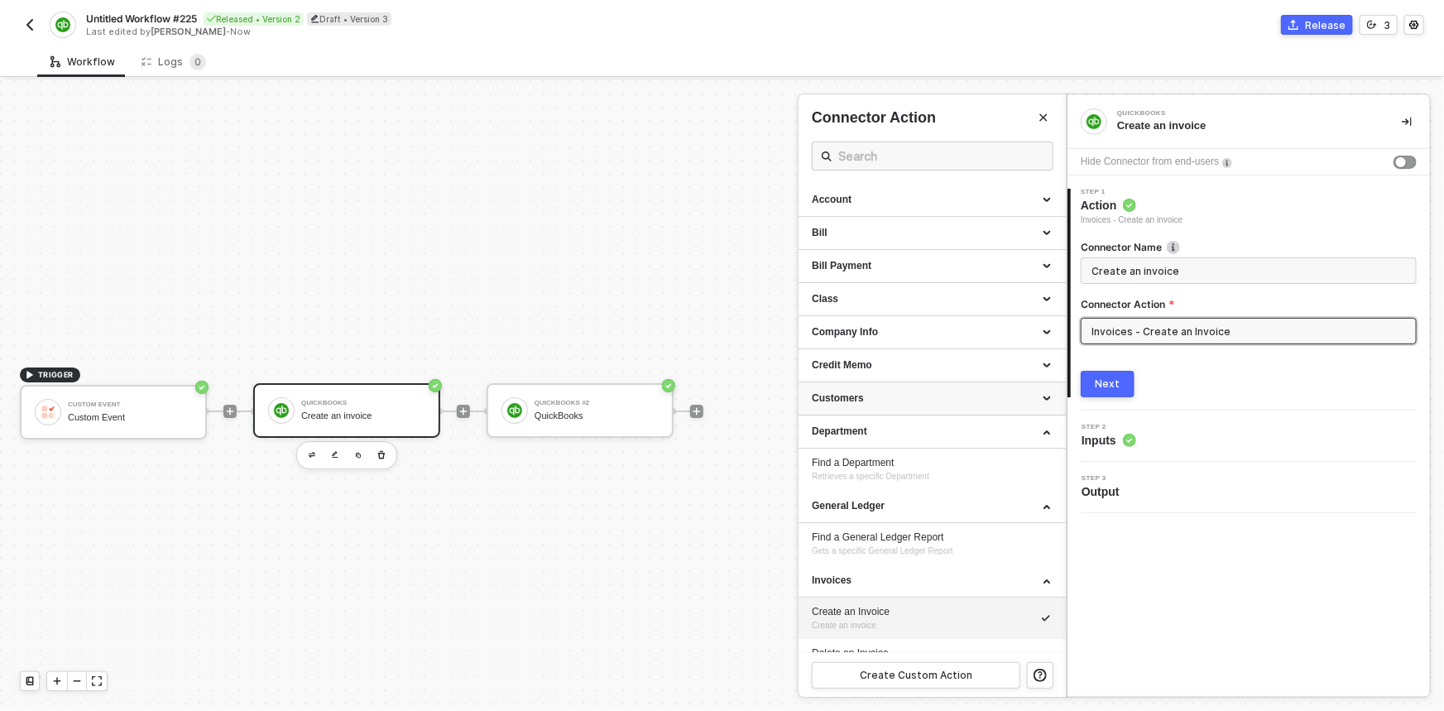
click at [852, 396] on div "Customers" at bounding box center [932, 398] width 241 height 14
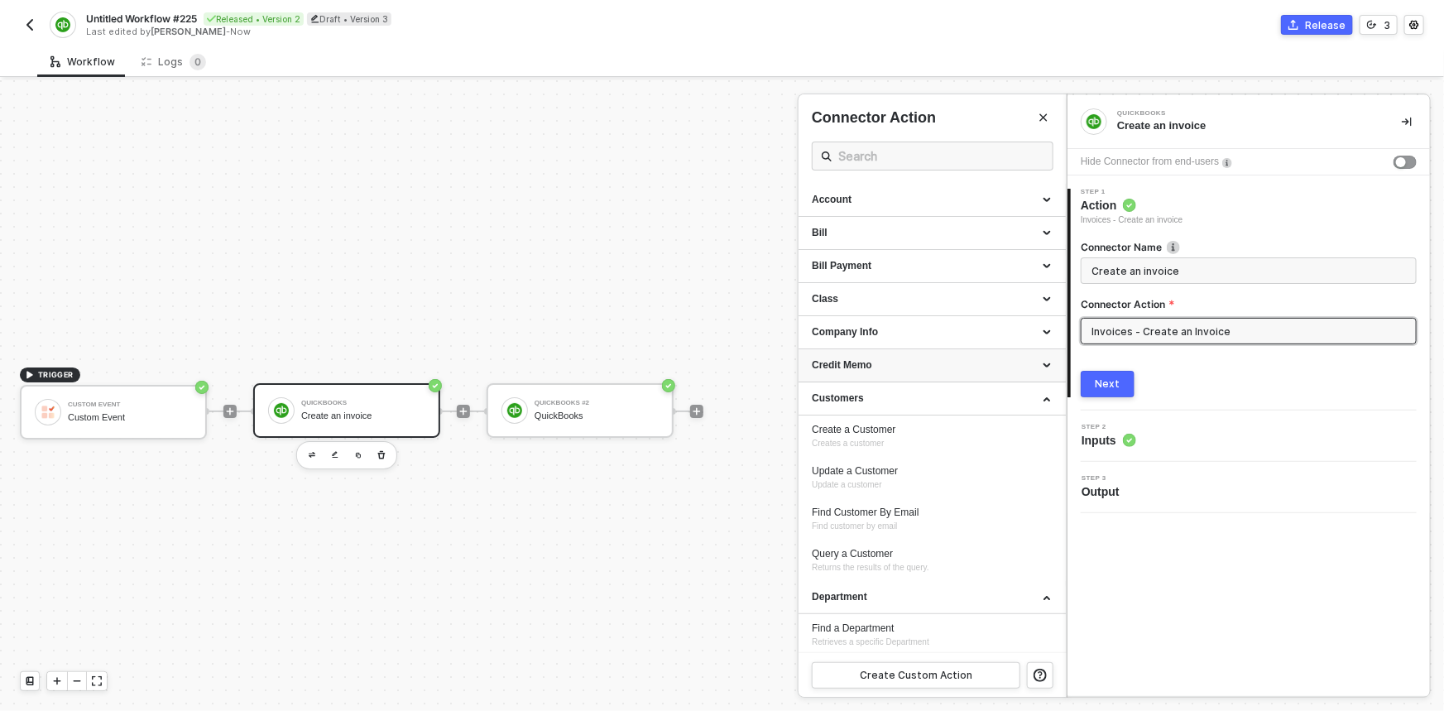
click at [849, 358] on div "Credit Memo" at bounding box center [932, 365] width 241 height 14
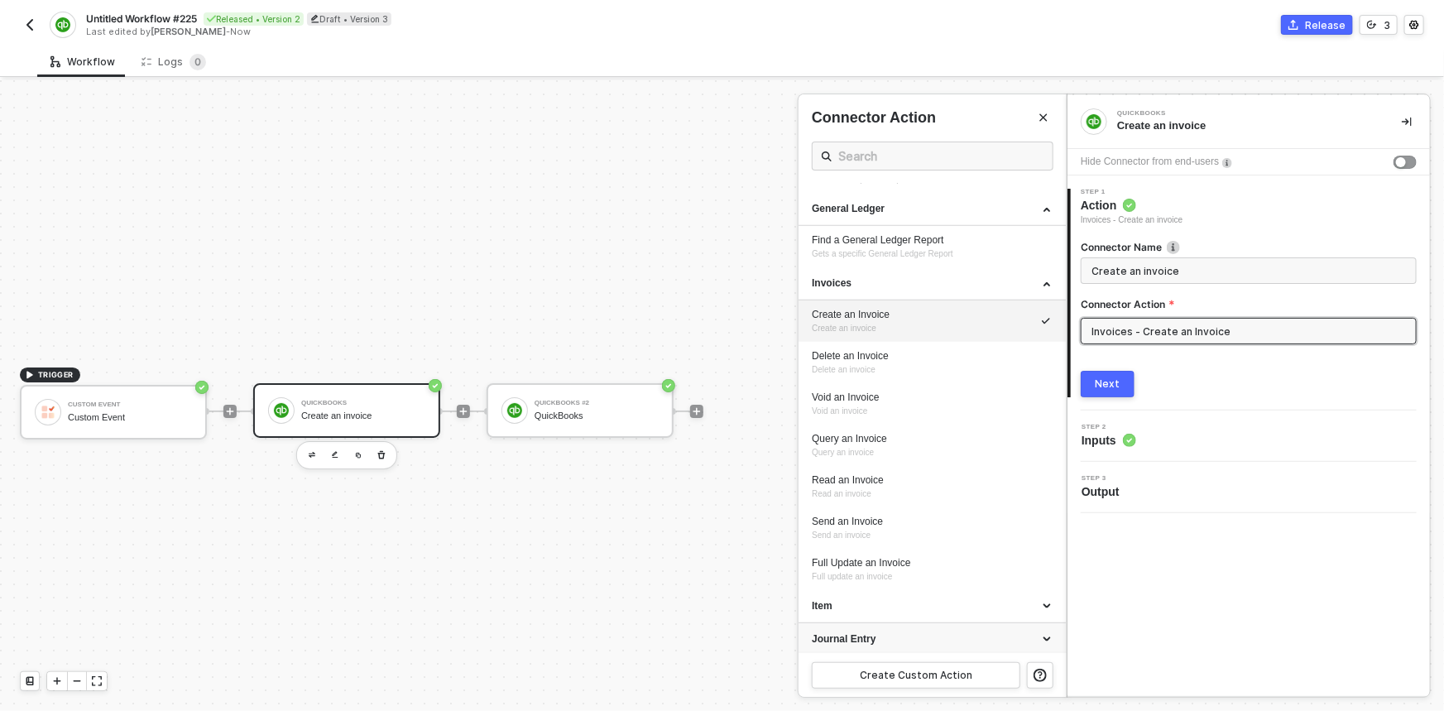
scroll to position [797, 0]
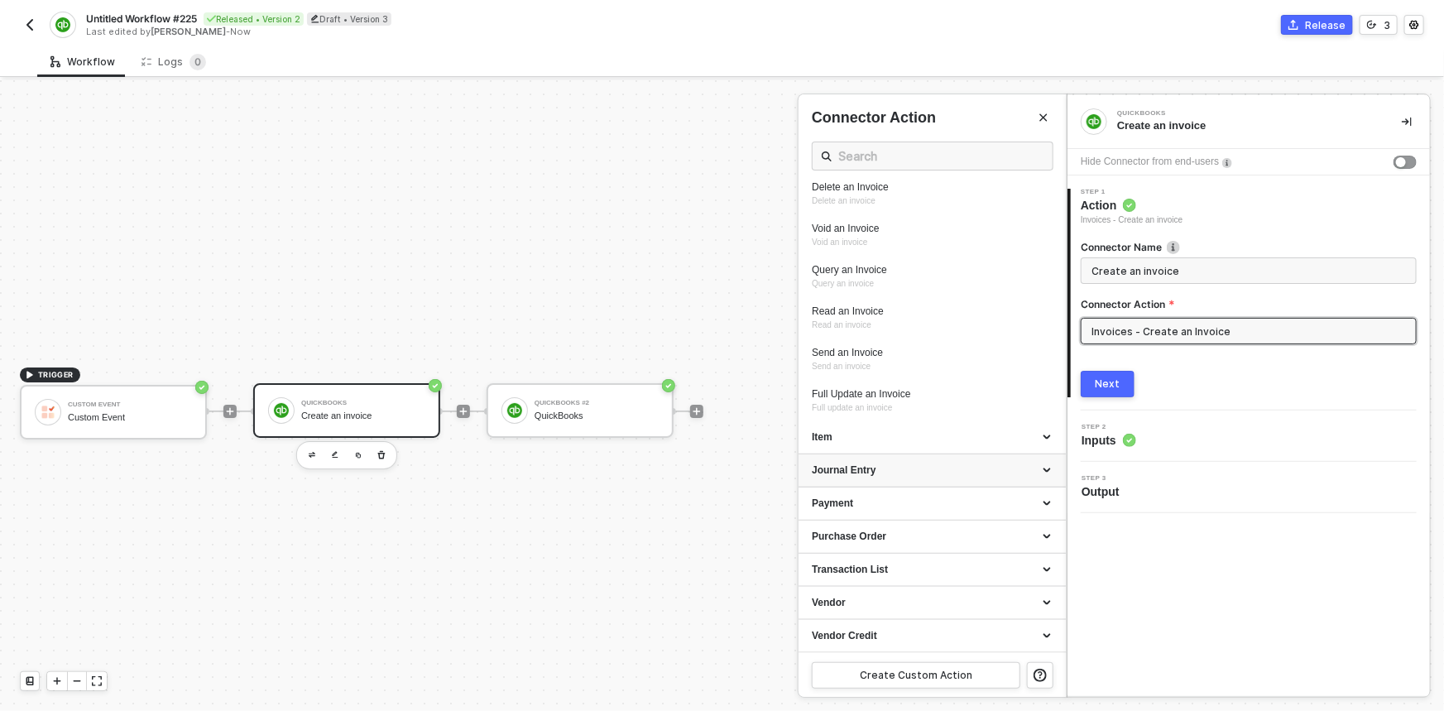
click at [888, 467] on div "Journal Entry" at bounding box center [932, 470] width 241 height 14
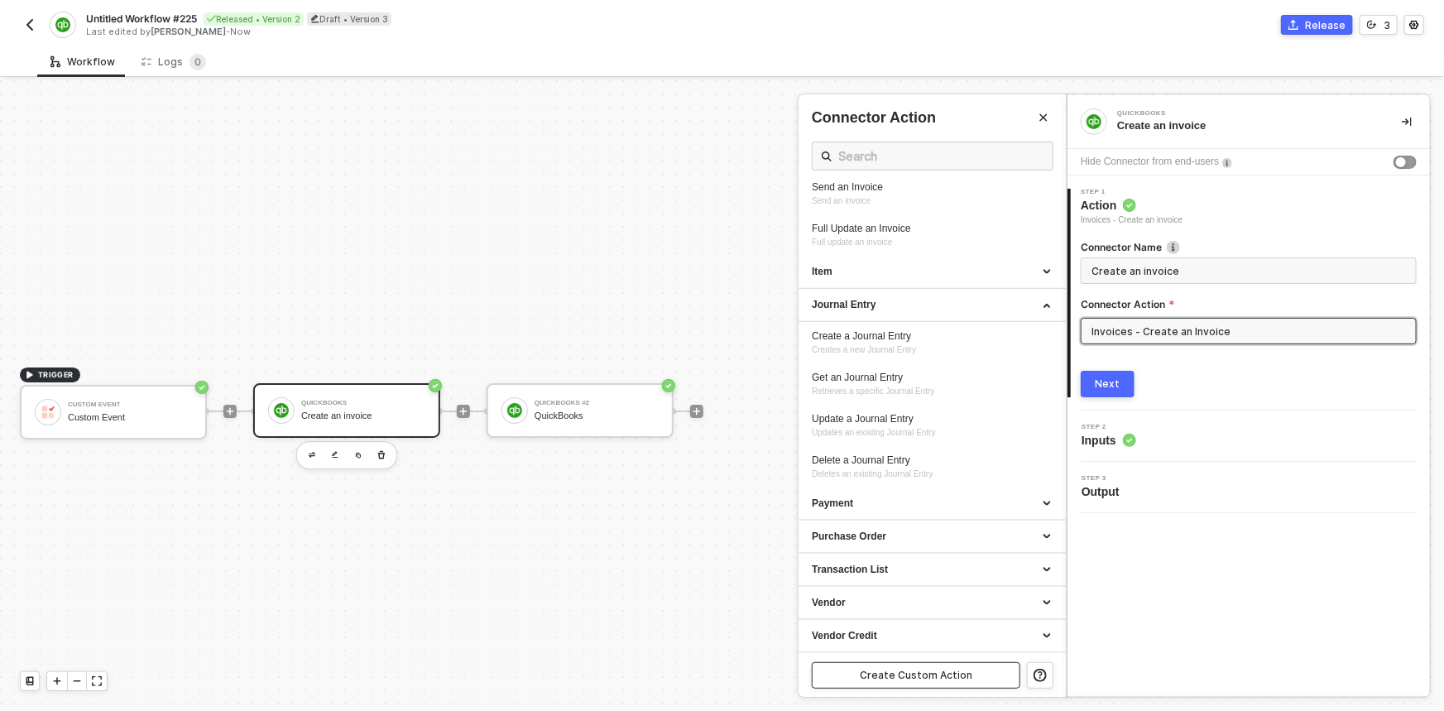
click at [941, 674] on div "Create Custom Action" at bounding box center [916, 674] width 113 height 13
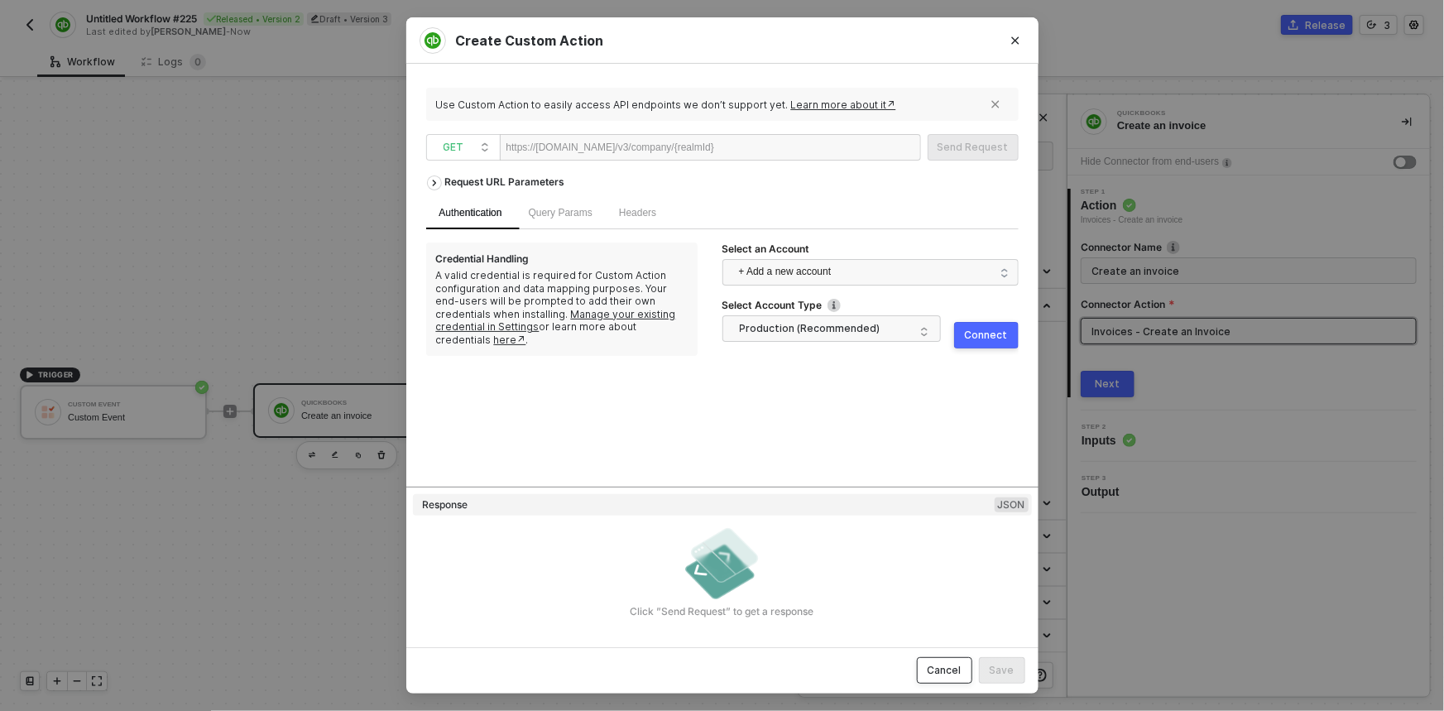
click at [941, 674] on div "Cancel" at bounding box center [944, 669] width 34 height 13
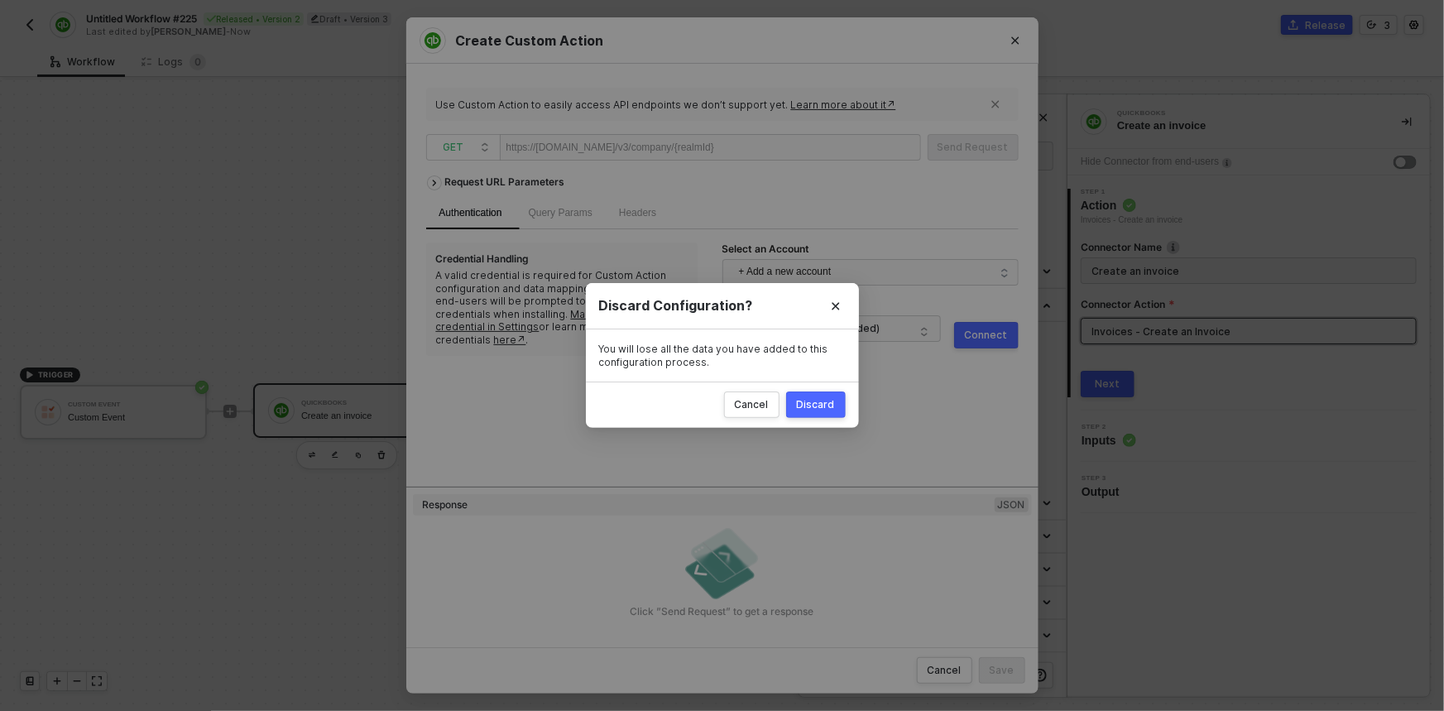
click at [817, 416] on button "Discard" at bounding box center [816, 404] width 60 height 26
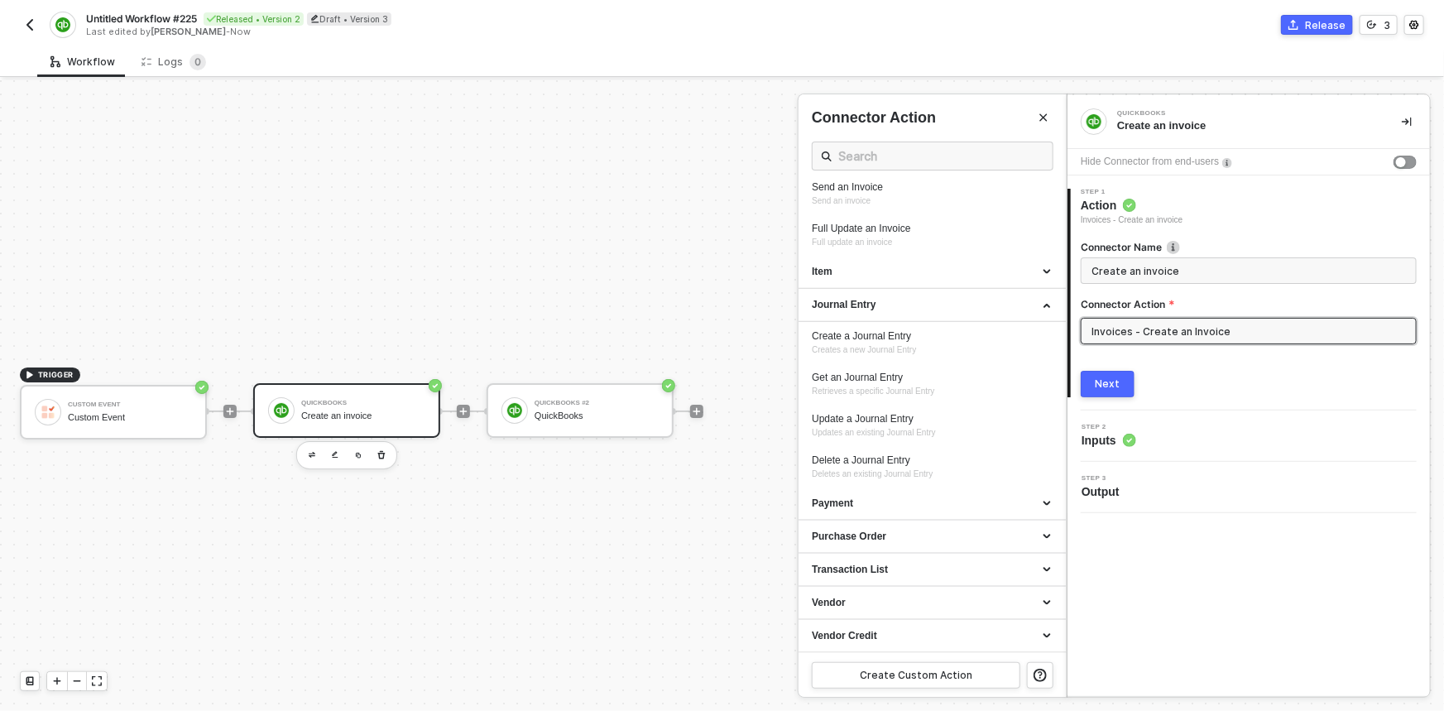
click at [124, 534] on div at bounding box center [722, 395] width 1444 height 630
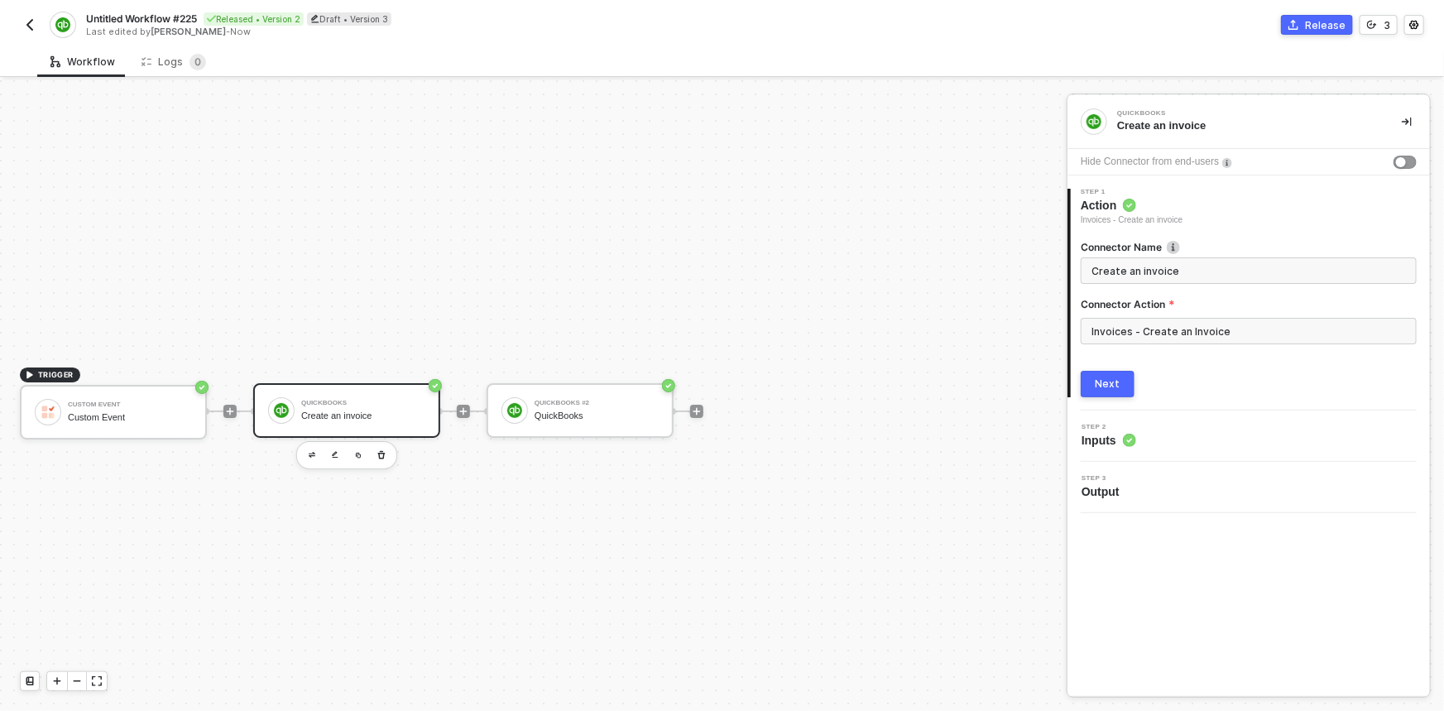
click at [33, 24] on img "button" at bounding box center [29, 24] width 13 height 13
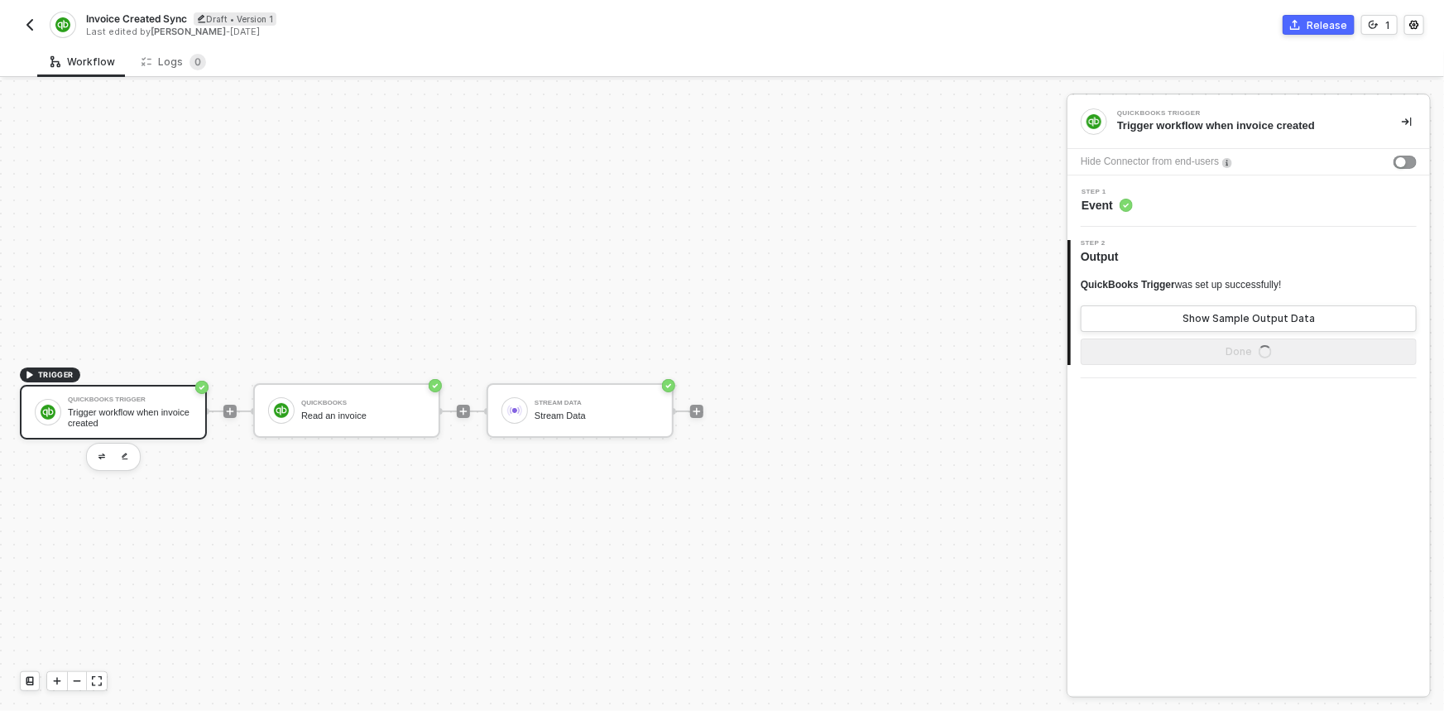
scroll to position [31, 0]
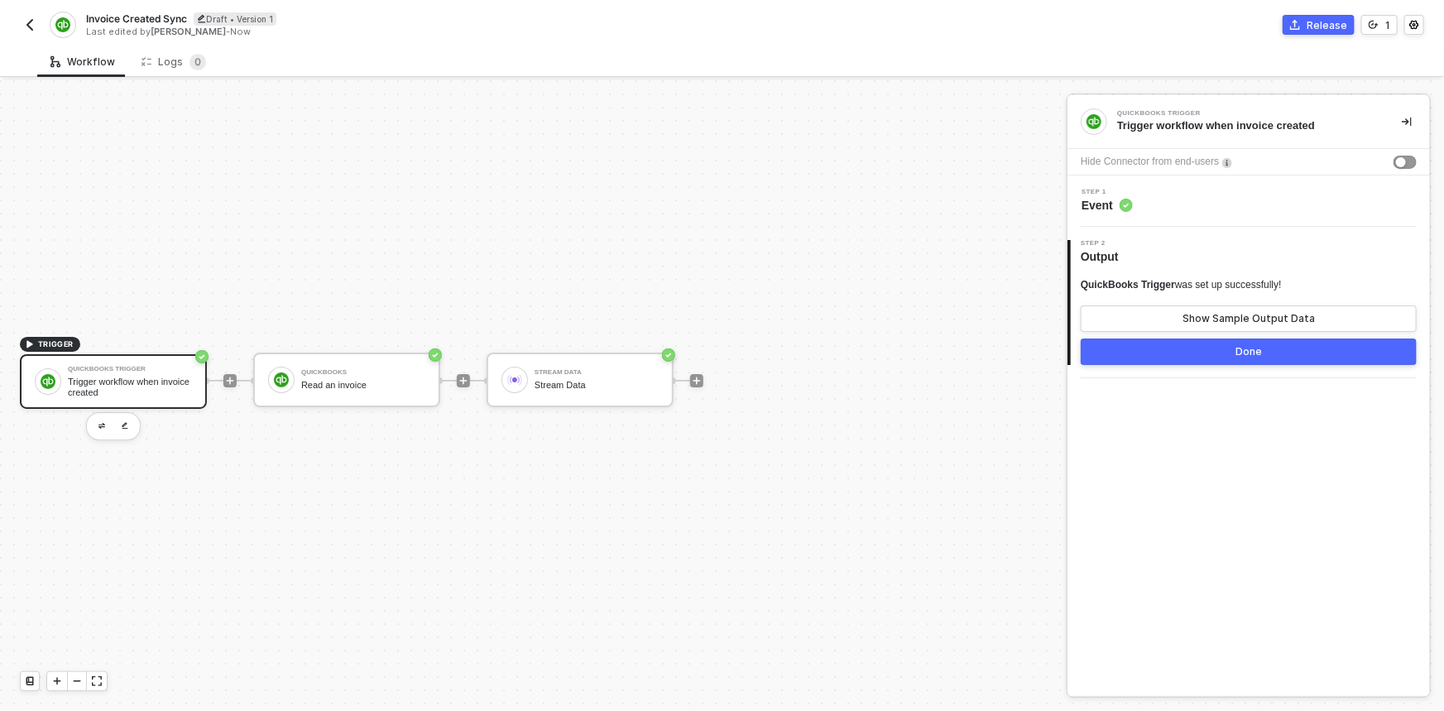
click at [1150, 205] on div "Step 1 Event" at bounding box center [1250, 201] width 358 height 25
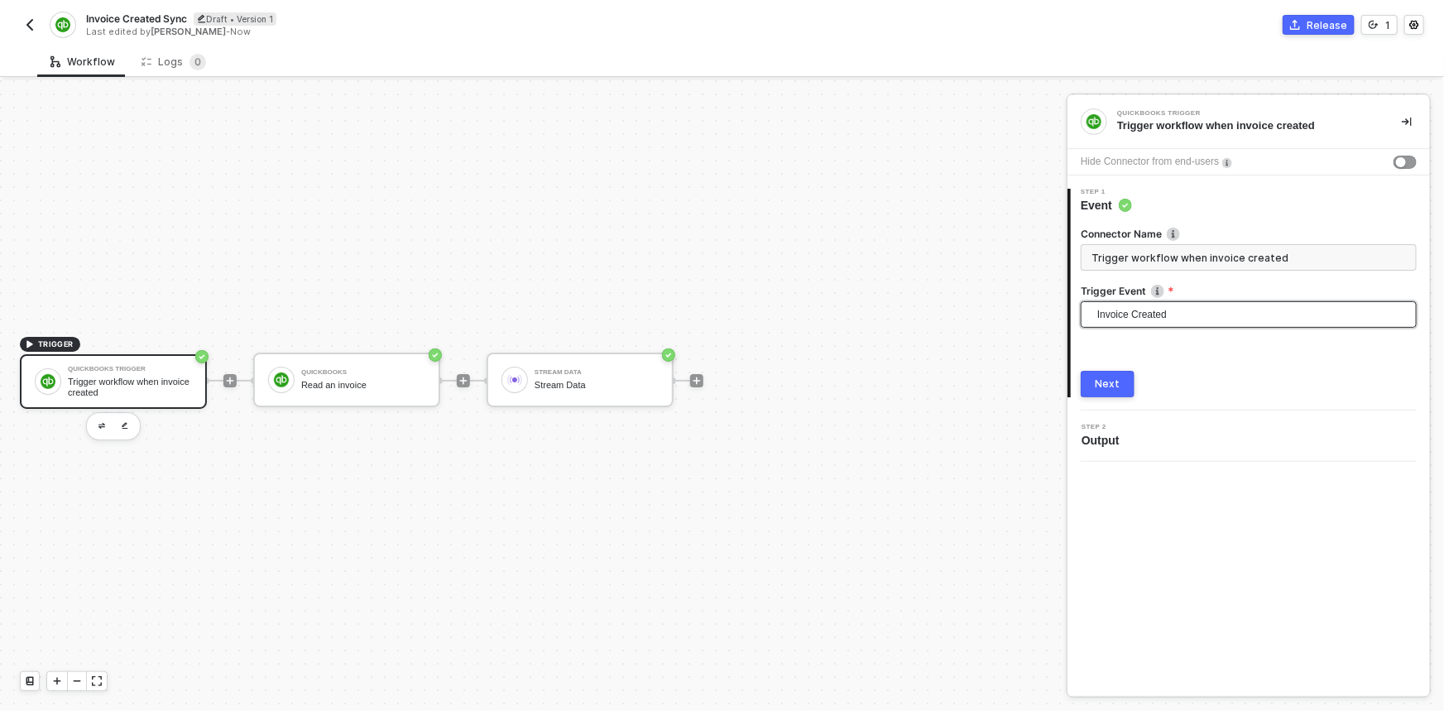
click at [1185, 309] on span "Invoice Created" at bounding box center [1251, 314] width 309 height 25
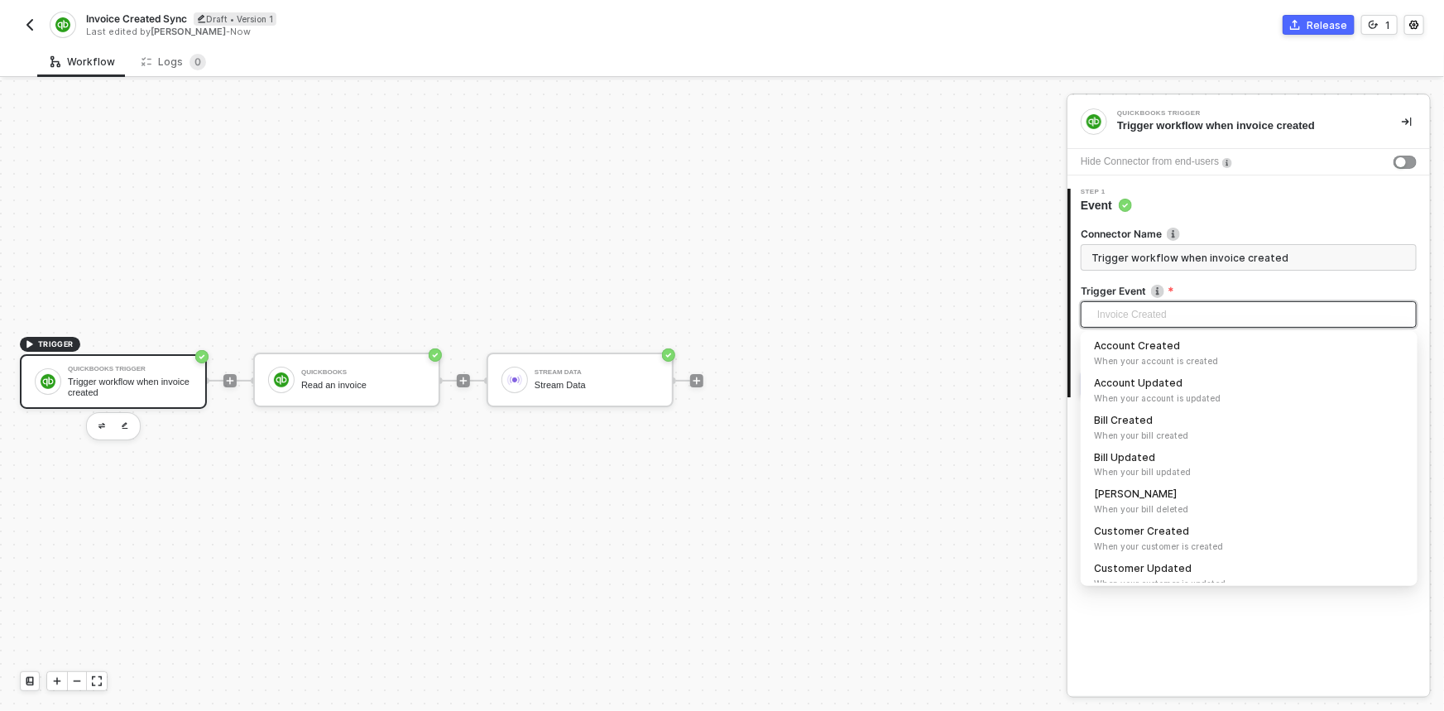
scroll to position [87, 0]
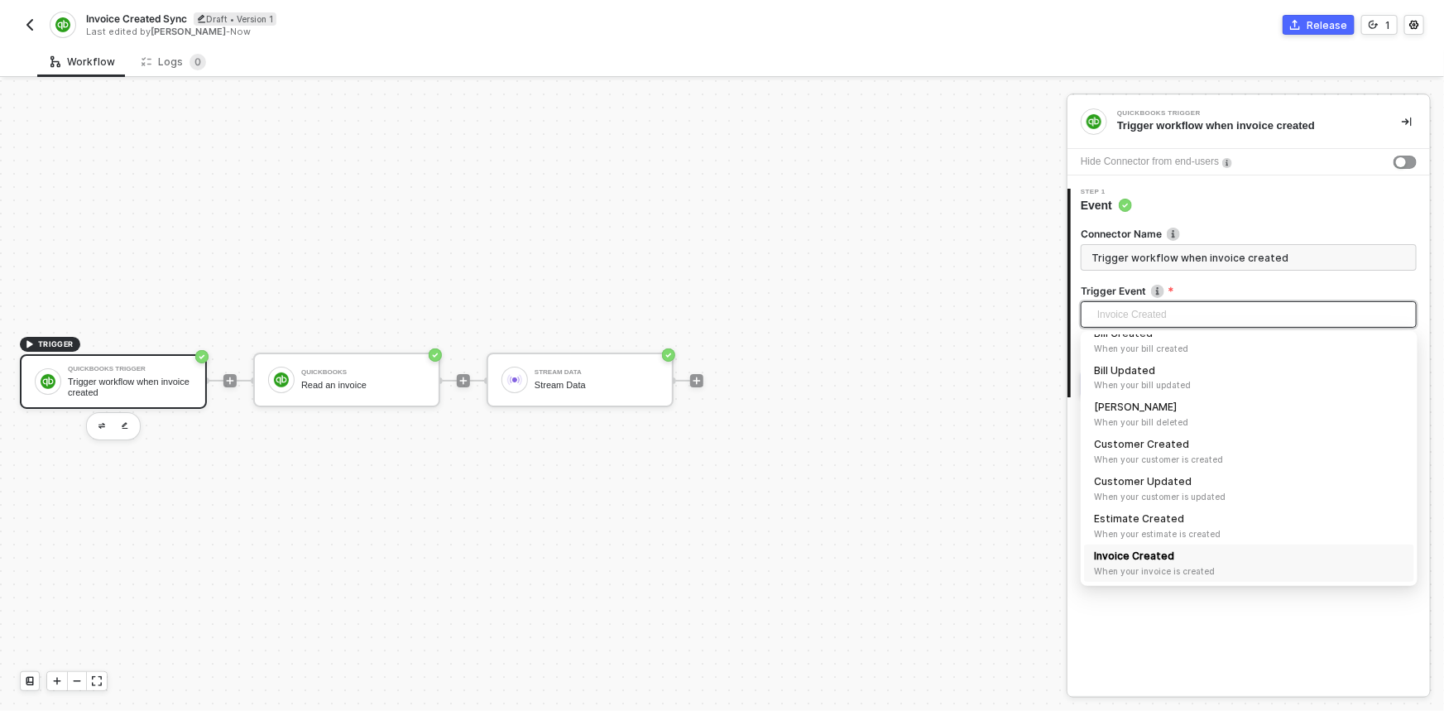
click at [1195, 564] on span "When your invoice is created" at bounding box center [1249, 570] width 310 height 13
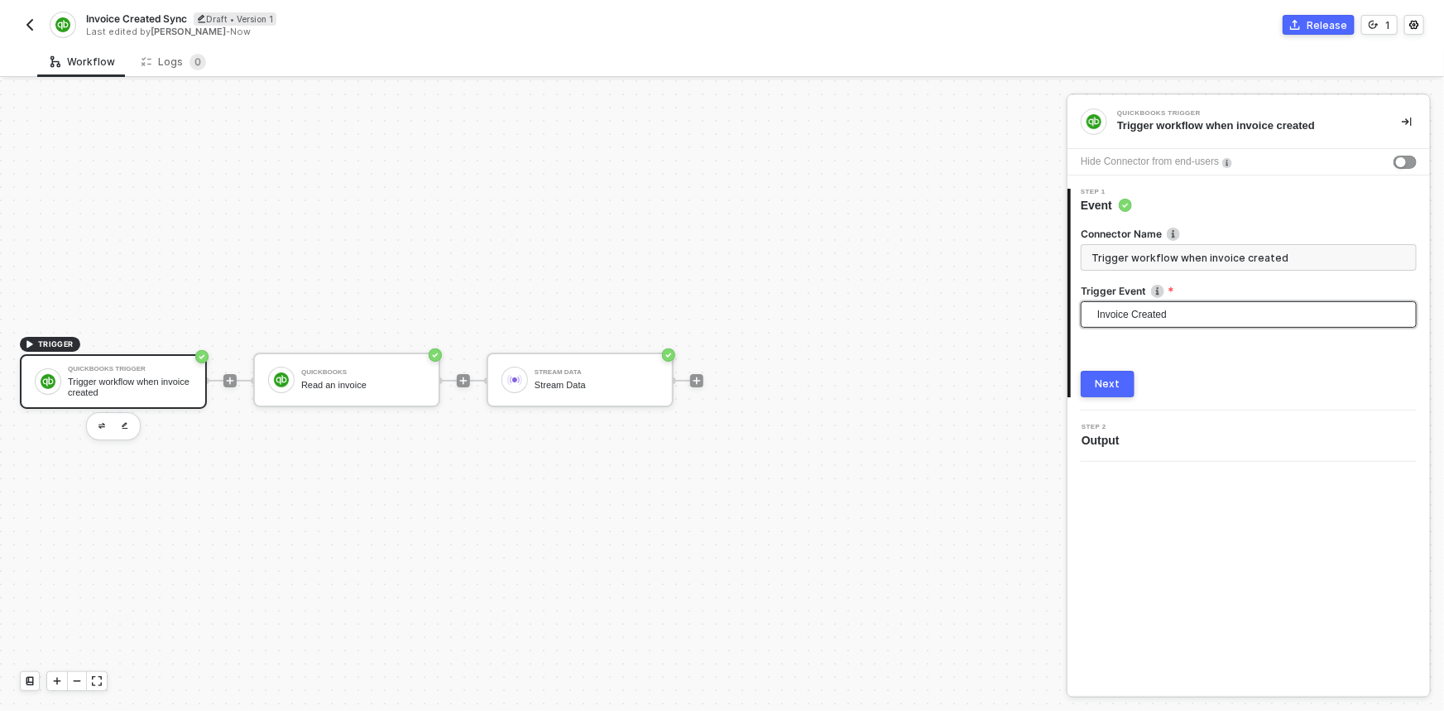
click at [1111, 389] on div "Next" at bounding box center [1107, 383] width 25 height 13
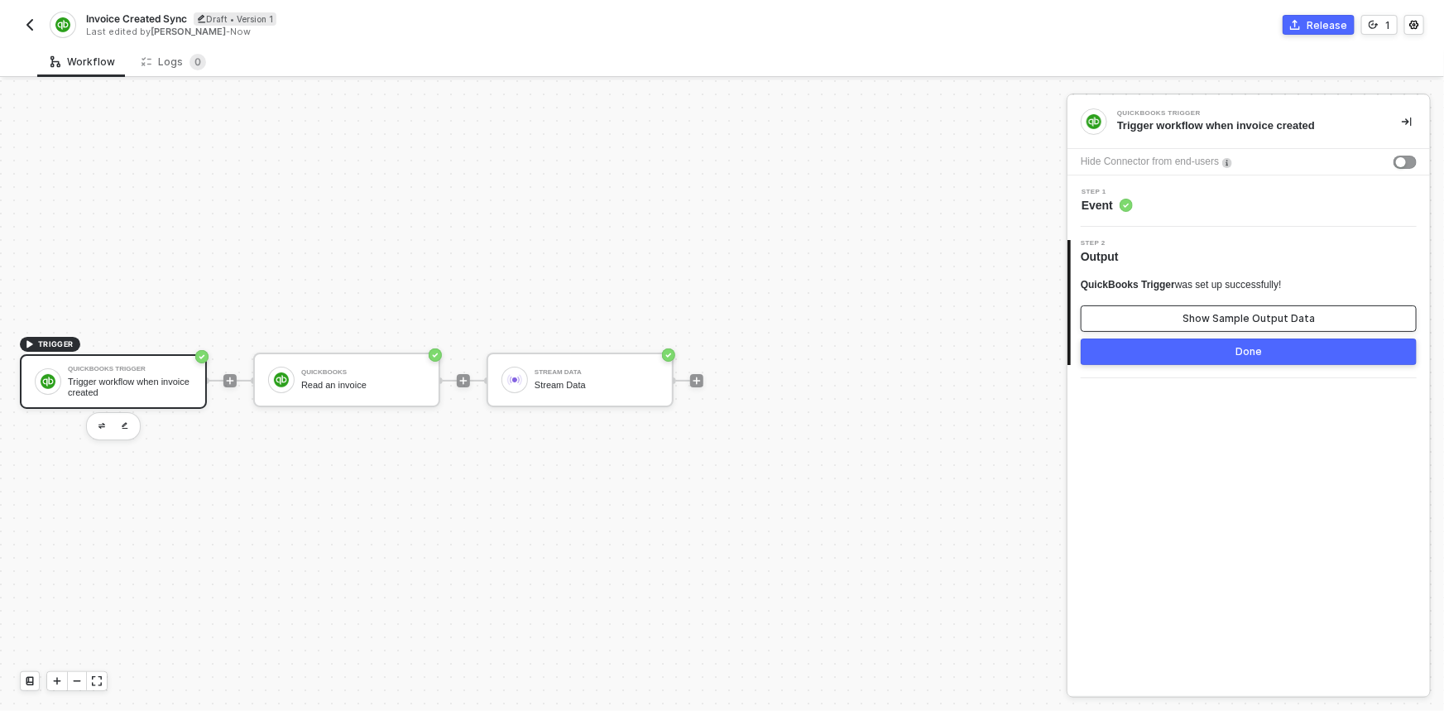
click at [1146, 329] on button "Show Sample Output Data" at bounding box center [1248, 318] width 336 height 26
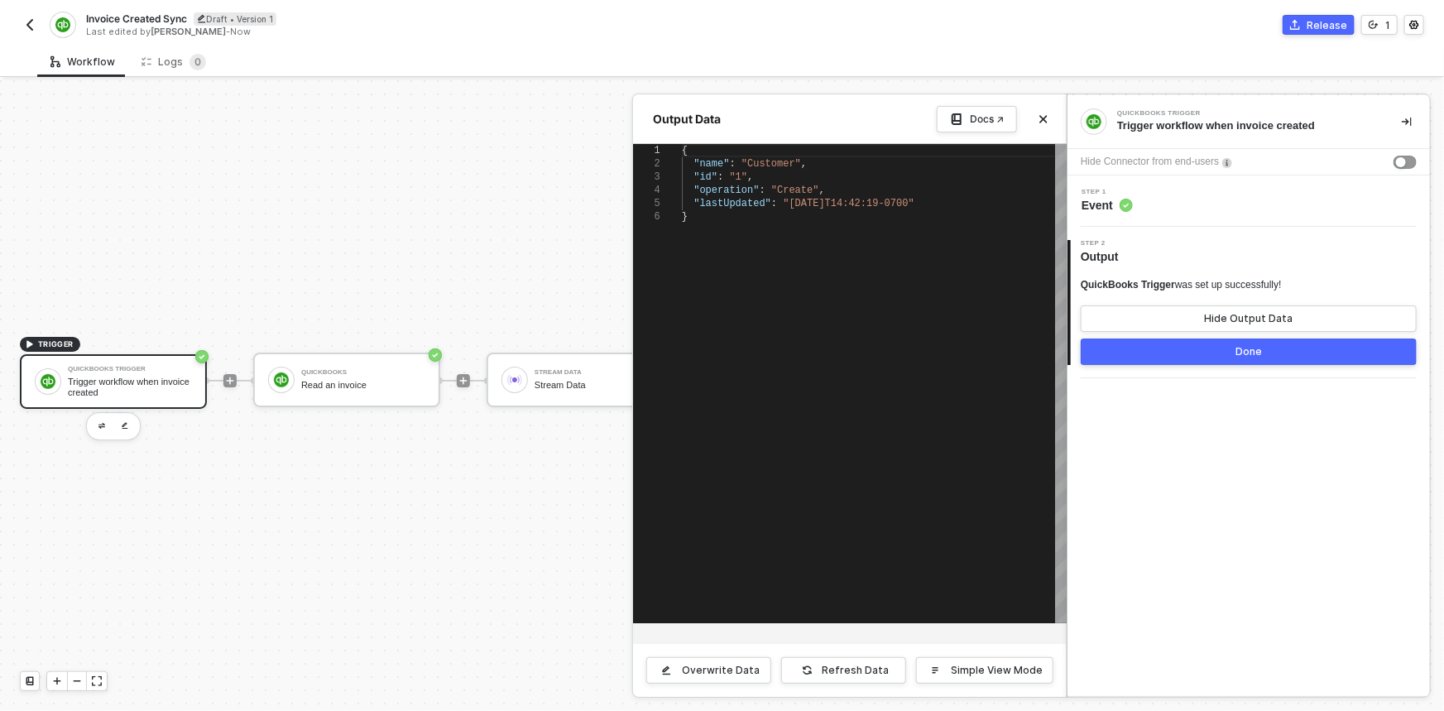
scroll to position [0, 4]
drag, startPoint x: 731, startPoint y: 286, endPoint x: 628, endPoint y: 93, distance: 219.5
click at [1066, 710] on div "Output Data Docs ↗ 1 2 3 4 5 6 { ·· "name" : · "Customer" , ·· "id" : · "1" , ·…" at bounding box center [1066, 724] width 0 height 0
click at [322, 387] on div at bounding box center [722, 395] width 1444 height 630
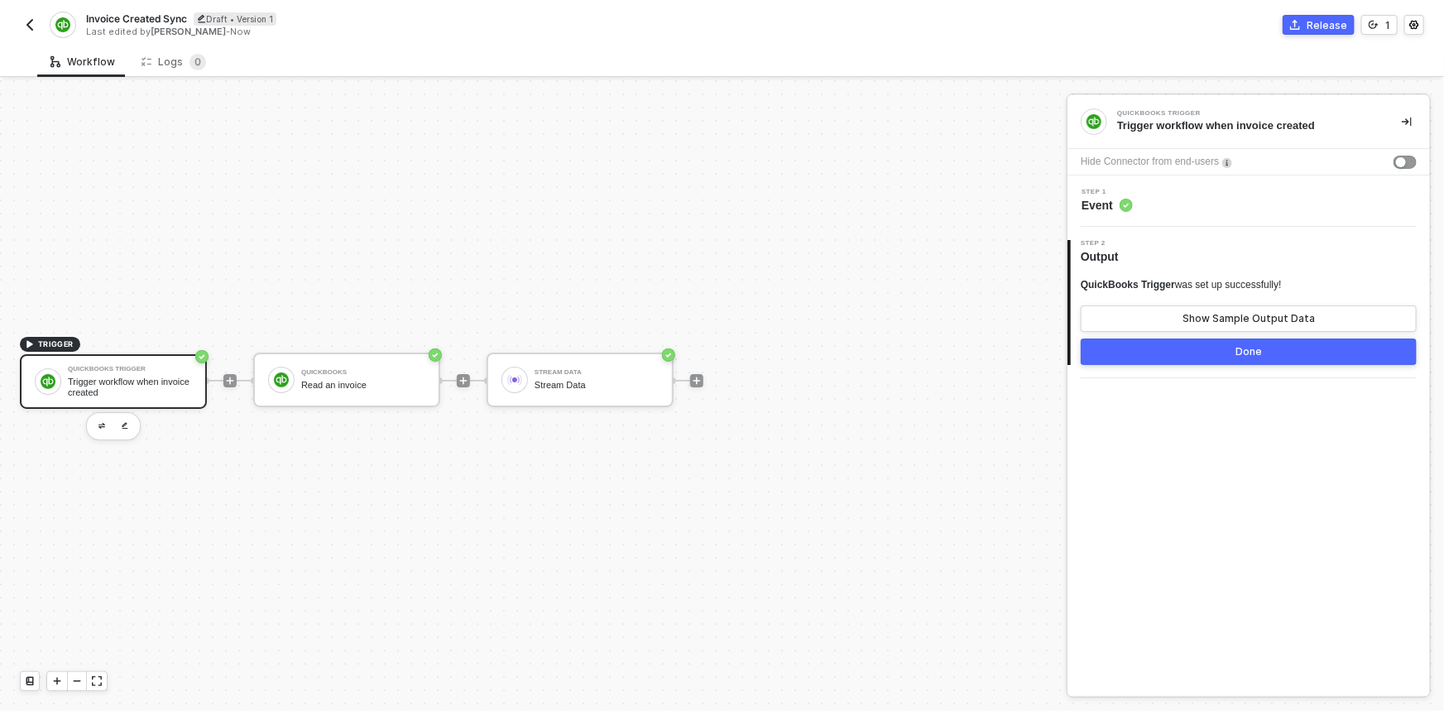
click at [322, 387] on div "Read an invoice" at bounding box center [363, 385] width 124 height 11
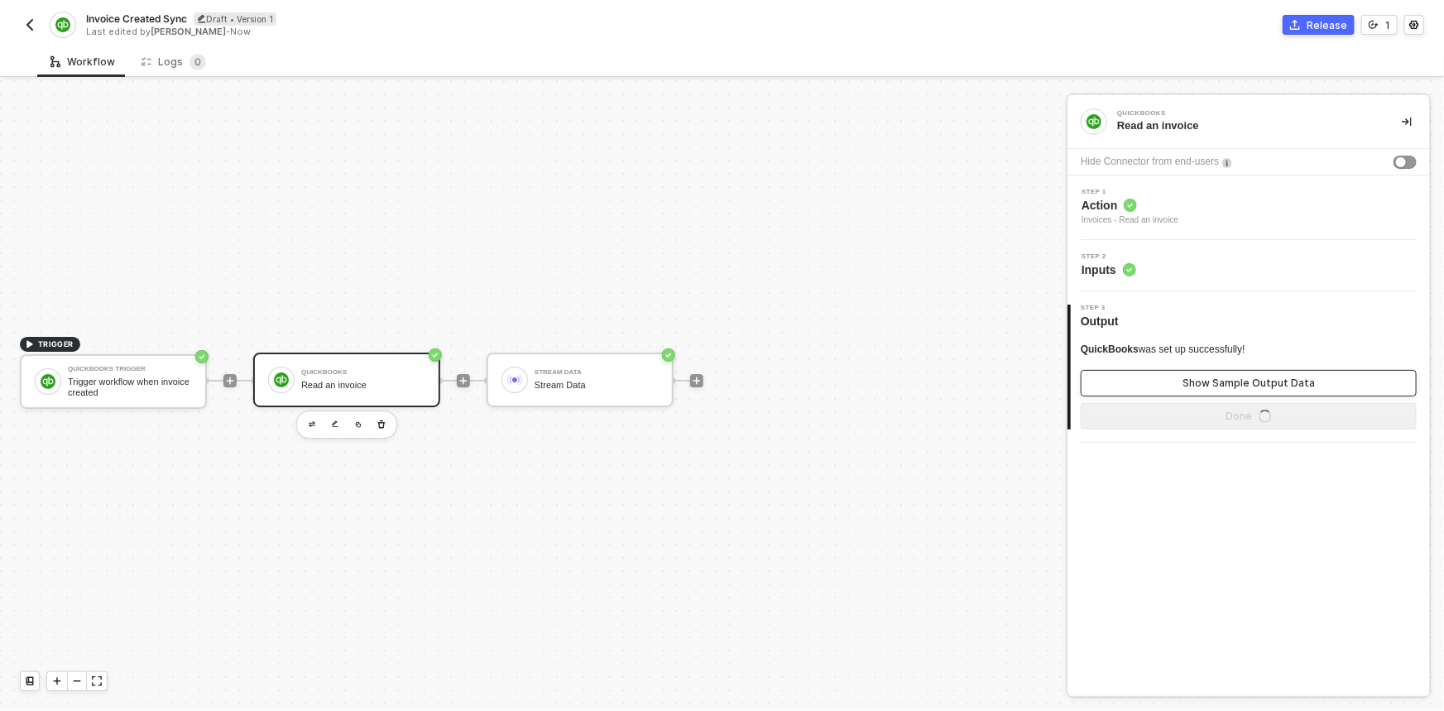
click at [1131, 372] on button "Show Sample Output Data" at bounding box center [1248, 383] width 336 height 26
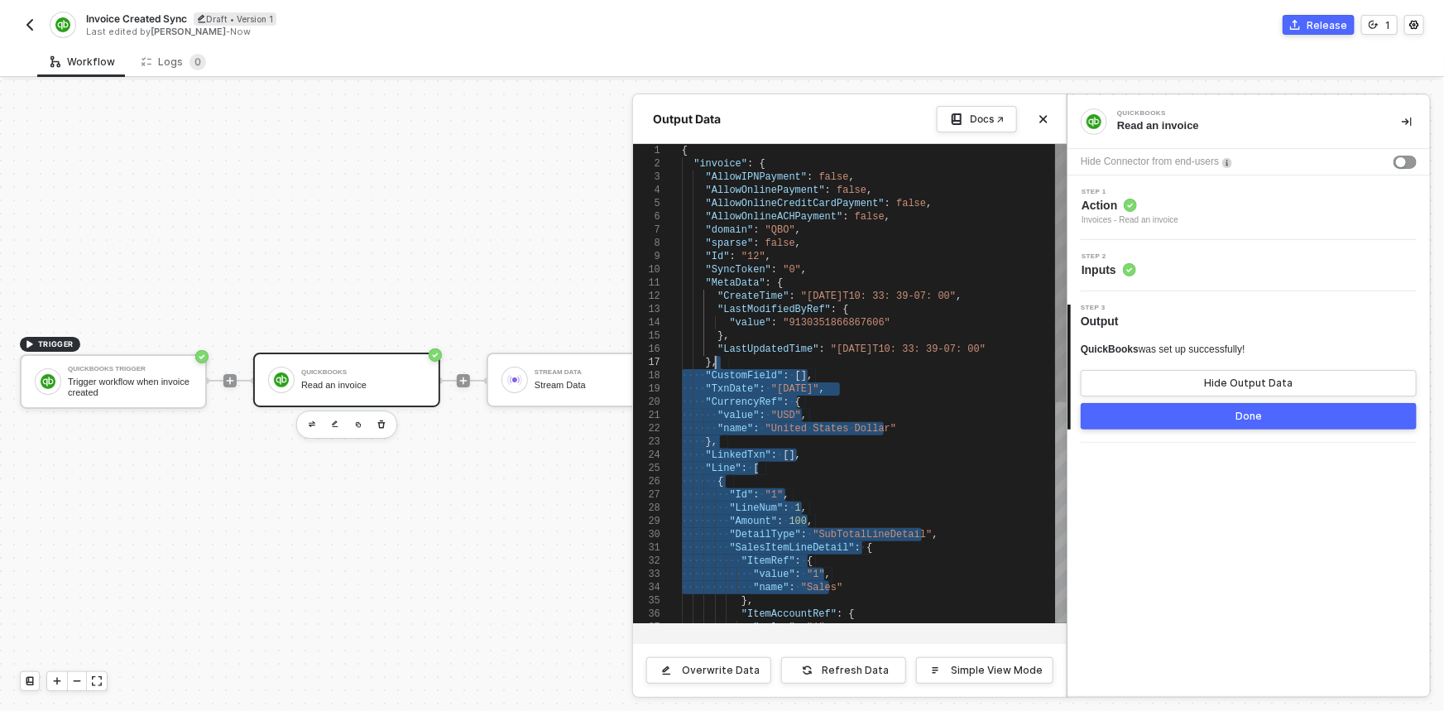
scroll to position [0, 0]
type textarea "{ "invoice": { "AllowIPNPayment": false, "AllowOnlinePayment": false, "AllowOnl…"
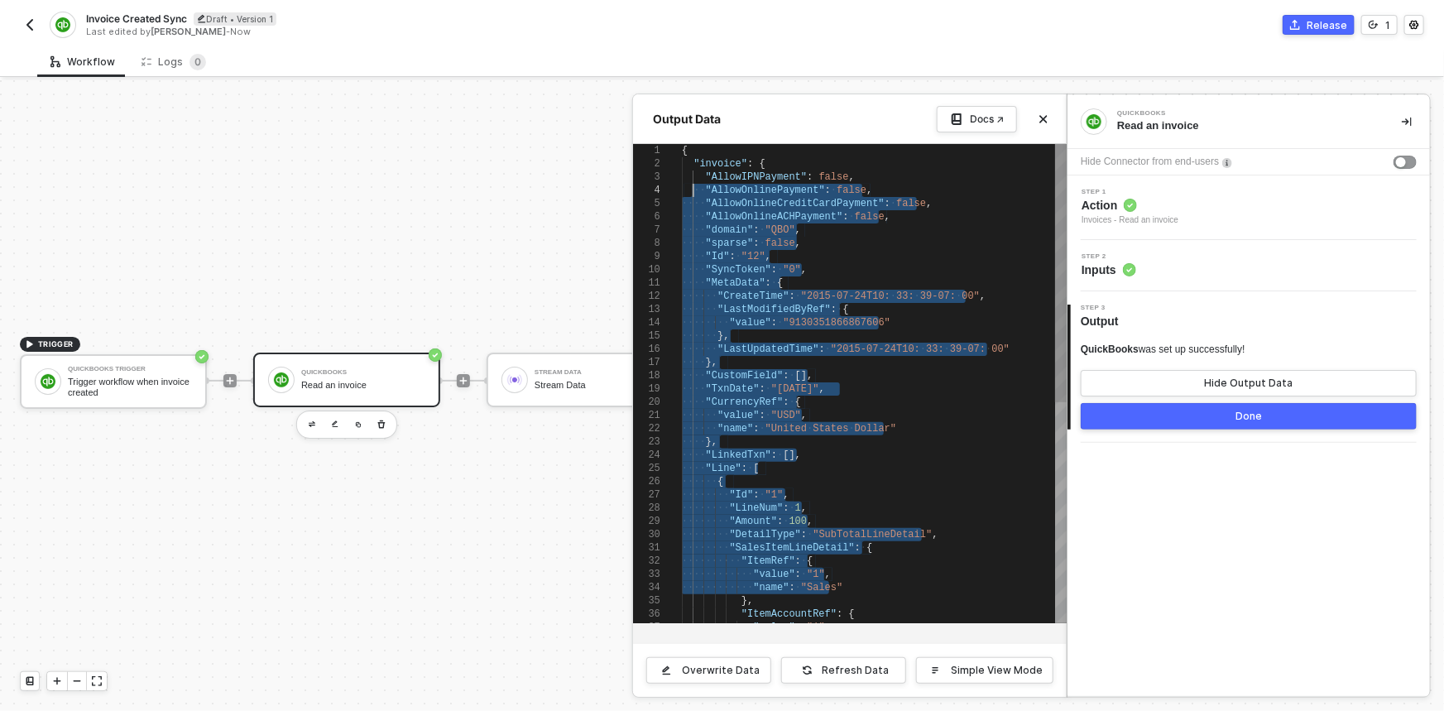
drag, startPoint x: 749, startPoint y: 361, endPoint x: 691, endPoint y: 195, distance: 175.3
click at [571, 385] on div at bounding box center [722, 395] width 1444 height 630
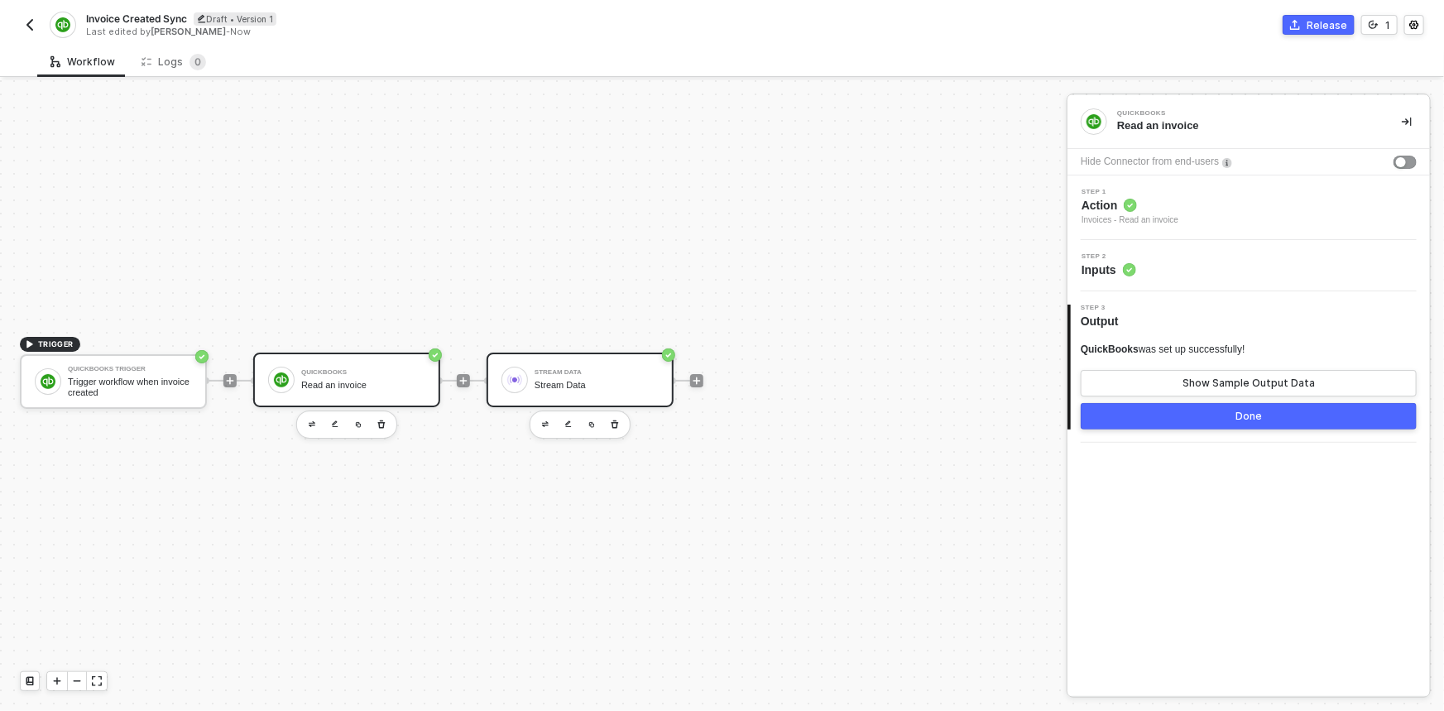
click at [572, 384] on div "Stream Data" at bounding box center [596, 385] width 124 height 11
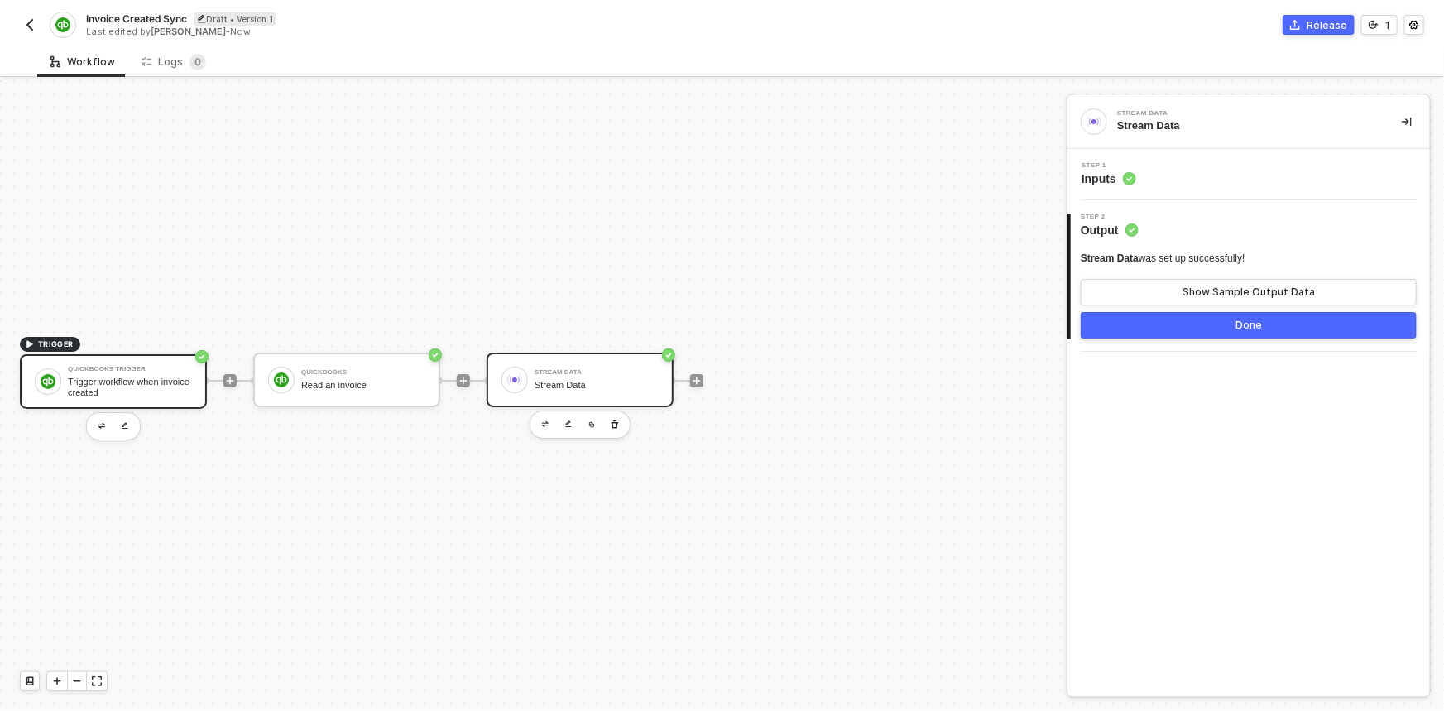
click at [130, 388] on div "Trigger workflow when invoice created" at bounding box center [130, 386] width 124 height 21
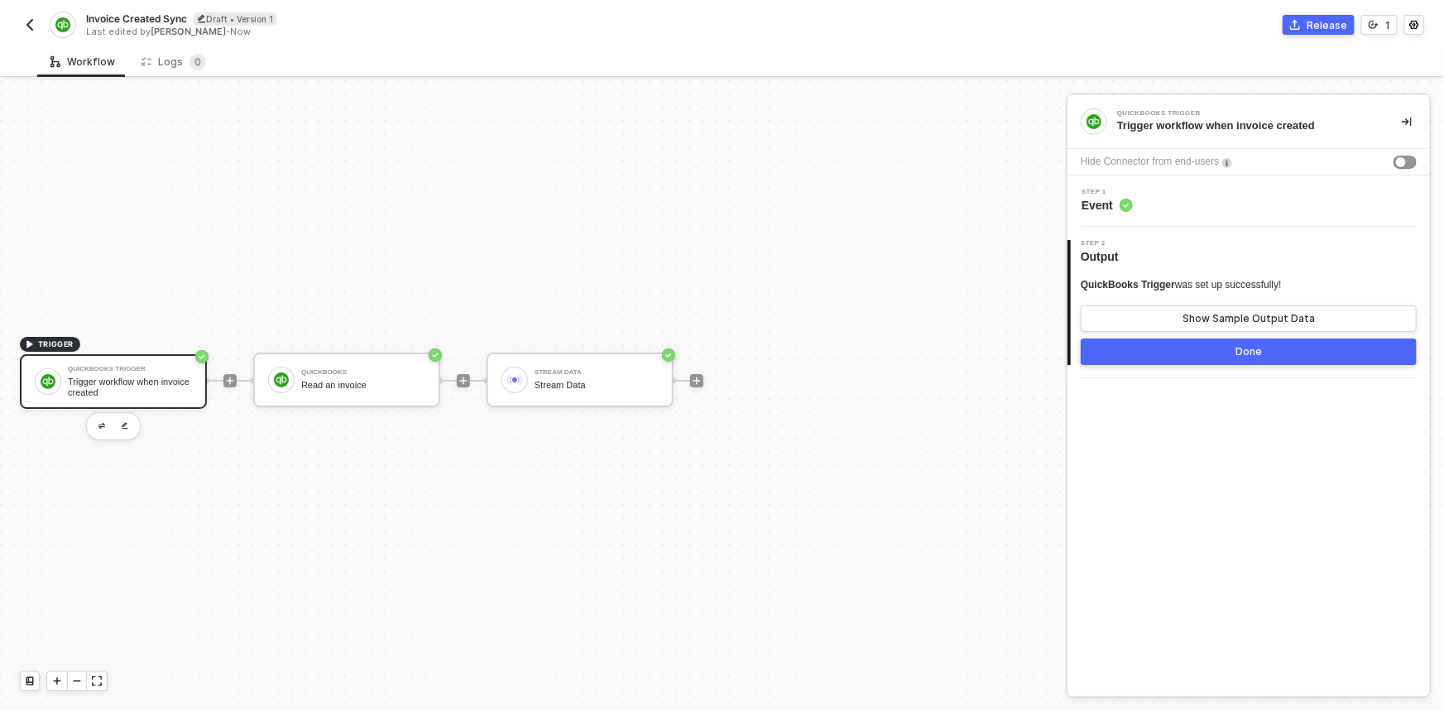
click at [1211, 199] on div "Step 1 Event" at bounding box center [1250, 201] width 358 height 25
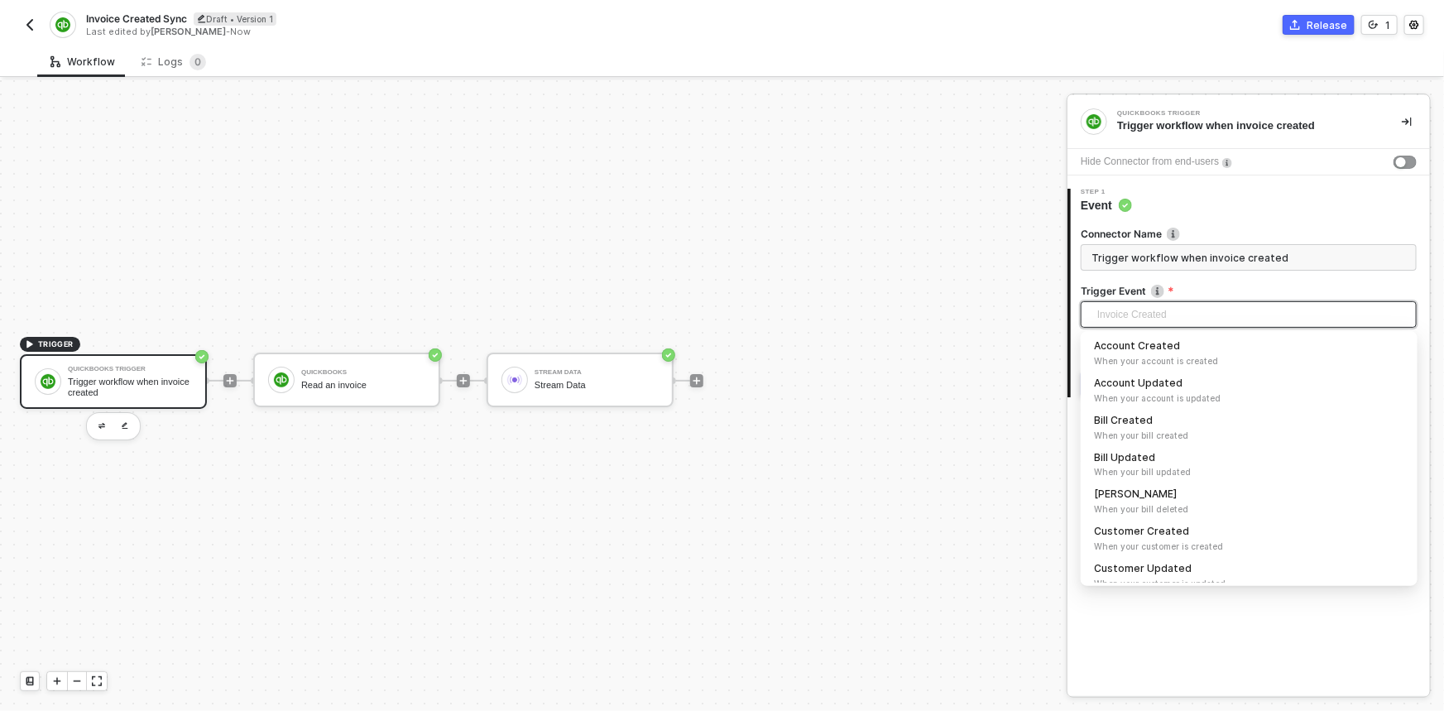
click at [1198, 319] on span "Invoice Created" at bounding box center [1251, 314] width 309 height 25
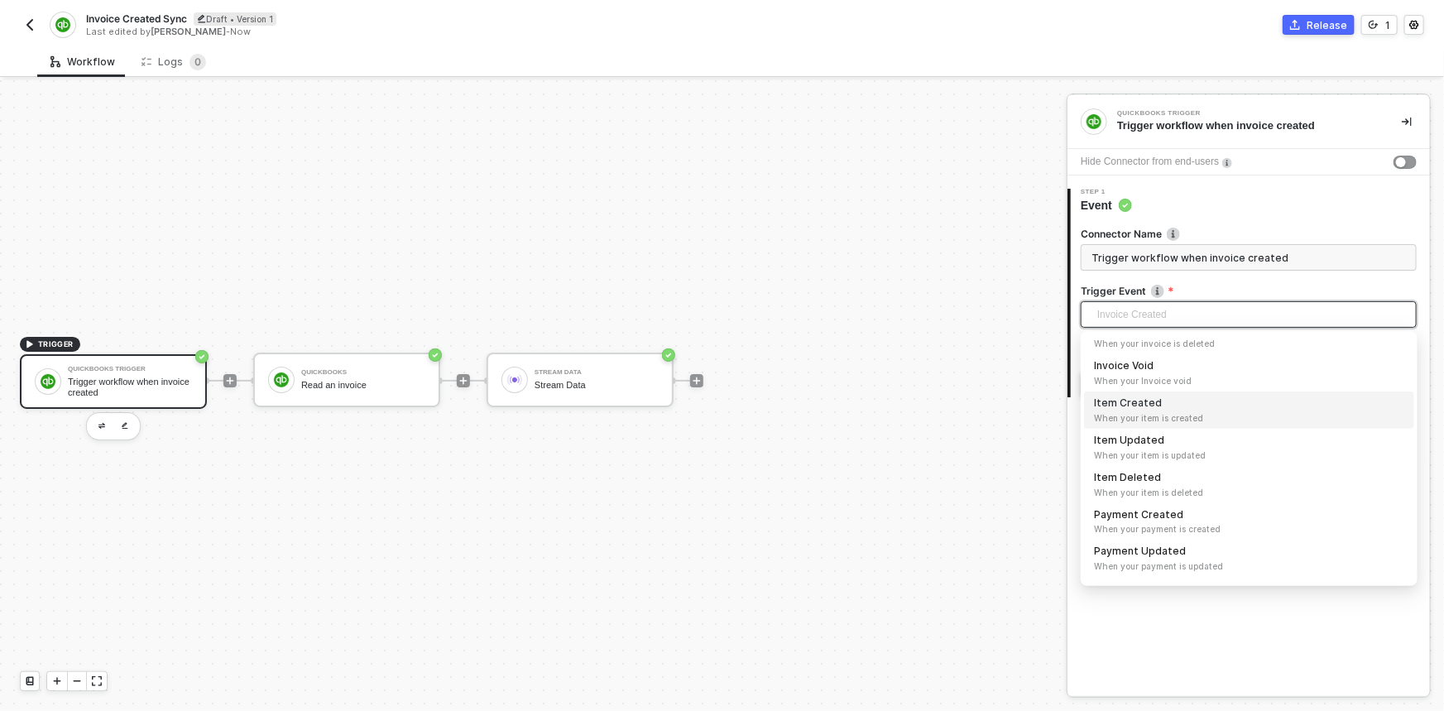
scroll to position [463, 0]
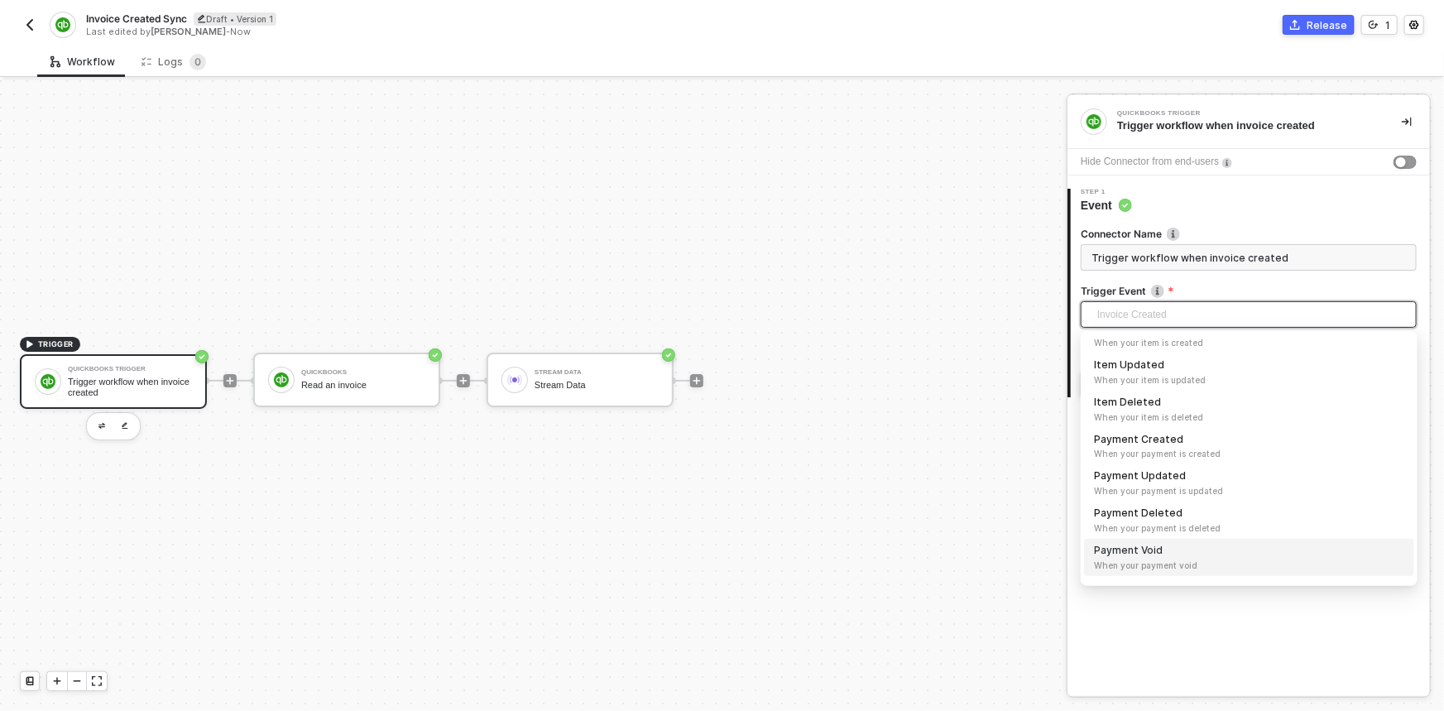
click at [104, 413] on div at bounding box center [113, 426] width 55 height 28
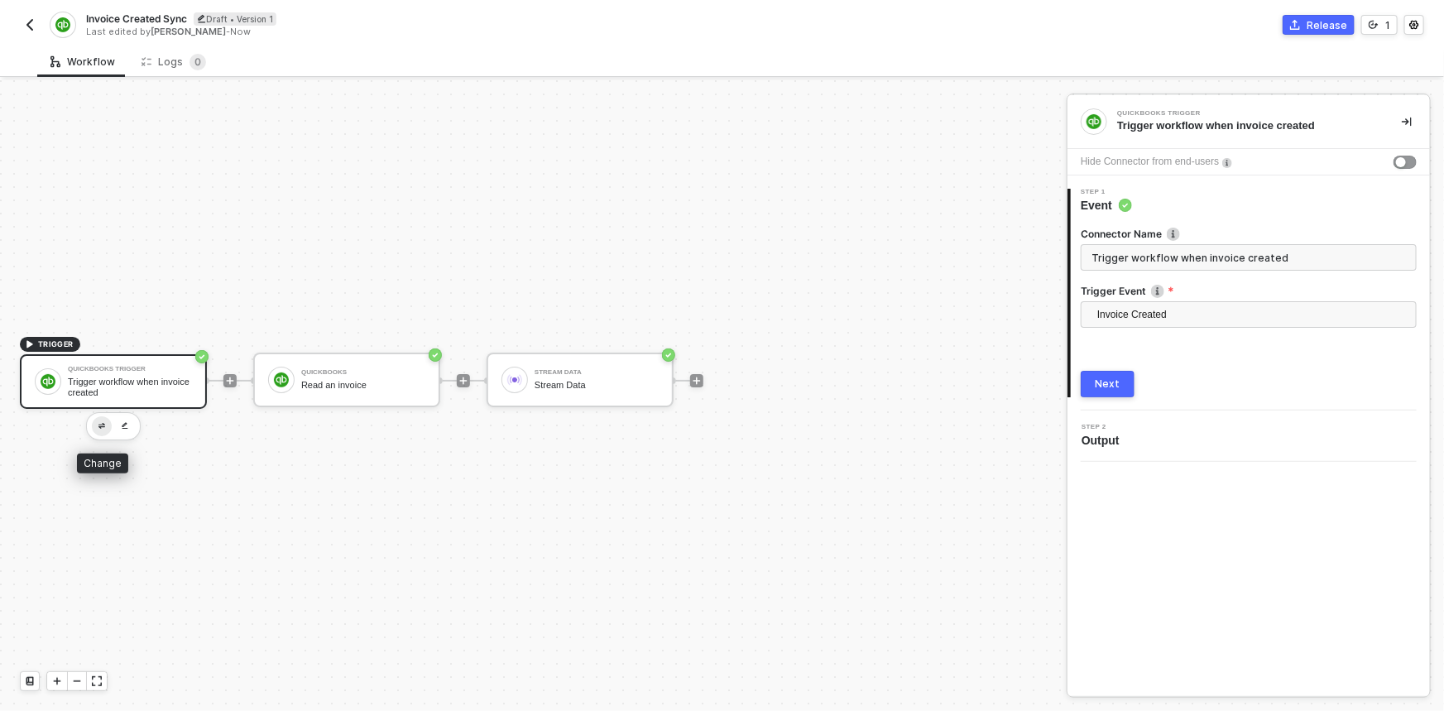
click at [103, 419] on button "button" at bounding box center [102, 426] width 20 height 20
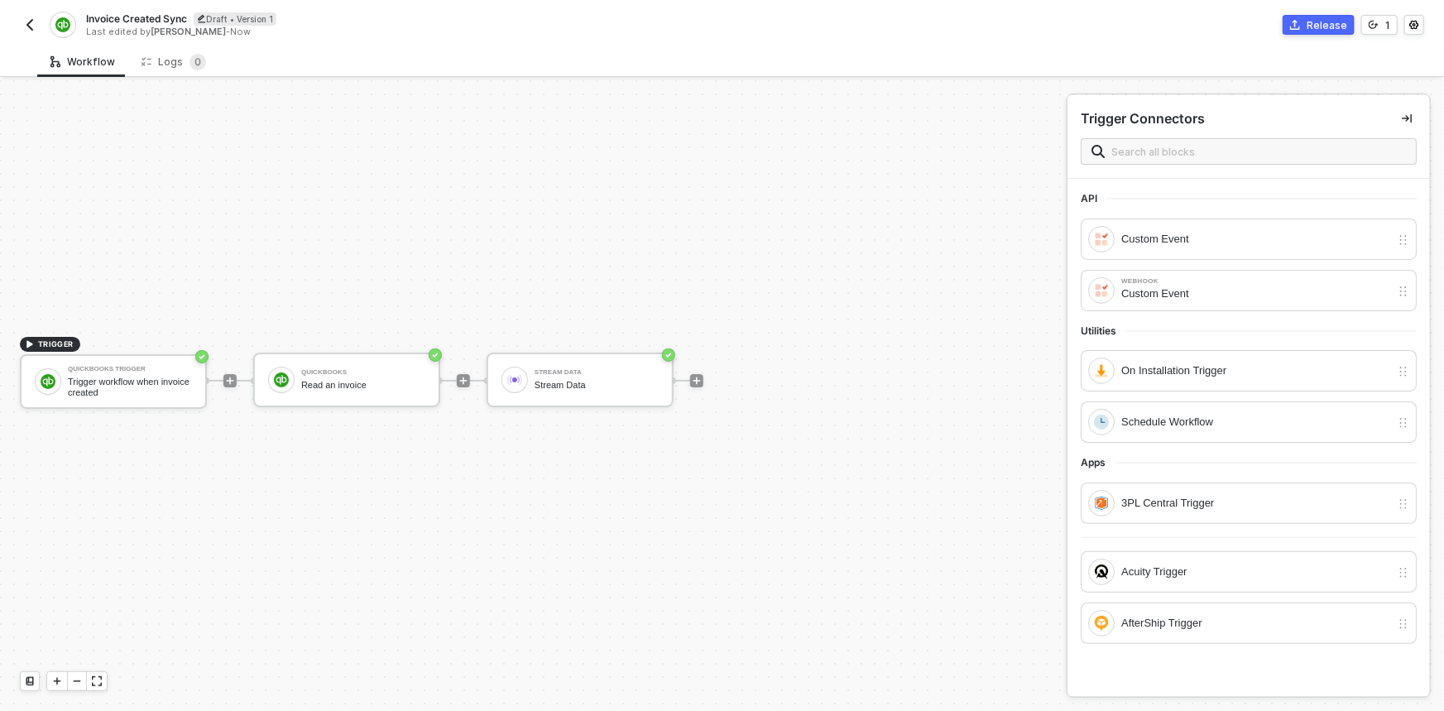
click at [31, 17] on button "button" at bounding box center [30, 25] width 20 height 20
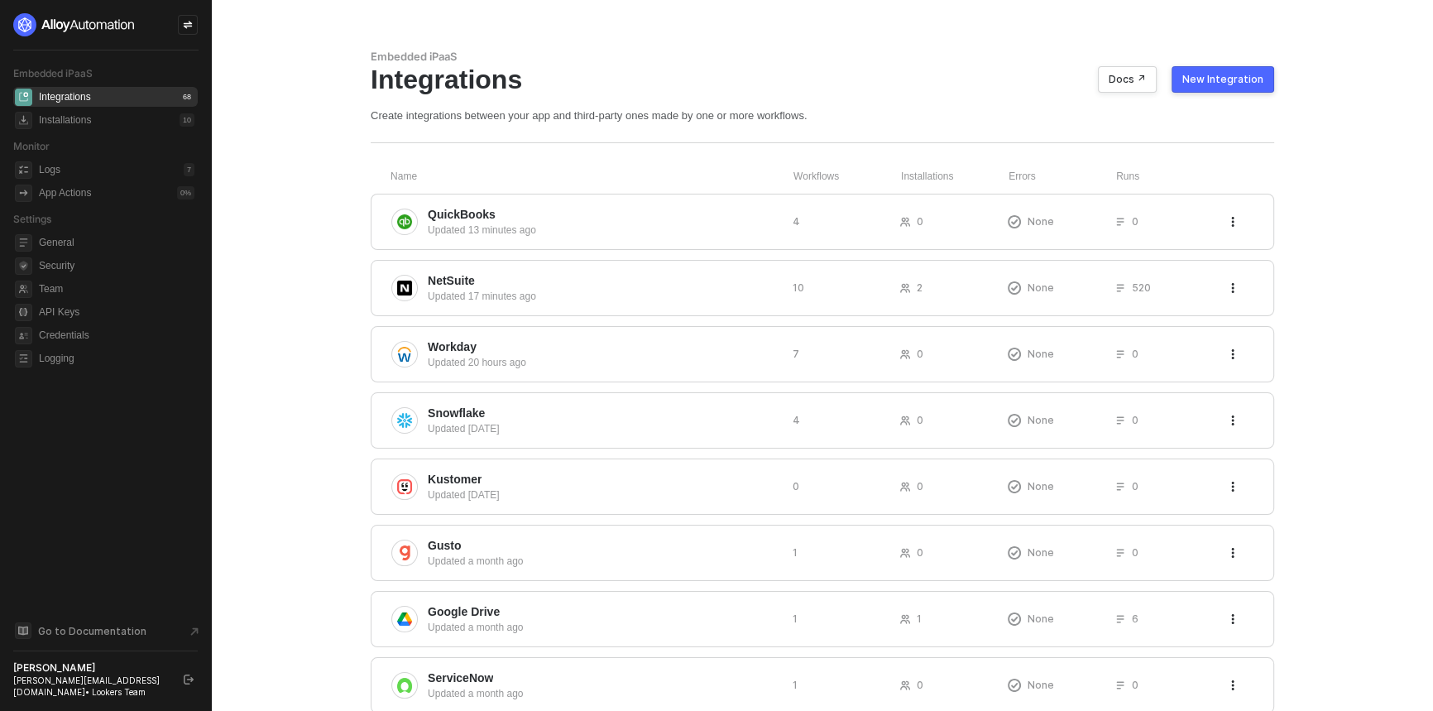
click at [1214, 79] on div "New Integration" at bounding box center [1222, 79] width 81 height 13
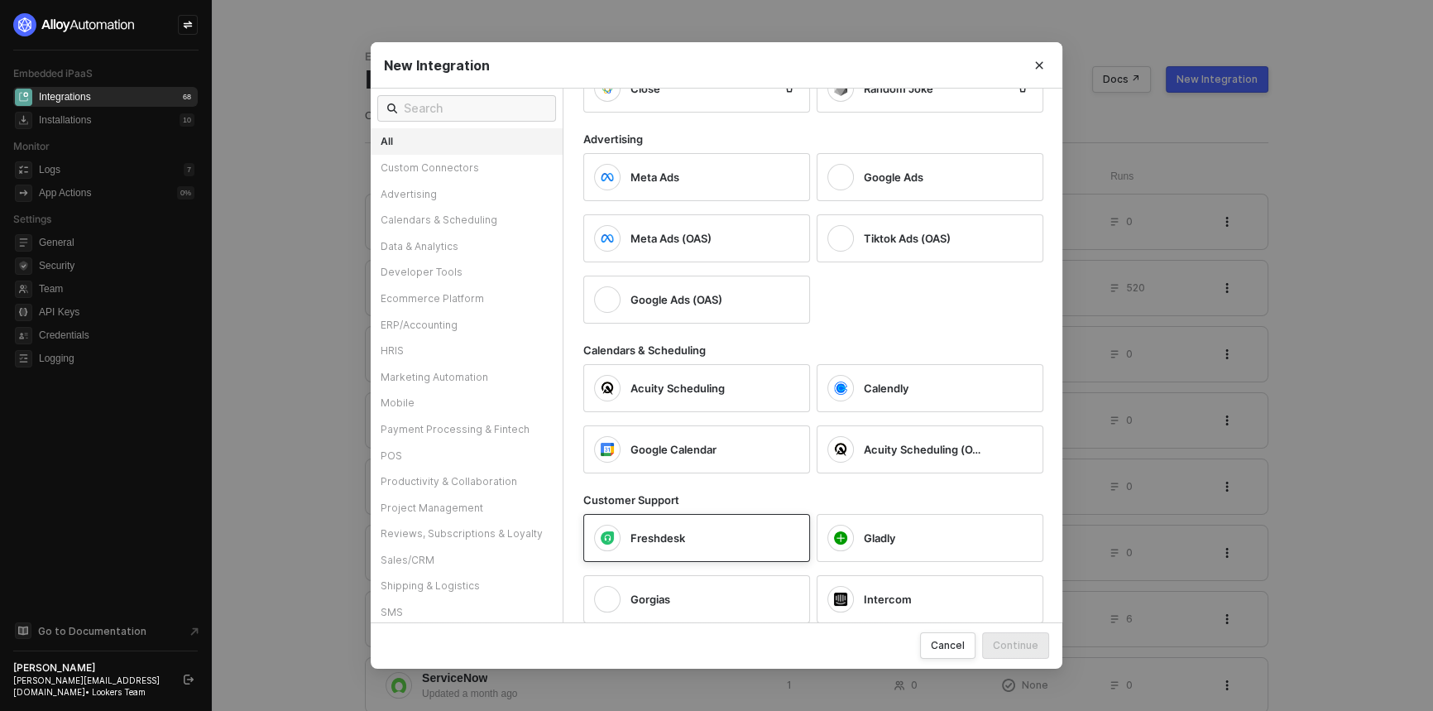
scroll to position [526, 0]
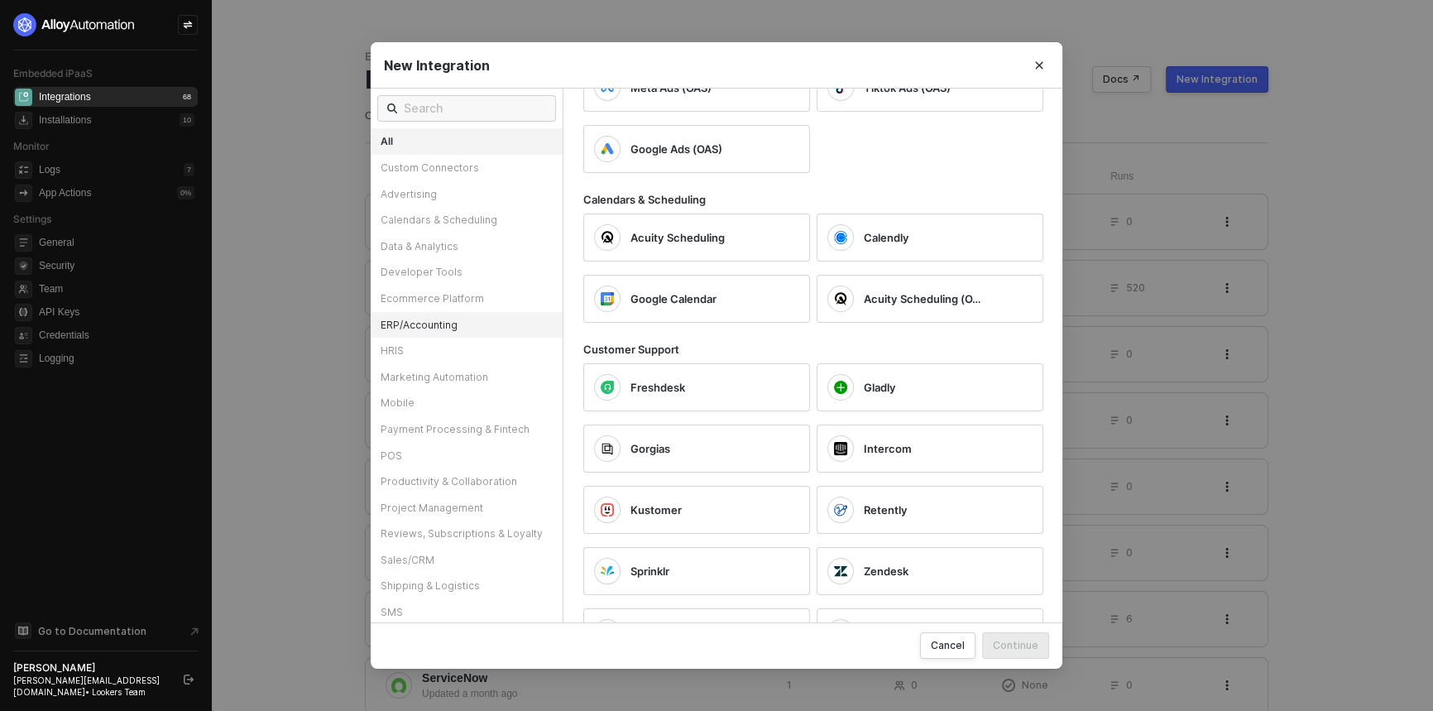
click at [443, 317] on div "ERP/Accounting" at bounding box center [467, 325] width 192 height 26
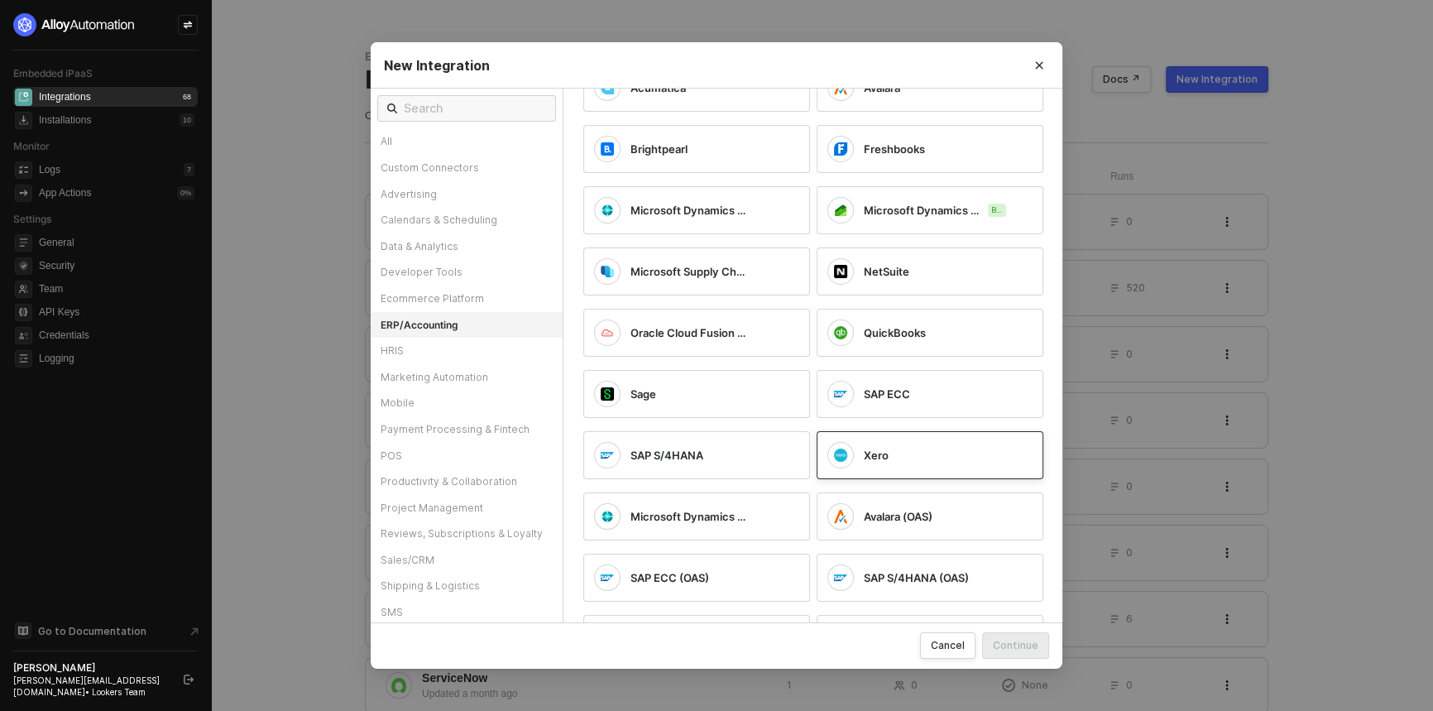
scroll to position [0, 0]
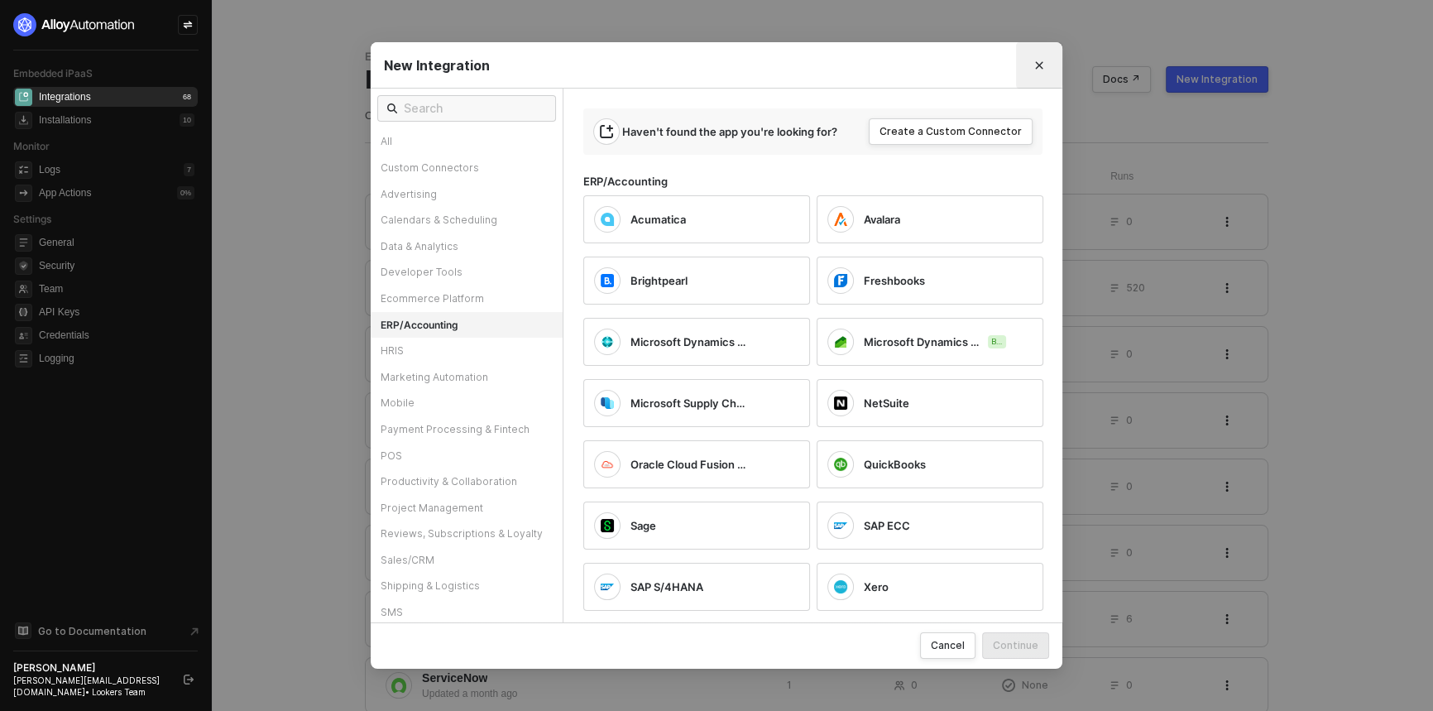
click at [1037, 69] on icon "Close" at bounding box center [1039, 65] width 10 height 10
